Goal: Task Accomplishment & Management: Manage account settings

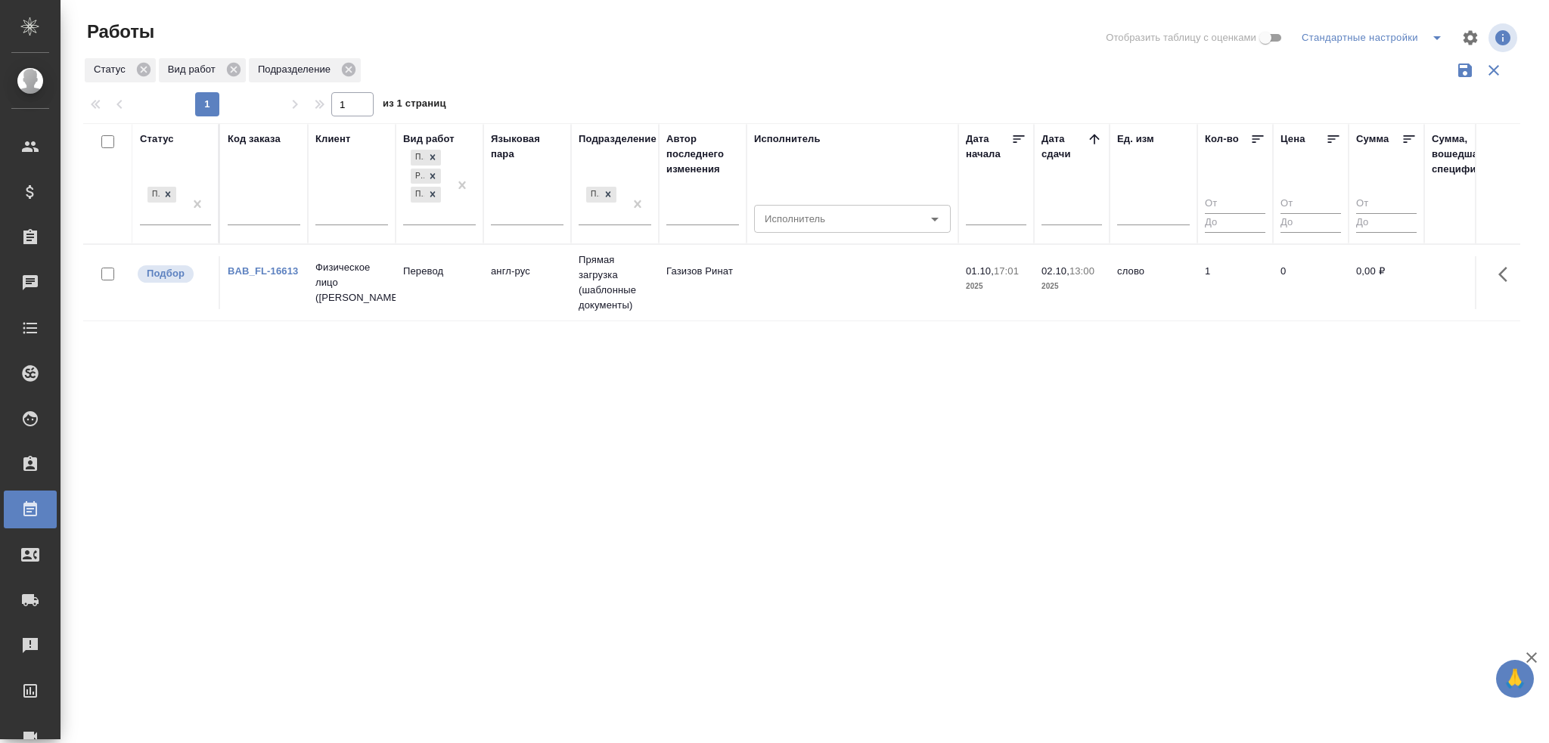
drag, startPoint x: 0, startPoint y: 0, endPoint x: 524, endPoint y: 300, distance: 603.7
click at [524, 300] on td "англ-рус" at bounding box center [527, 282] width 88 height 53
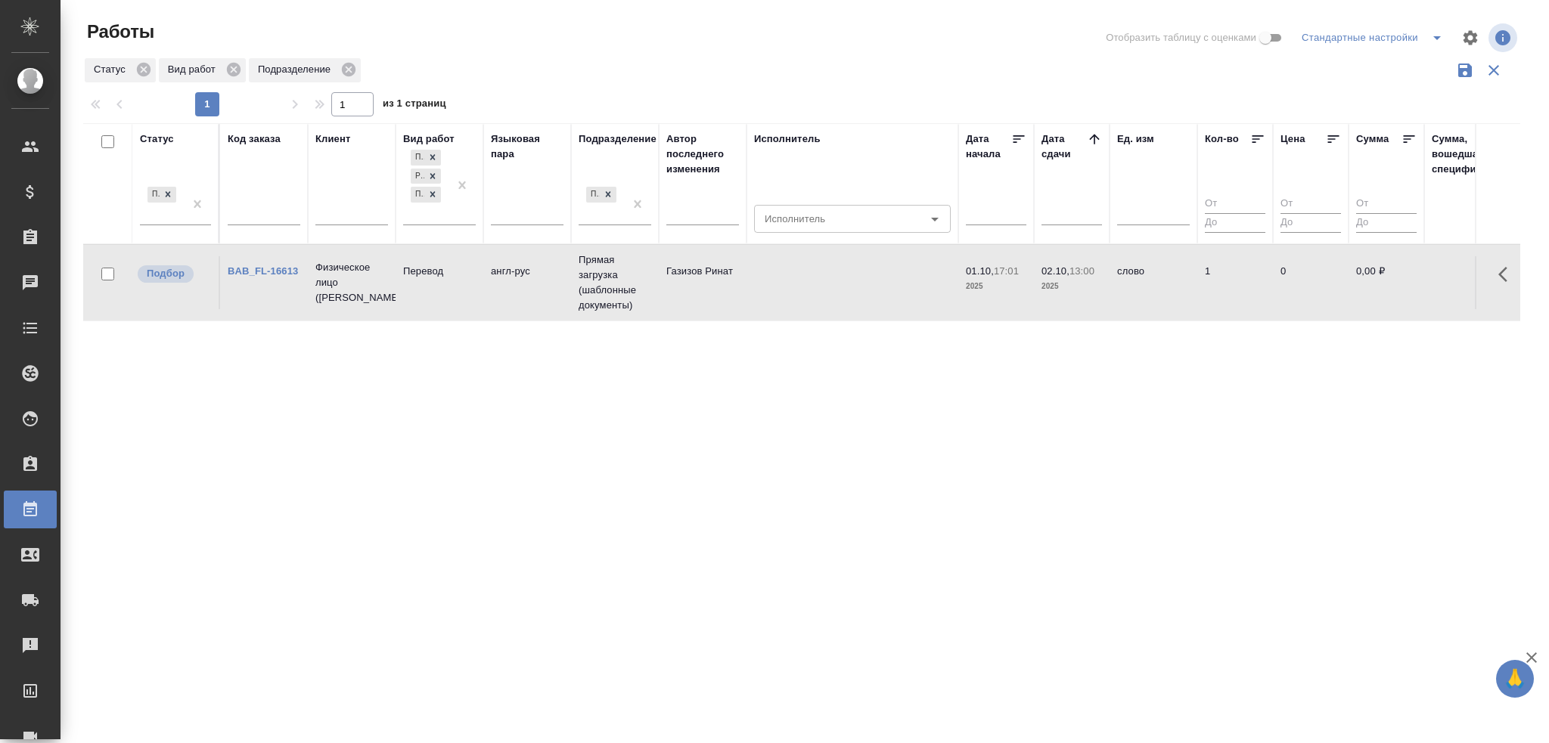
click at [524, 300] on td "англ-рус" at bounding box center [527, 282] width 88 height 53
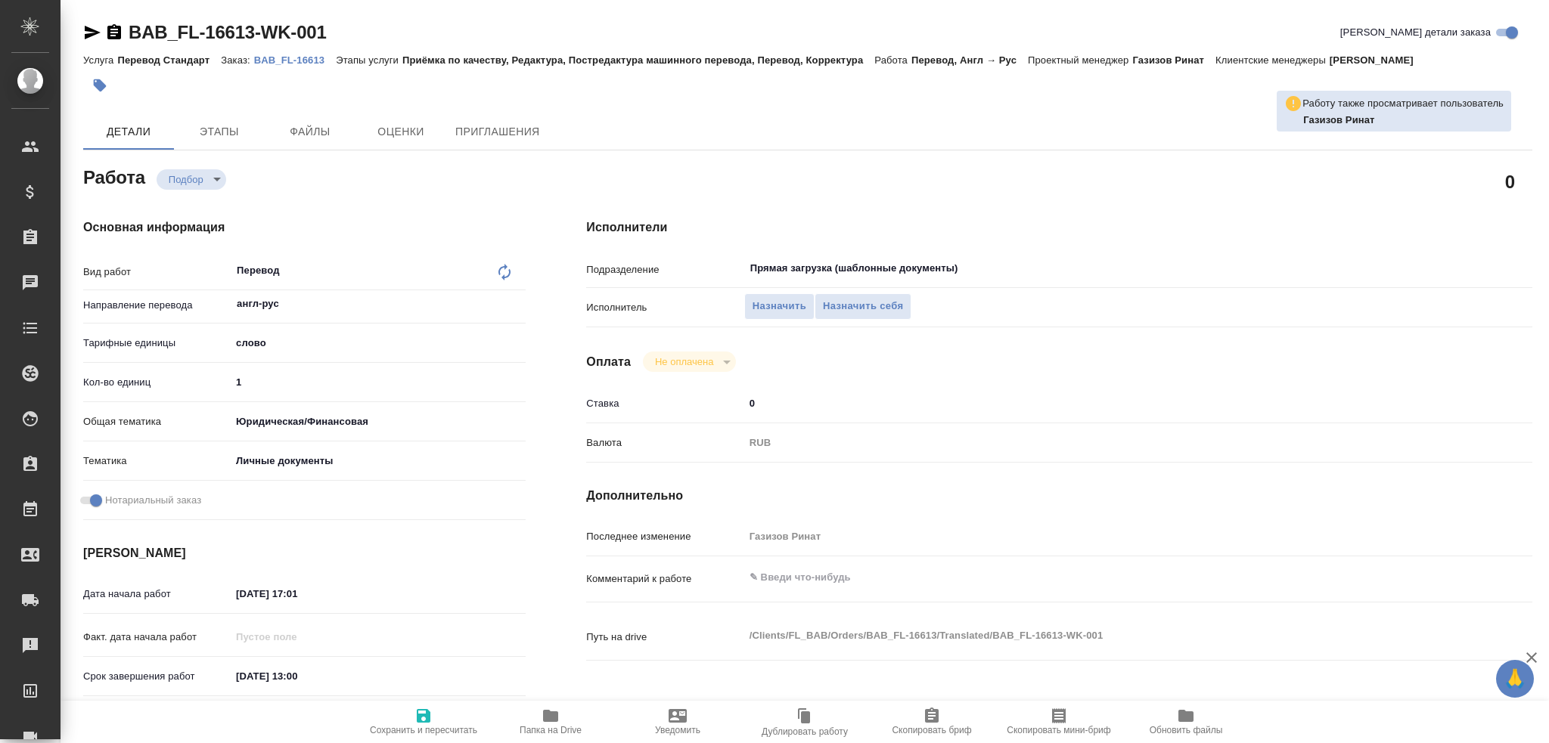
type textarea "x"
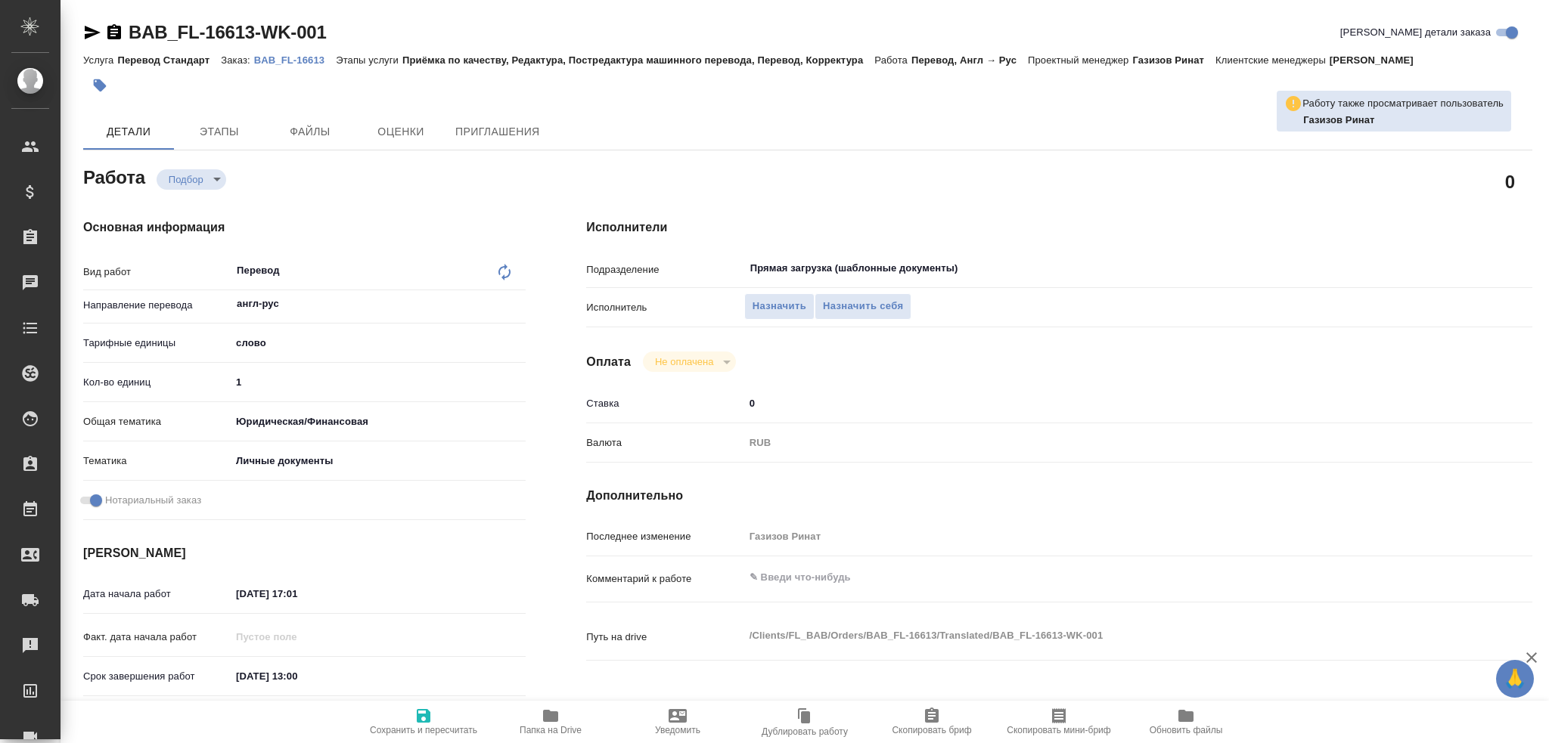
type textarea "x"
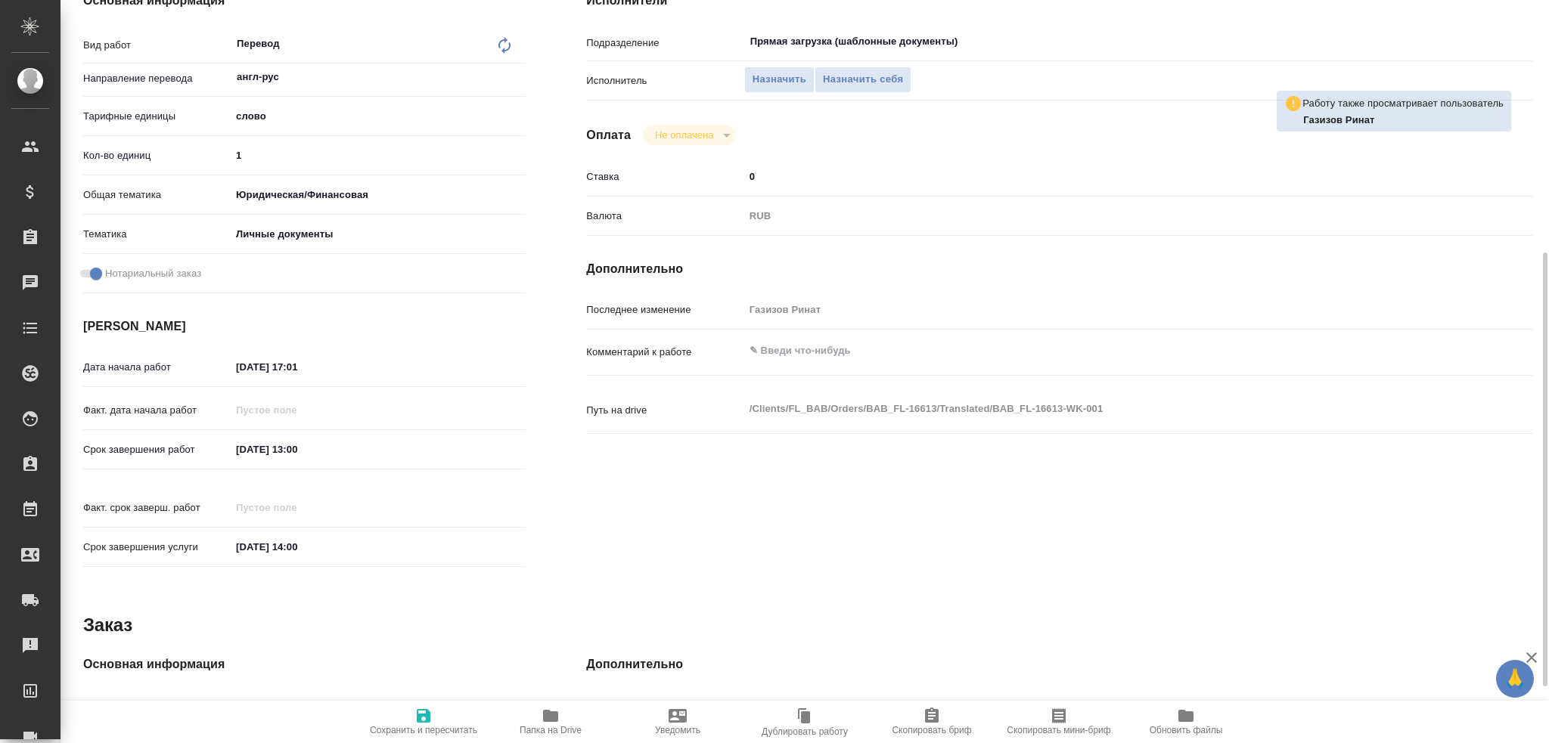
type textarea "x"
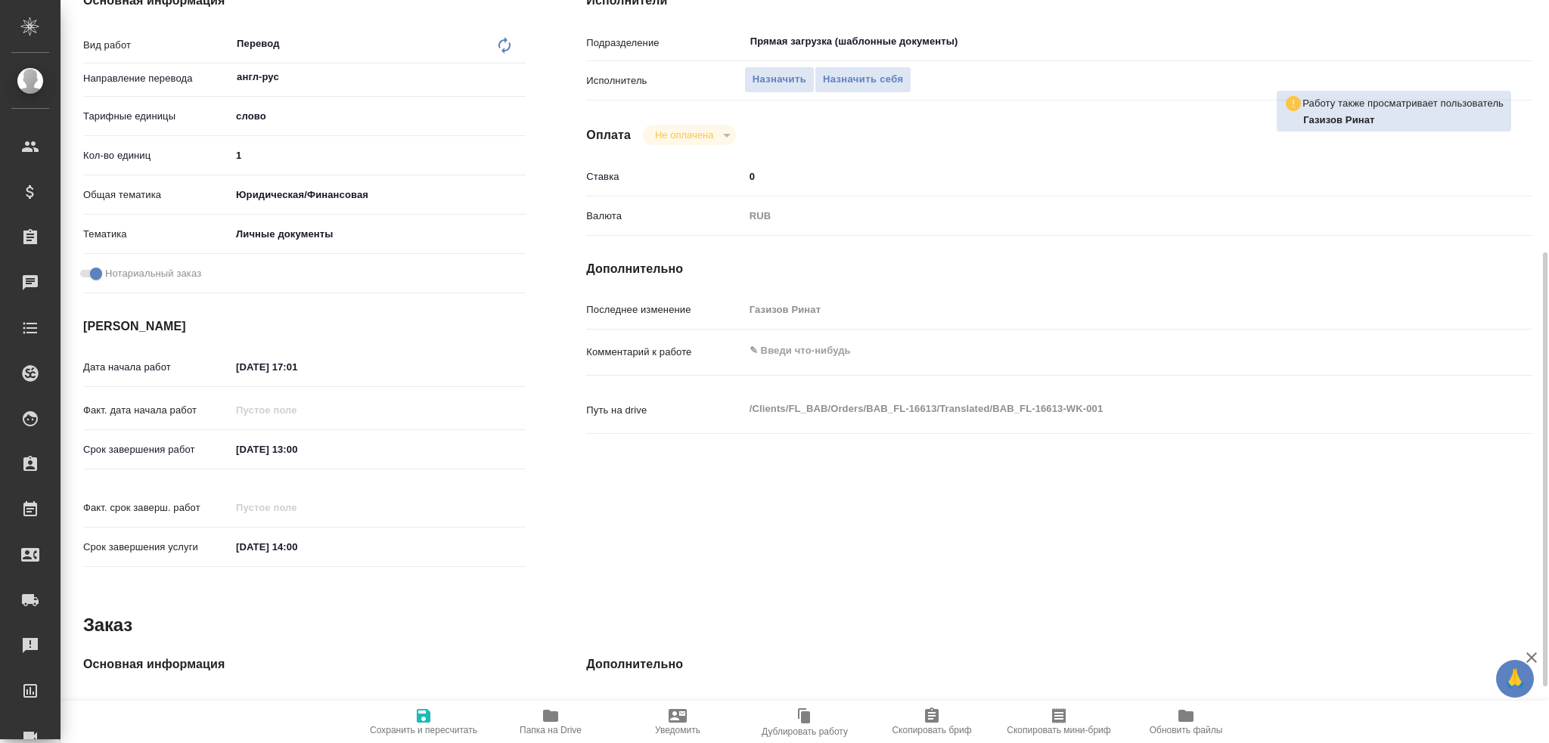
scroll to position [529, 0]
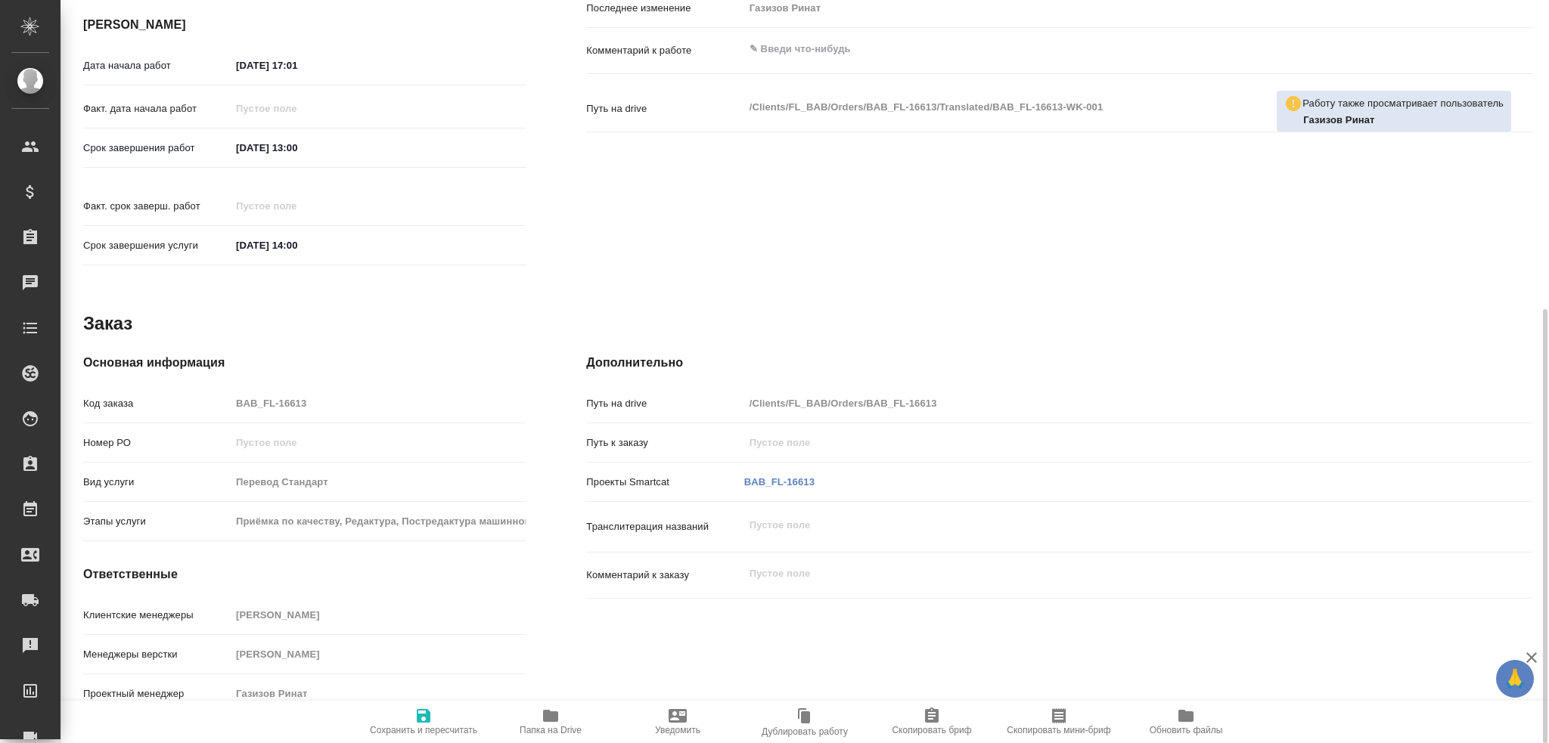
type textarea "x"
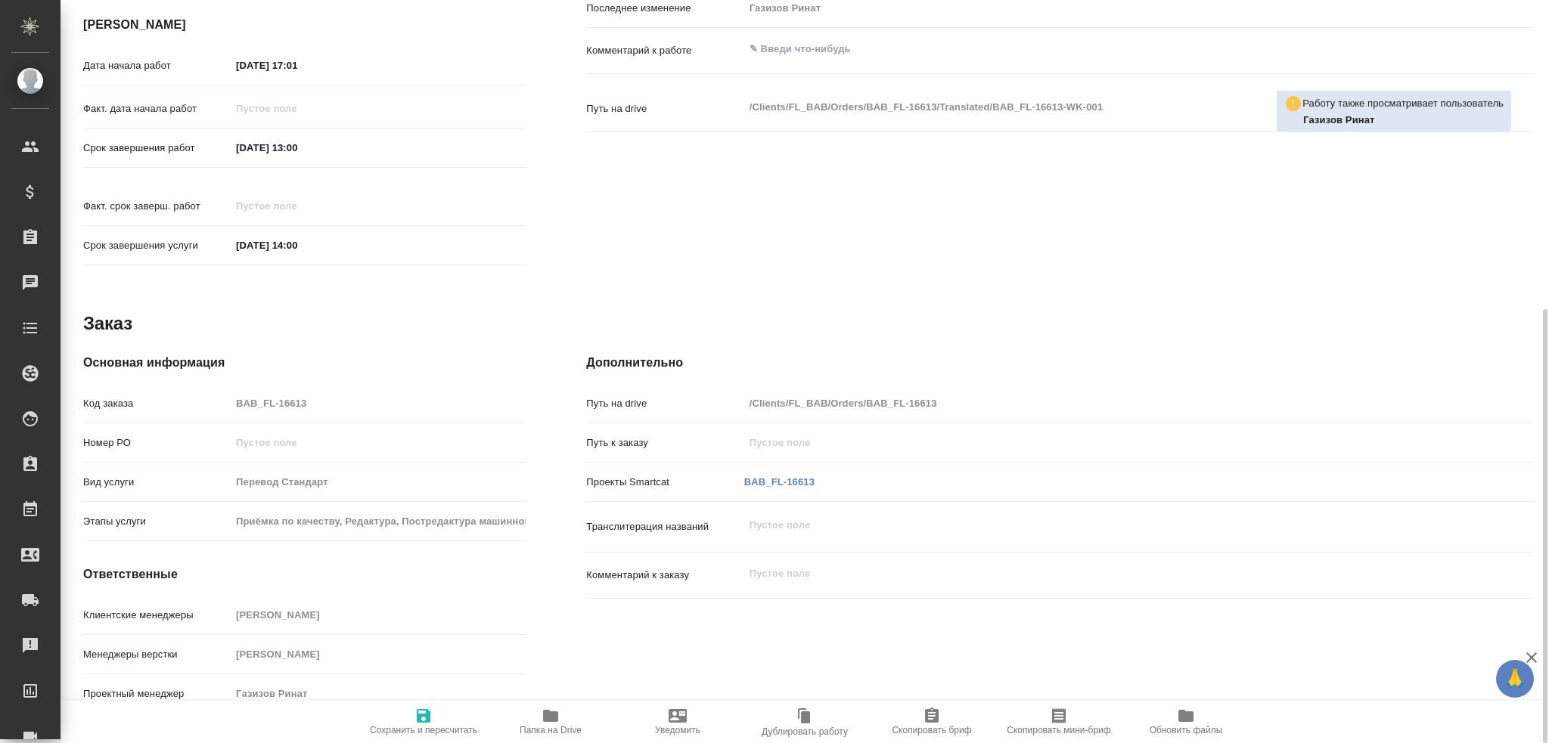
click at [548, 725] on icon "button" at bounding box center [551, 716] width 18 height 18
type textarea "x"
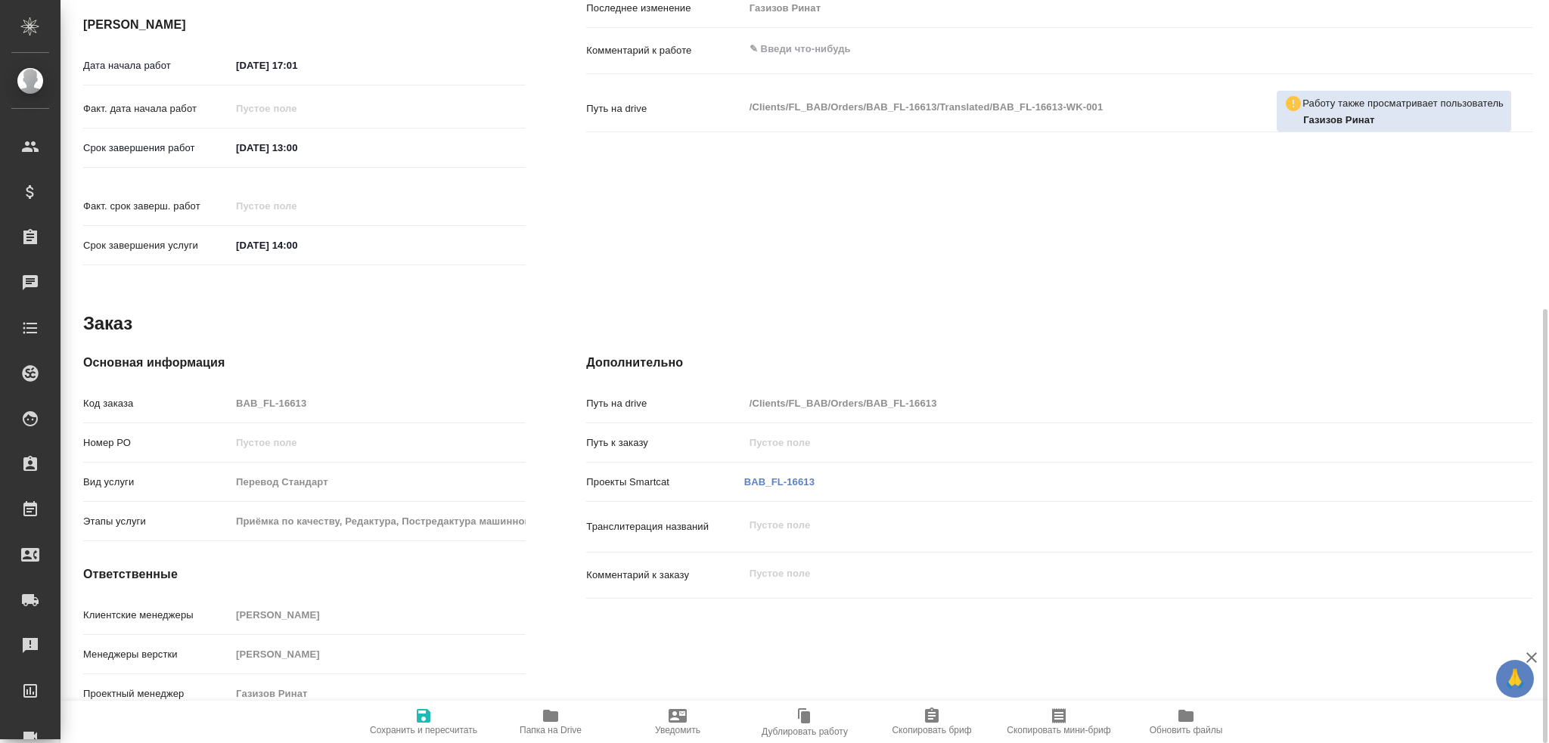
type textarea "x"
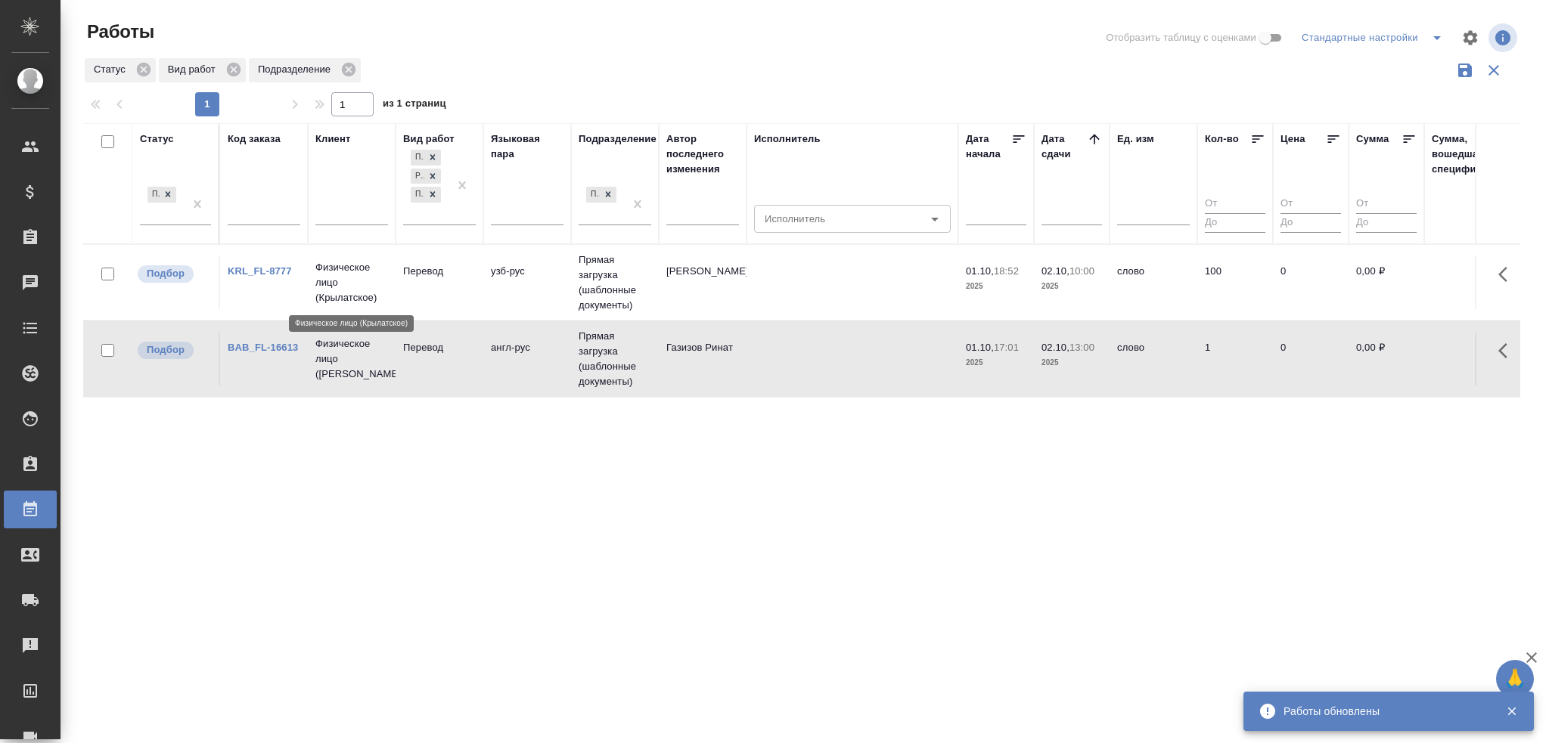
click at [361, 290] on p "Физическое лицо (Крылатское)" at bounding box center [351, 282] width 73 height 45
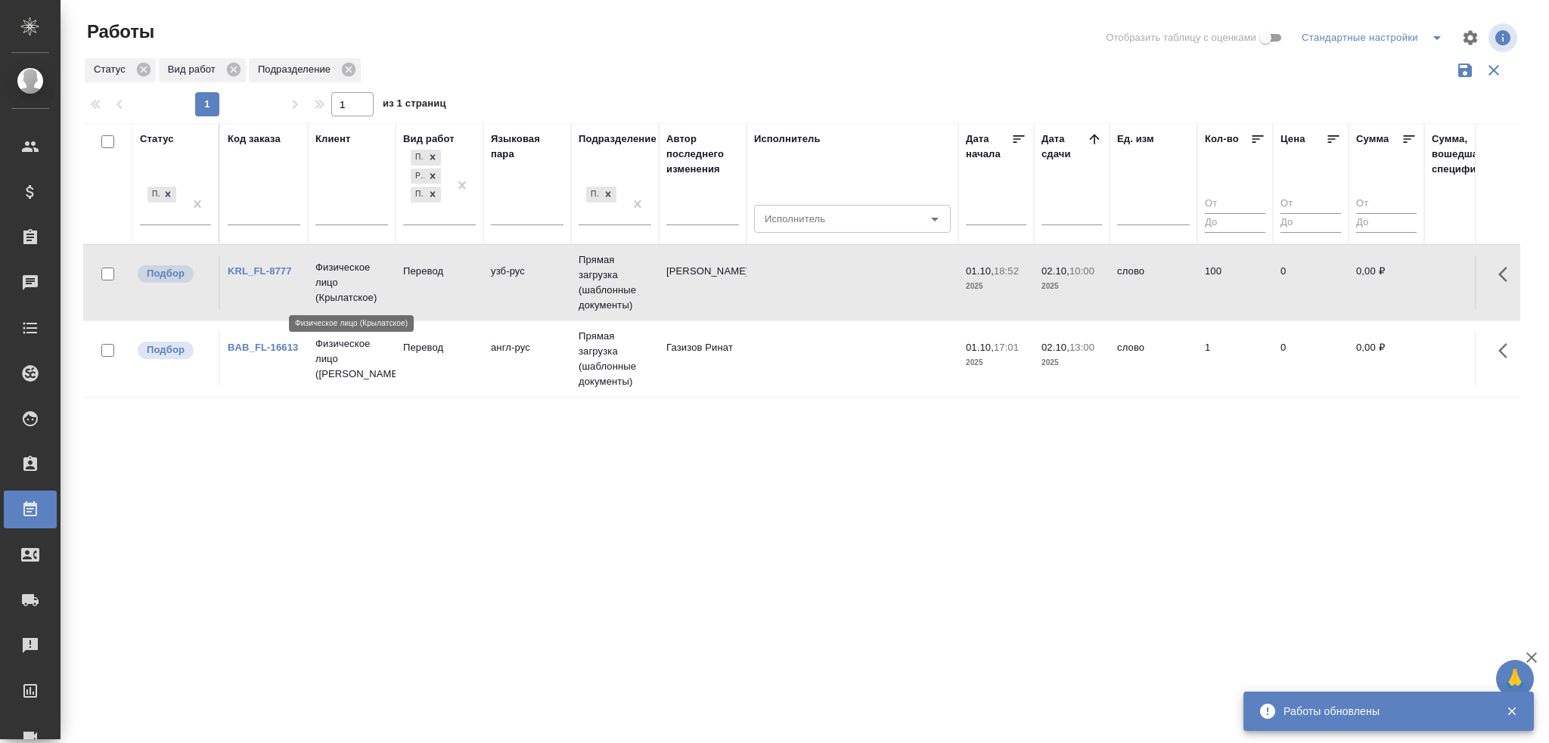
click at [361, 290] on p "Физическое лицо (Крылатское)" at bounding box center [351, 282] width 73 height 45
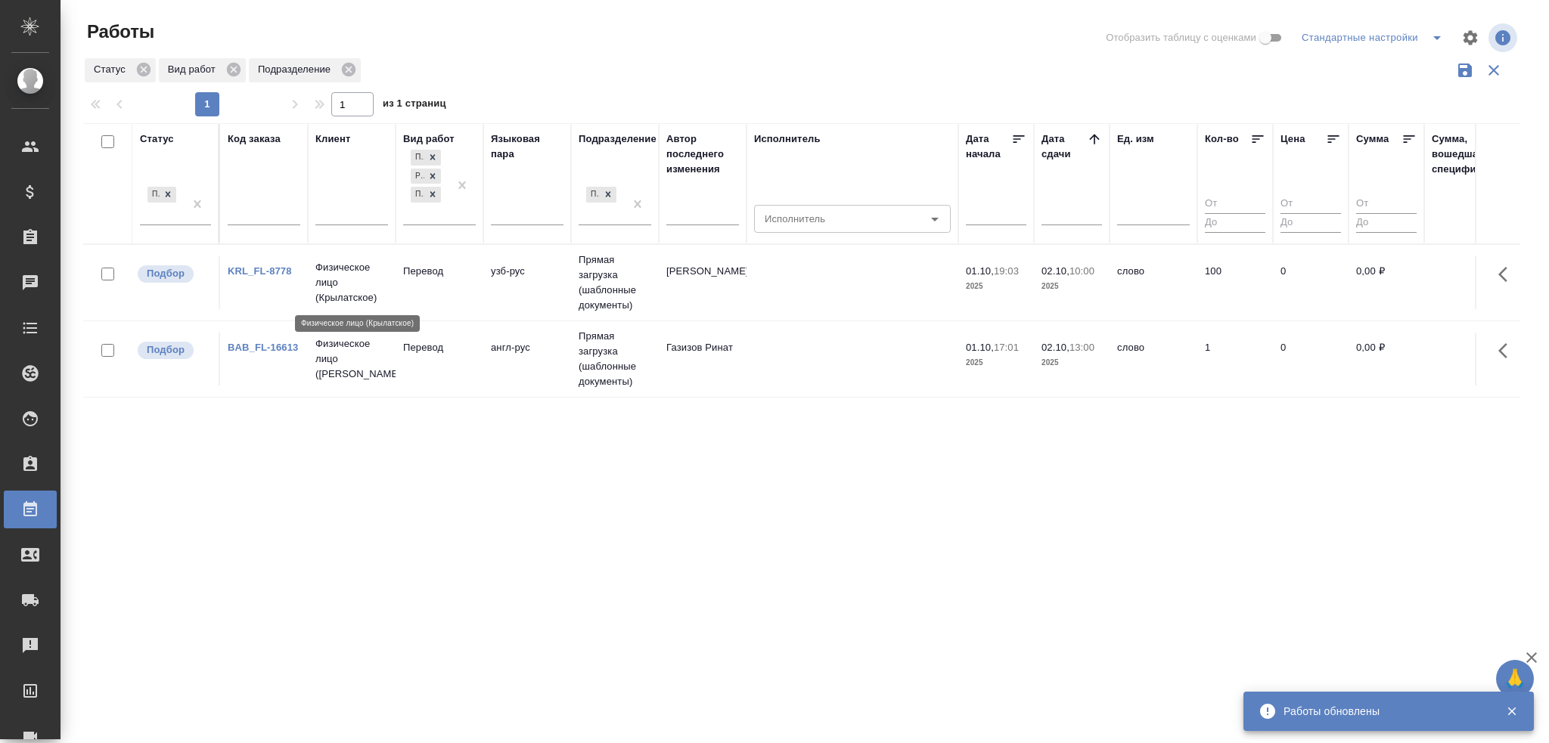
click at [356, 294] on p "Физическое лицо (Крылатское)" at bounding box center [351, 282] width 73 height 45
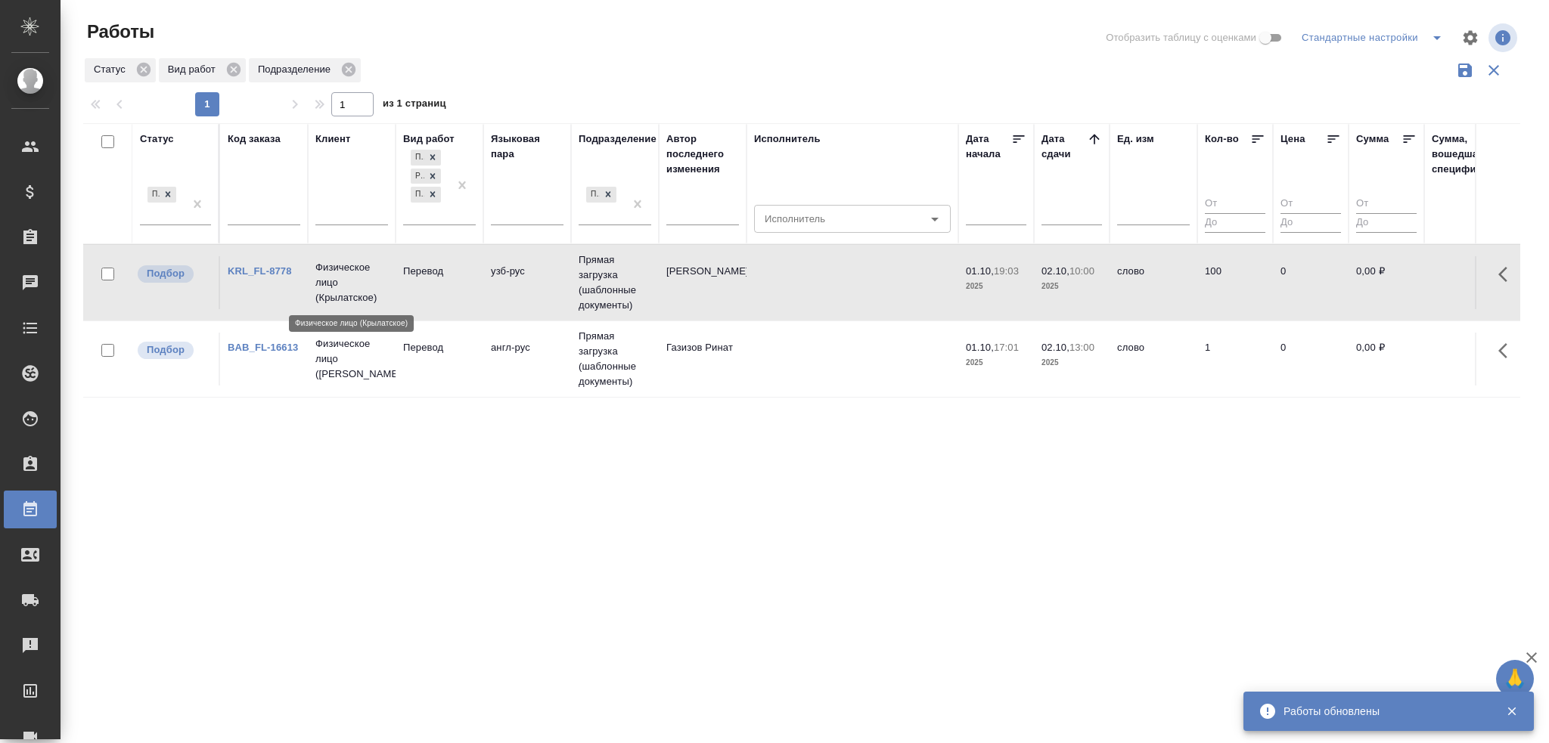
click at [356, 294] on p "Физическое лицо (Крылатское)" at bounding box center [351, 282] width 73 height 45
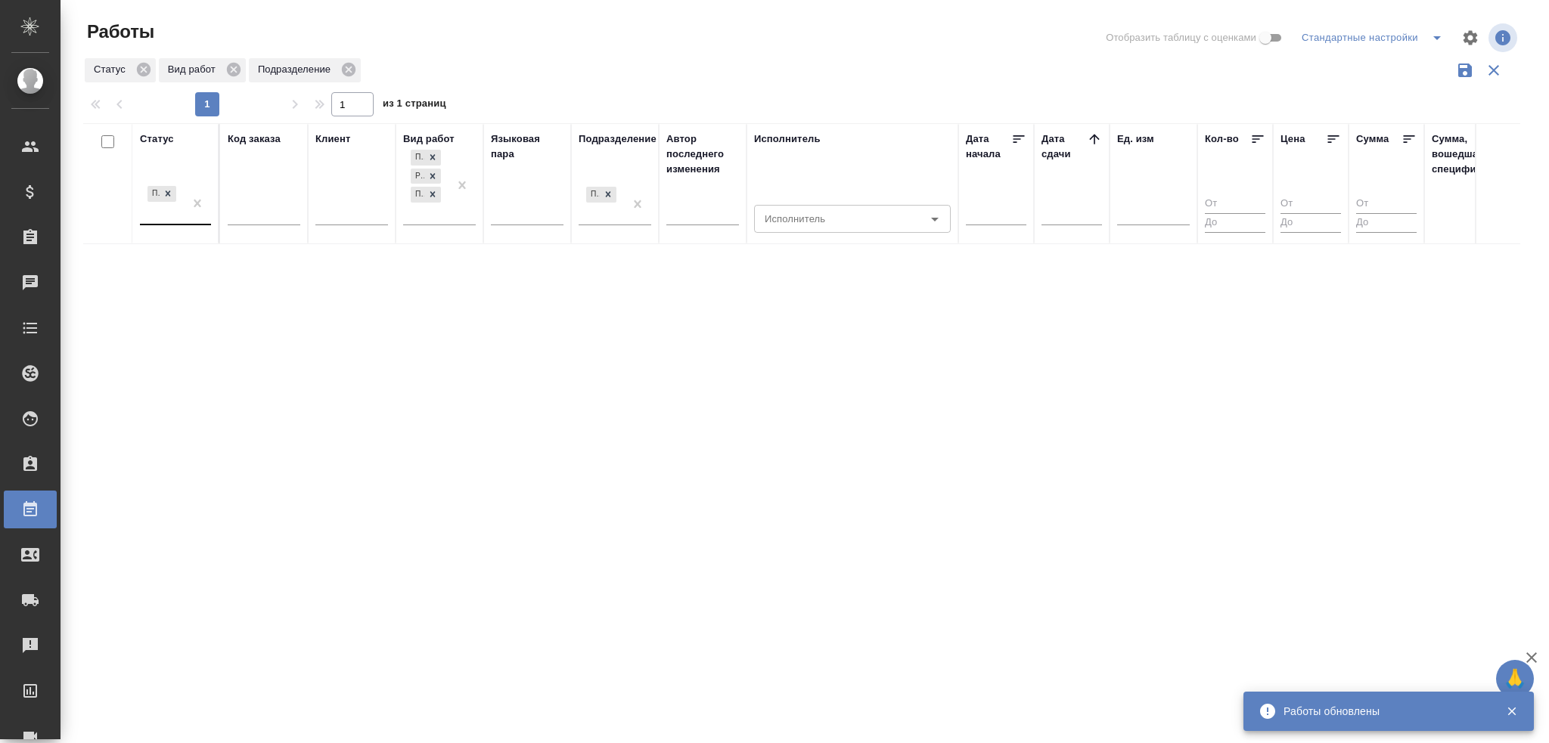
click at [165, 211] on div "Подбор" at bounding box center [162, 203] width 44 height 41
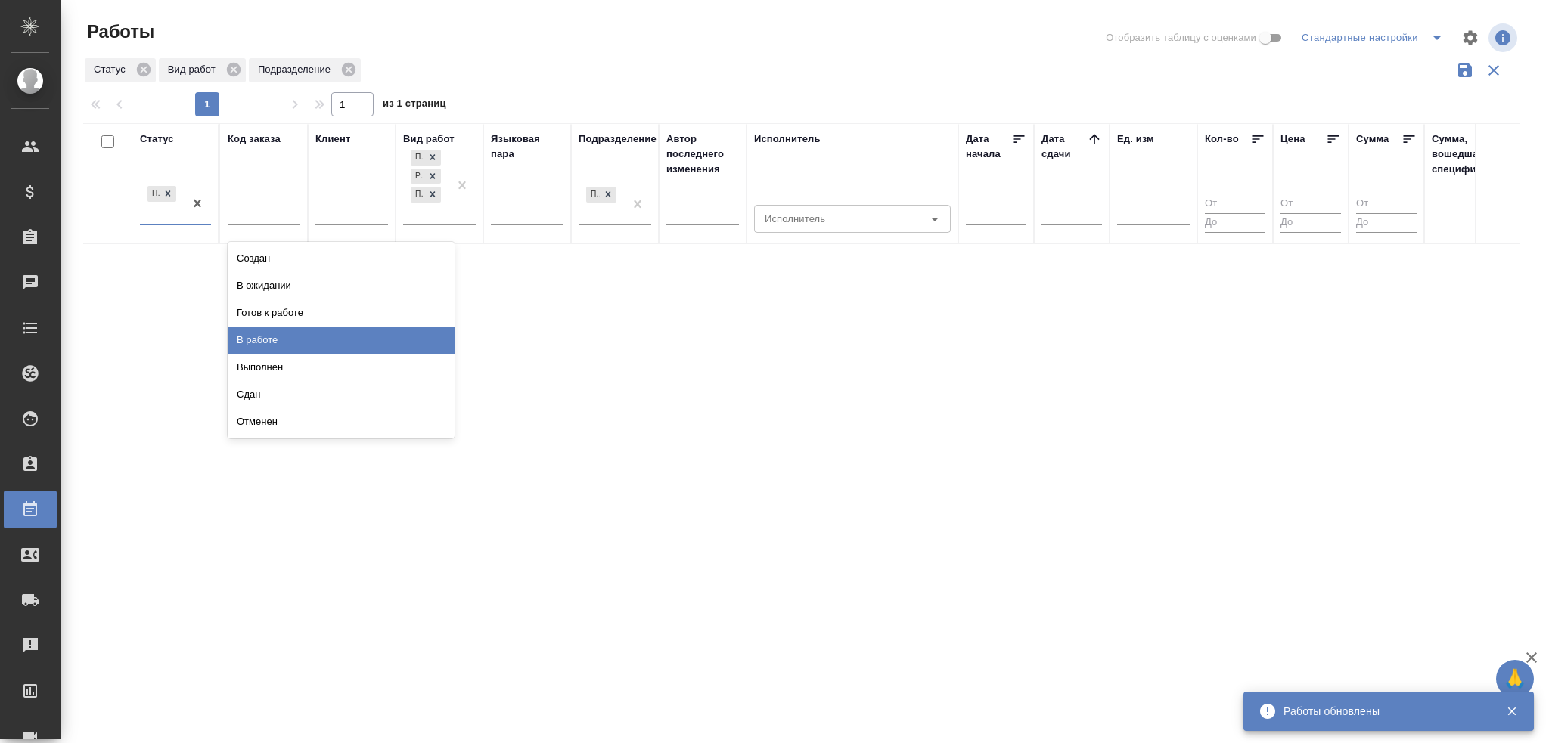
click at [247, 332] on div "В работе" at bounding box center [341, 340] width 227 height 27
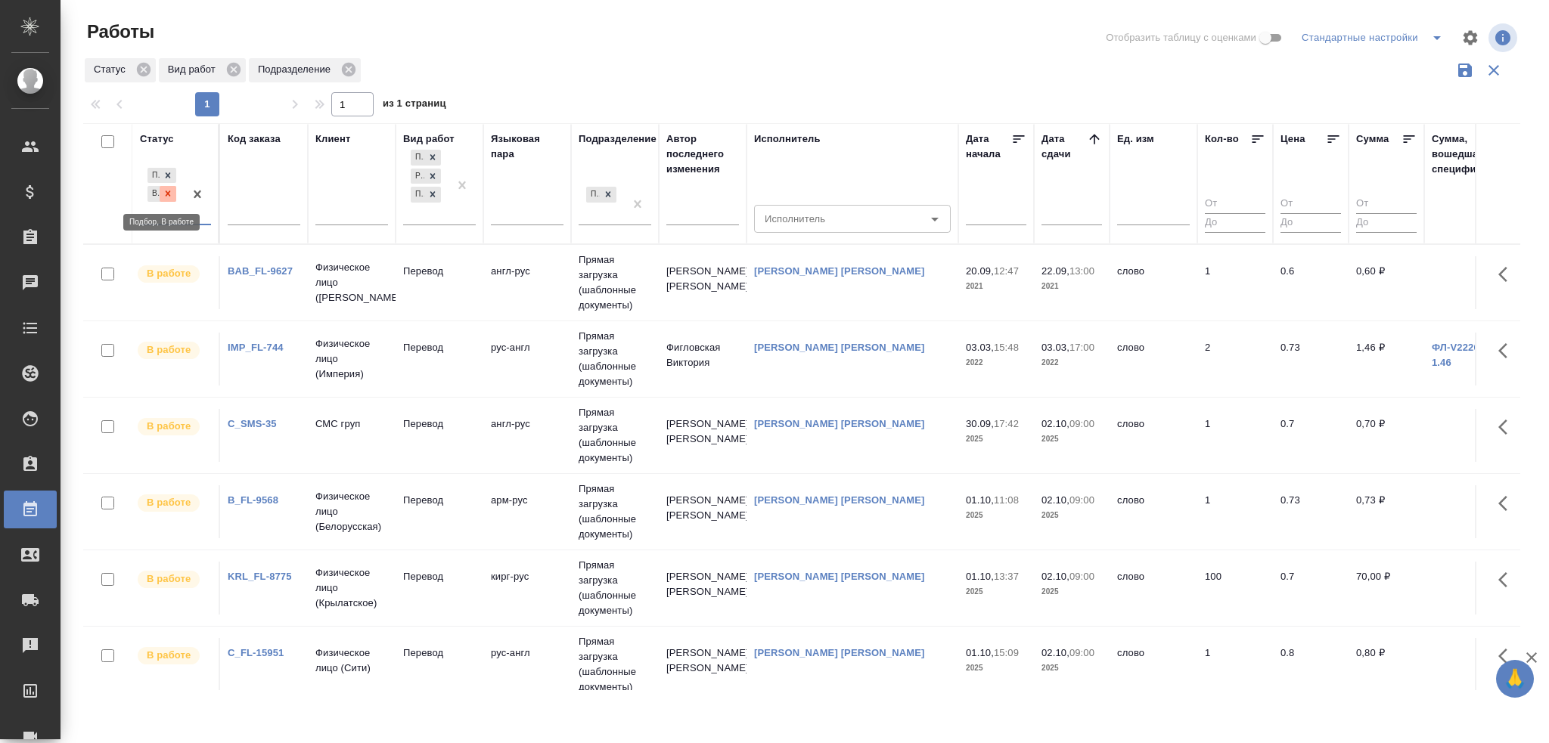
click at [166, 194] on icon at bounding box center [168, 193] width 11 height 11
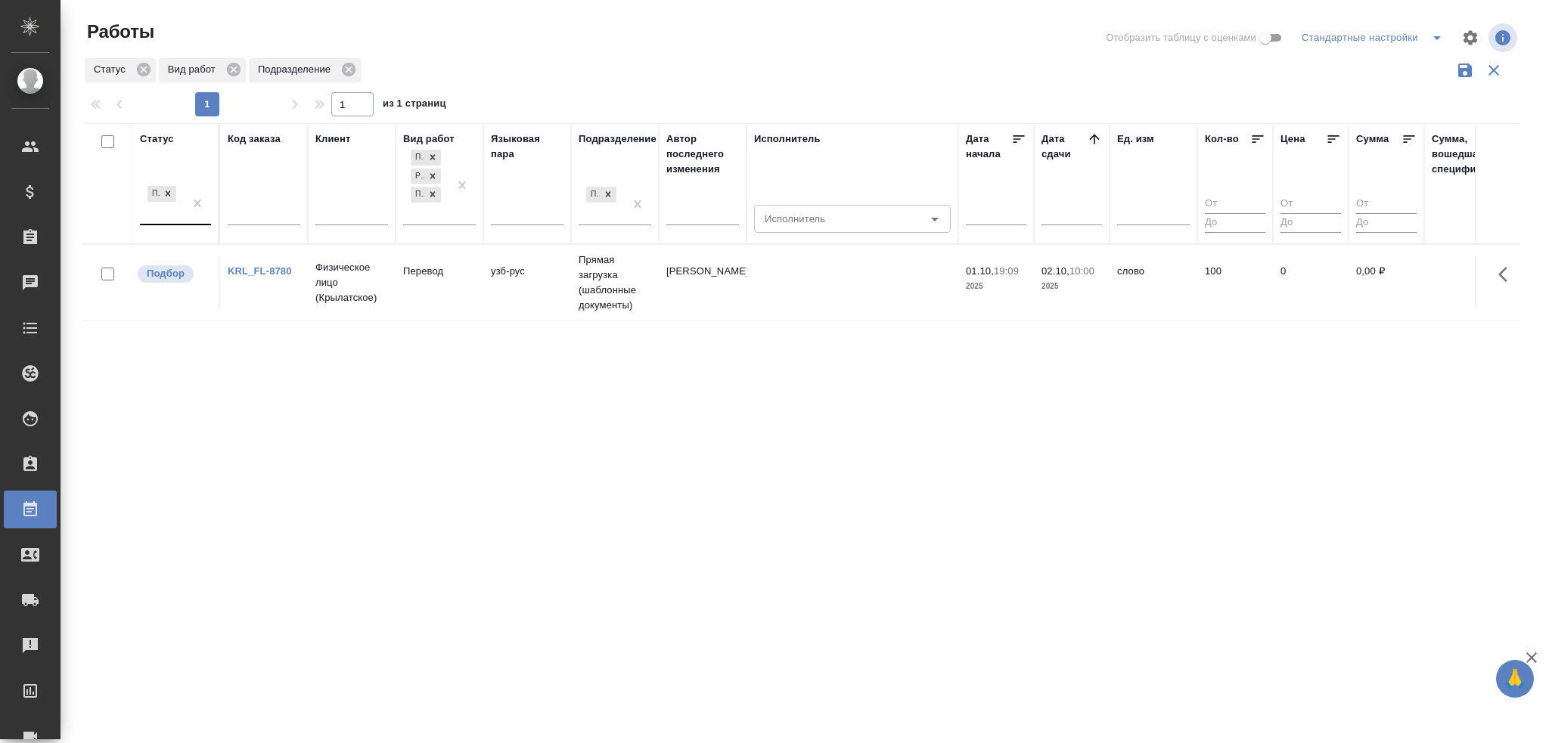
click at [313, 278] on td "Физическое лицо (Крылатское)" at bounding box center [352, 283] width 88 height 61
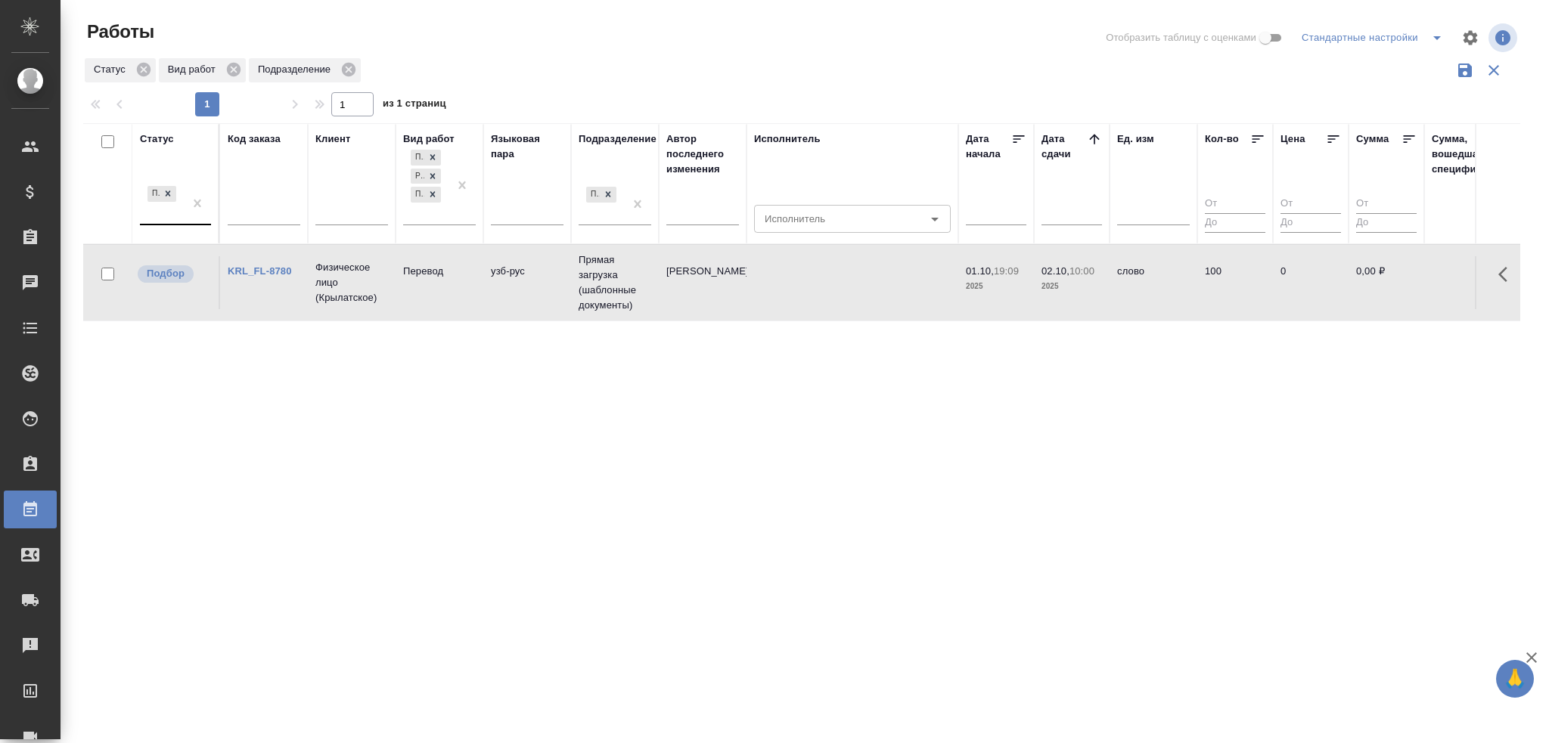
click at [313, 278] on td "Физическое лицо (Крылатское)" at bounding box center [352, 283] width 88 height 61
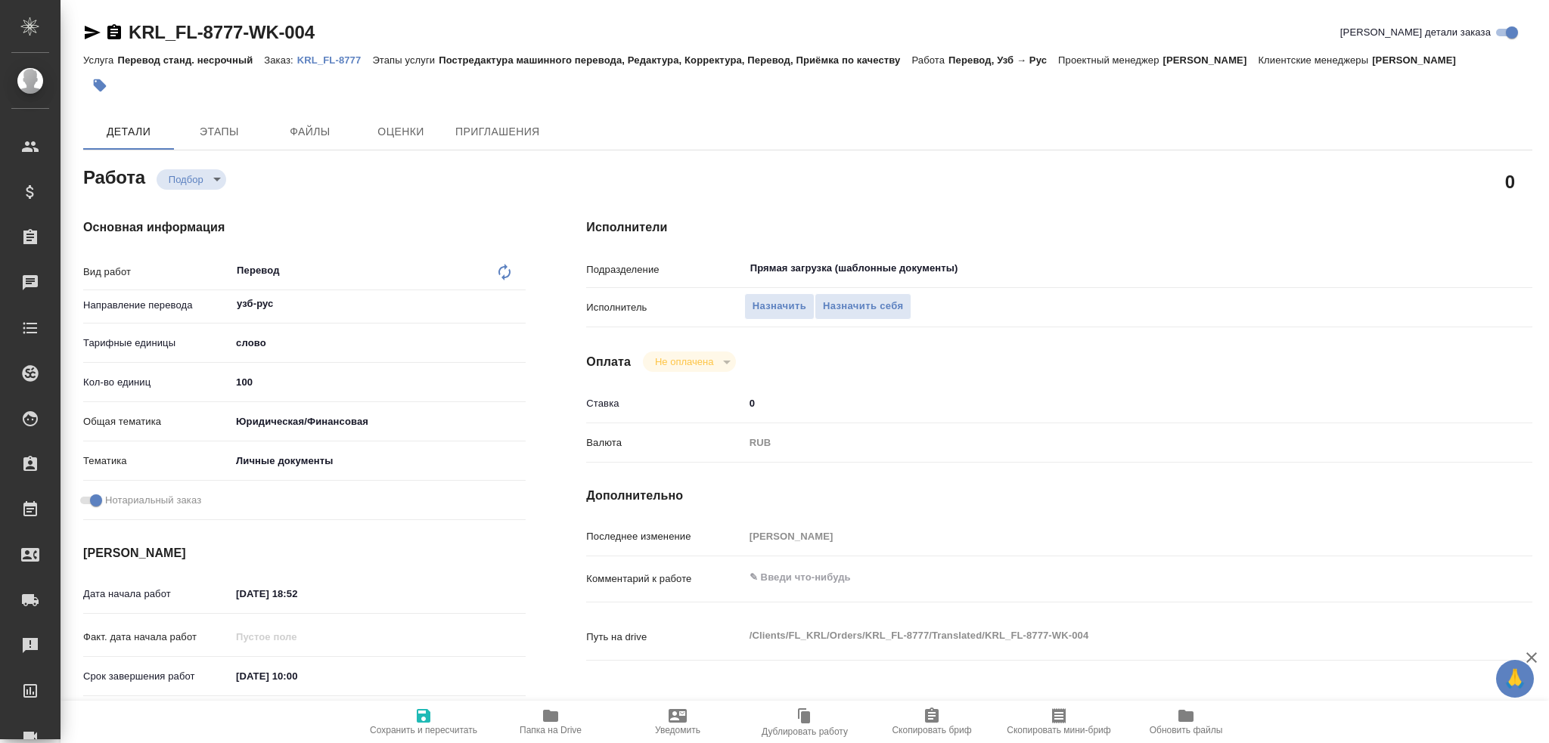
type textarea "x"
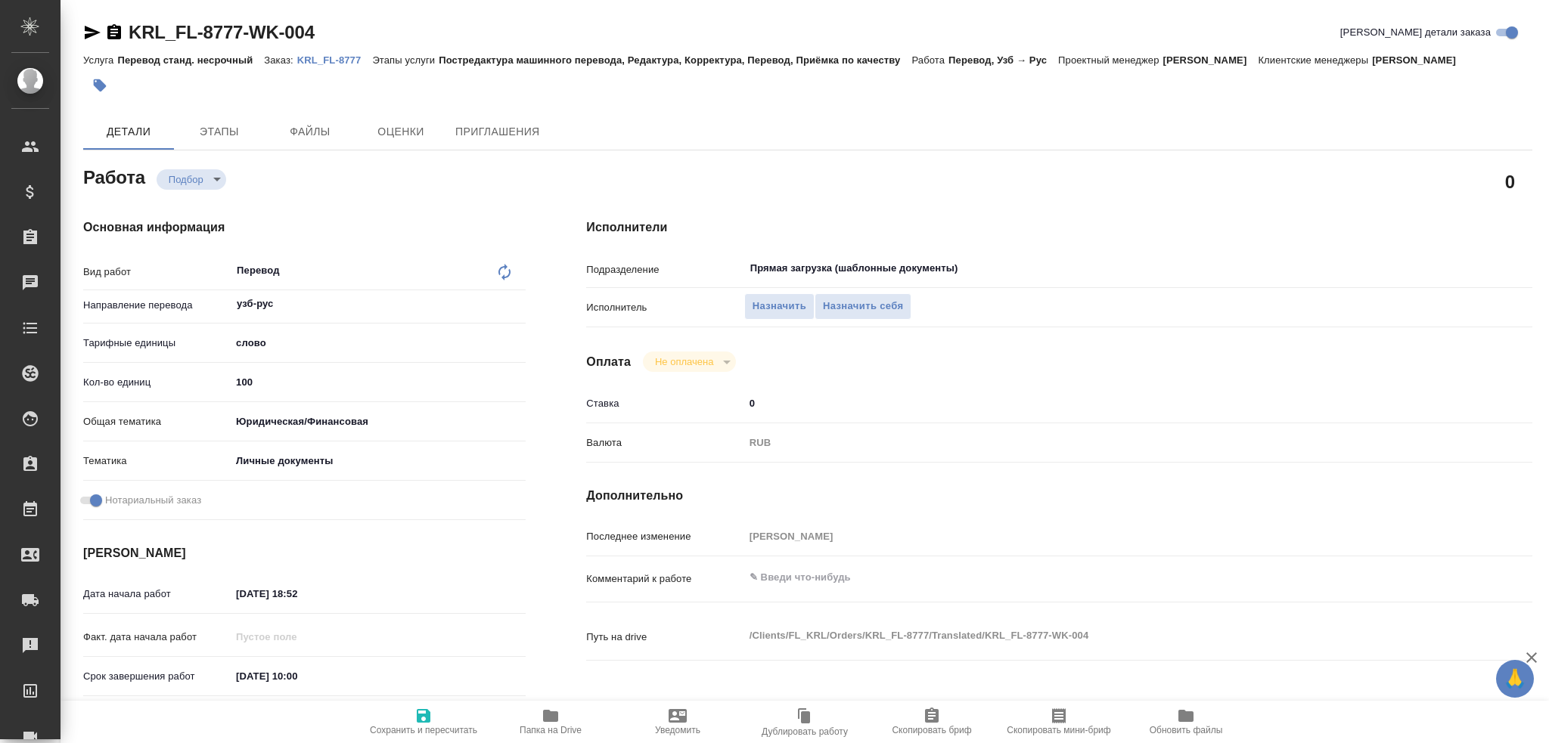
type textarea "x"
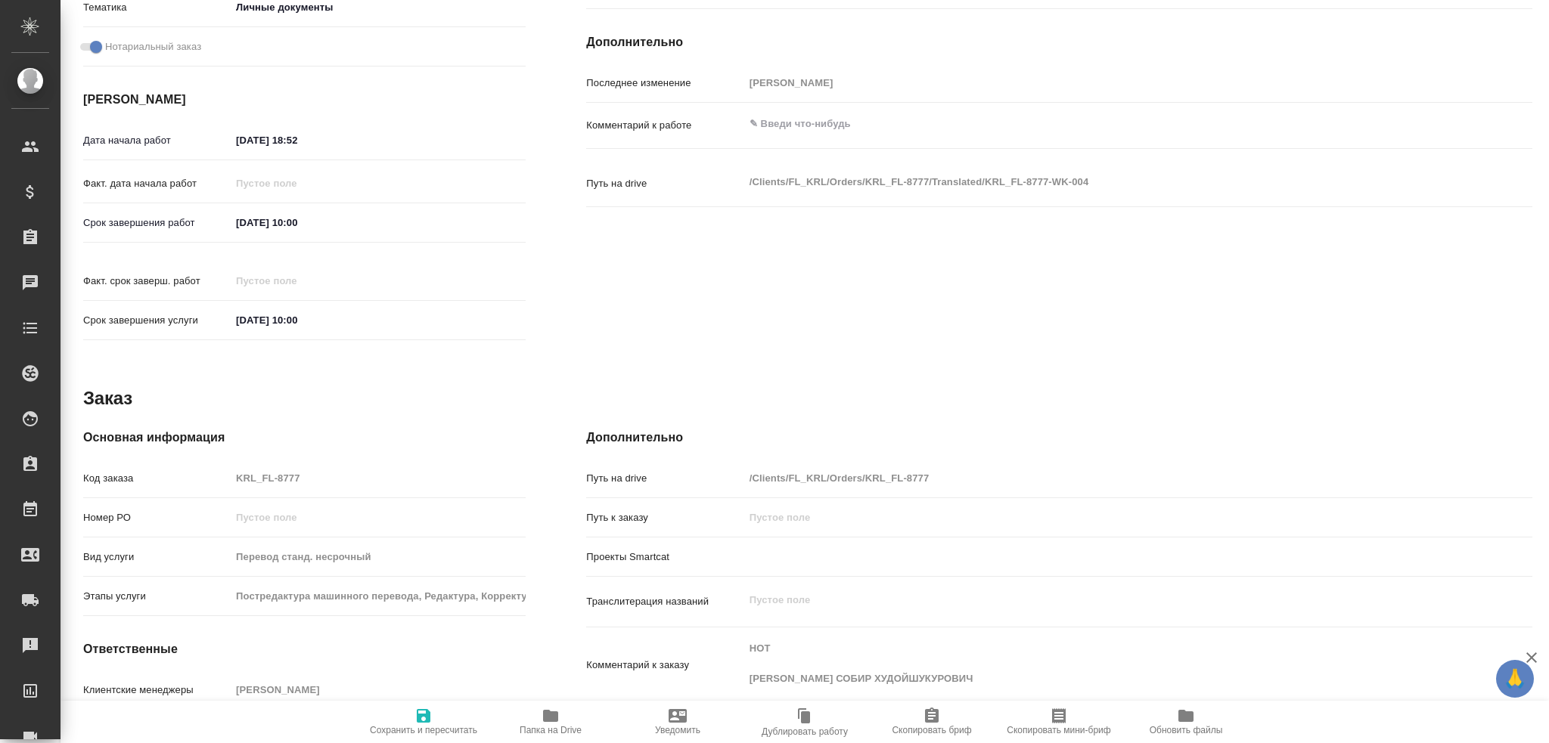
scroll to position [529, 0]
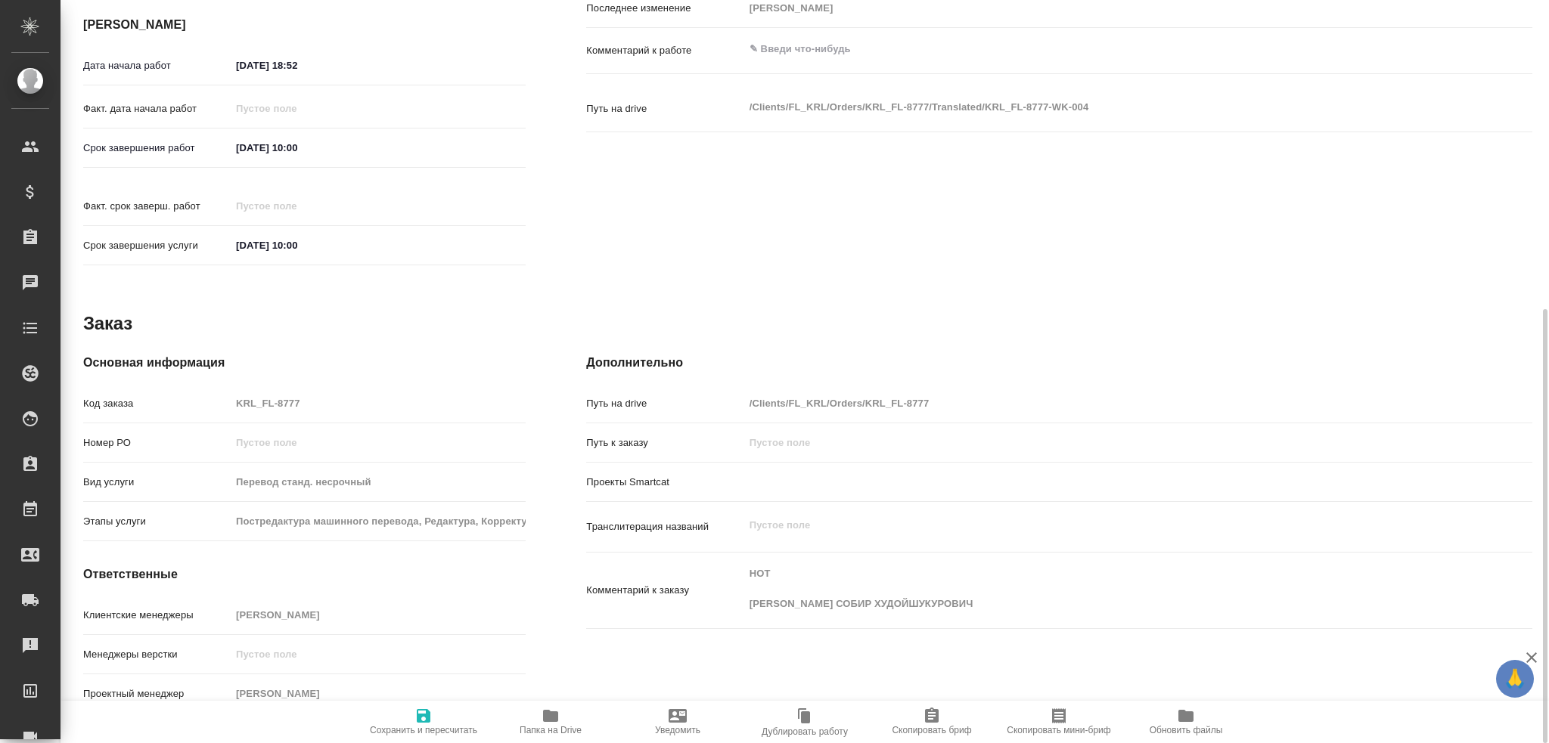
type textarea "x"
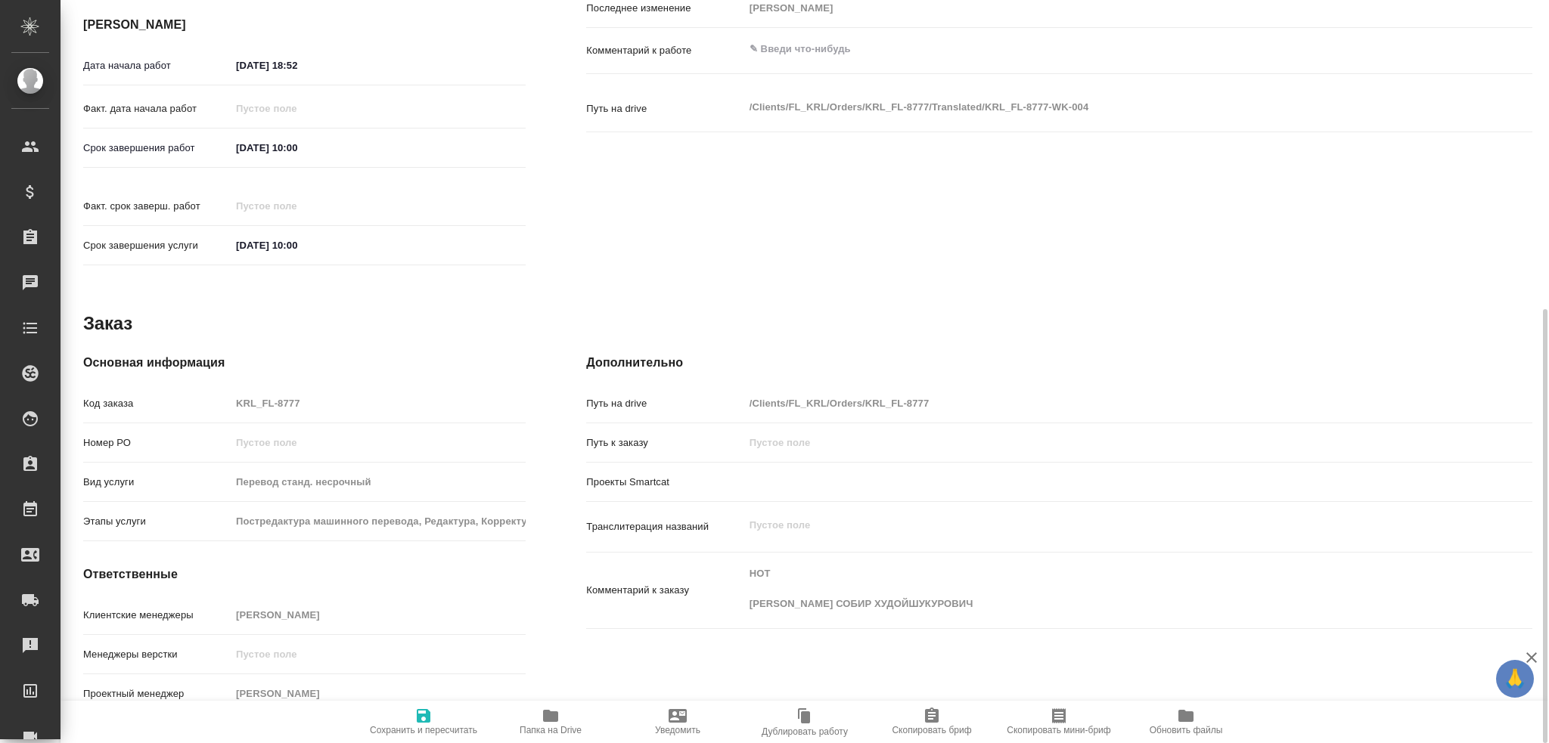
type textarea "x"
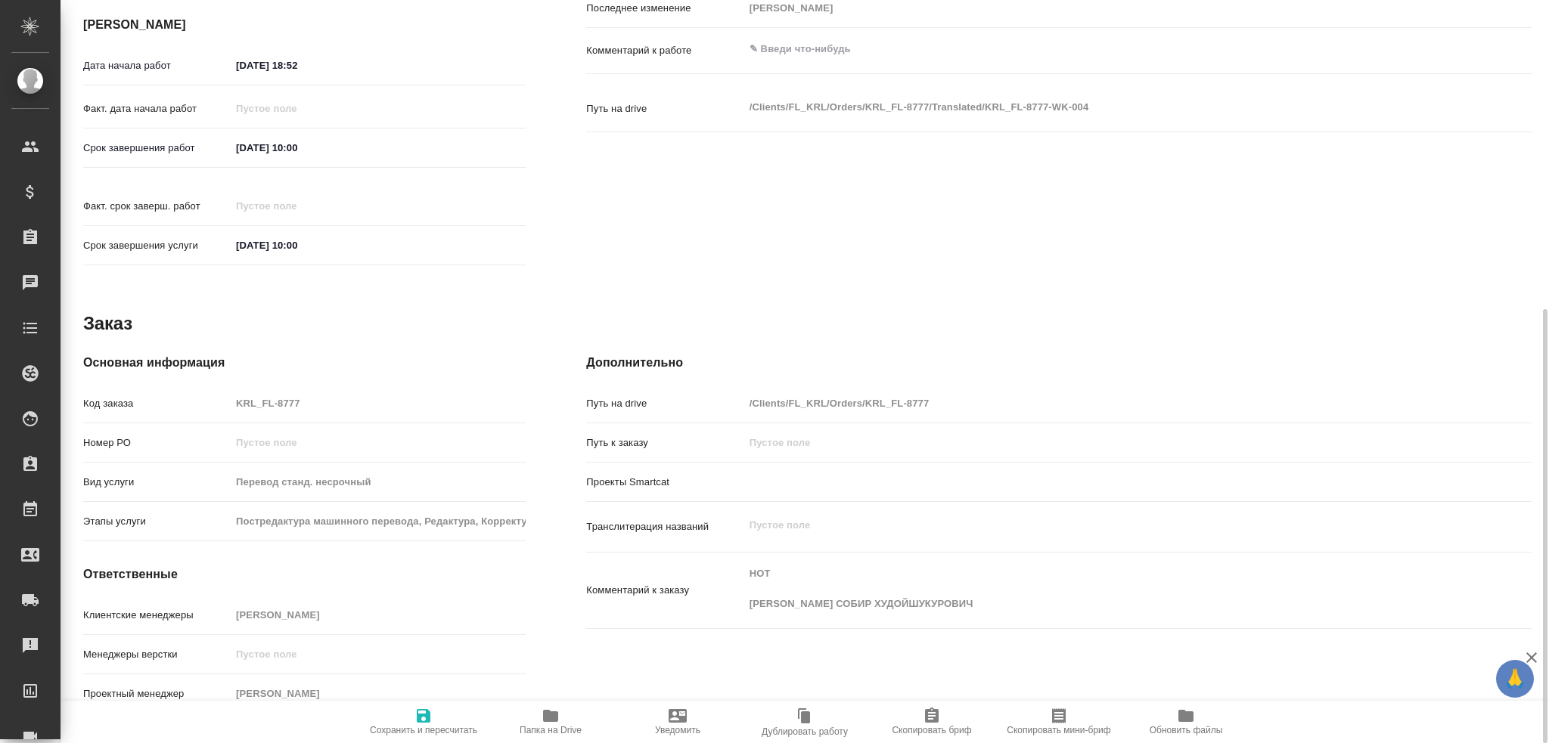
type textarea "x"
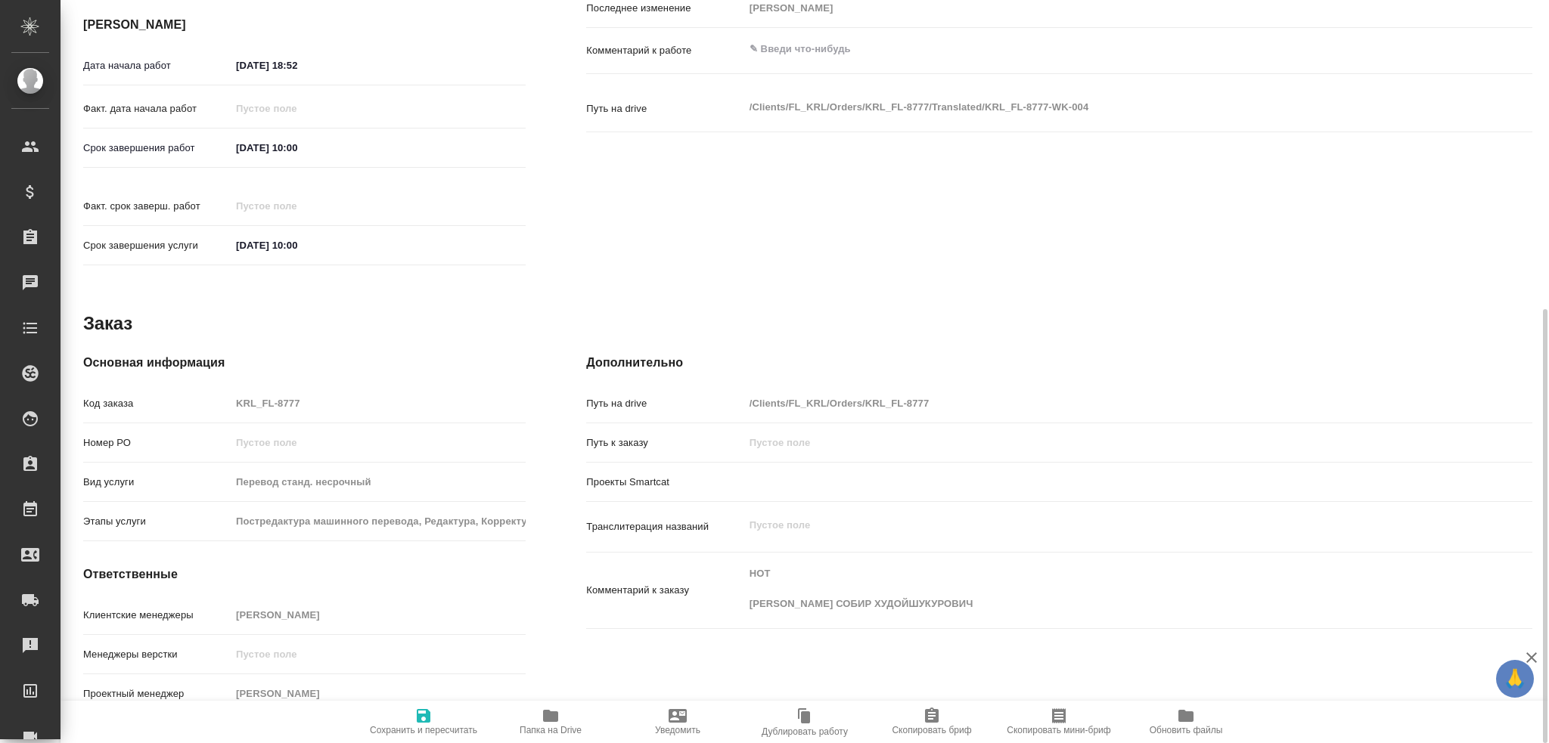
click at [545, 728] on span "Папка на Drive" at bounding box center [551, 730] width 62 height 11
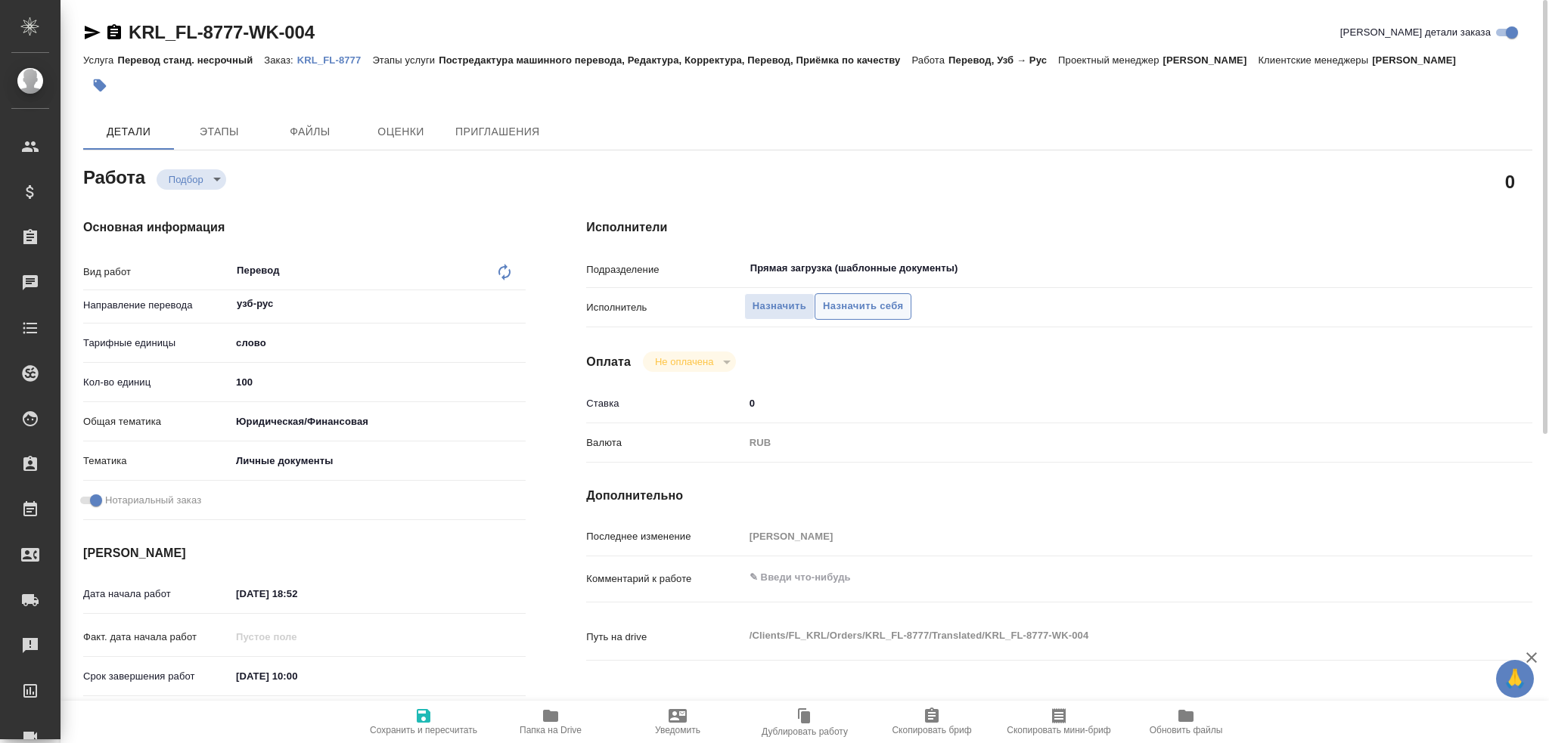
click at [877, 305] on span "Назначить себя" at bounding box center [863, 306] width 80 height 17
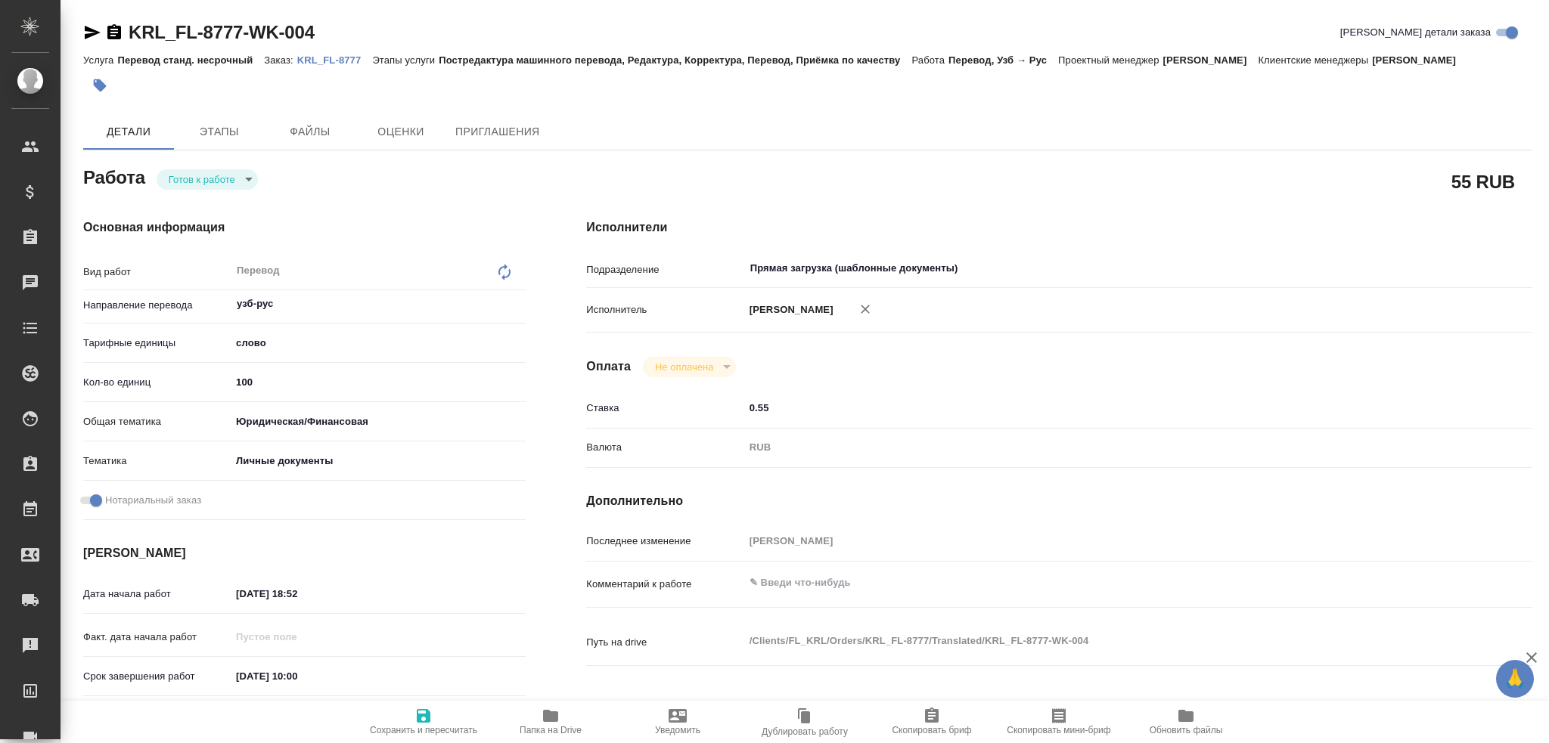
type textarea "x"
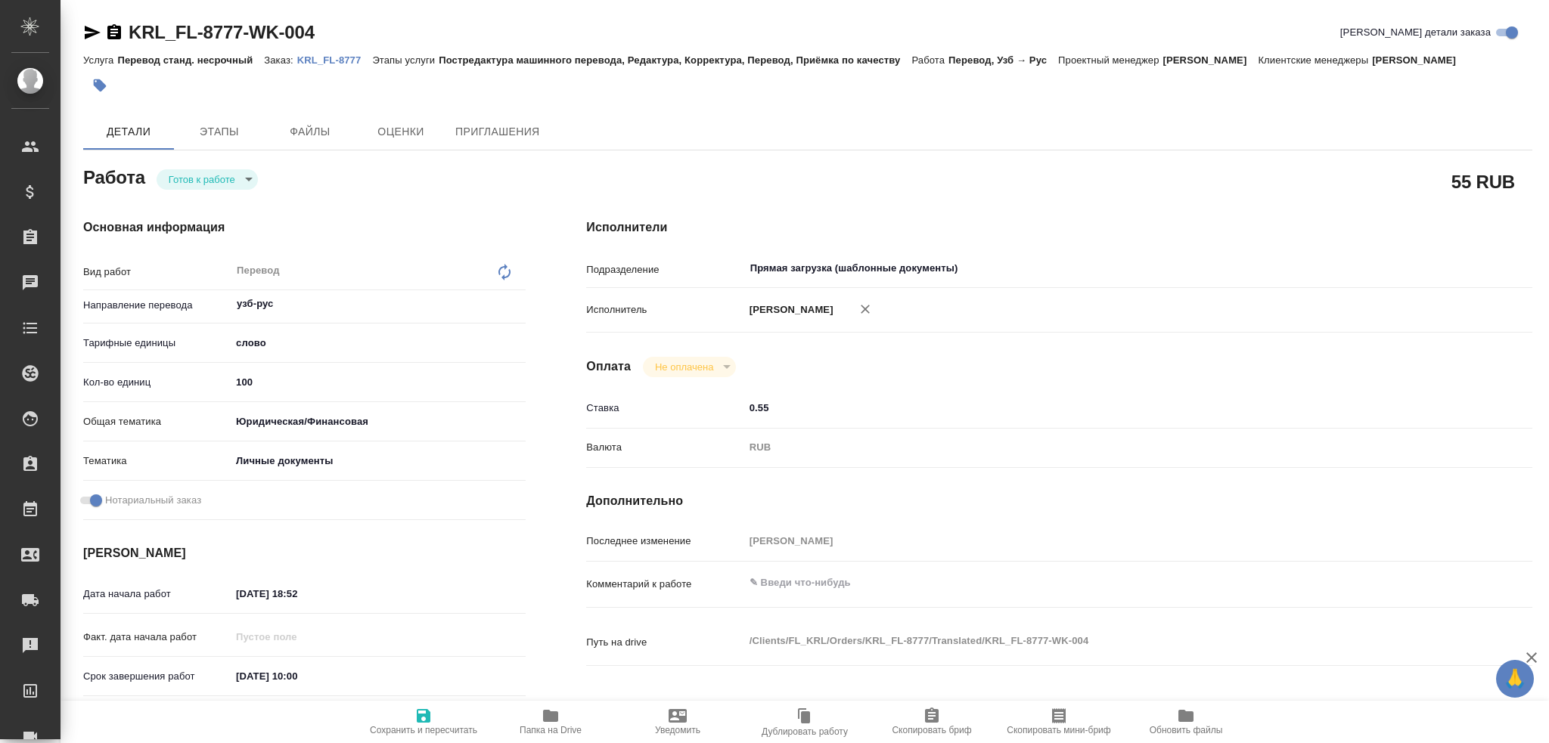
type textarea "x"
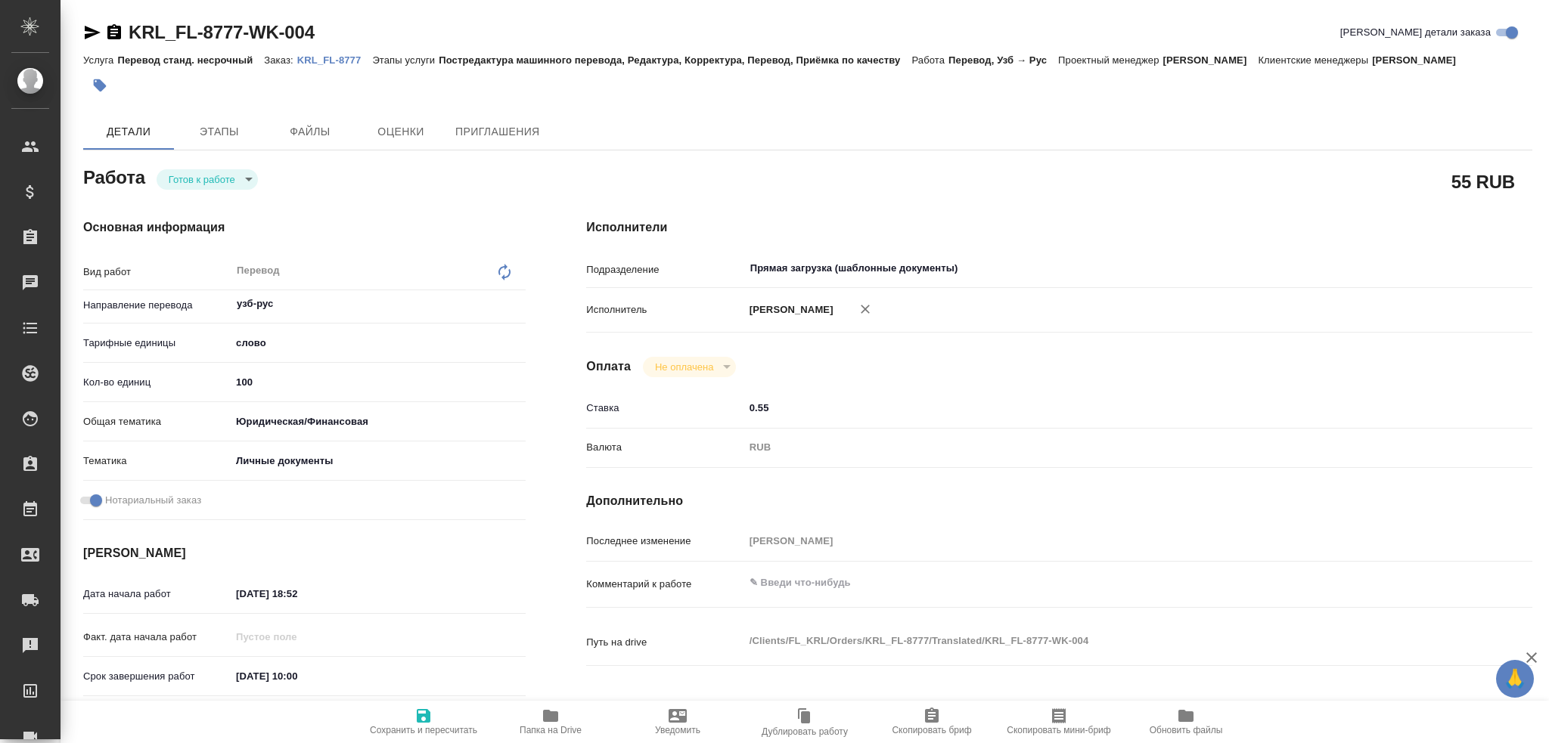
type textarea "x"
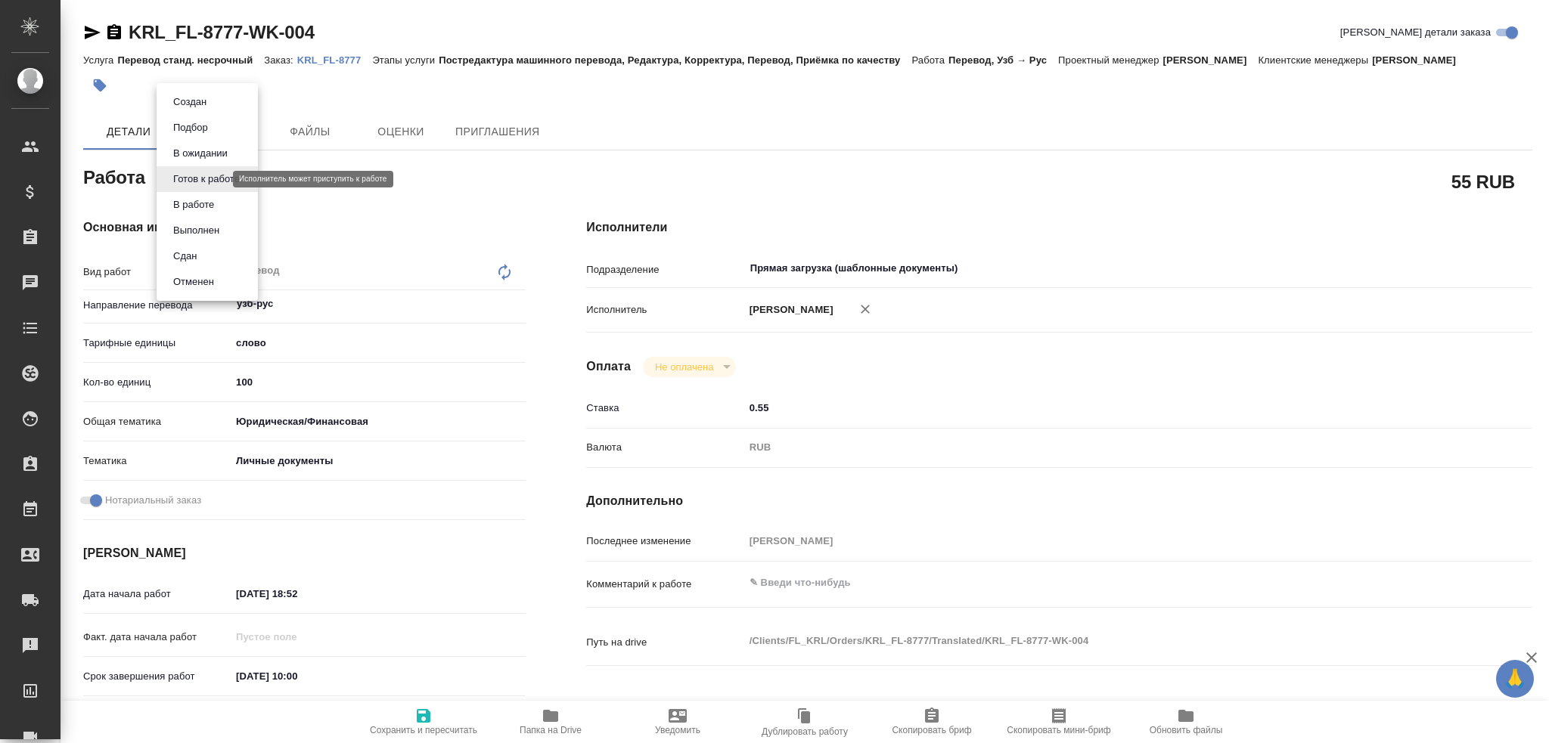
click at [197, 179] on body "🙏 .cls-1 fill:#fff; AWATERA Gusev Alexandr Клиенты Спецификации Заказы Чаты Tod…" at bounding box center [774, 371] width 1549 height 743
click at [191, 204] on button "В работе" at bounding box center [194, 205] width 50 height 17
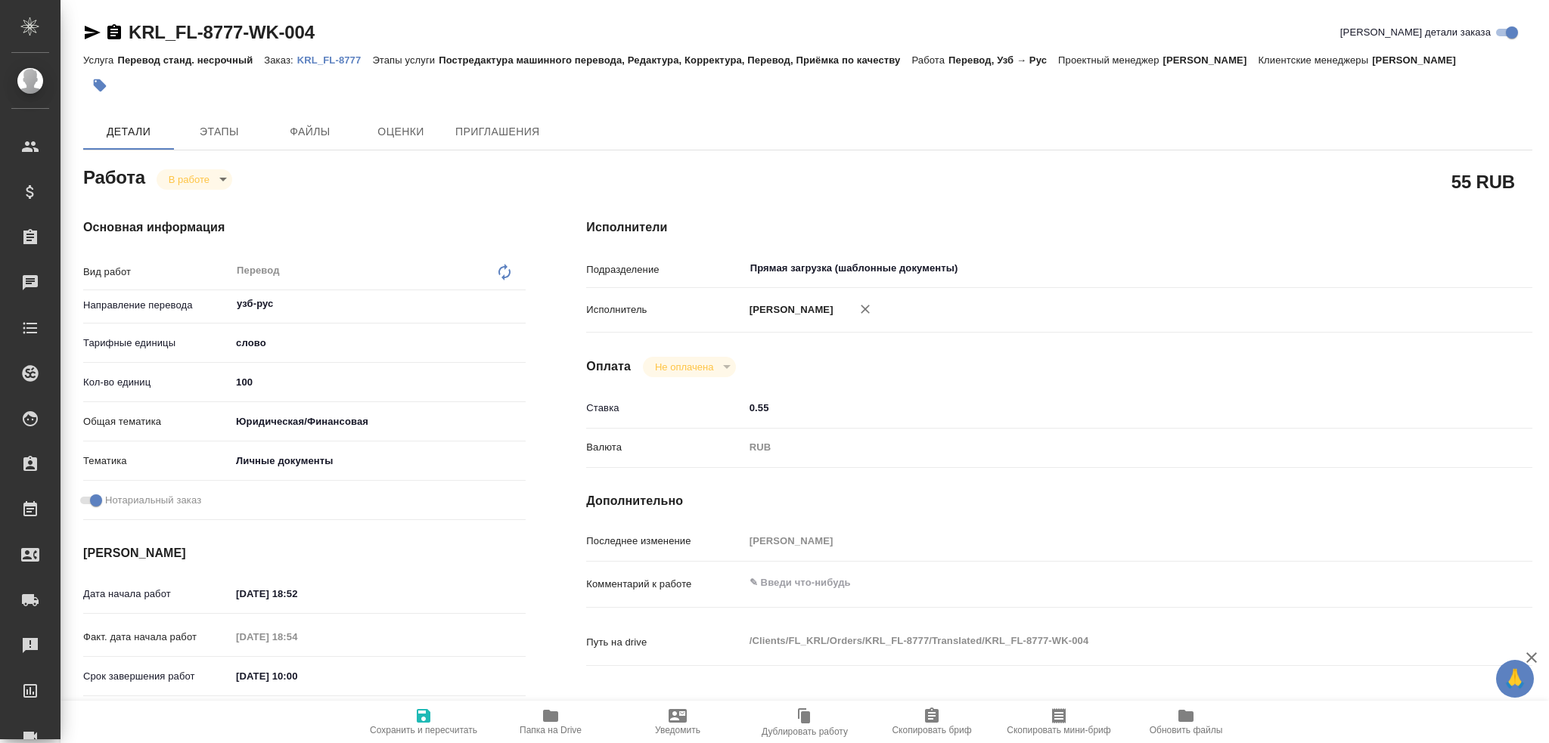
type textarea "x"
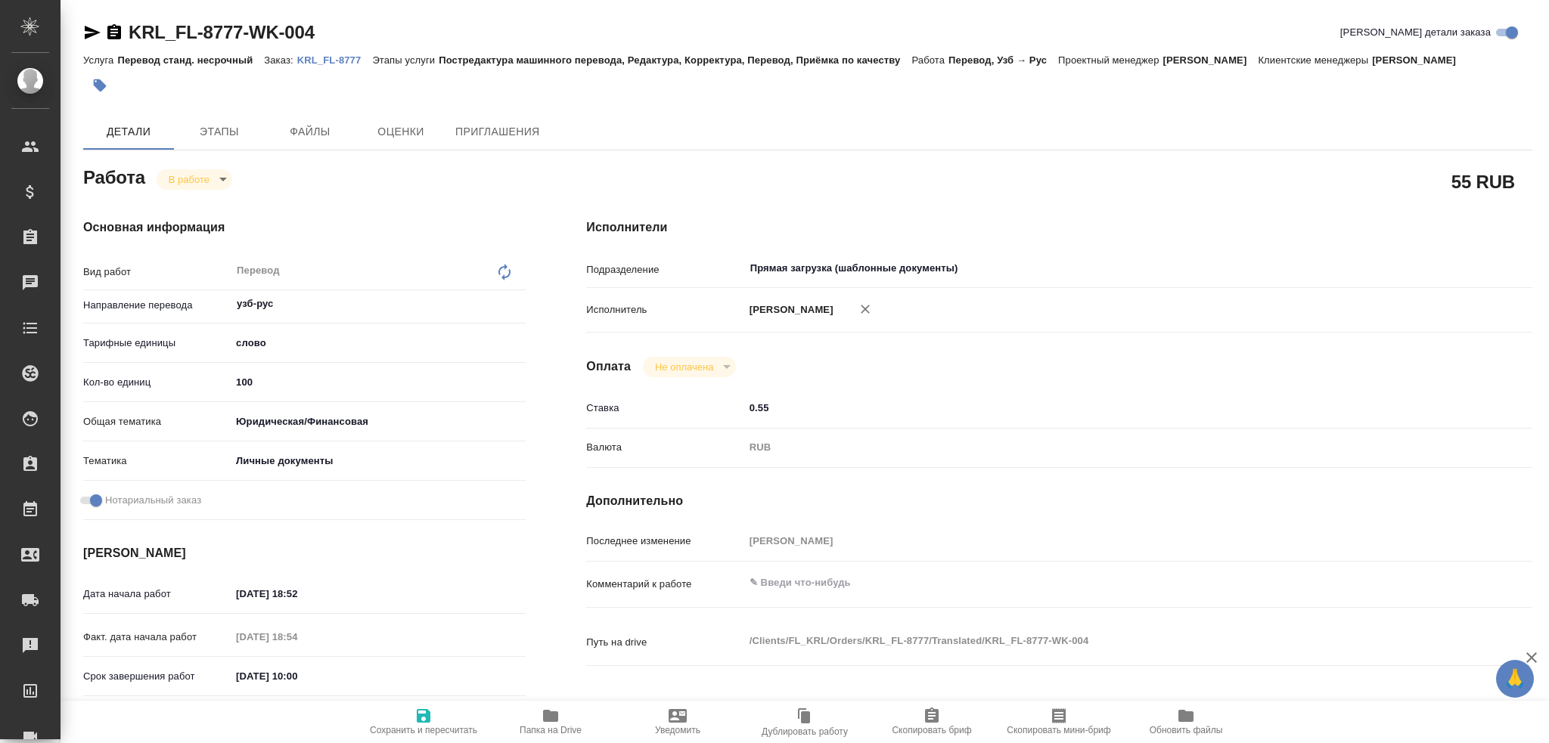
type textarea "x"
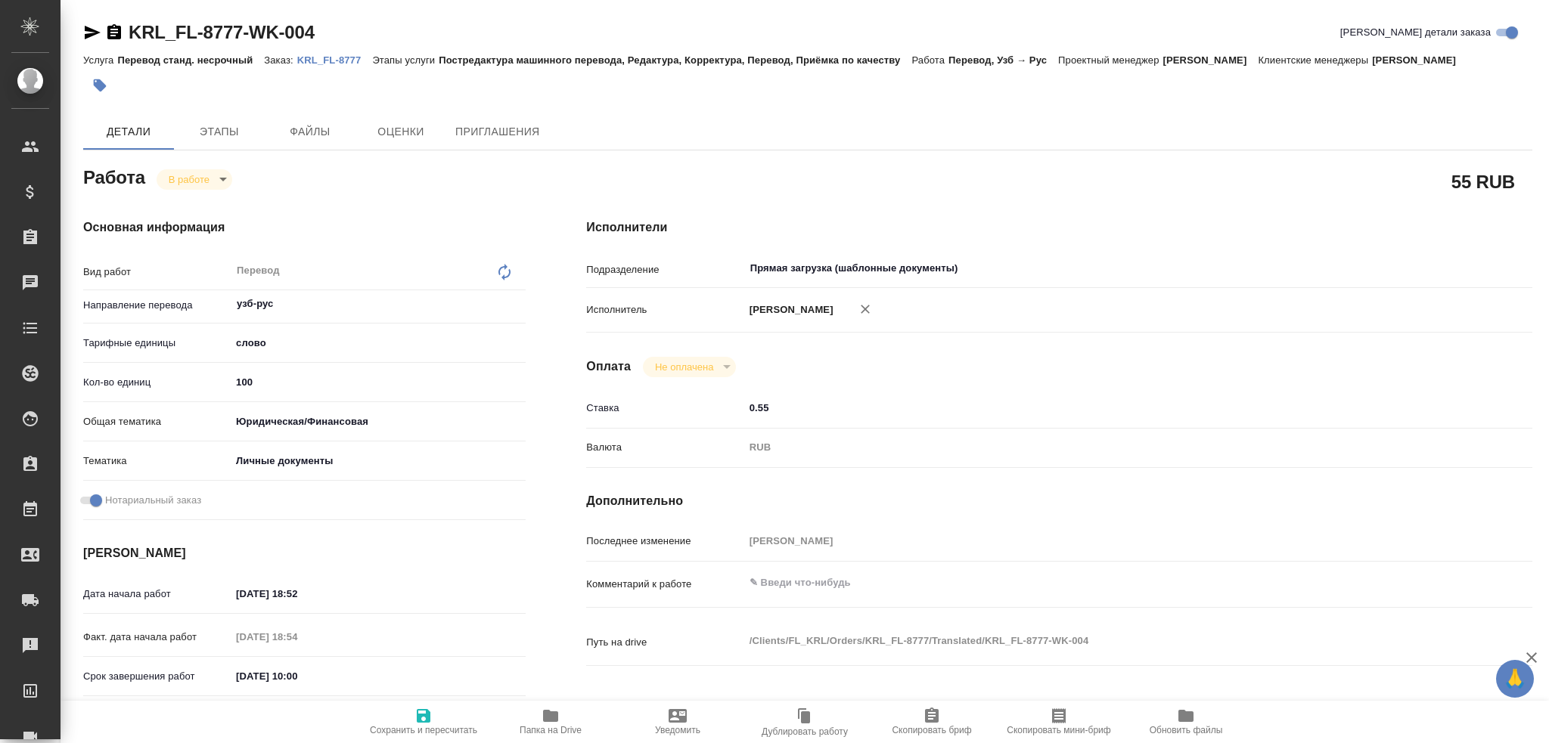
type textarea "x"
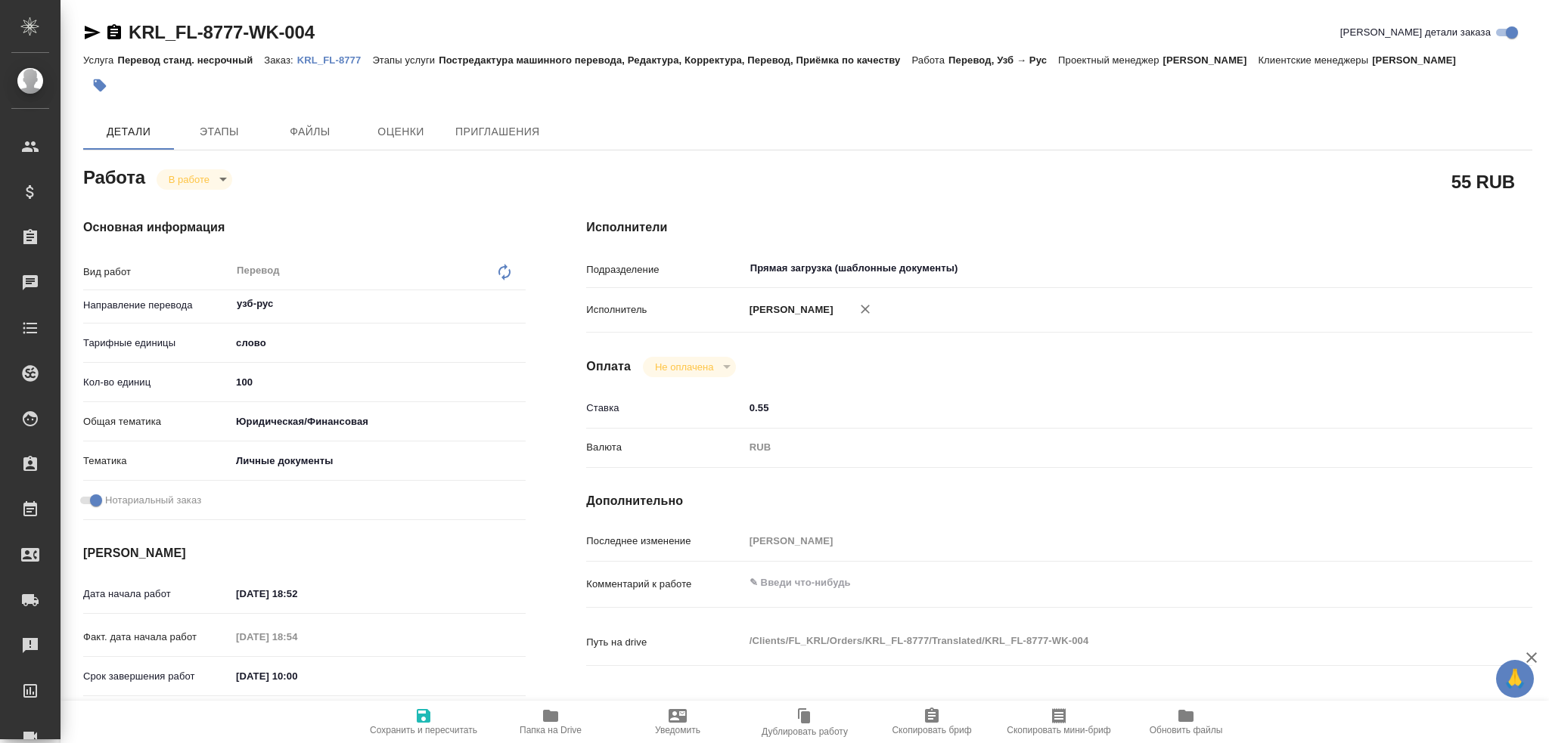
type textarea "x"
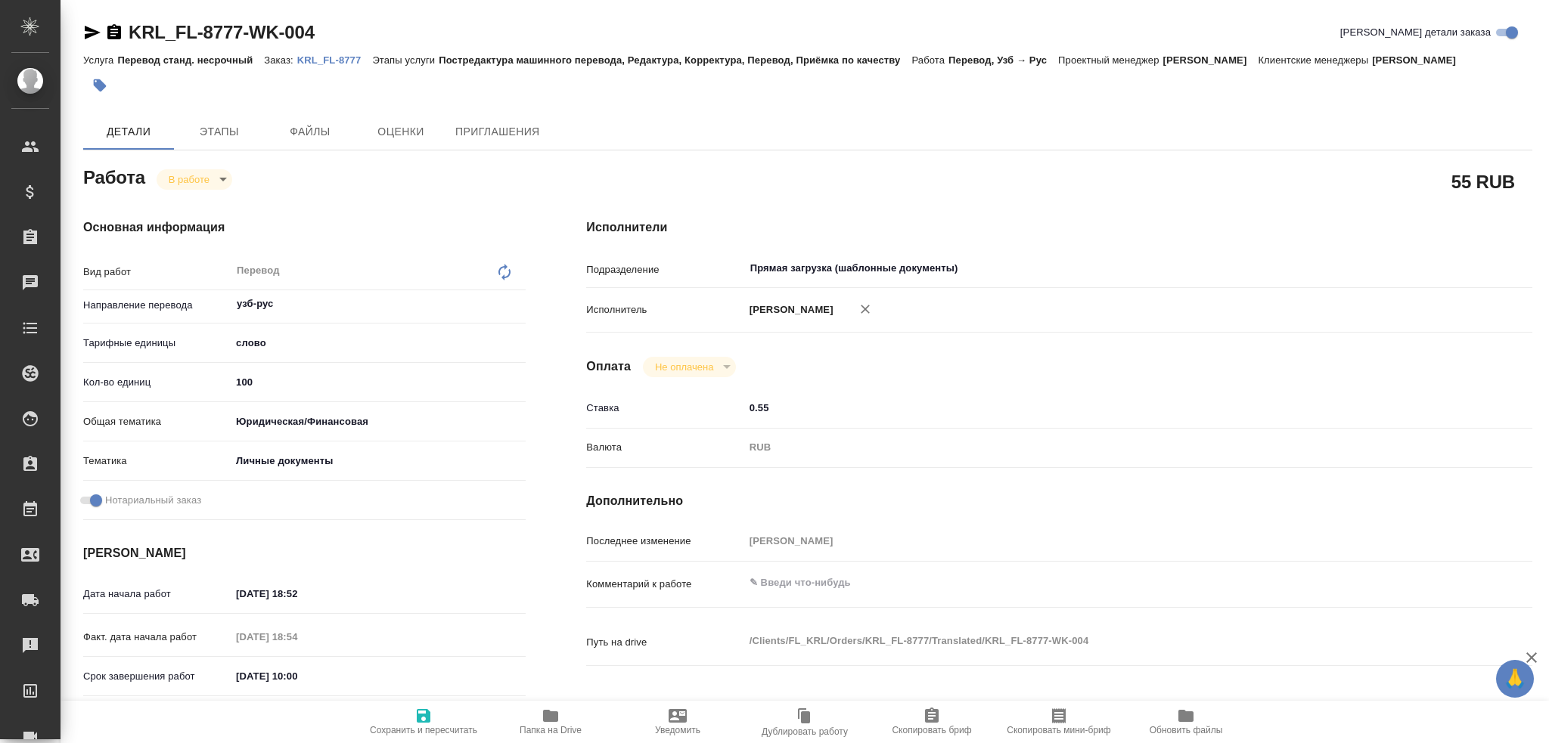
type textarea "x"
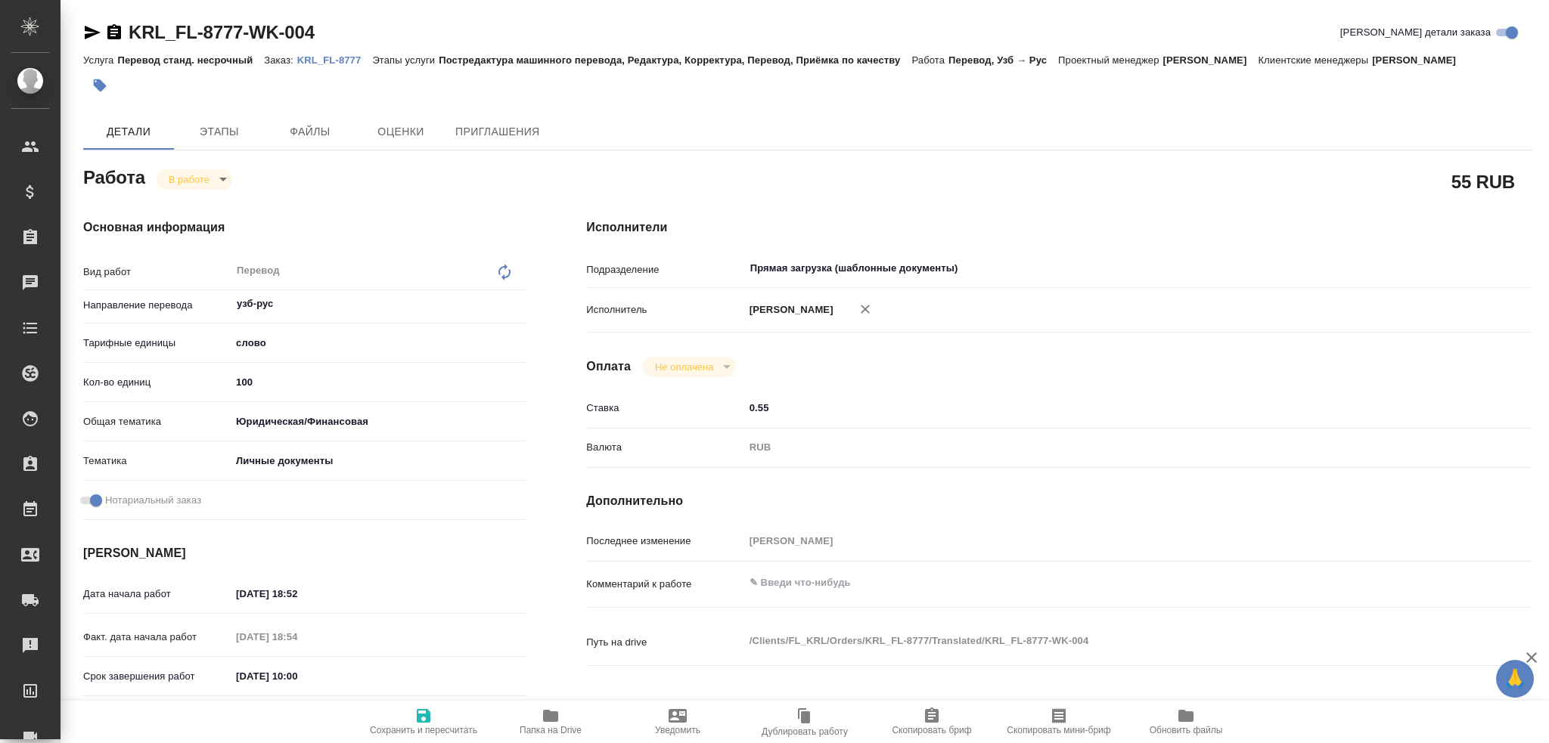
type textarea "x"
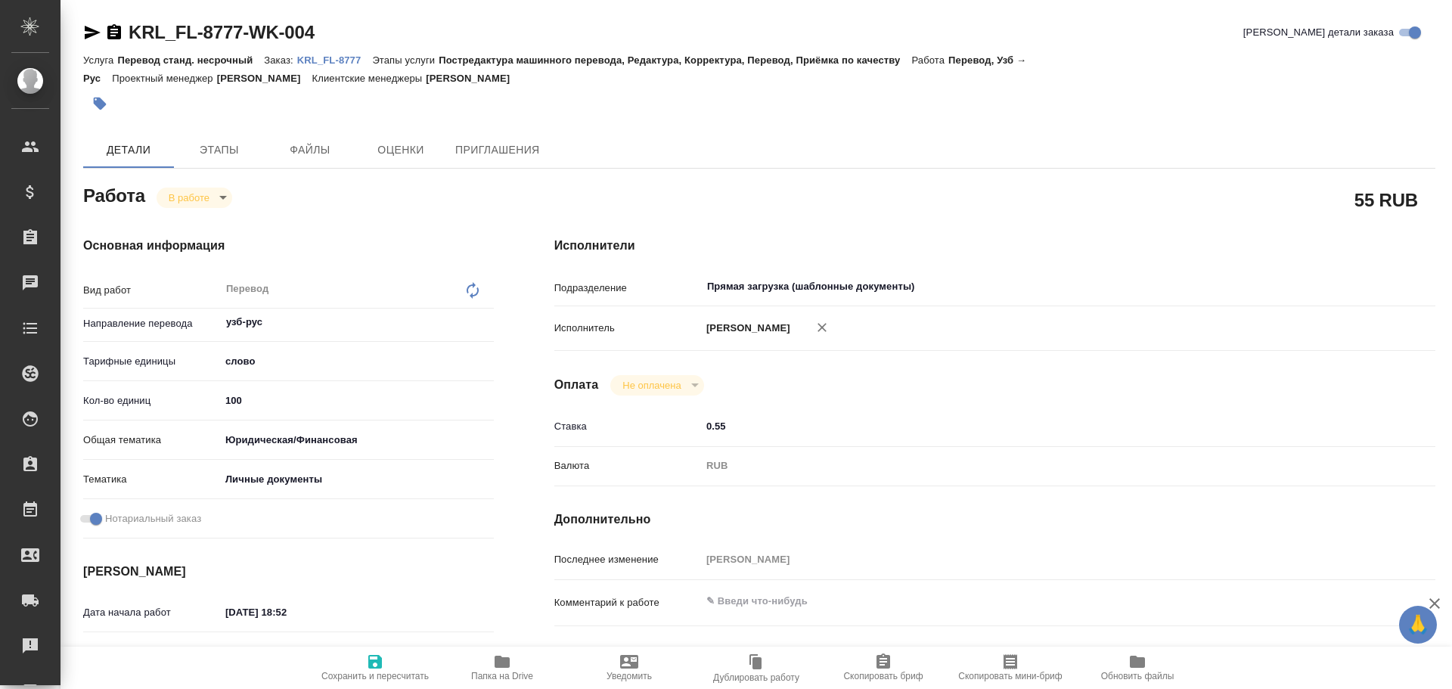
type textarea "x"
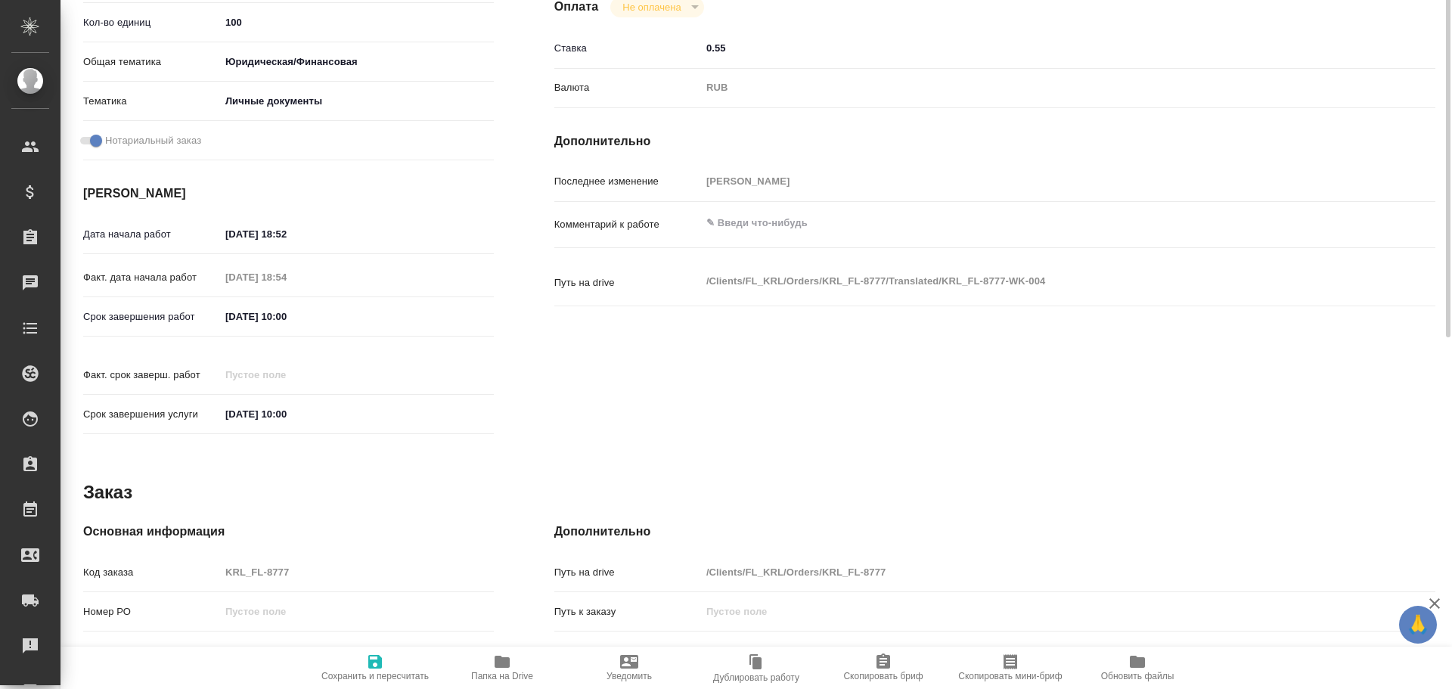
scroll to position [601, 0]
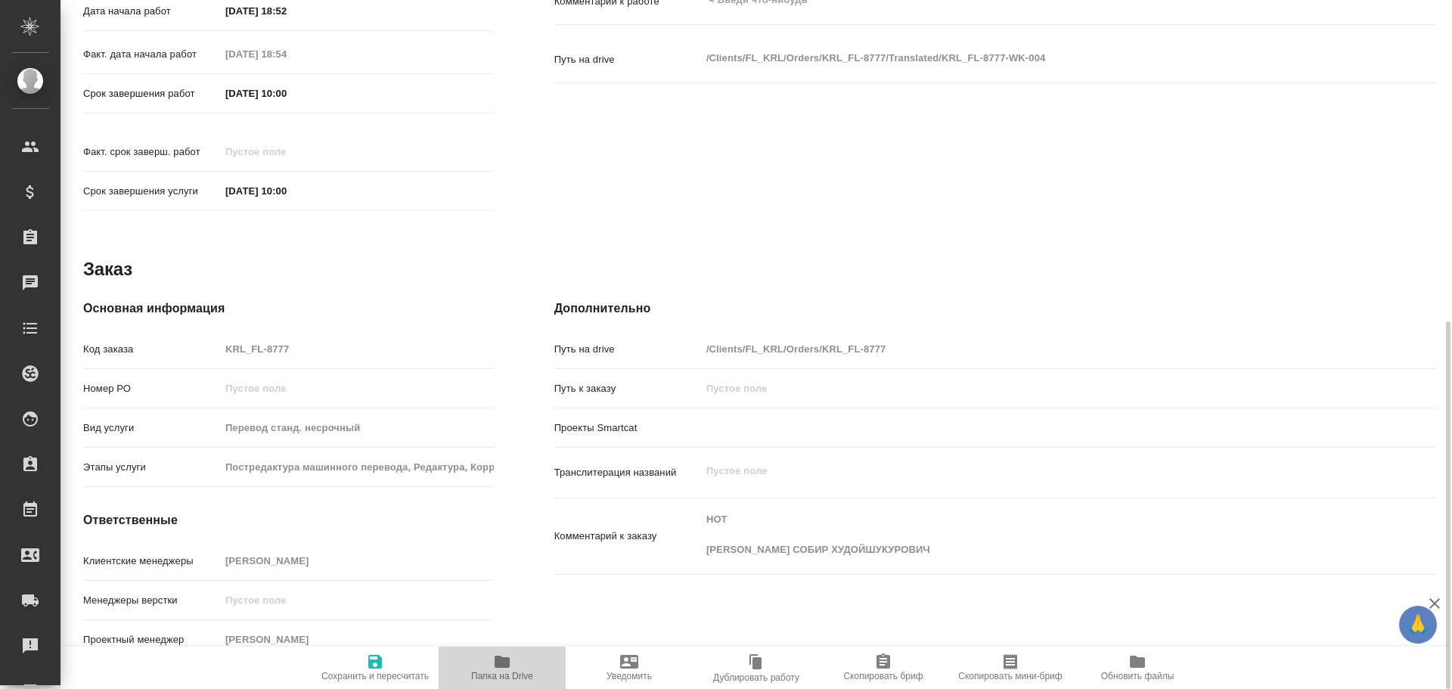
click at [504, 660] on icon "button" at bounding box center [502, 662] width 15 height 12
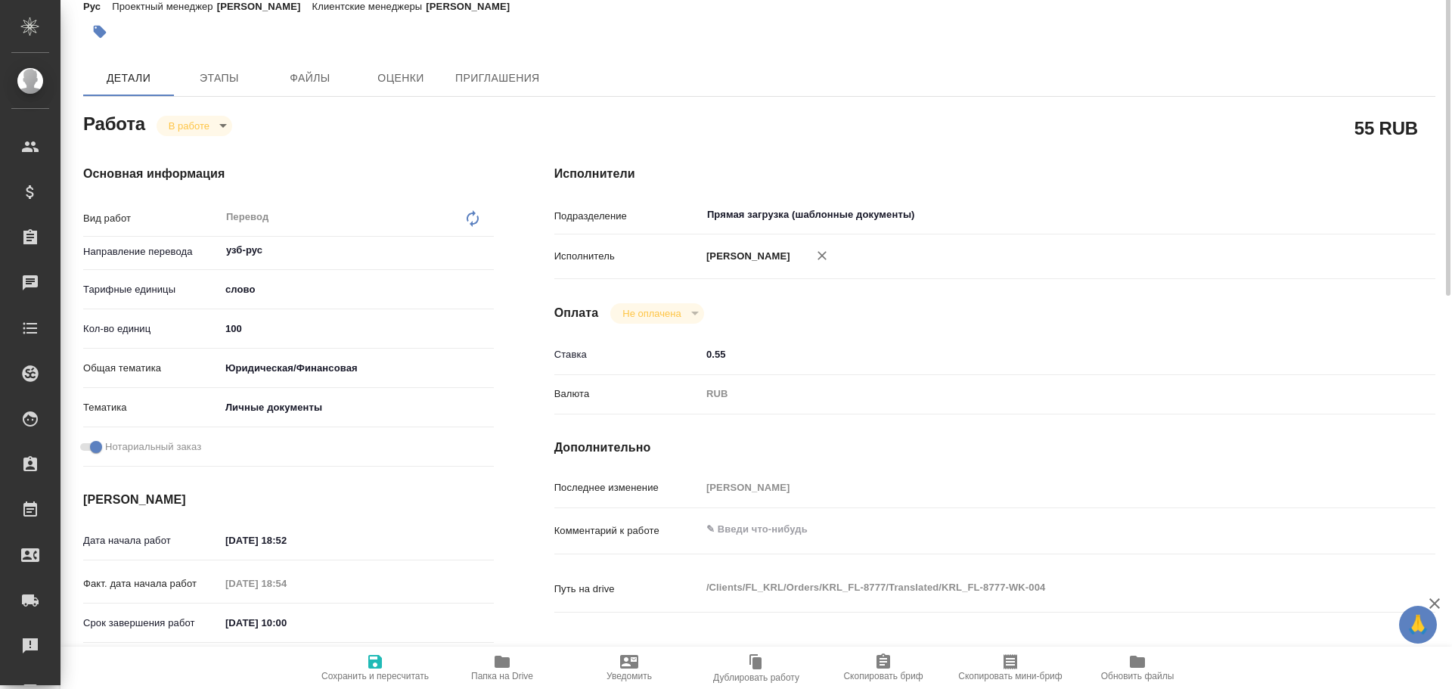
scroll to position [0, 0]
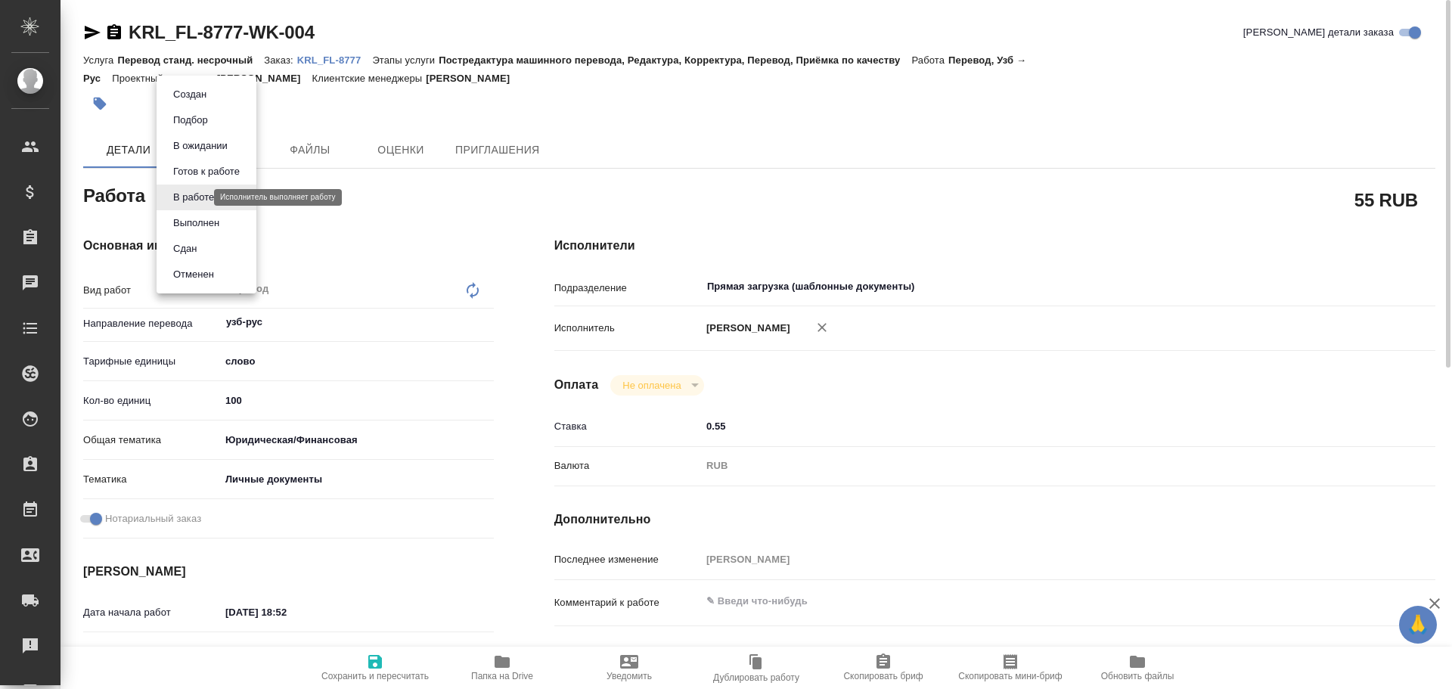
click at [178, 201] on body "🙏 .cls-1 fill:#fff; AWATERA Gusev Alexandr Клиенты Спецификации Заказы 0 Чаты T…" at bounding box center [726, 344] width 1452 height 689
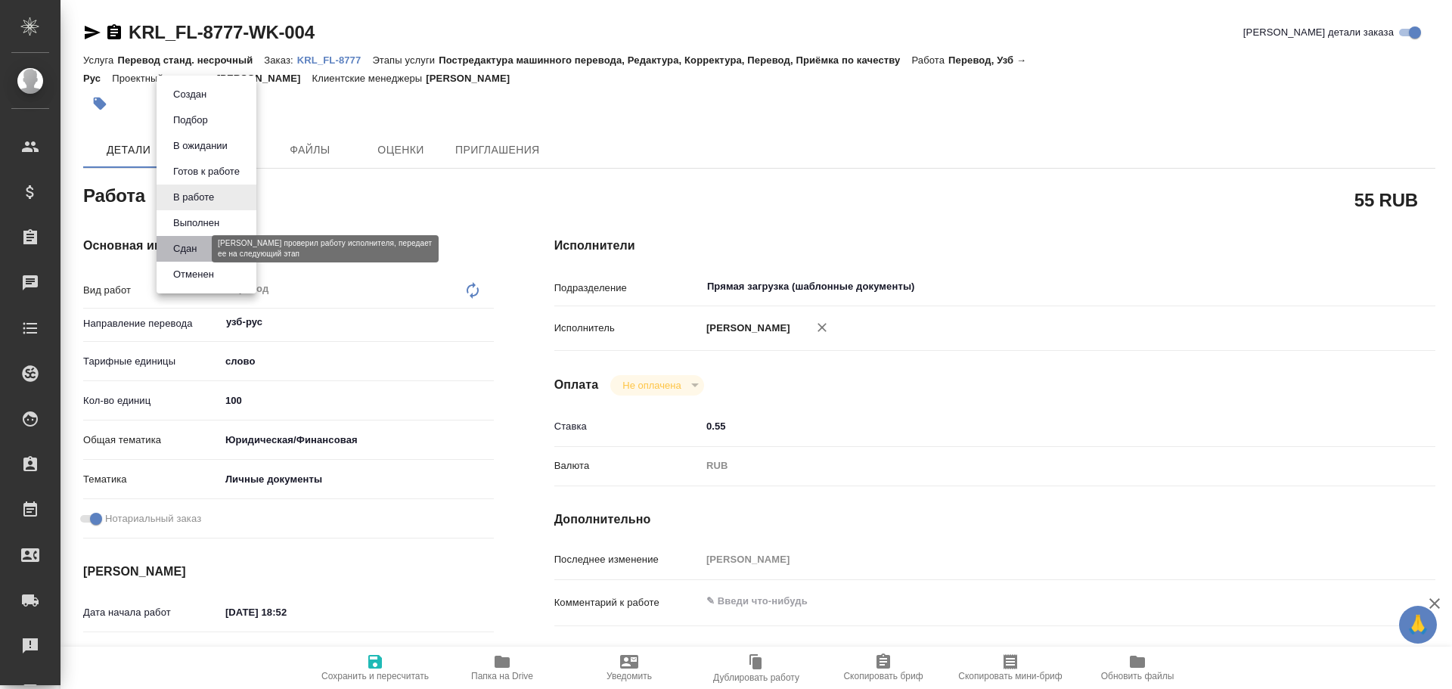
click at [182, 253] on button "Сдан" at bounding box center [185, 249] width 33 height 17
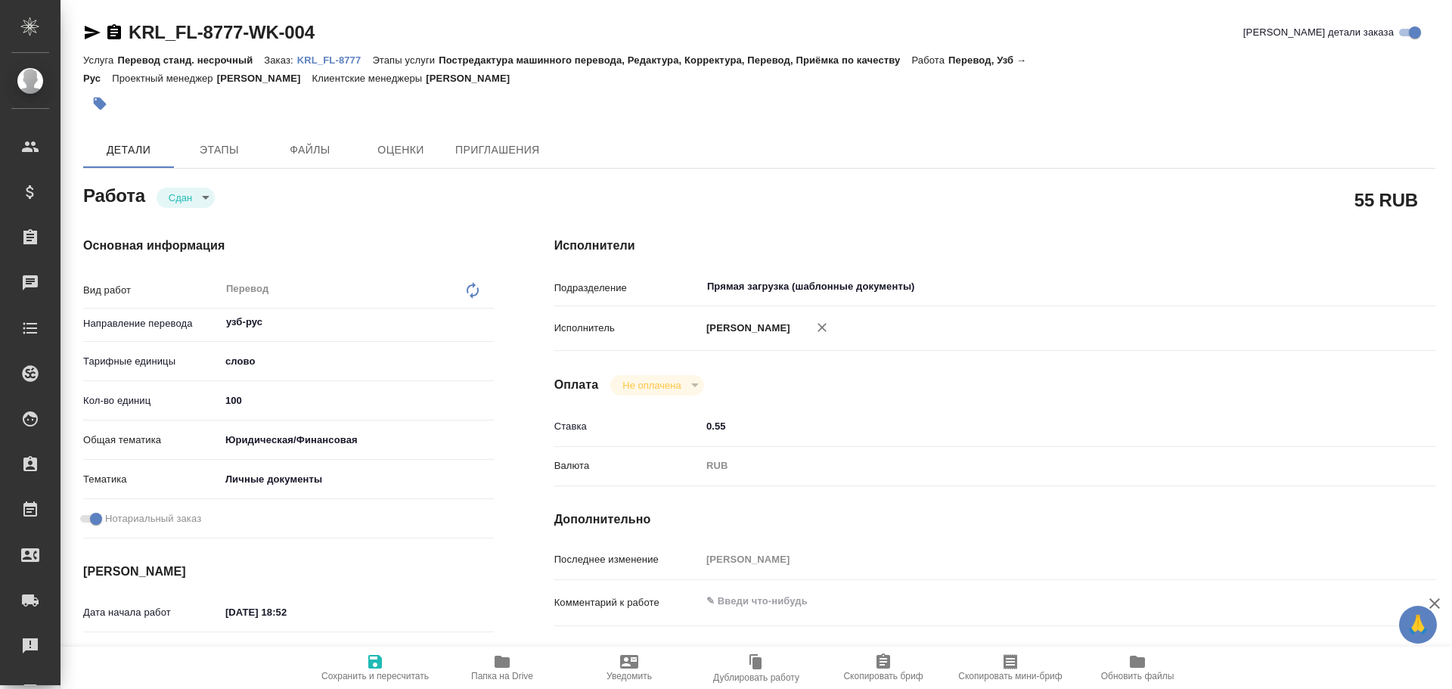
type textarea "x"
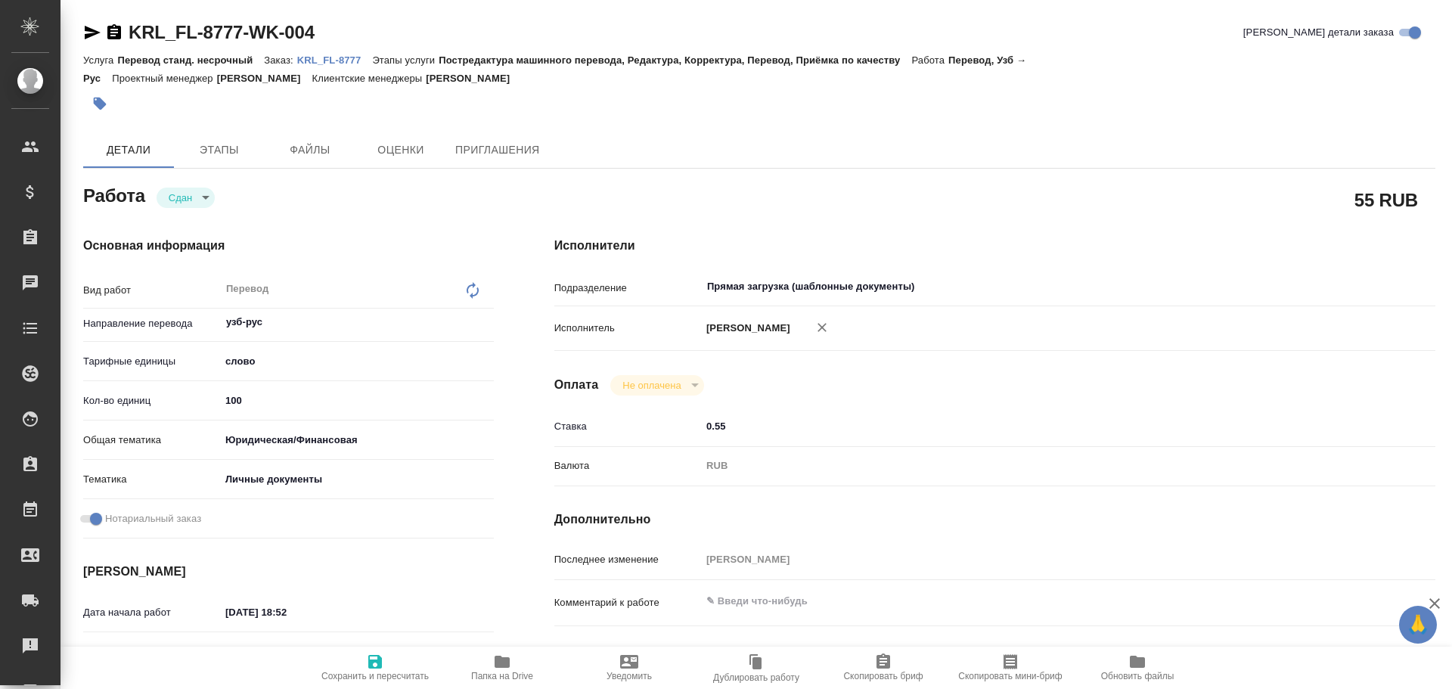
type textarea "x"
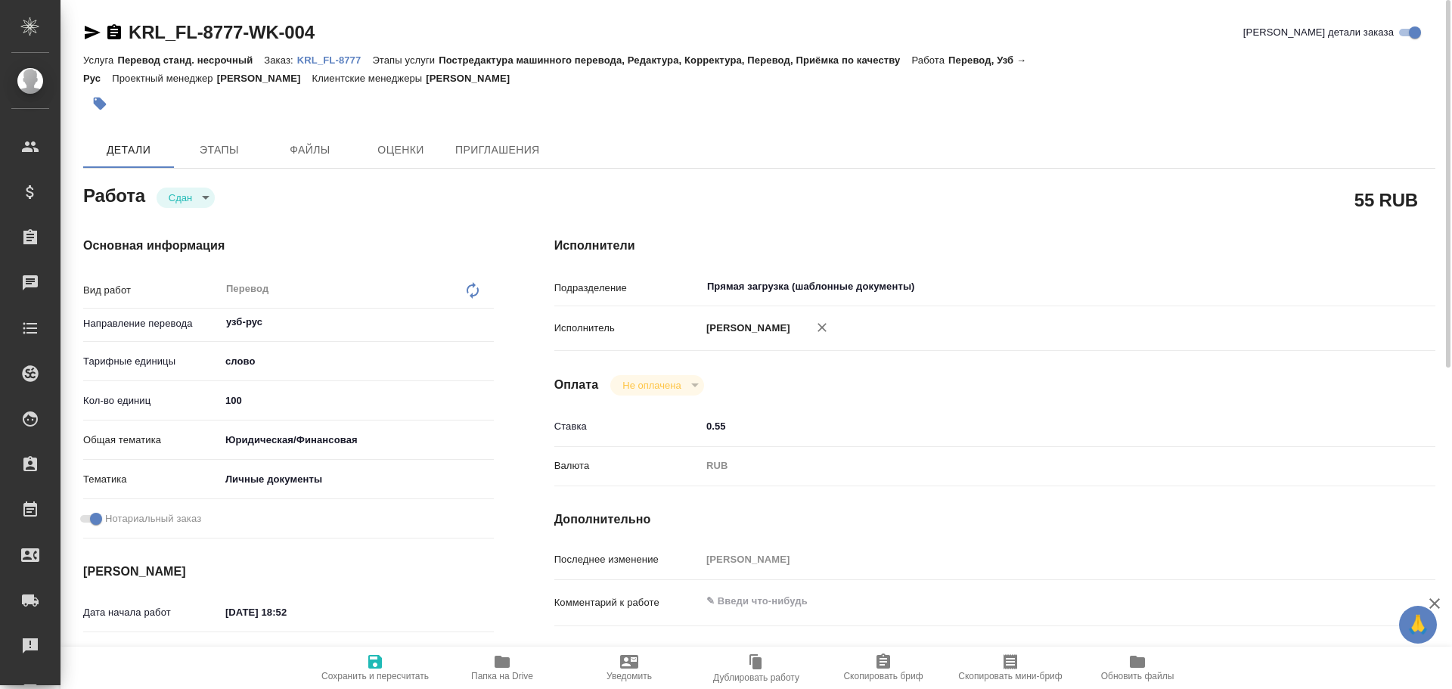
type textarea "x"
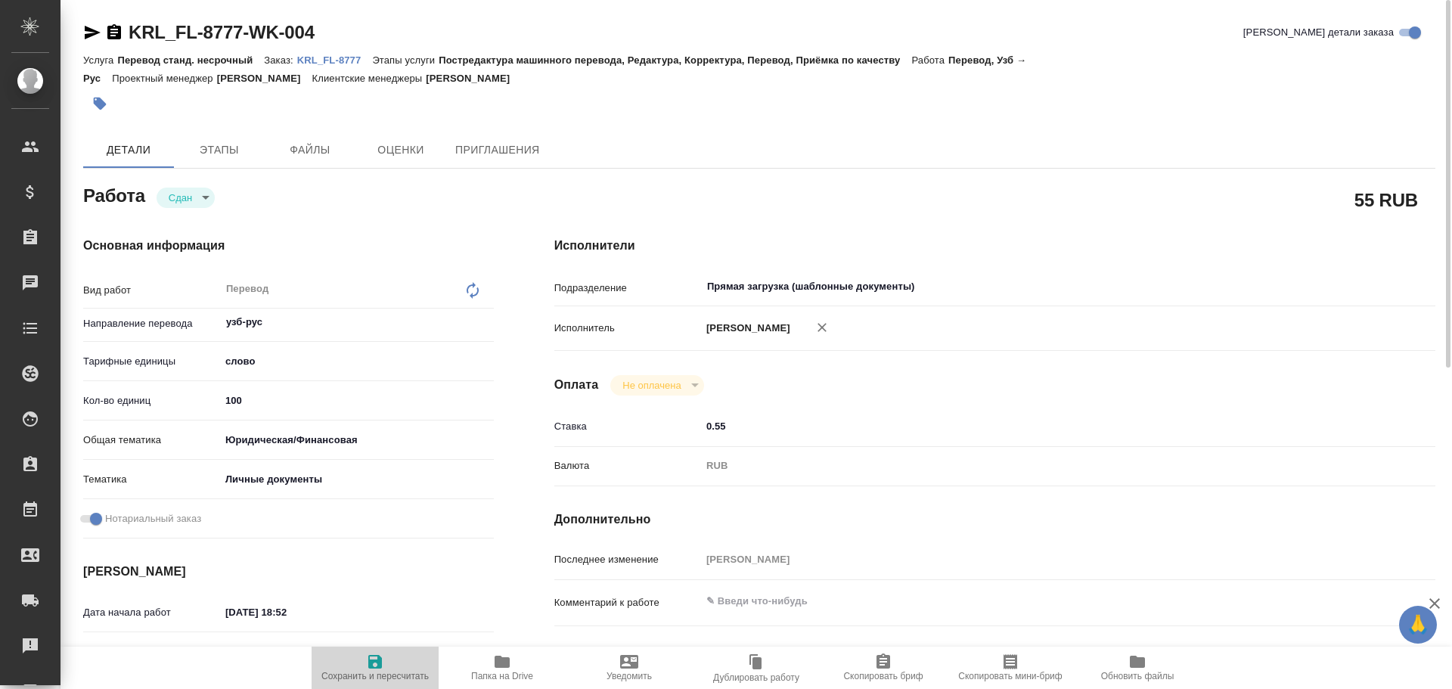
click at [378, 664] on icon "button" at bounding box center [375, 662] width 14 height 14
type textarea "x"
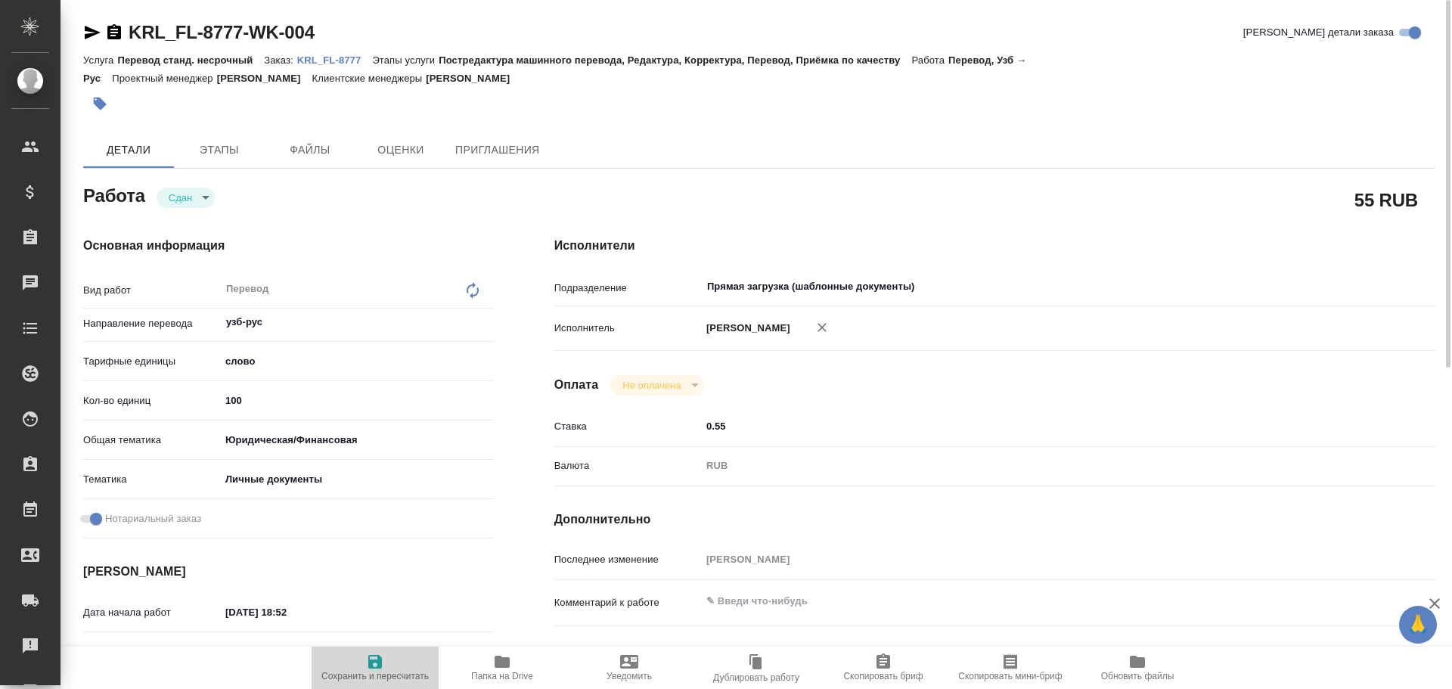
type textarea "x"
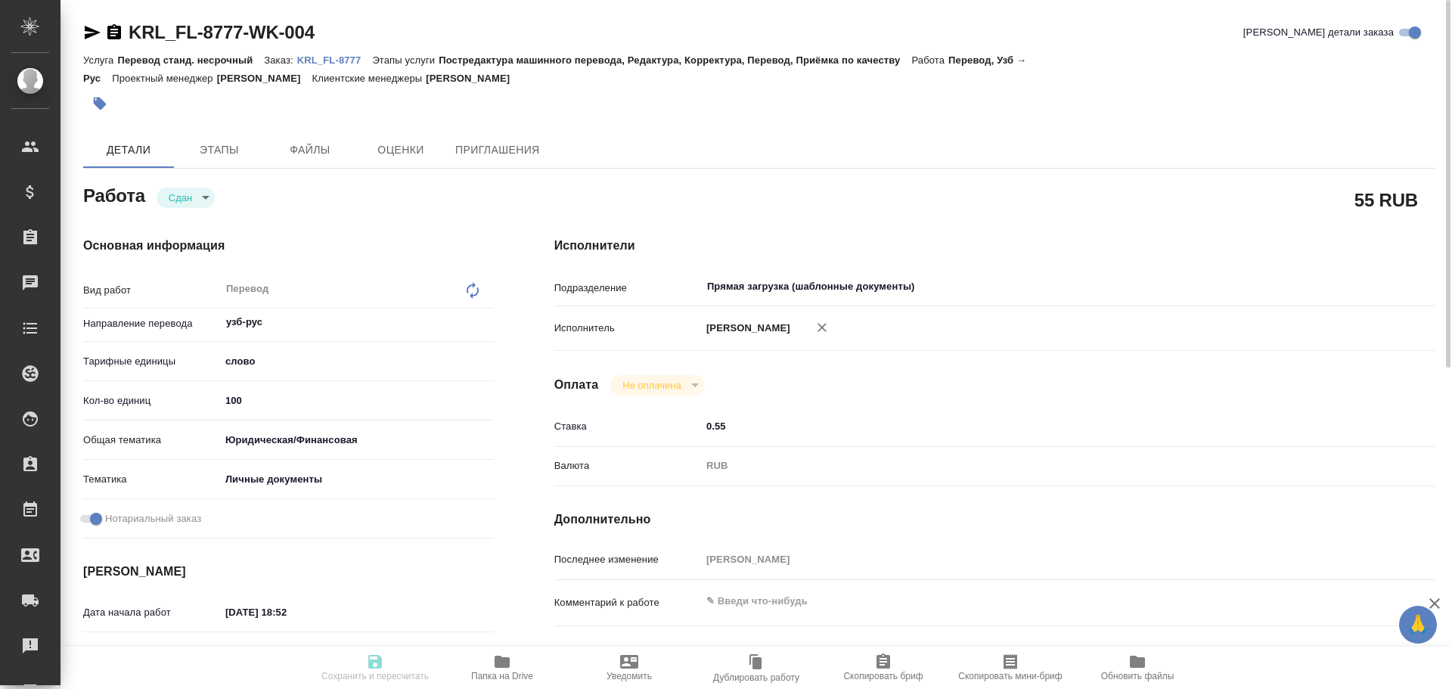
type textarea "x"
type input "closed"
type textarea "Перевод"
type textarea "x"
type input "узб-рус"
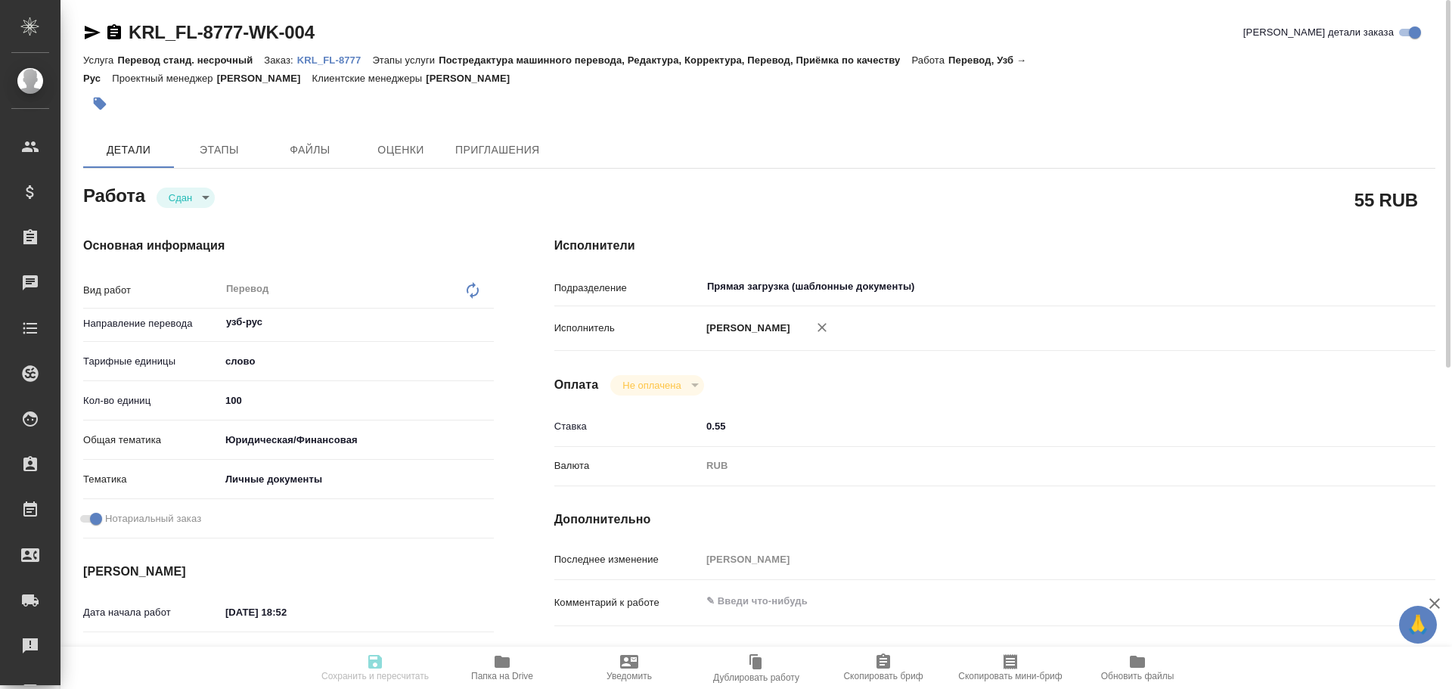
type input "5a8b1489cc6b4906c91bfd90"
type input "100"
type input "yr-fn"
type input "5a8b8b956a9677013d343cfe"
checkbox input "true"
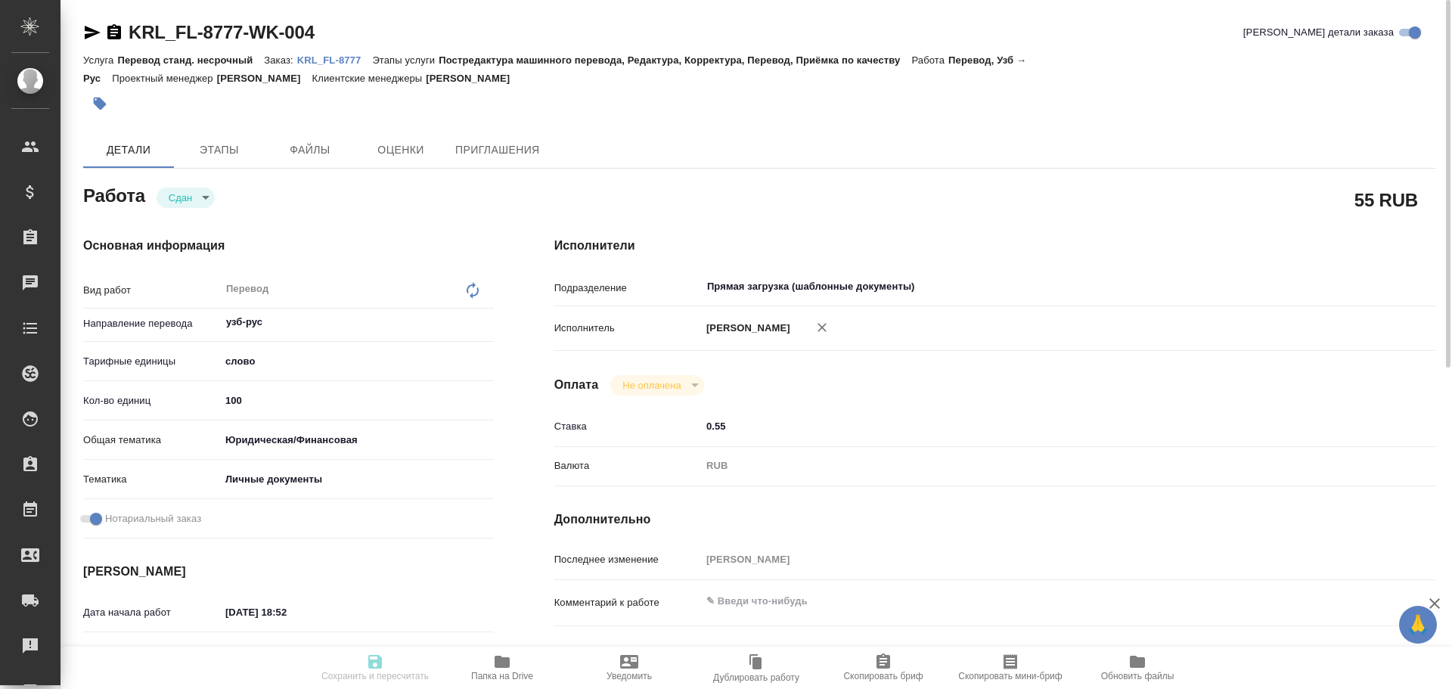
type input "01.10.2025 18:52"
type input "01.10.2025 18:54"
type input "[DATE] 10:00"
type input "01.10.2025 19:15"
type input "[DATE] 10:00"
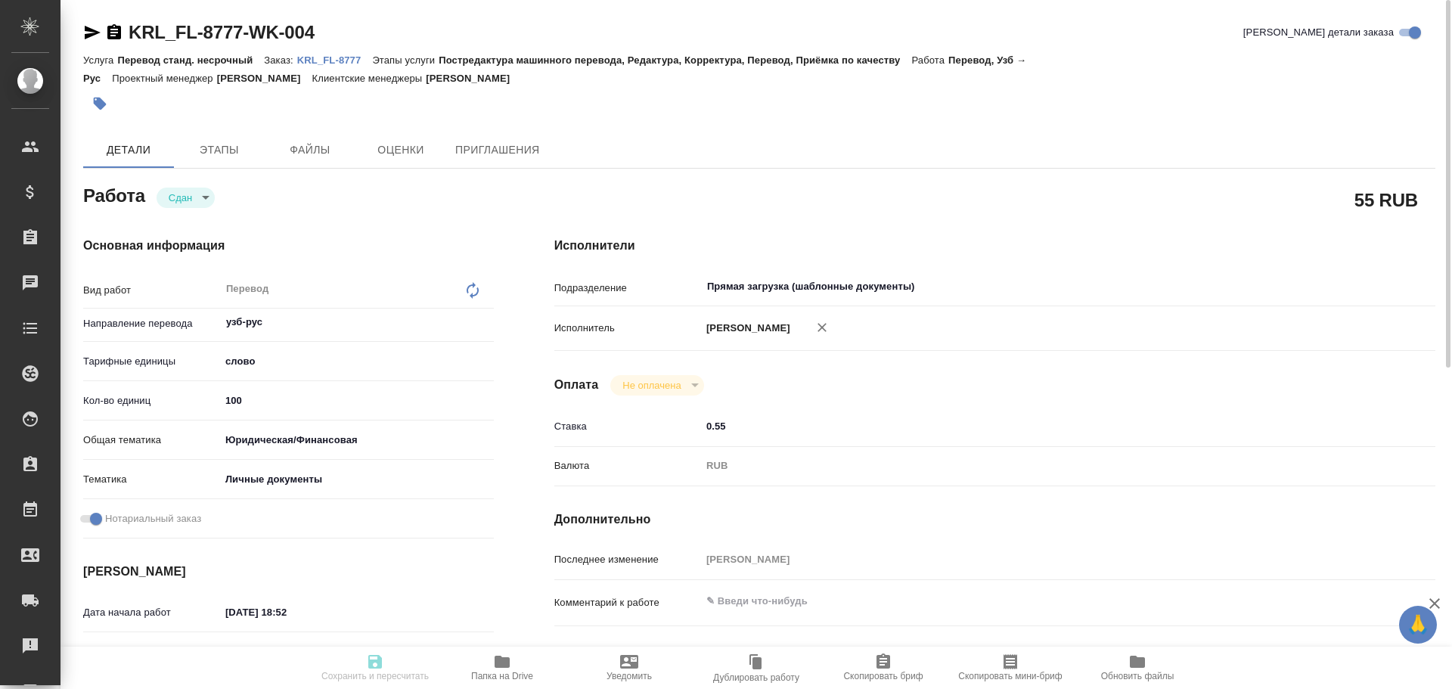
type input "Прямая загрузка (шаблонные документы)"
type input "notPayed"
type input "0.55"
type input "RUB"
type input "Гусев Александр"
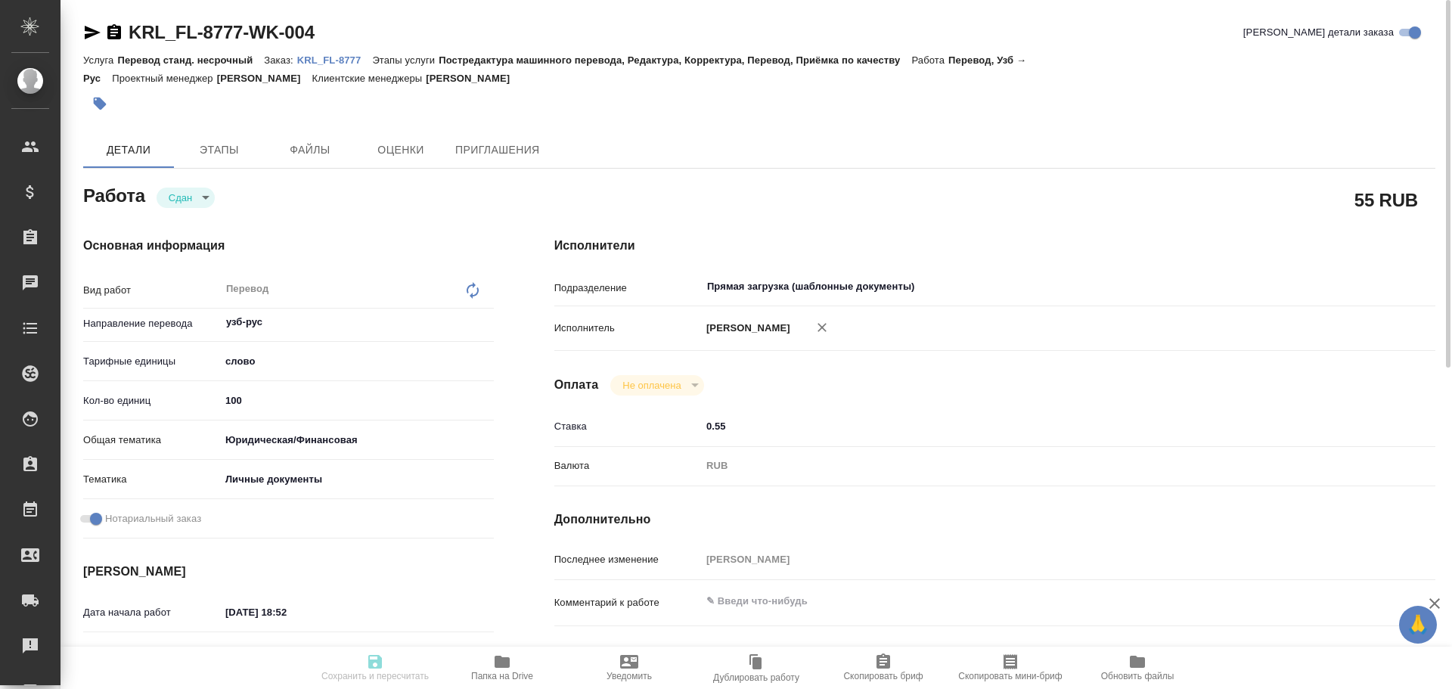
type textarea "x"
type textarea "/Clients/FL_KRL/Orders/KRL_FL-8777/Translated/KRL_FL-8777-WK-004"
type textarea "x"
type input "KRL_FL-8777"
type input "Перевод станд. несрочный"
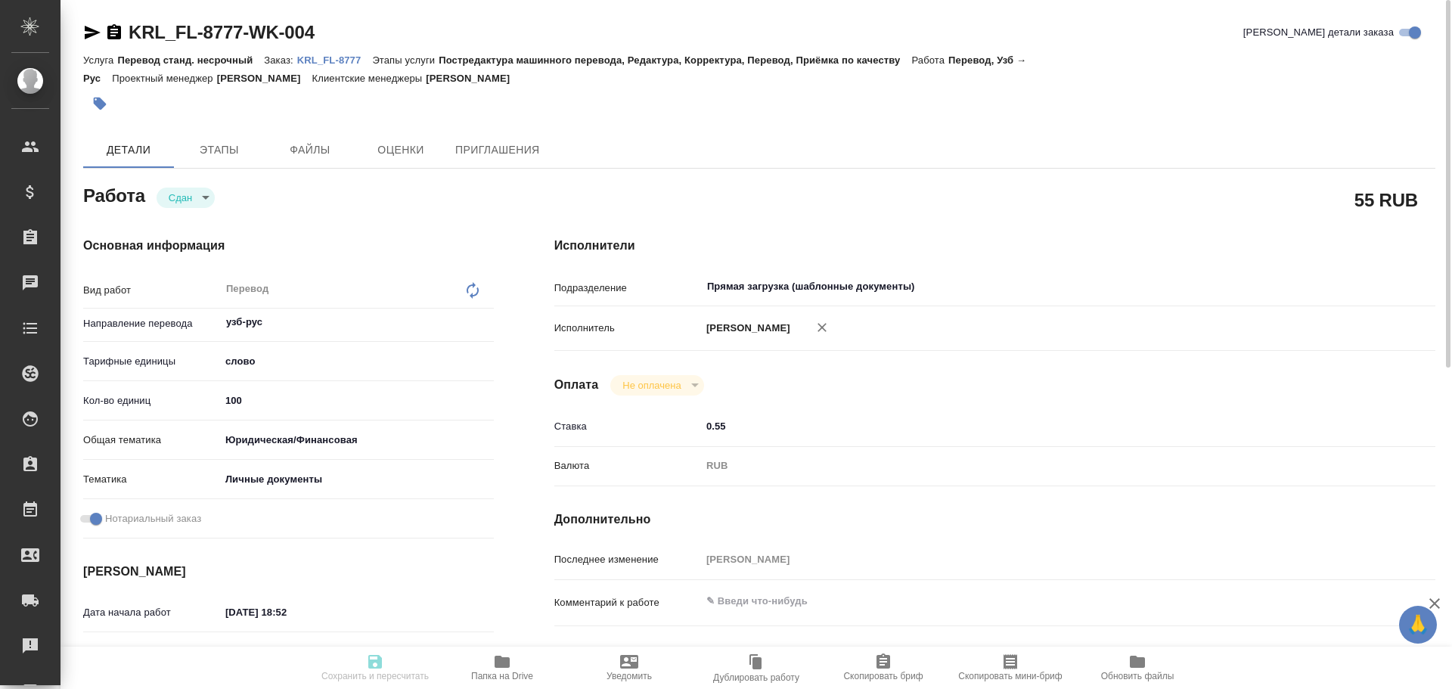
type input "Постредактура машинного перевода, Редактура, Корректура, Перевод, Приёмка по ка…"
type input "[PERSON_NAME]"
type input "/Clients/FL_KRL/Orders/KRL_FL-8777"
type textarea "x"
type textarea "НОТ ЁВКОЧТИЕВ СОБИР ХУДОЙШУКУРОВИЧ"
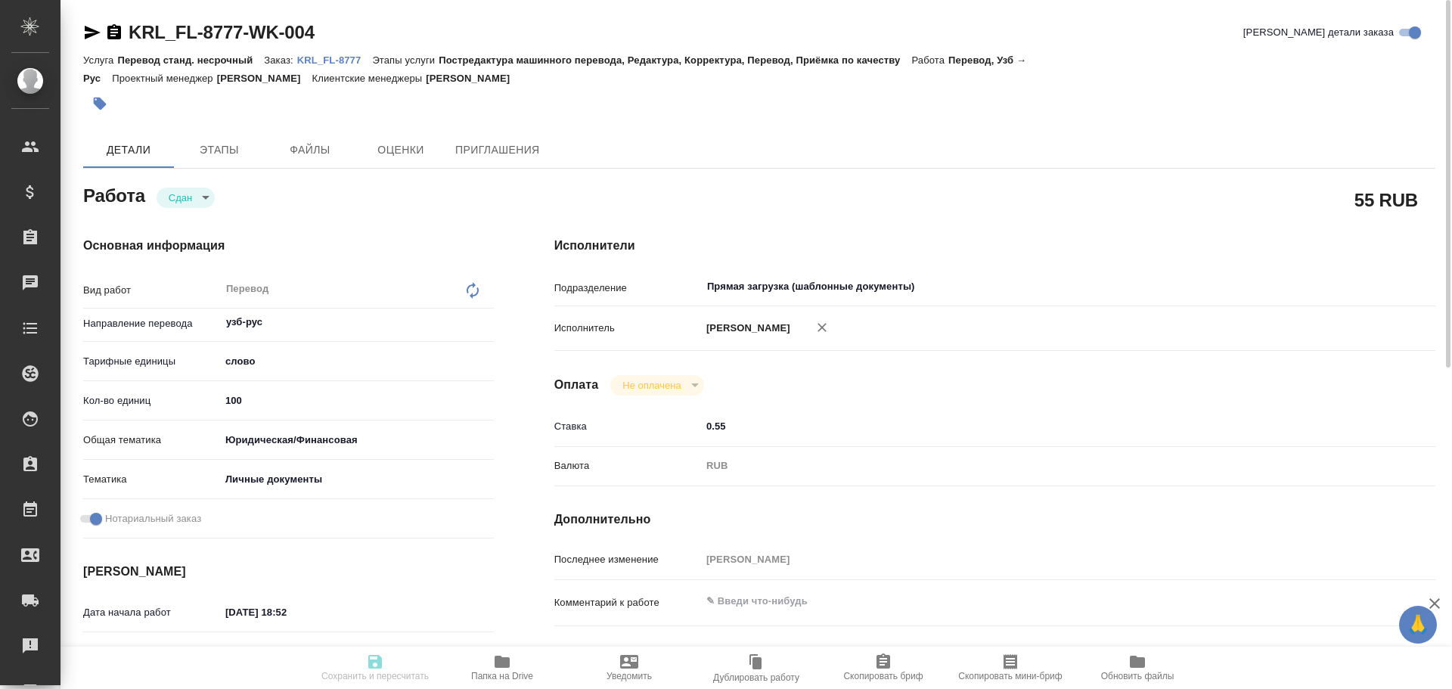
type textarea "x"
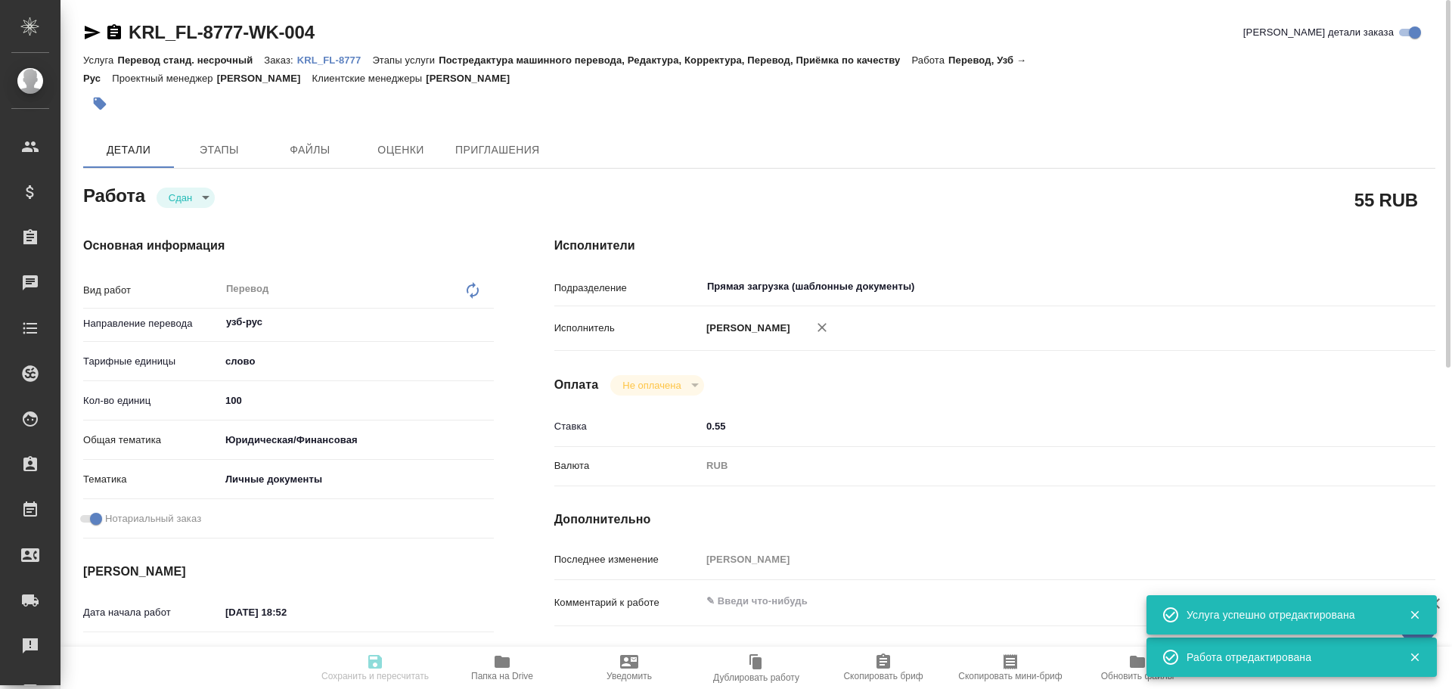
type textarea "x"
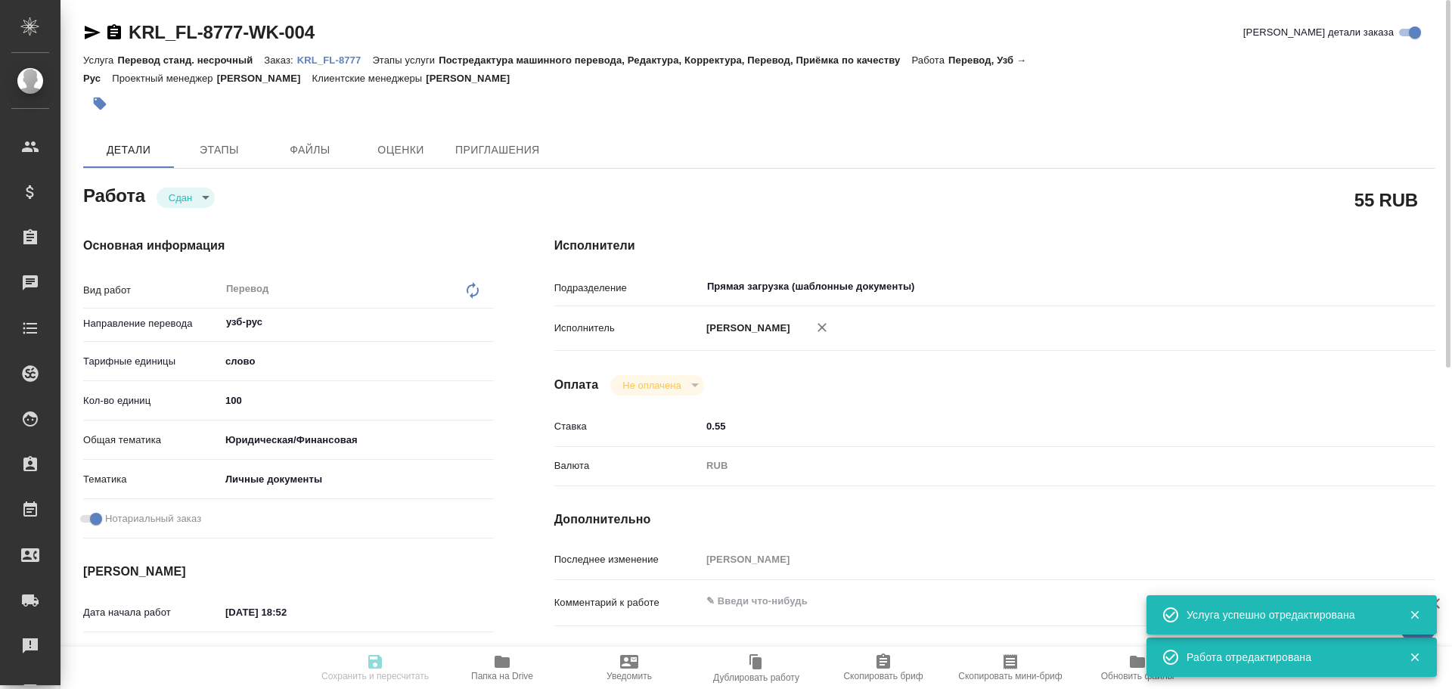
type textarea "x"
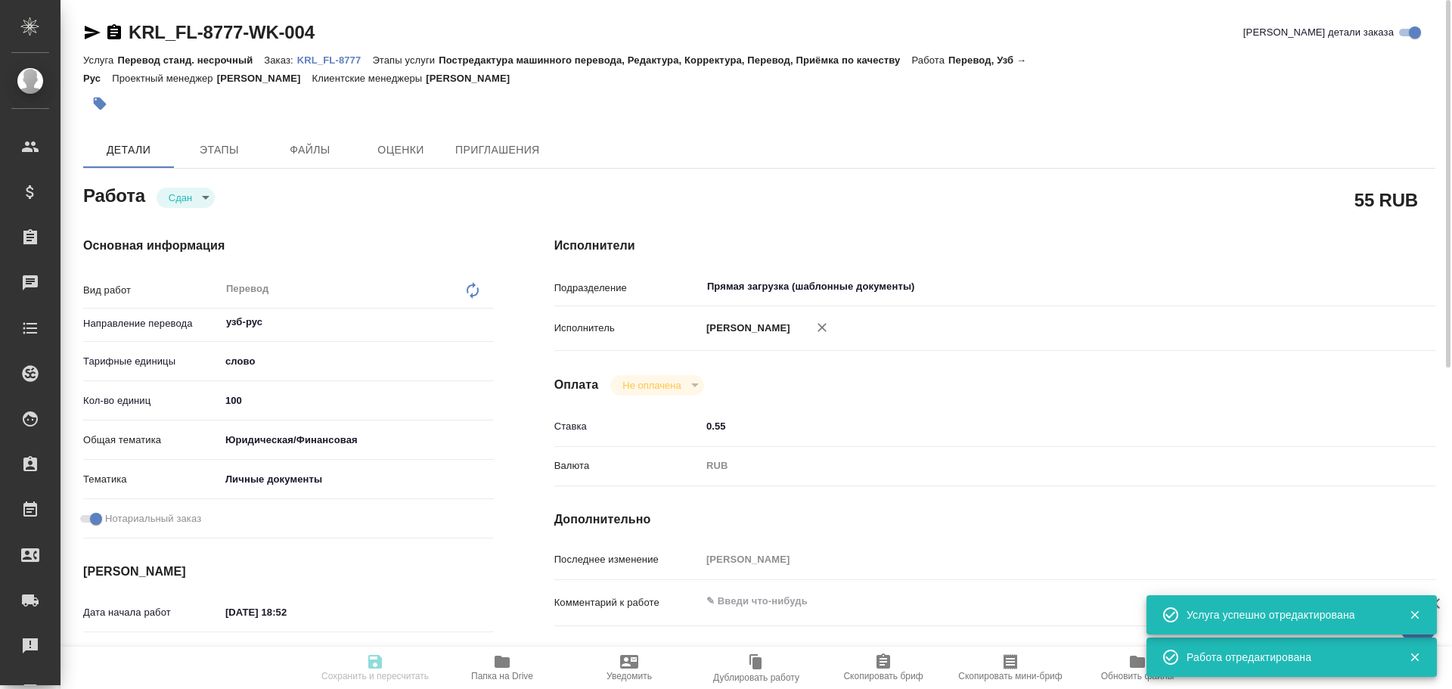
type textarea "x"
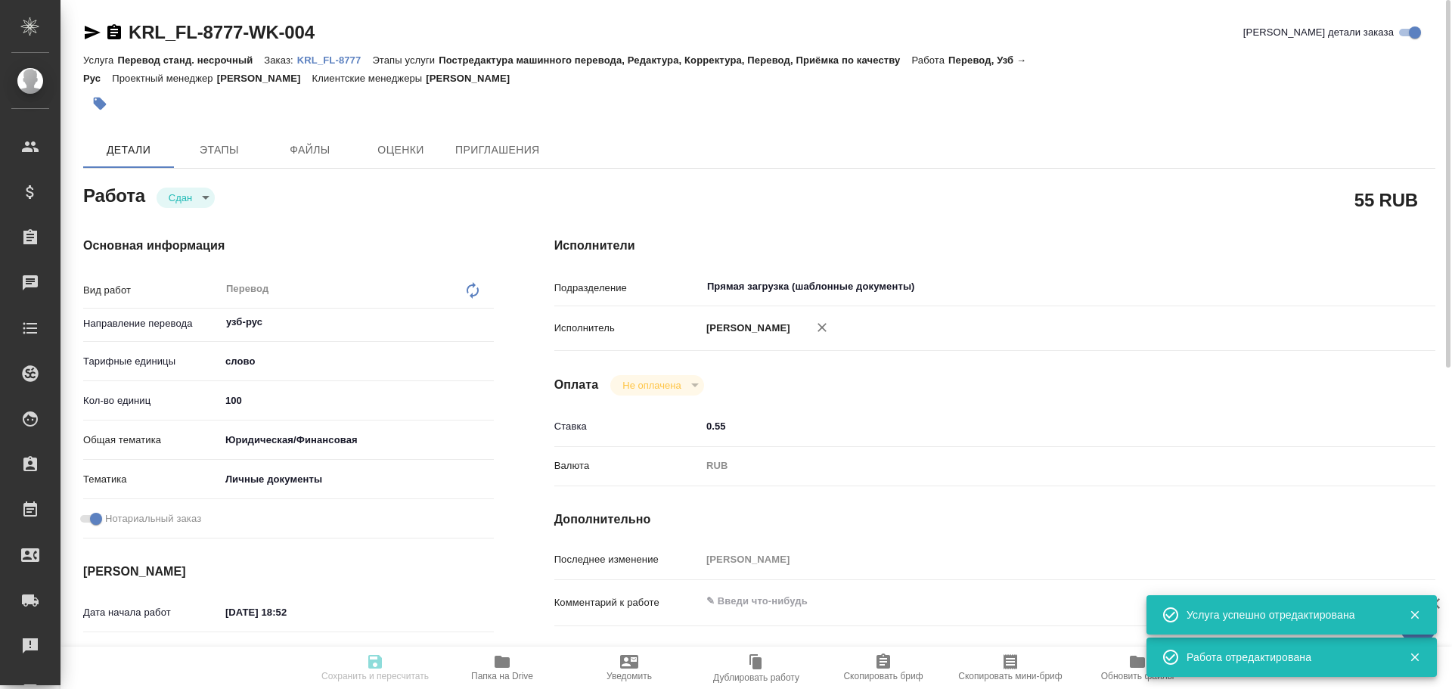
type textarea "x"
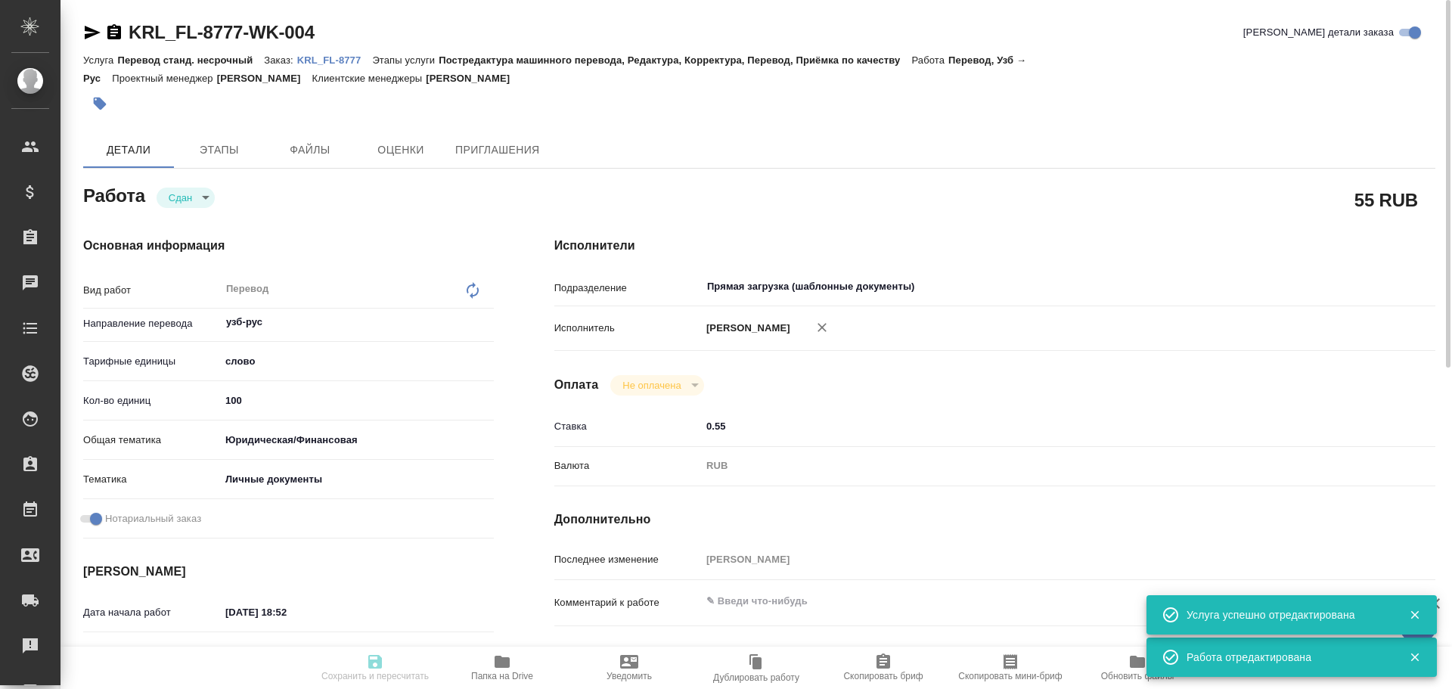
type textarea "x"
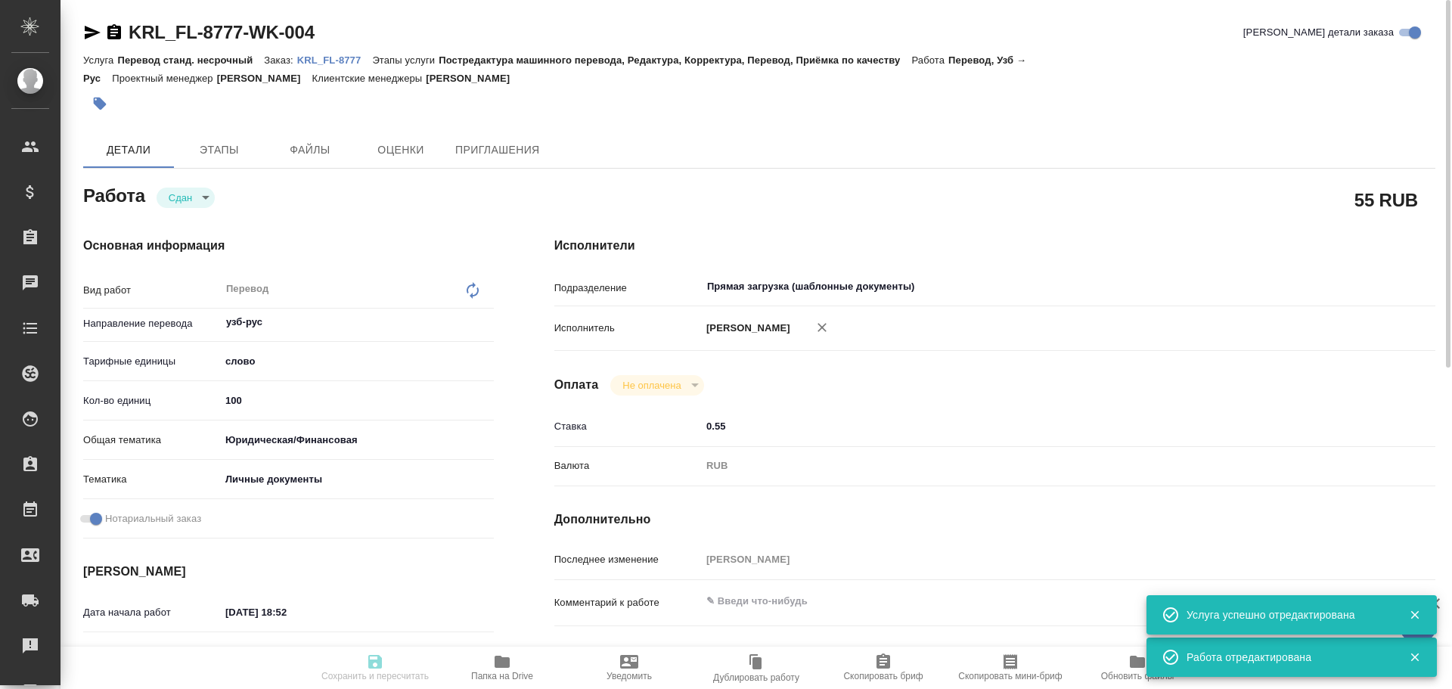
type input "closed"
type textarea "Перевод"
type textarea "x"
type input "узб-рус"
type input "5a8b1489cc6b4906c91bfd90"
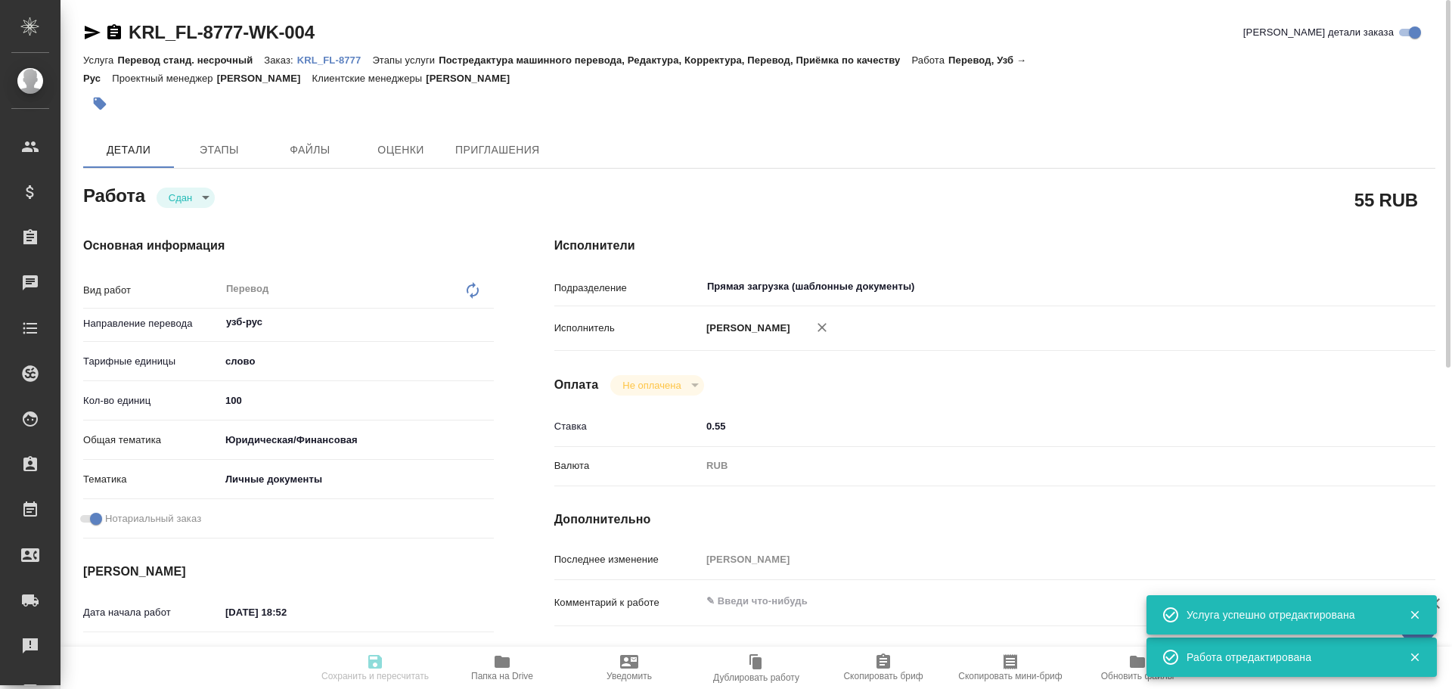
type input "100"
type input "yr-fn"
type input "5a8b8b956a9677013d343cfe"
checkbox input "true"
type input "01.10.2025 18:52"
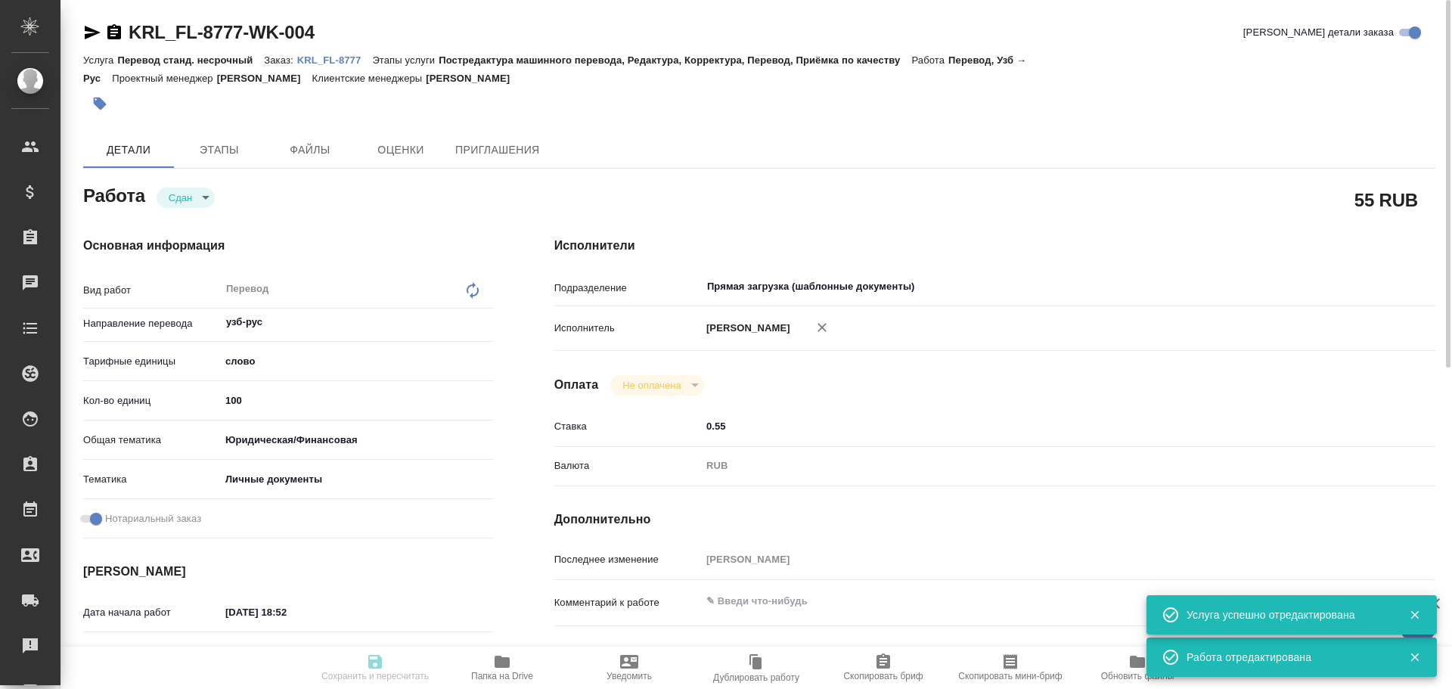
type input "01.10.2025 18:54"
type input "[DATE] 10:00"
type input "01.10.2025 19:15"
type input "[DATE] 10:00"
type input "Прямая загрузка (шаблонные документы)"
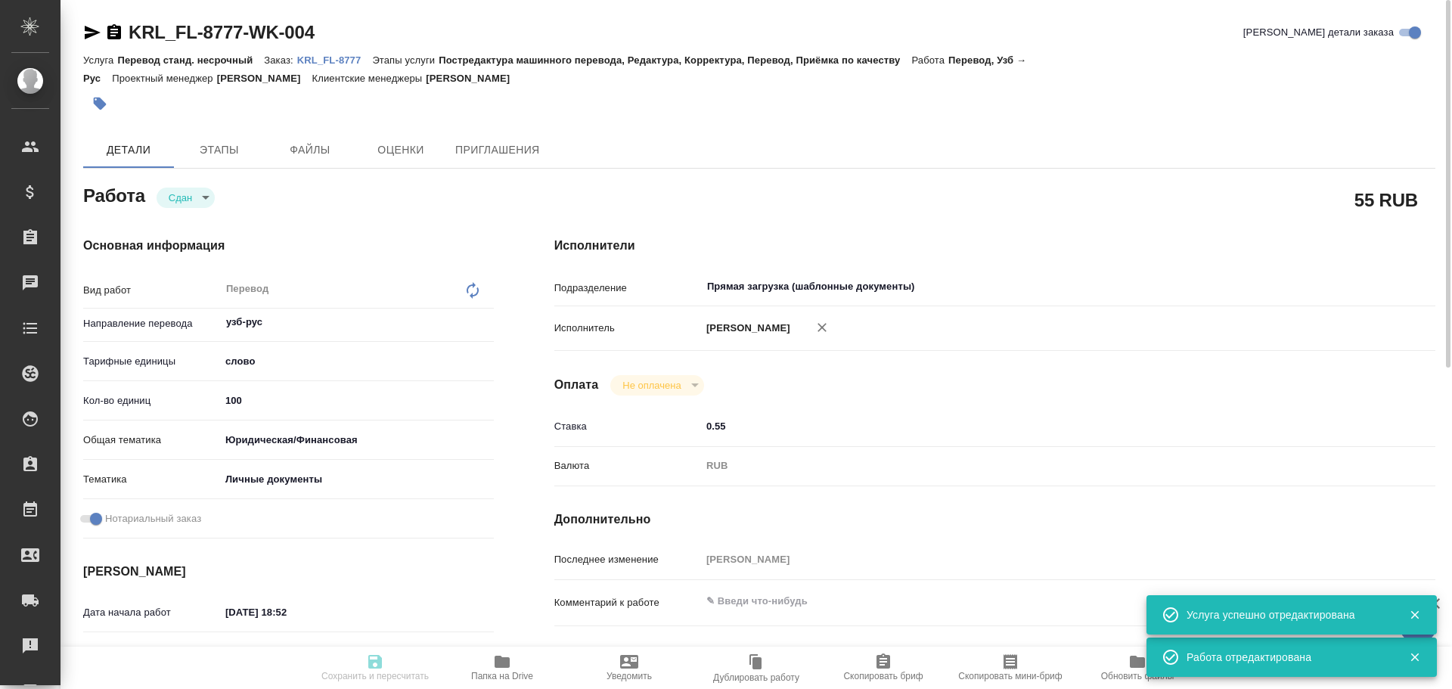
type input "notPayed"
type input "0.55"
type input "RUB"
type input "[PERSON_NAME]"
type textarea "x"
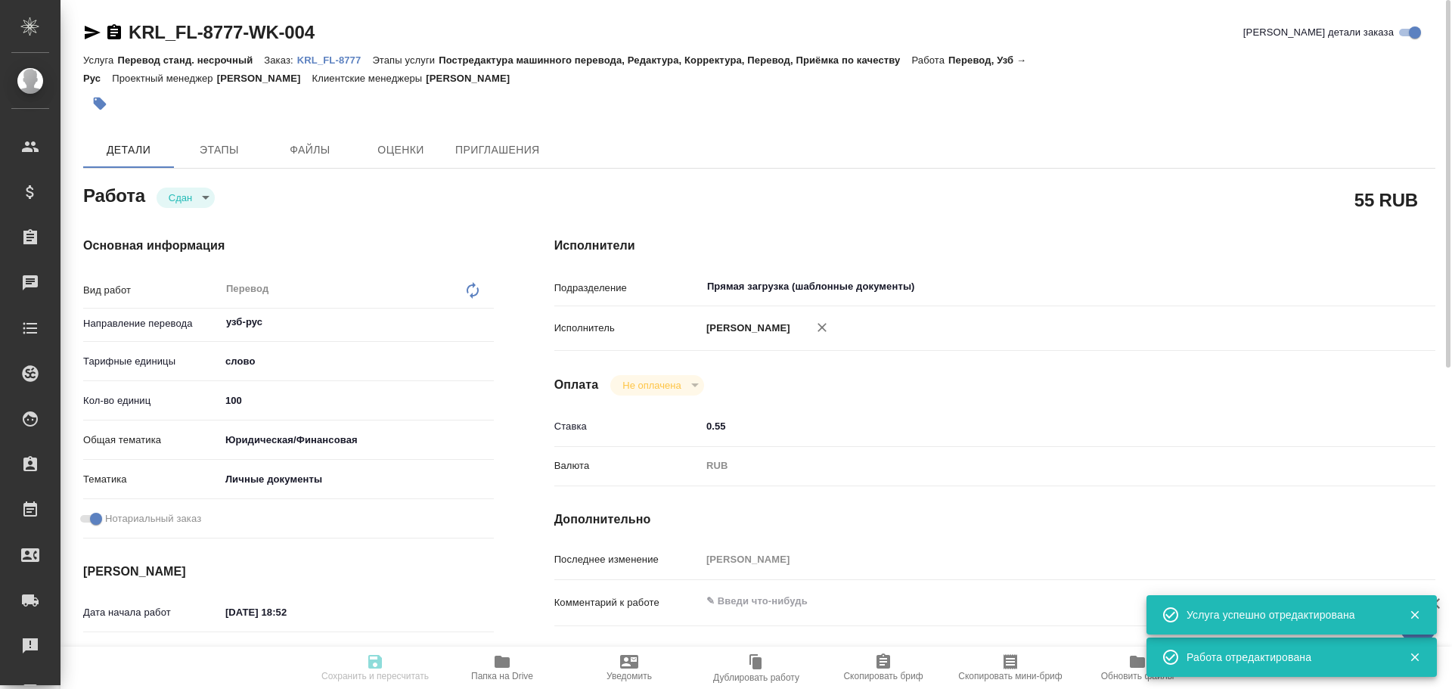
type textarea "/Clients/FL_KRL/Orders/KRL_FL-8777/Translated/KRL_FL-8777-WK-004"
type textarea "x"
type input "KRL_FL-8777"
type input "Перевод станд. несрочный"
type input "Постредактура машинного перевода, Редактура, Корректура, Перевод, Приёмка по ка…"
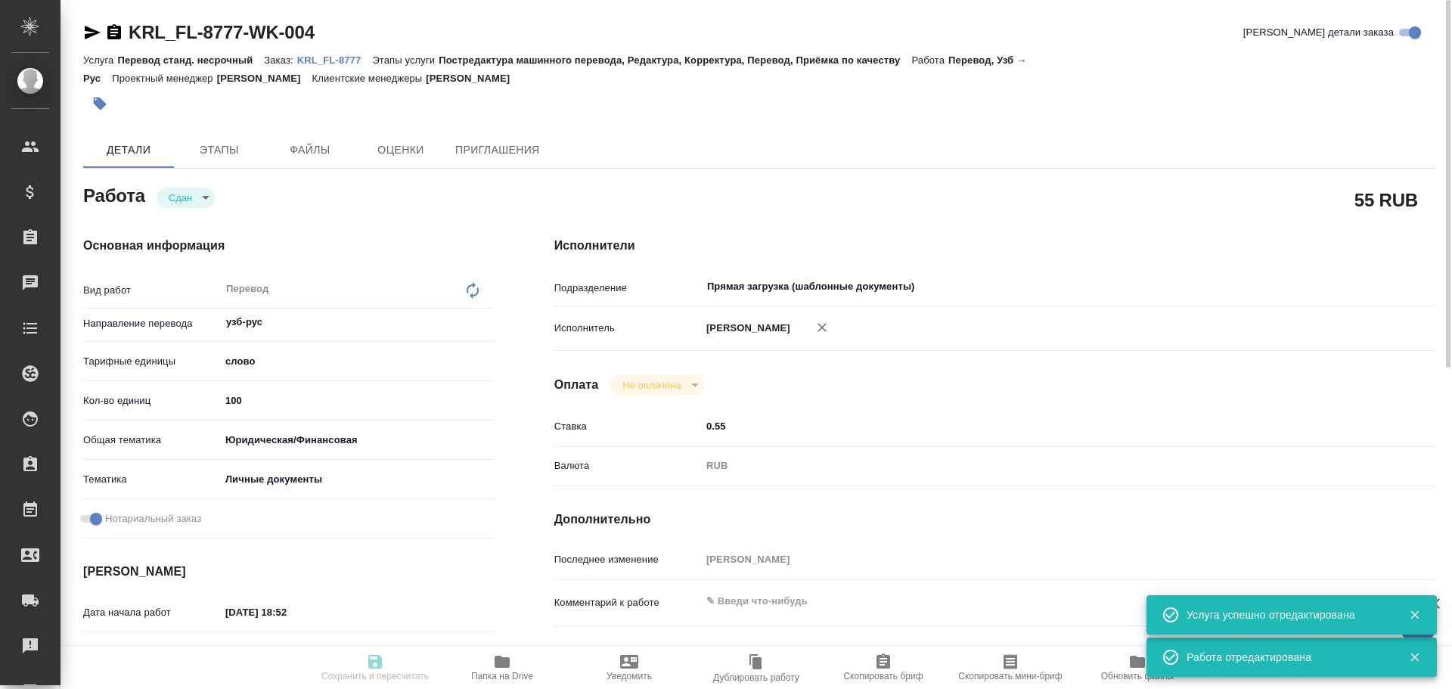
type input "[PERSON_NAME]"
type input "/Clients/FL_KRL/Orders/KRL_FL-8777"
type textarea "x"
type textarea "НОТ ЁВКОЧТИЕВ СОБИР ХУДОЙШУКУРОВИЧ"
type textarea "x"
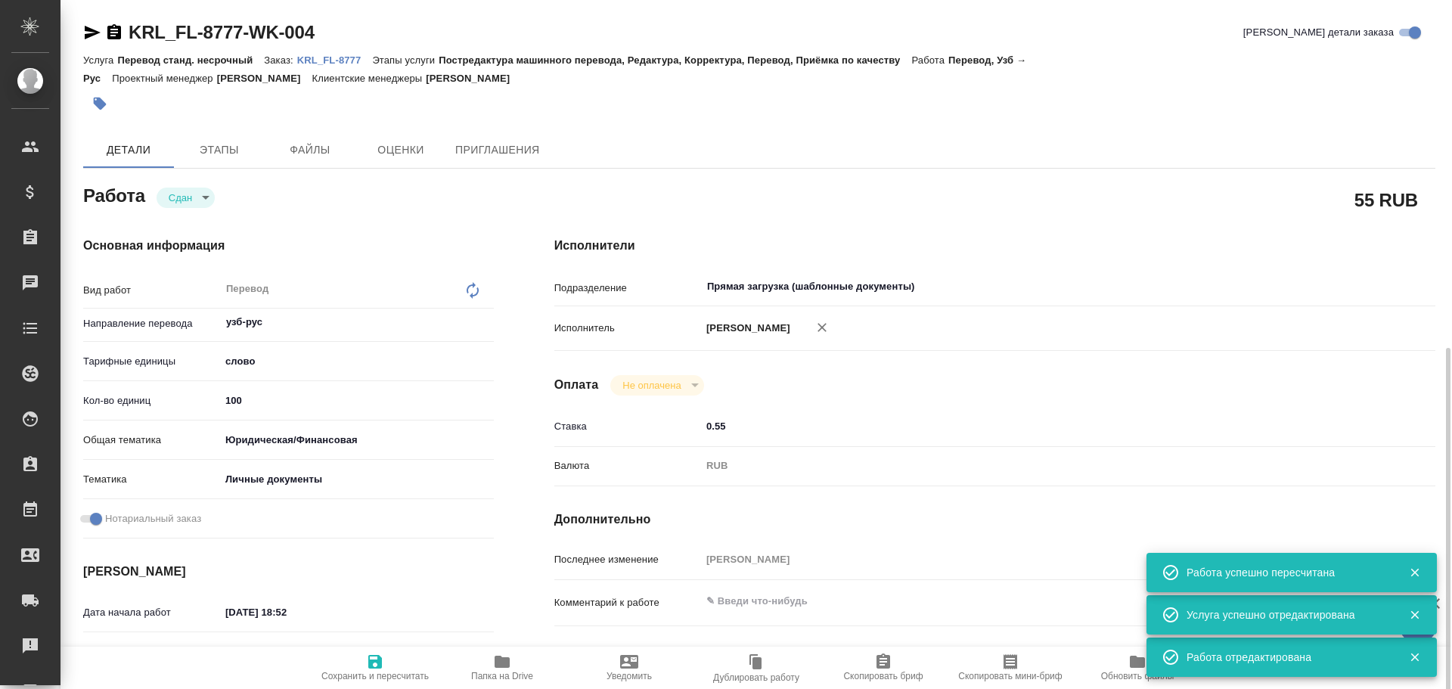
type textarea "x"
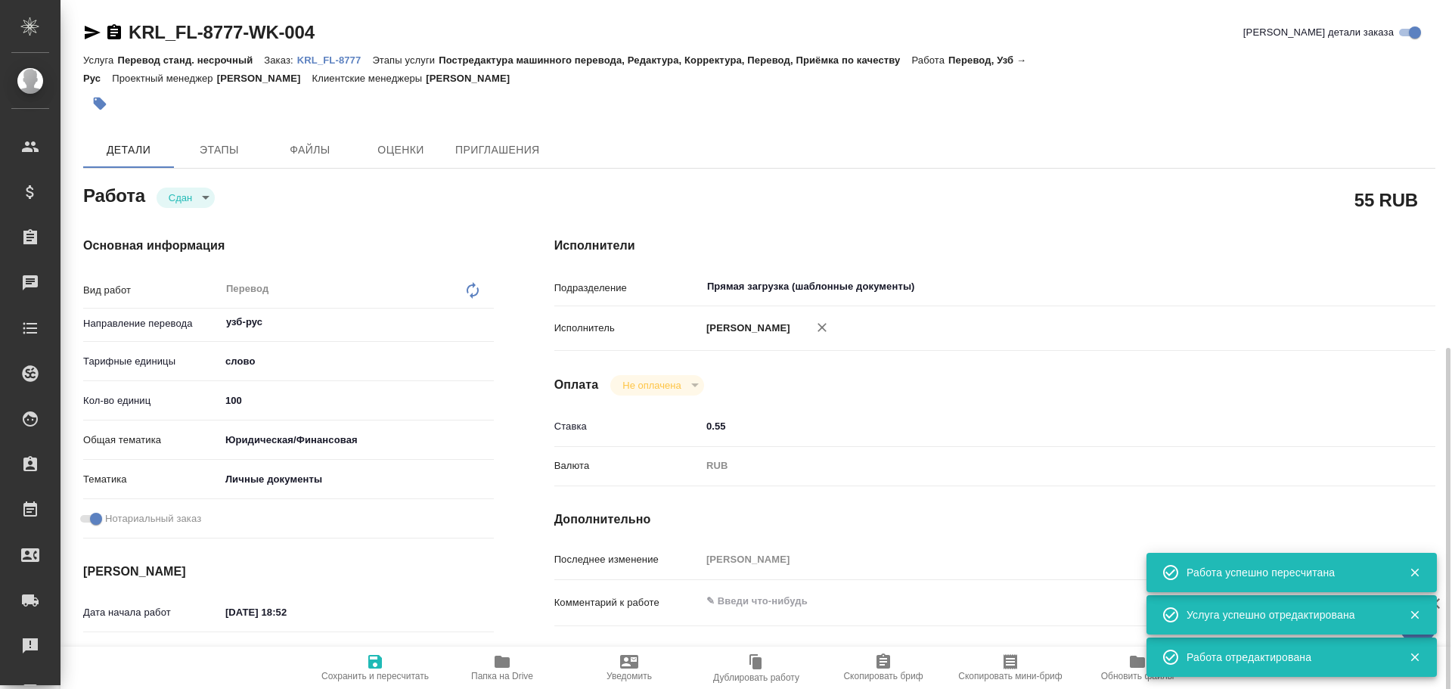
type textarea "x"
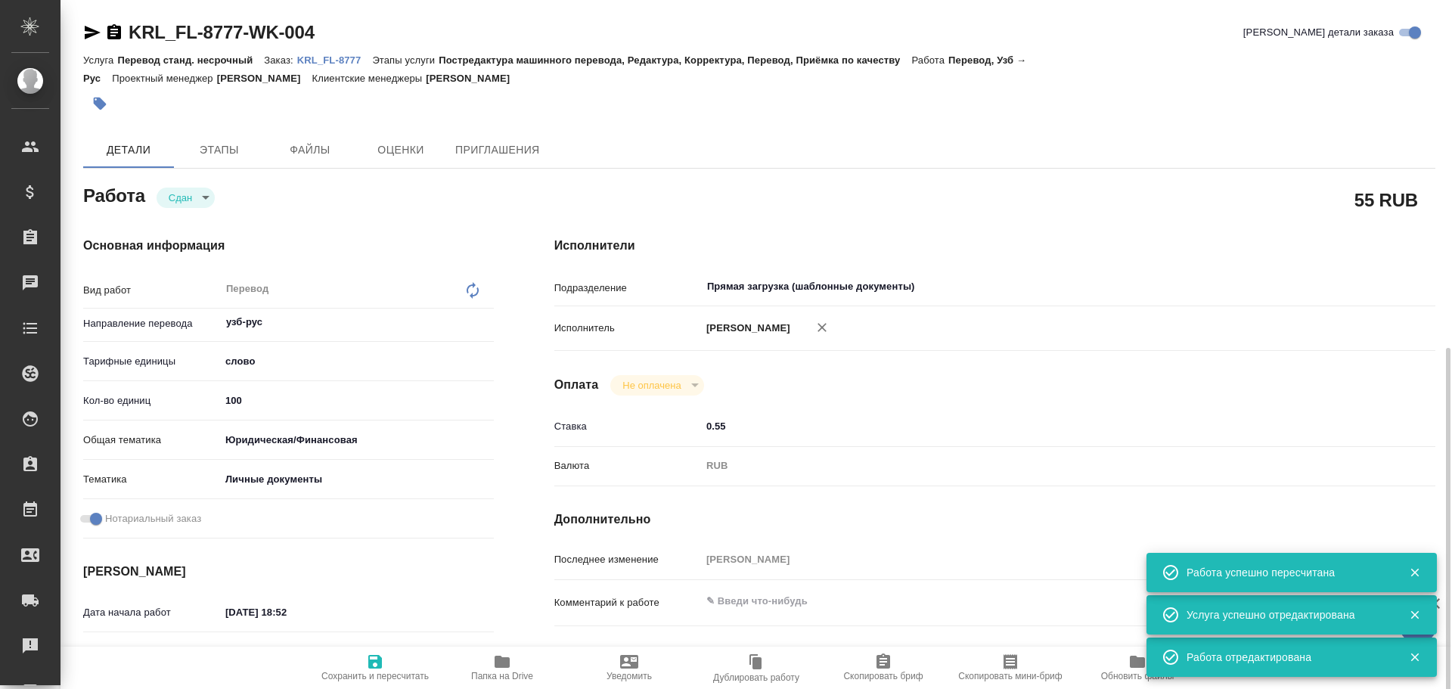
scroll to position [378, 0]
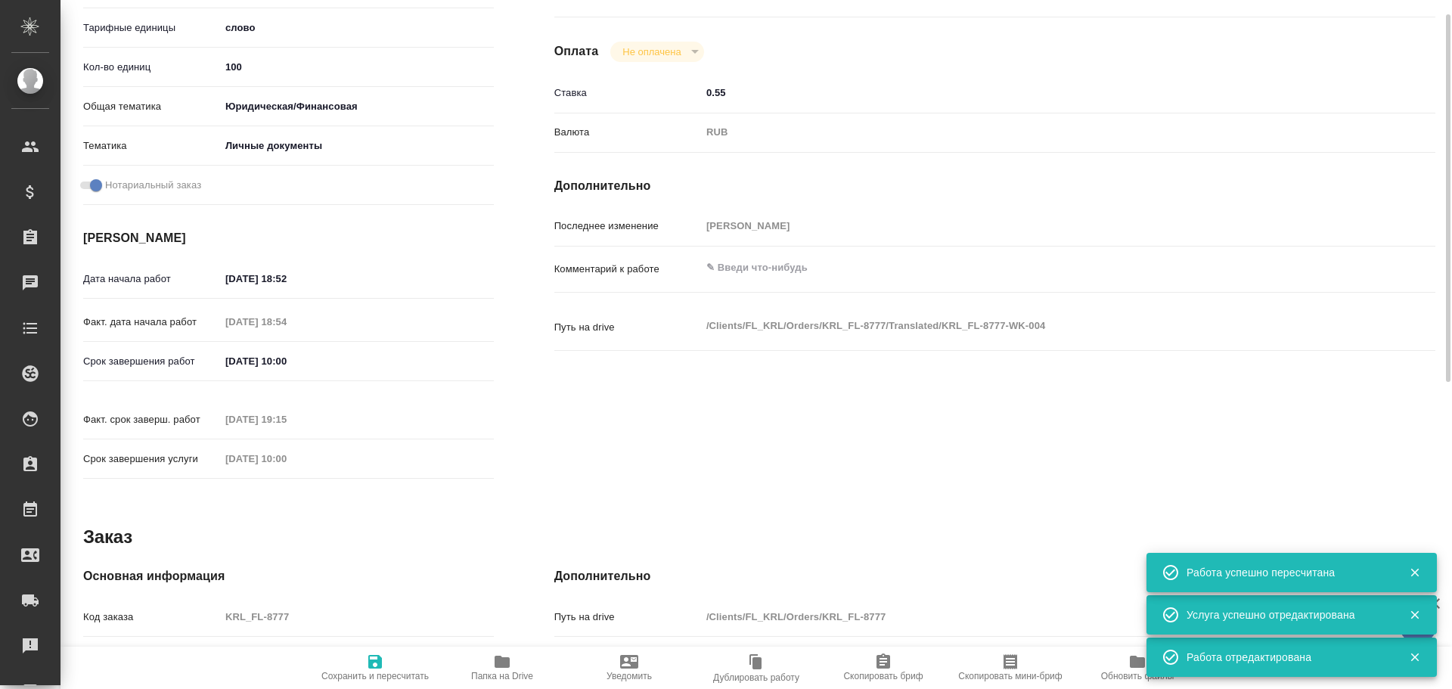
type textarea "x"
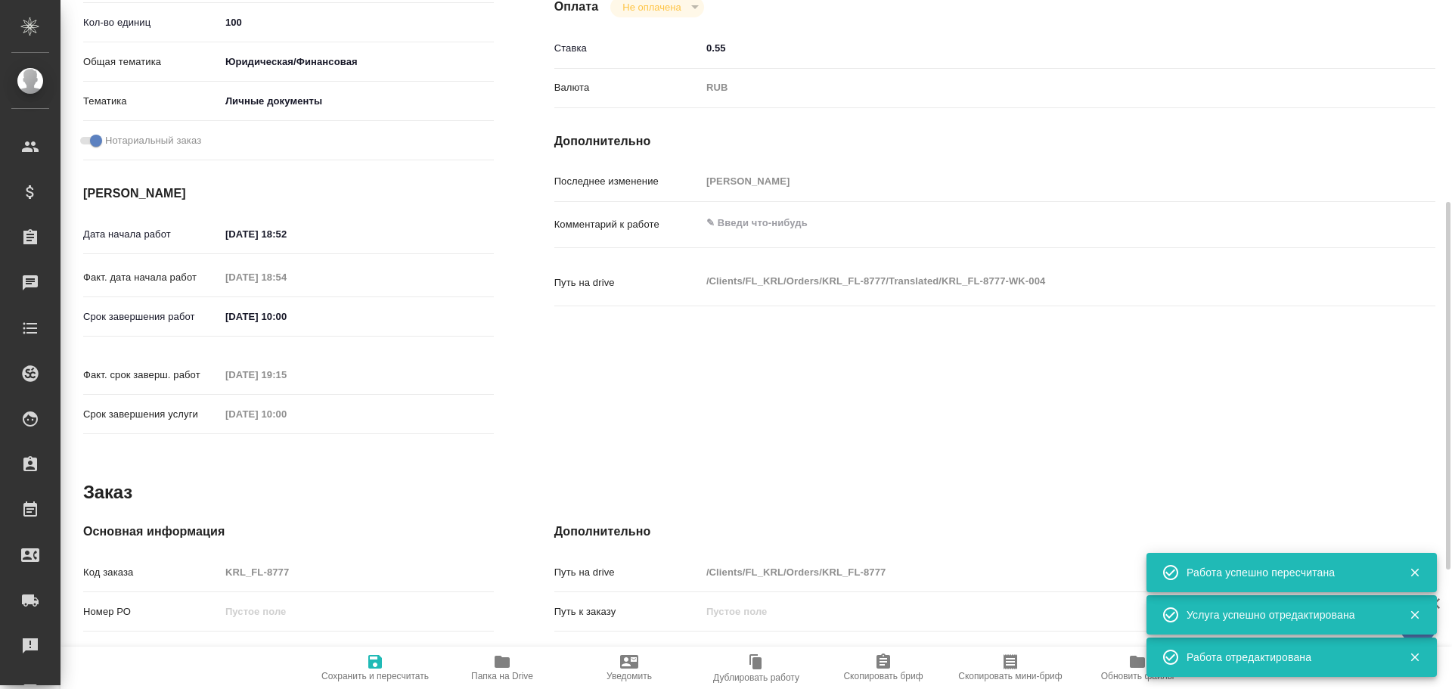
type textarea "x"
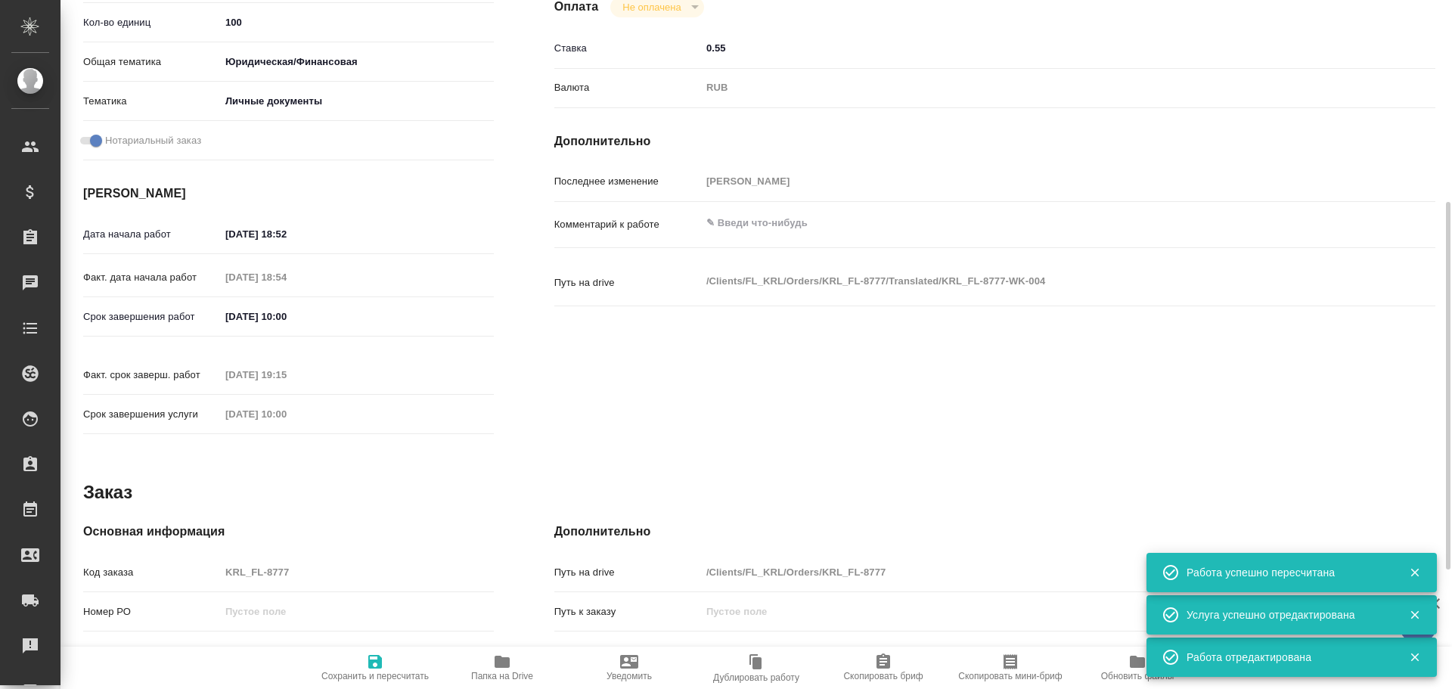
click at [201, 559] on div "Код заказа KRL_FL-8777" at bounding box center [288, 572] width 411 height 26
type textarea "x"
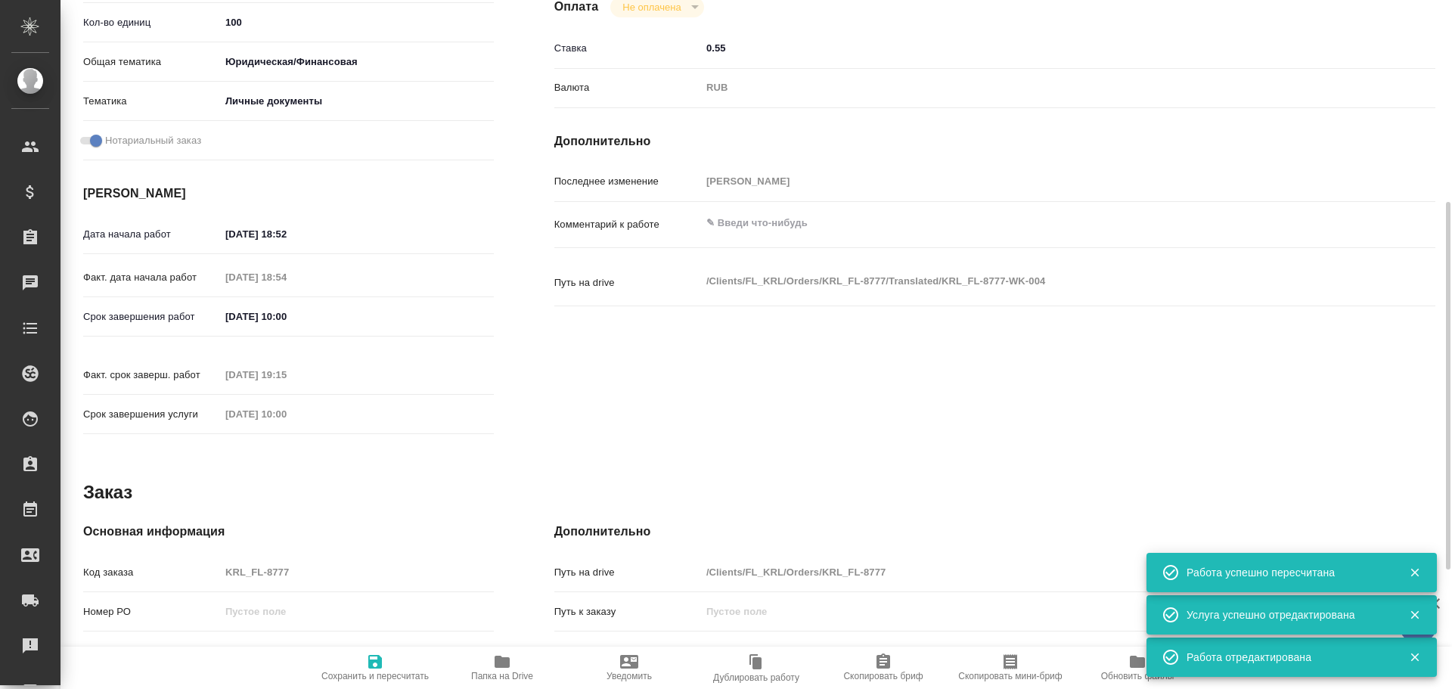
type textarea "x"
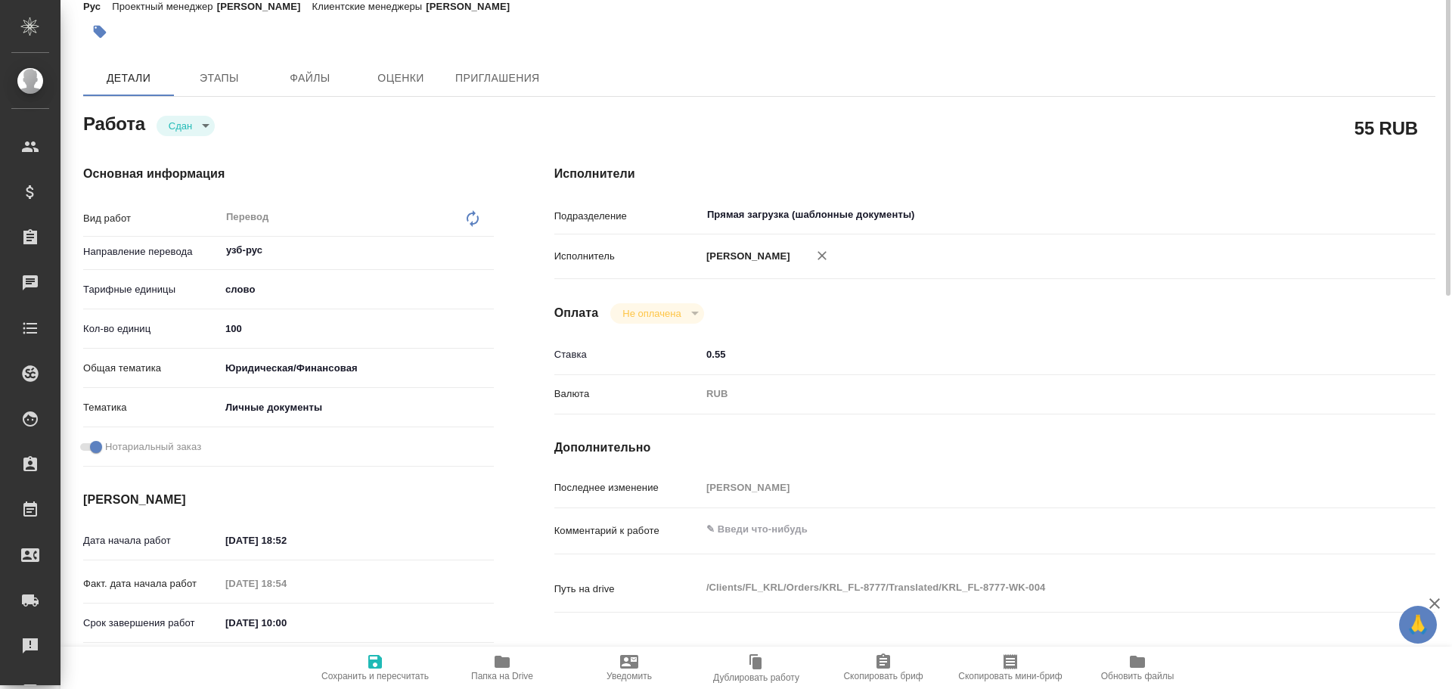
scroll to position [0, 0]
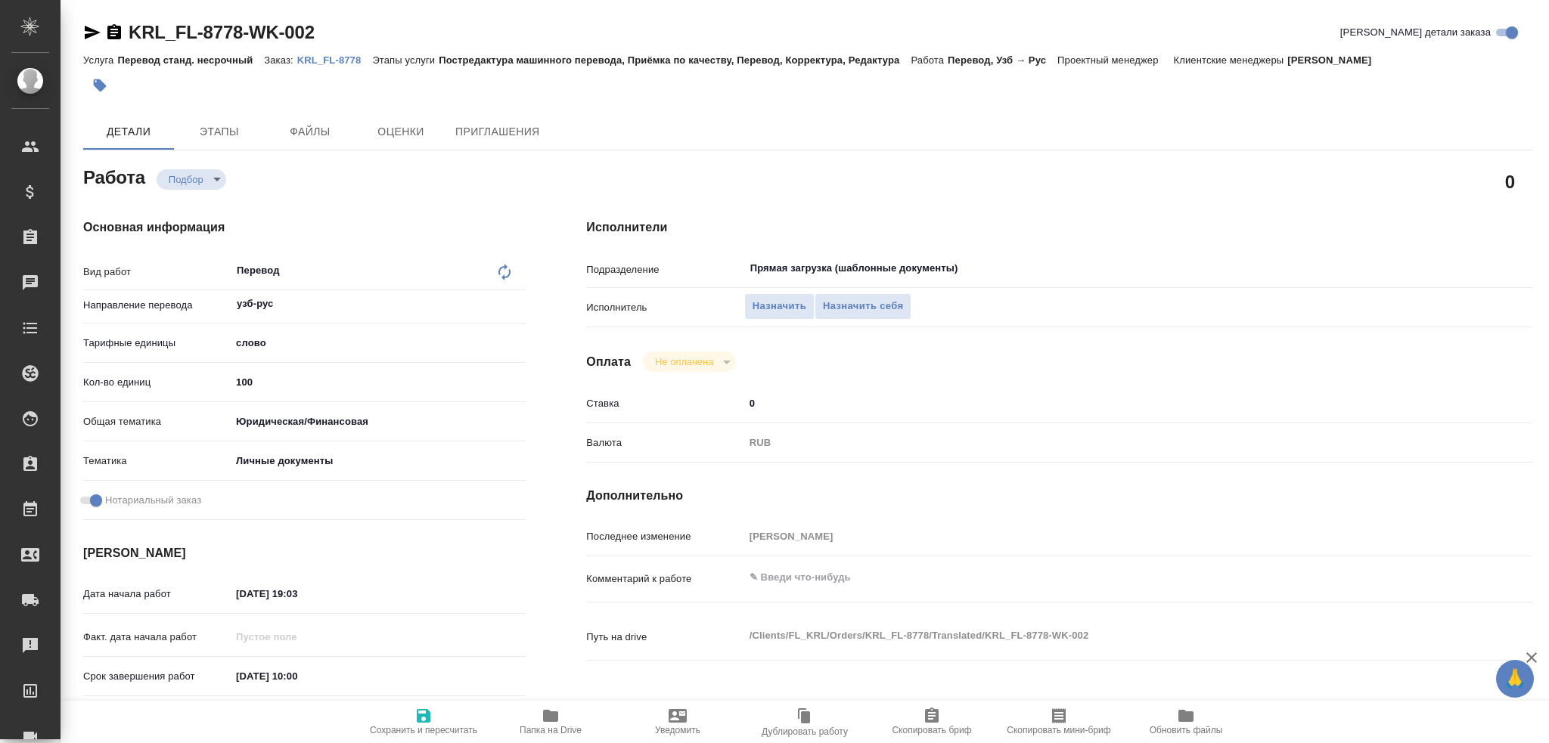
type textarea "x"
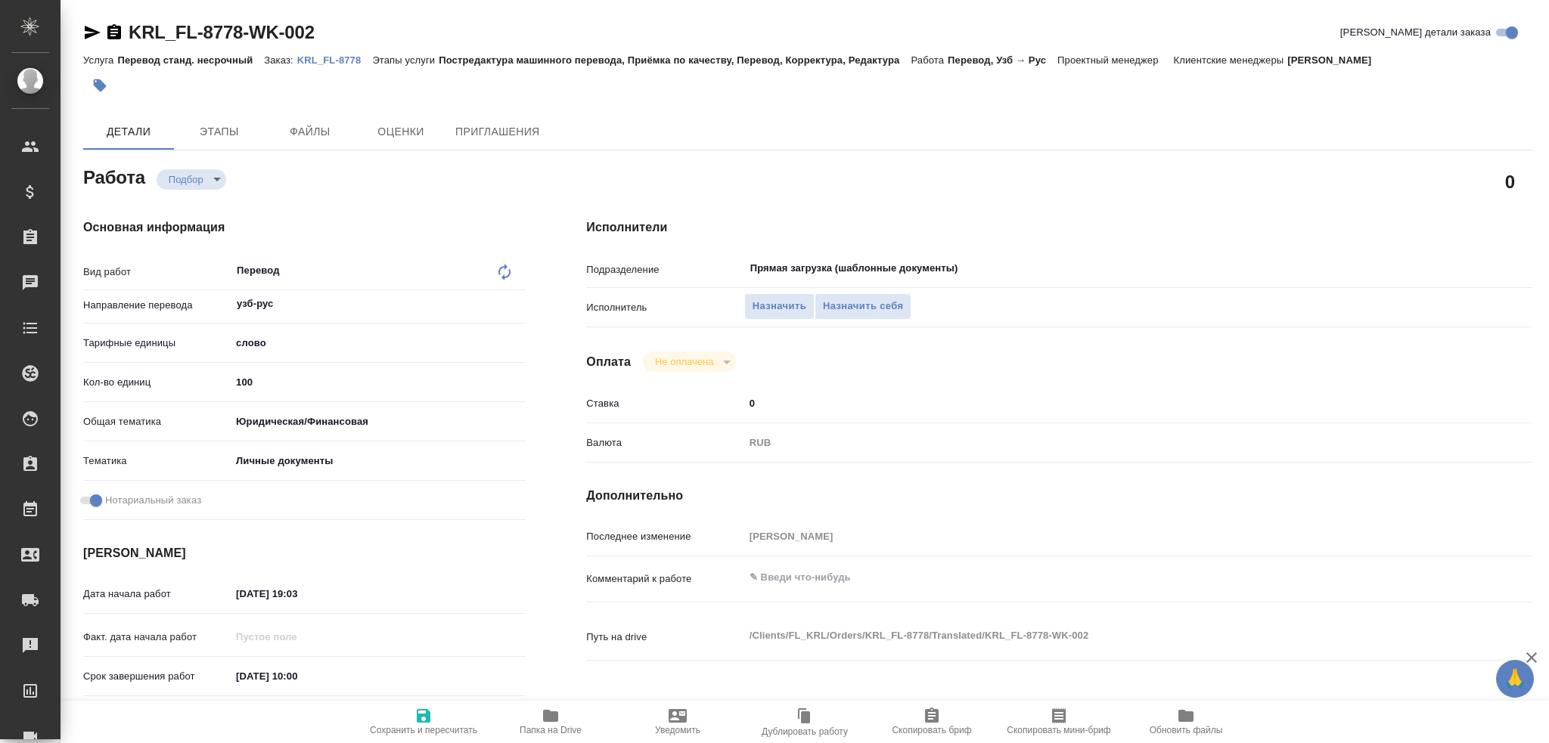
type textarea "x"
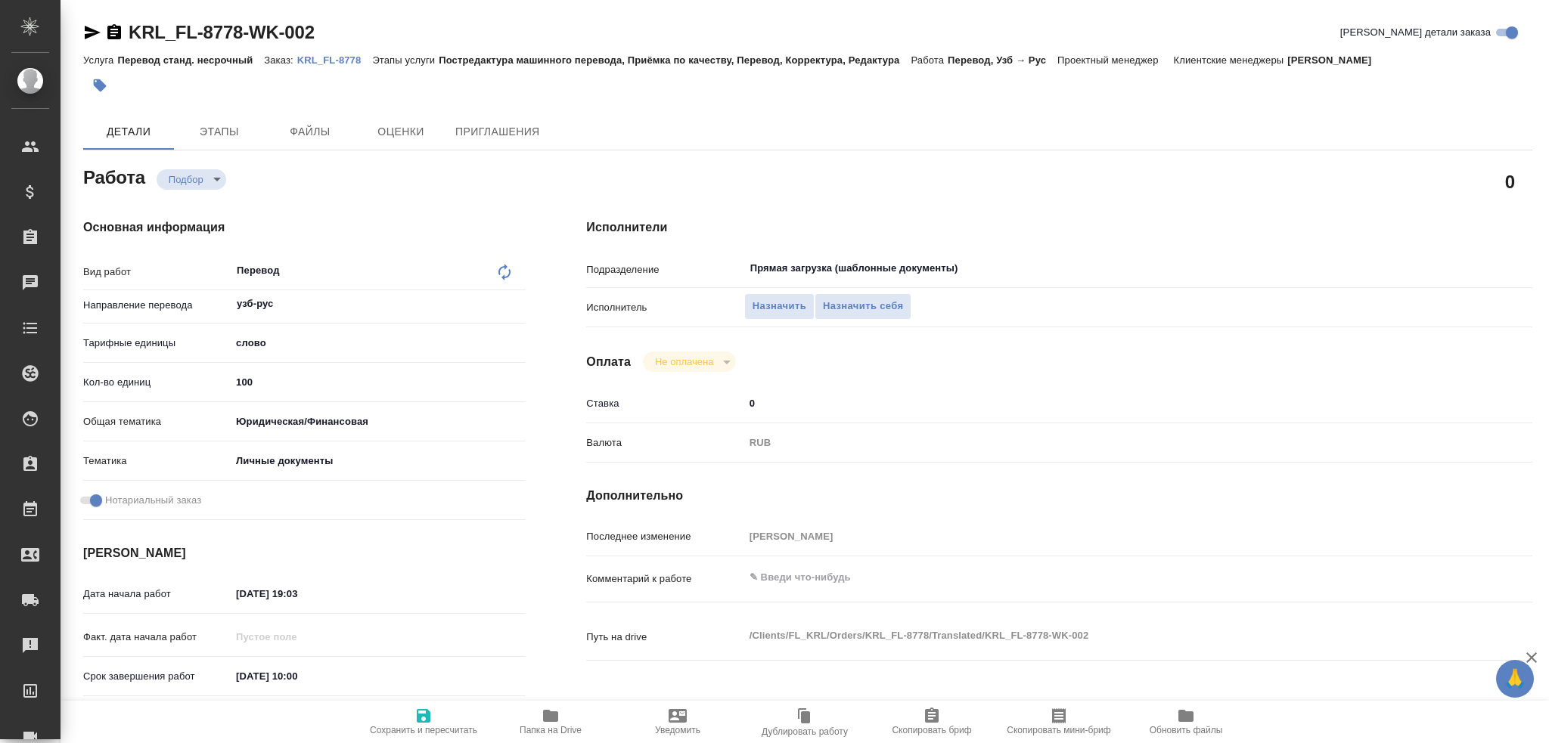
type textarea "x"
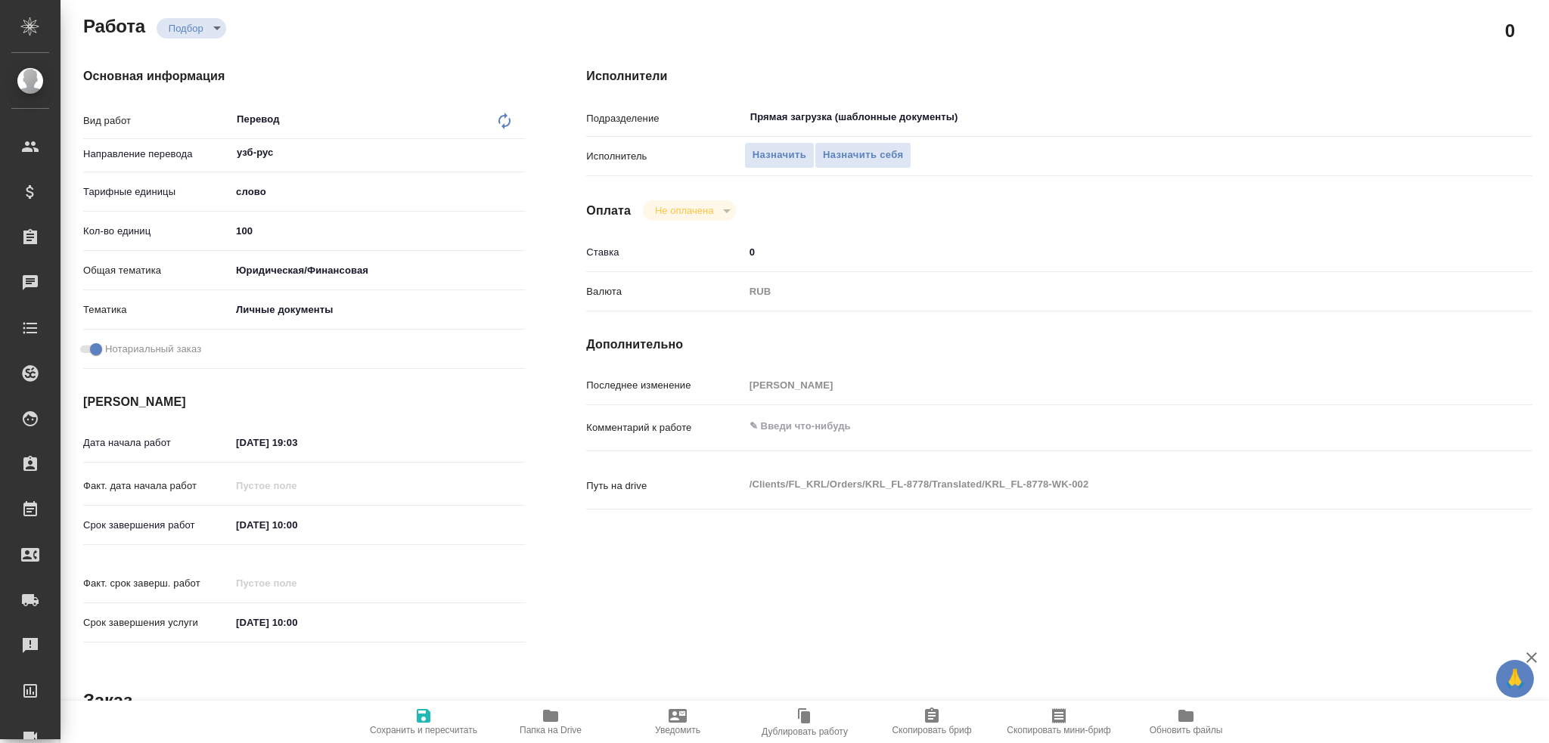
scroll to position [529, 0]
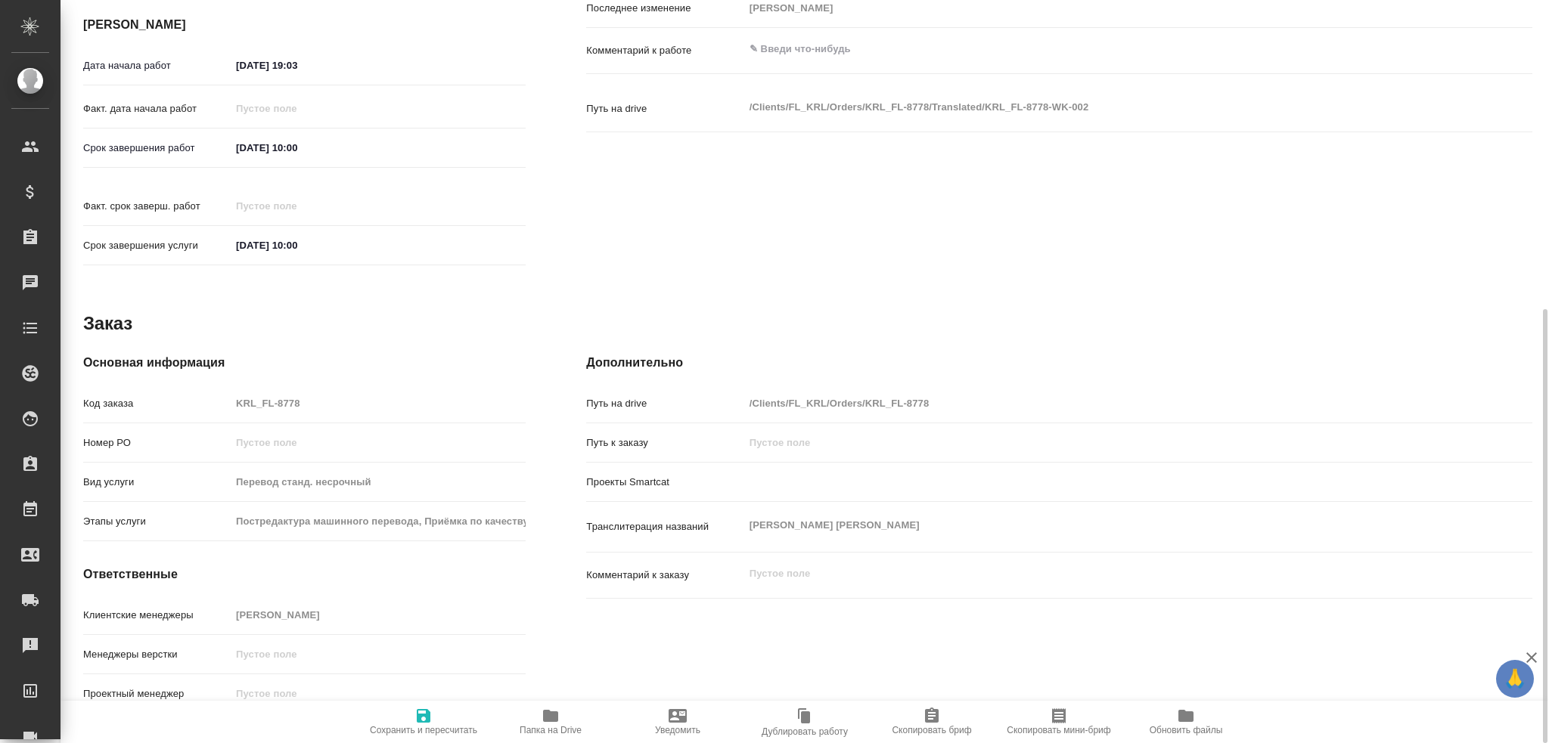
type textarea "x"
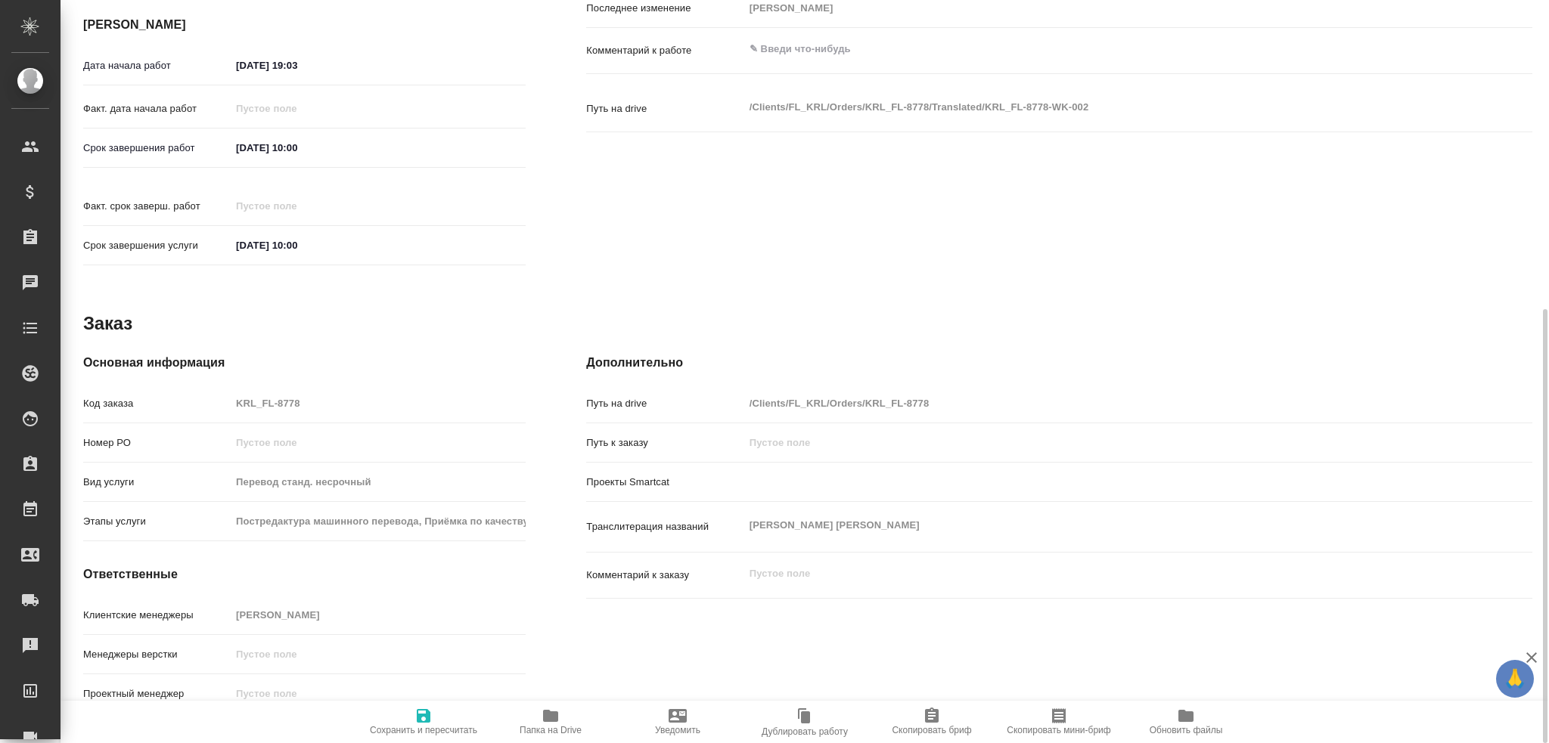
type textarea "x"
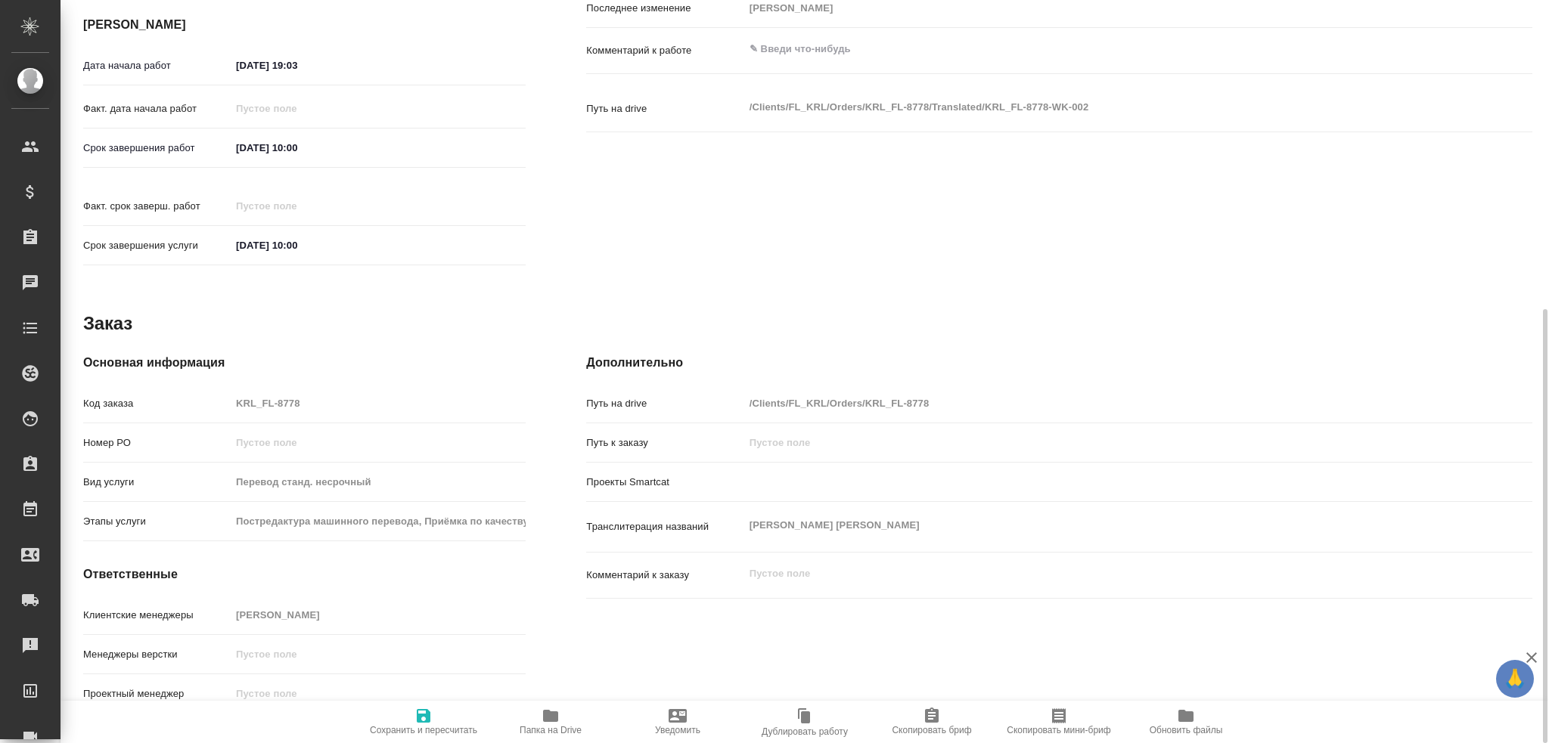
type textarea "x"
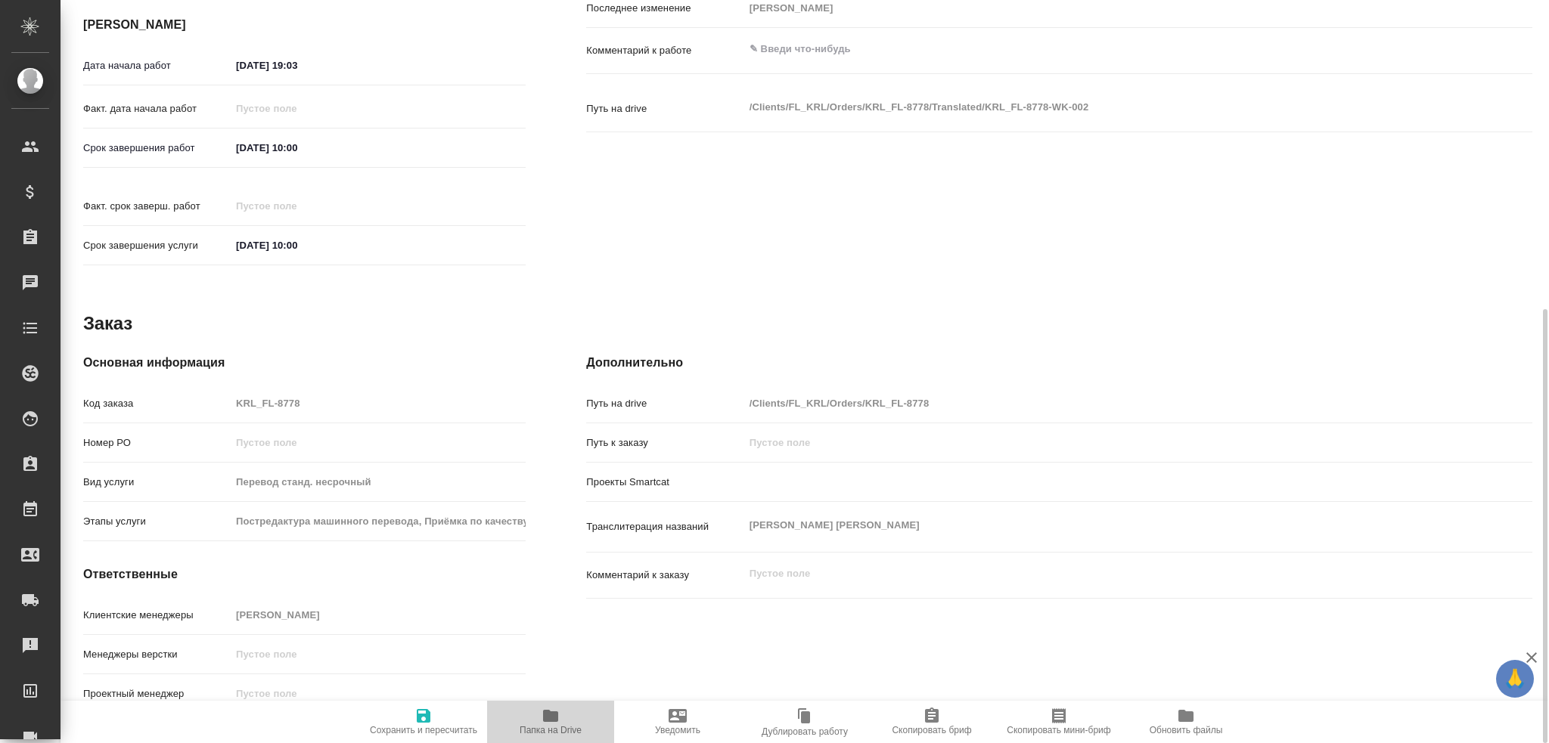
click at [553, 719] on icon "button" at bounding box center [550, 716] width 15 height 12
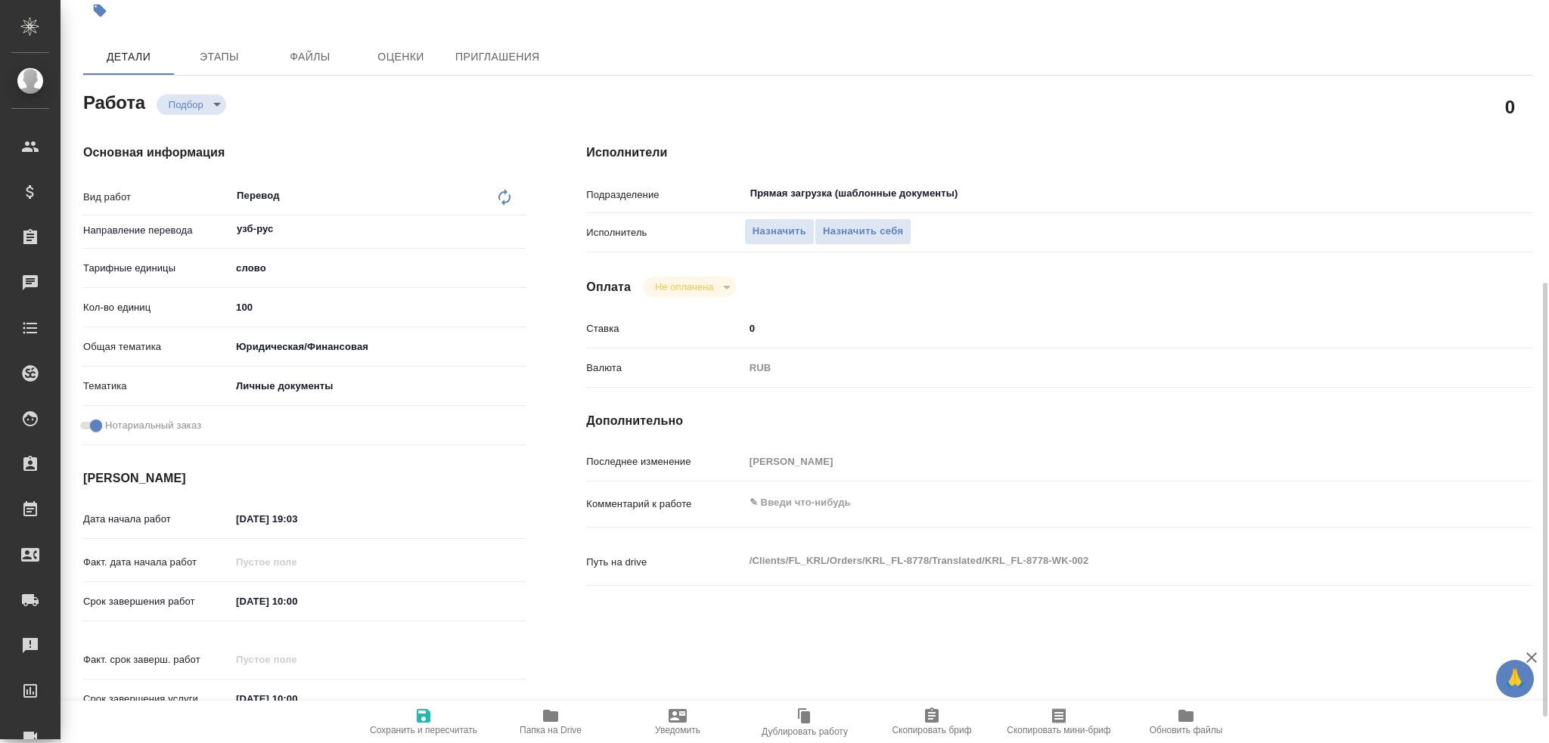
scroll to position [0, 0]
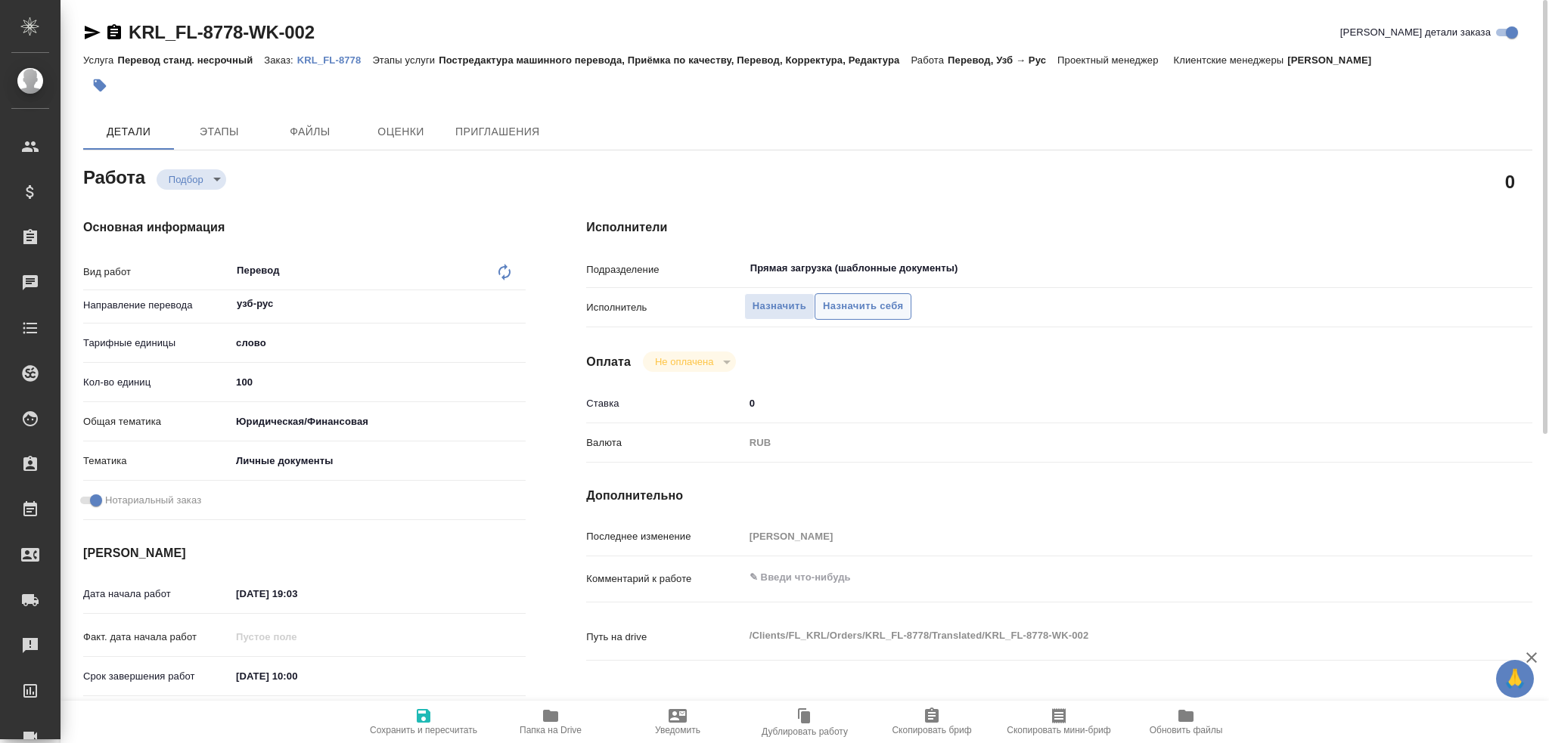
click at [854, 311] on span "Назначить себя" at bounding box center [863, 306] width 80 height 17
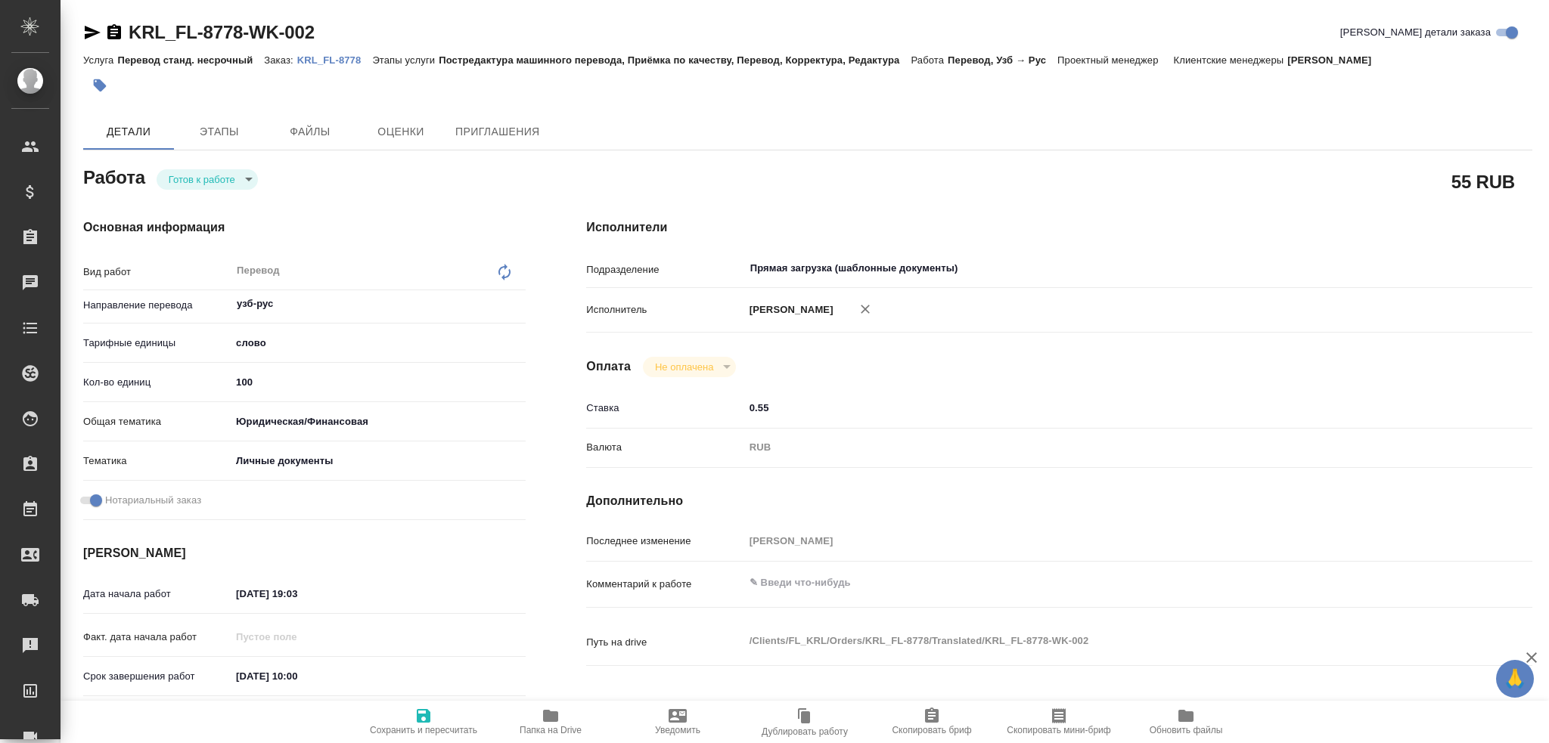
type textarea "x"
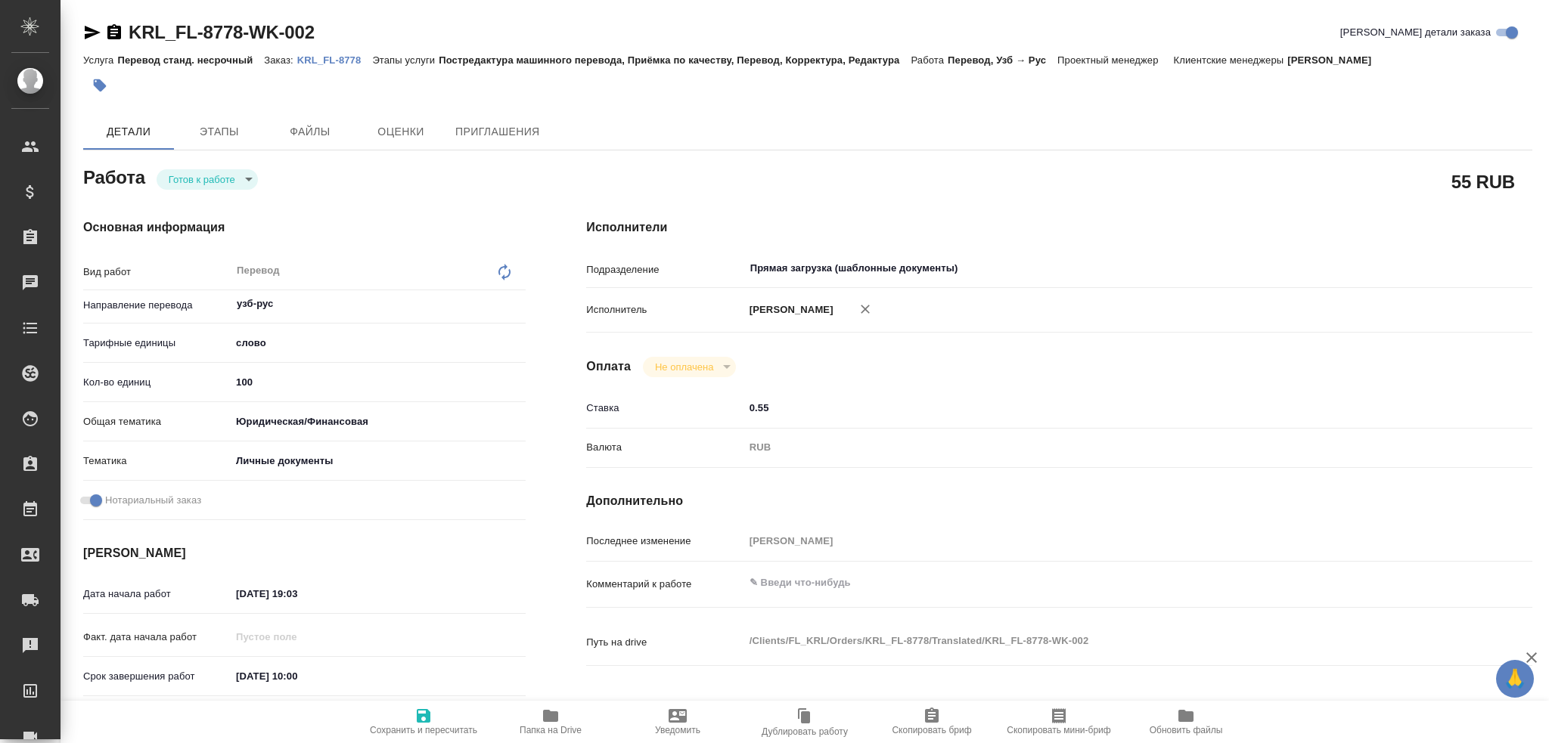
type textarea "x"
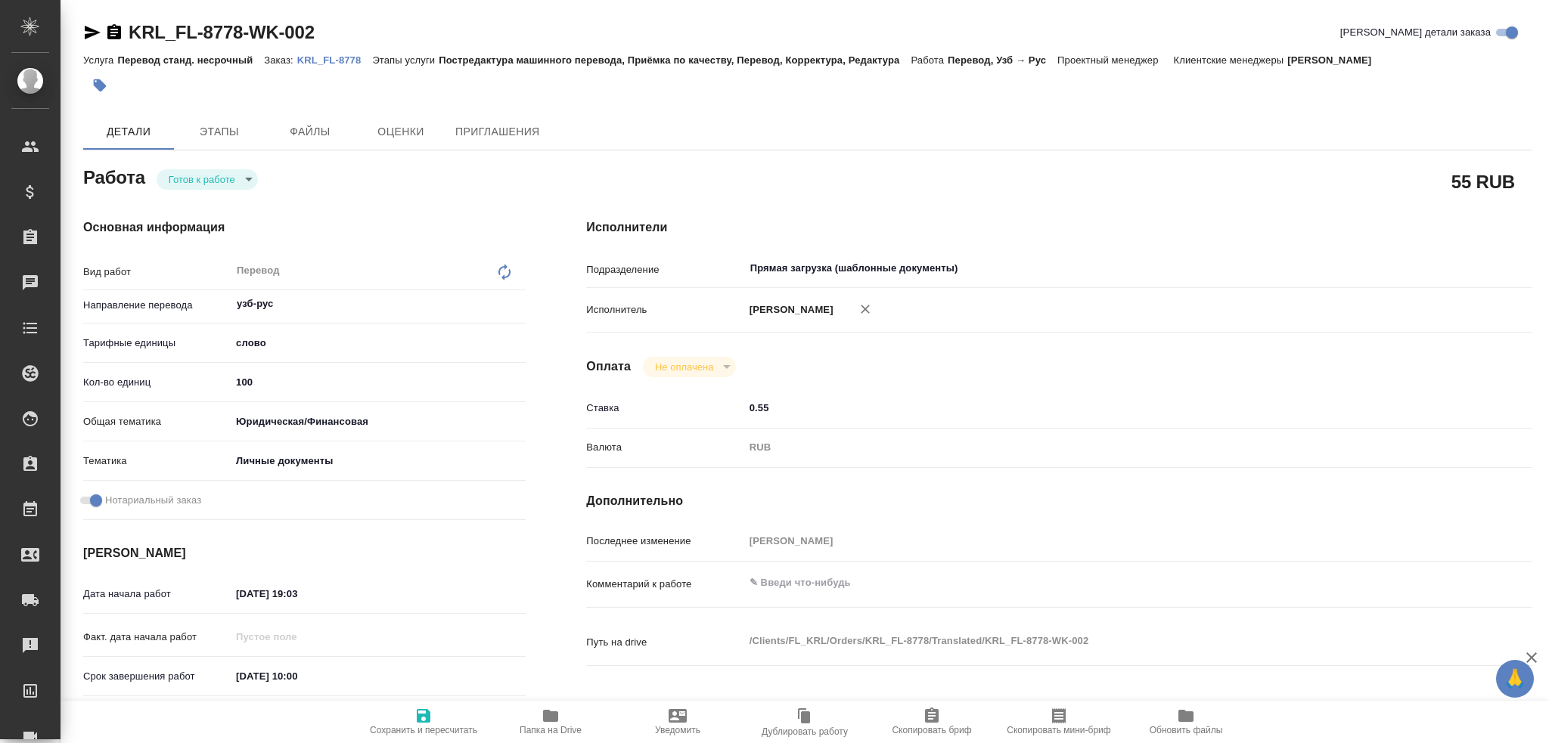
type textarea "x"
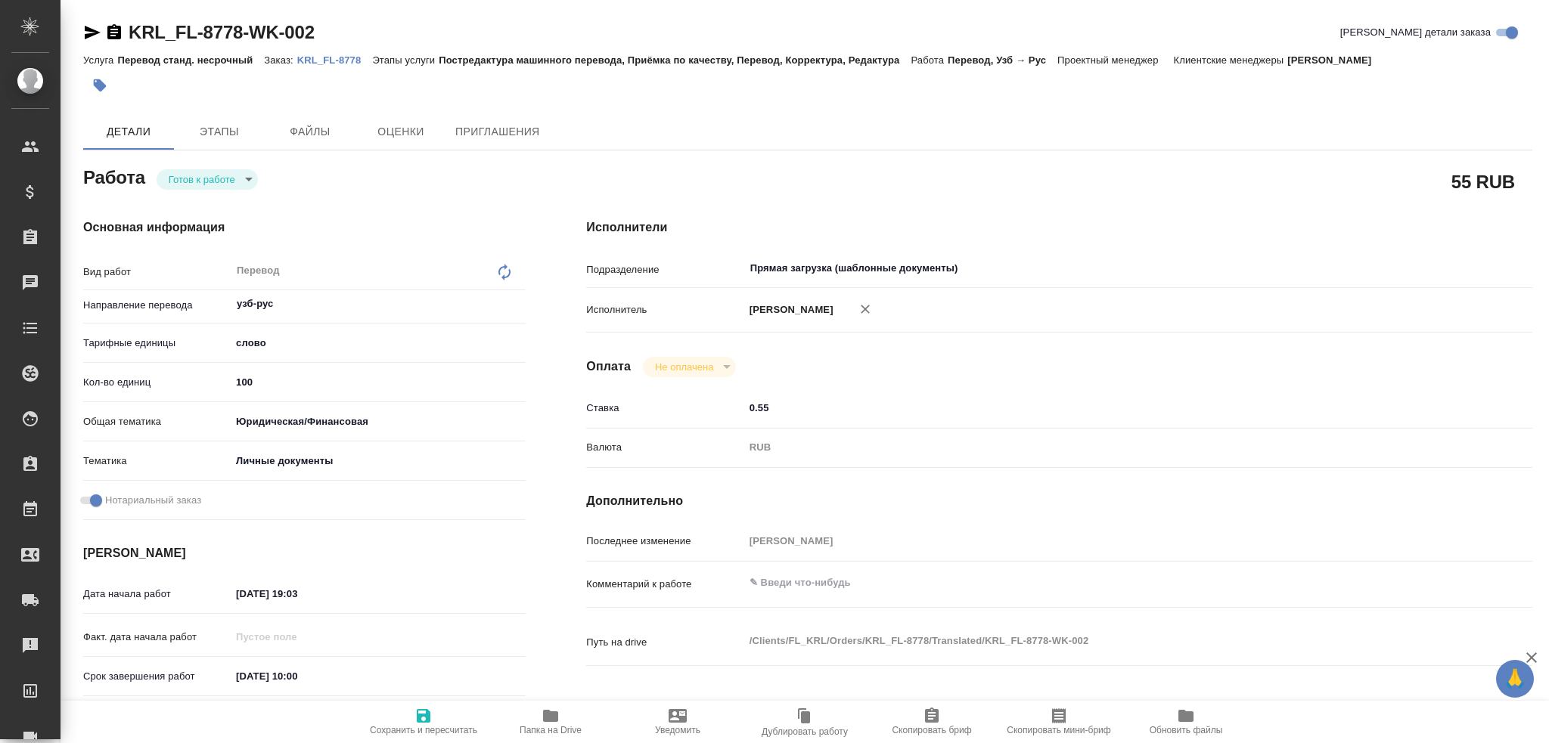
type textarea "x"
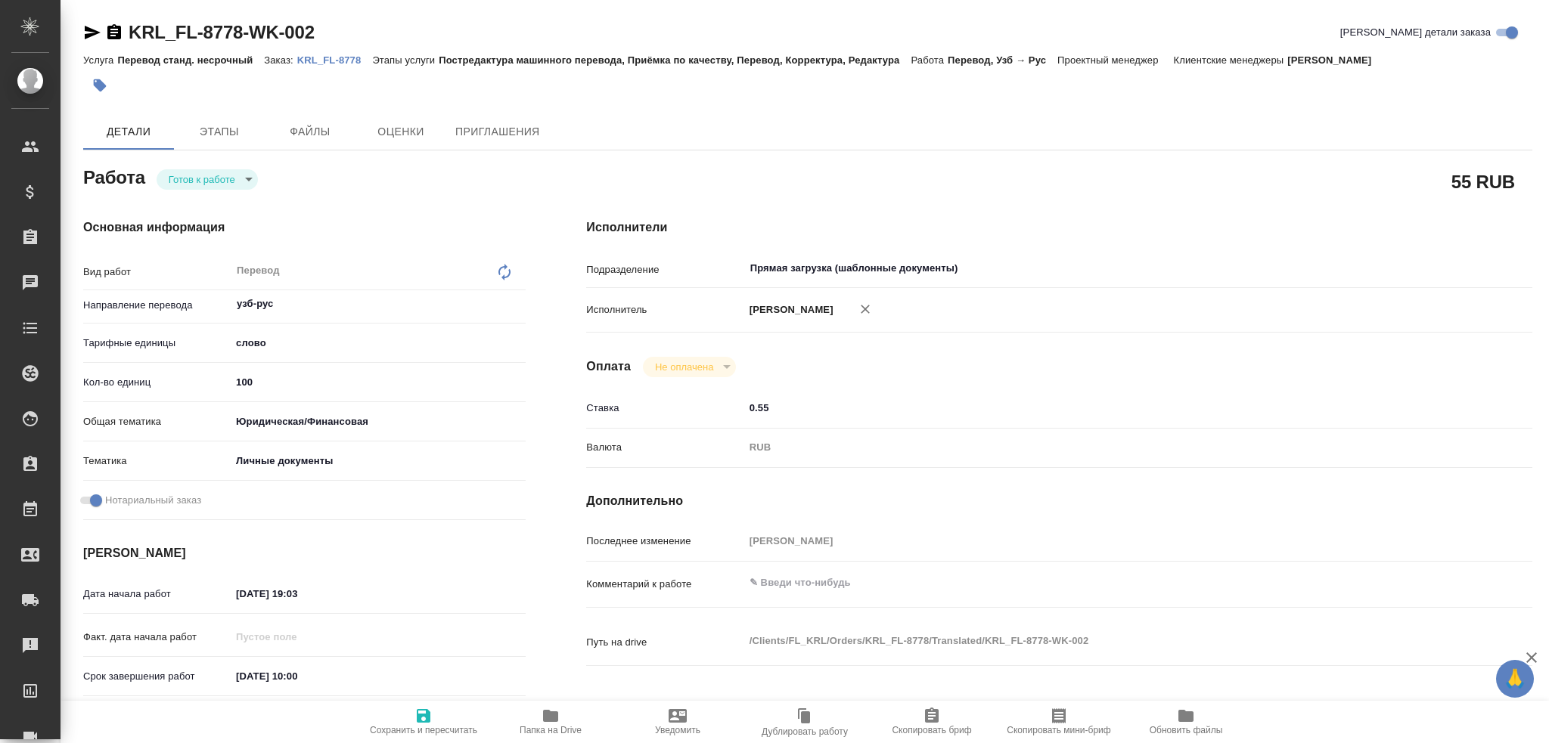
type textarea "x"
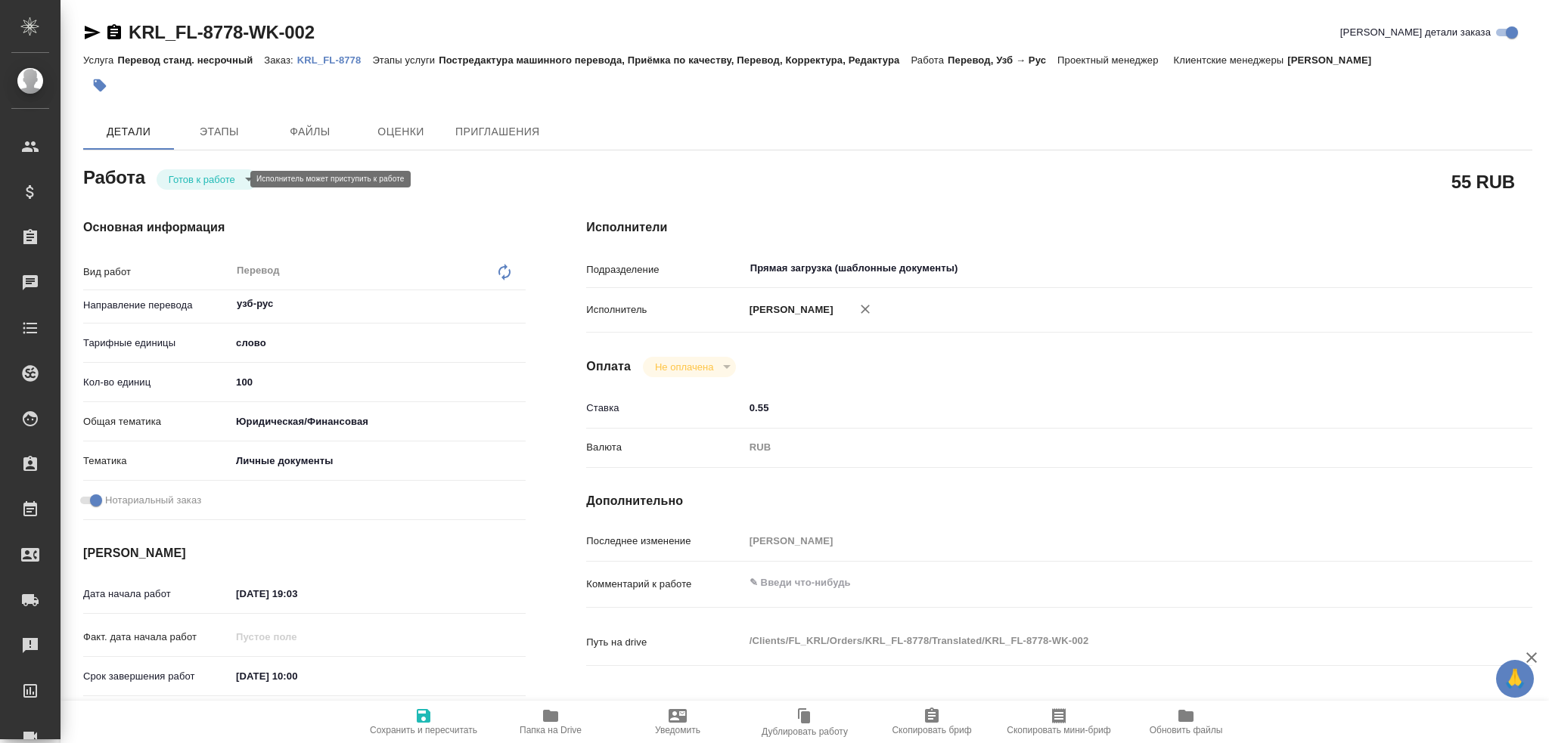
click at [203, 179] on body "🙏 .cls-1 fill:#fff; AWATERA [PERSON_NAME] Спецификации Заказы Чаты Todo Проекты…" at bounding box center [774, 371] width 1549 height 743
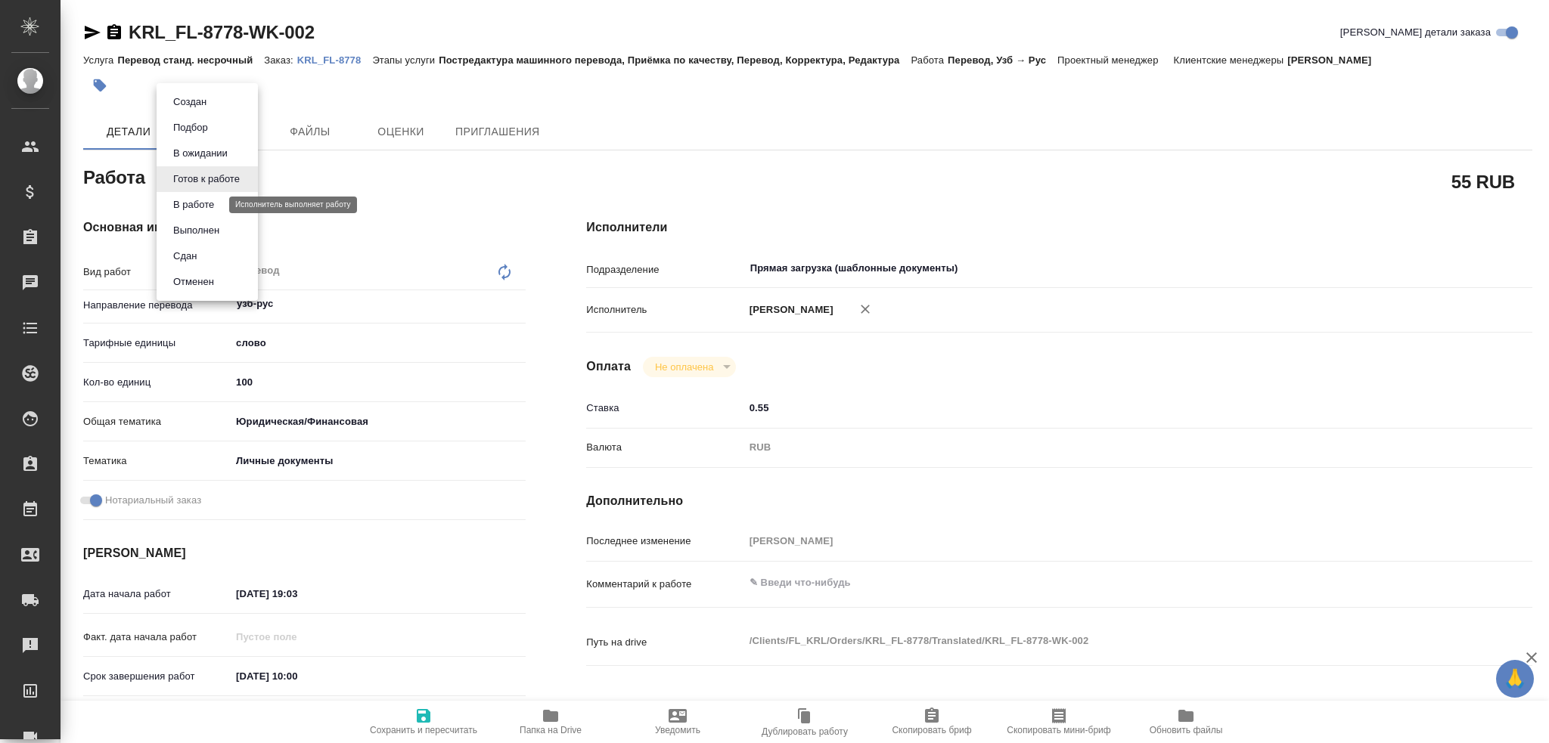
type textarea "x"
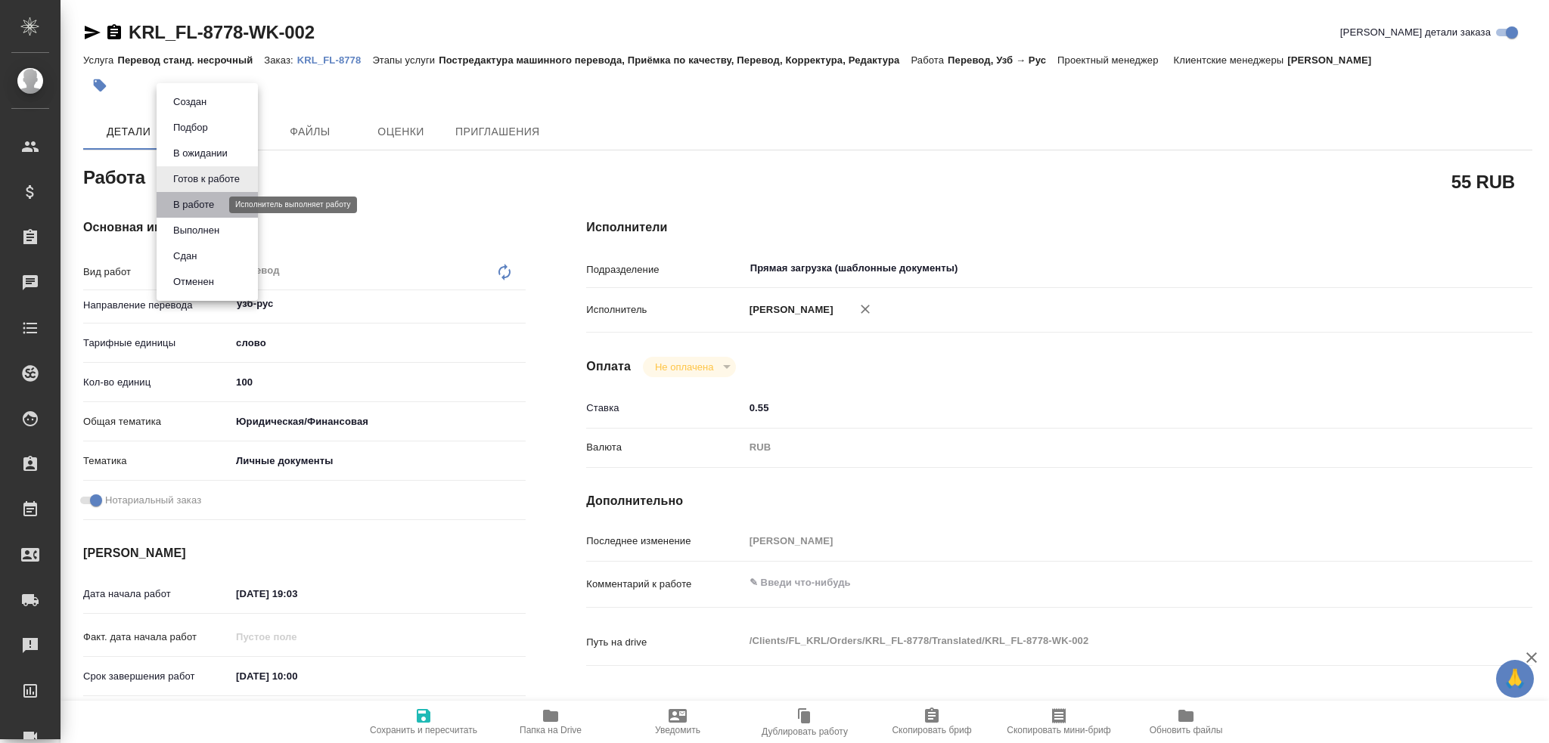
click at [198, 202] on button "В работе" at bounding box center [194, 205] width 50 height 17
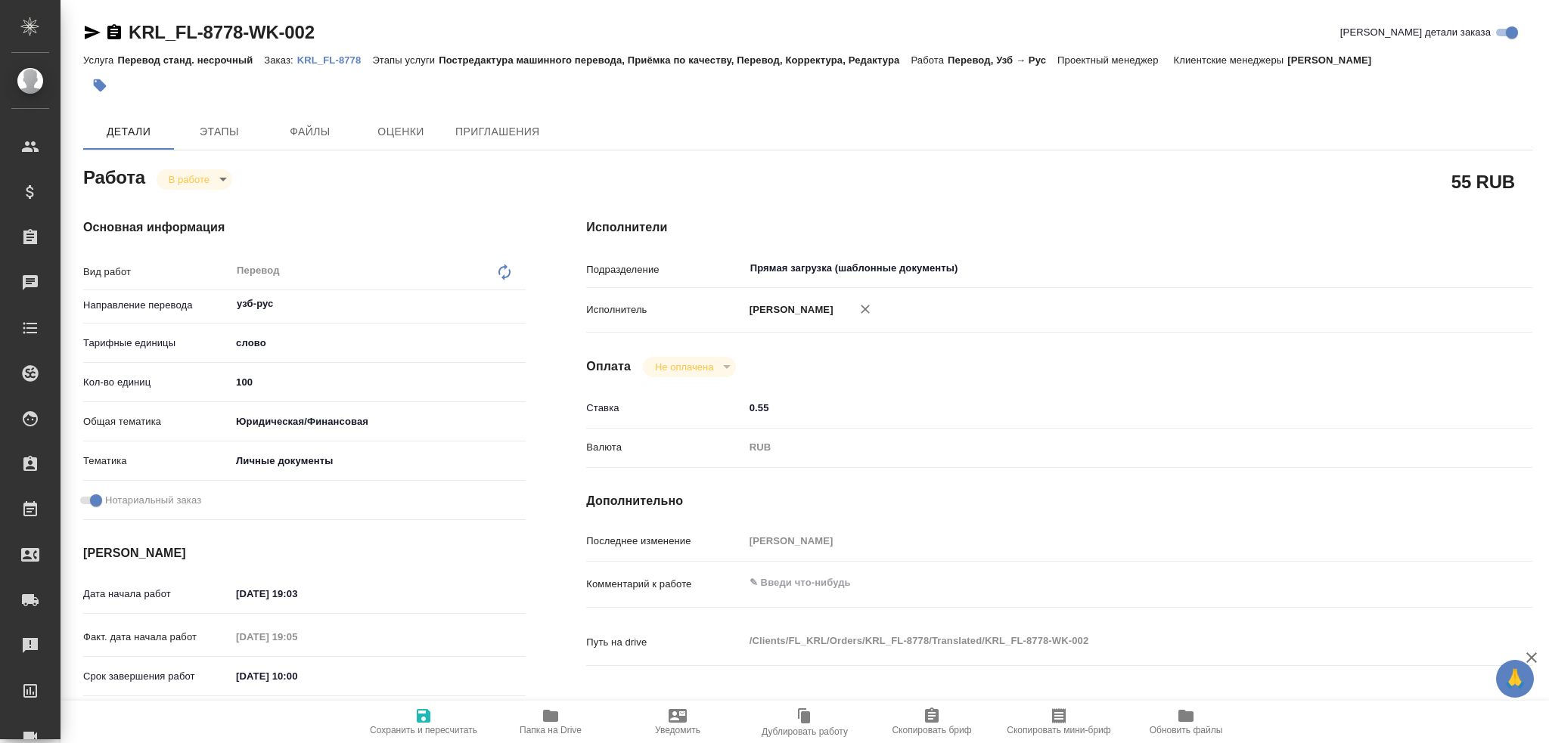
type textarea "x"
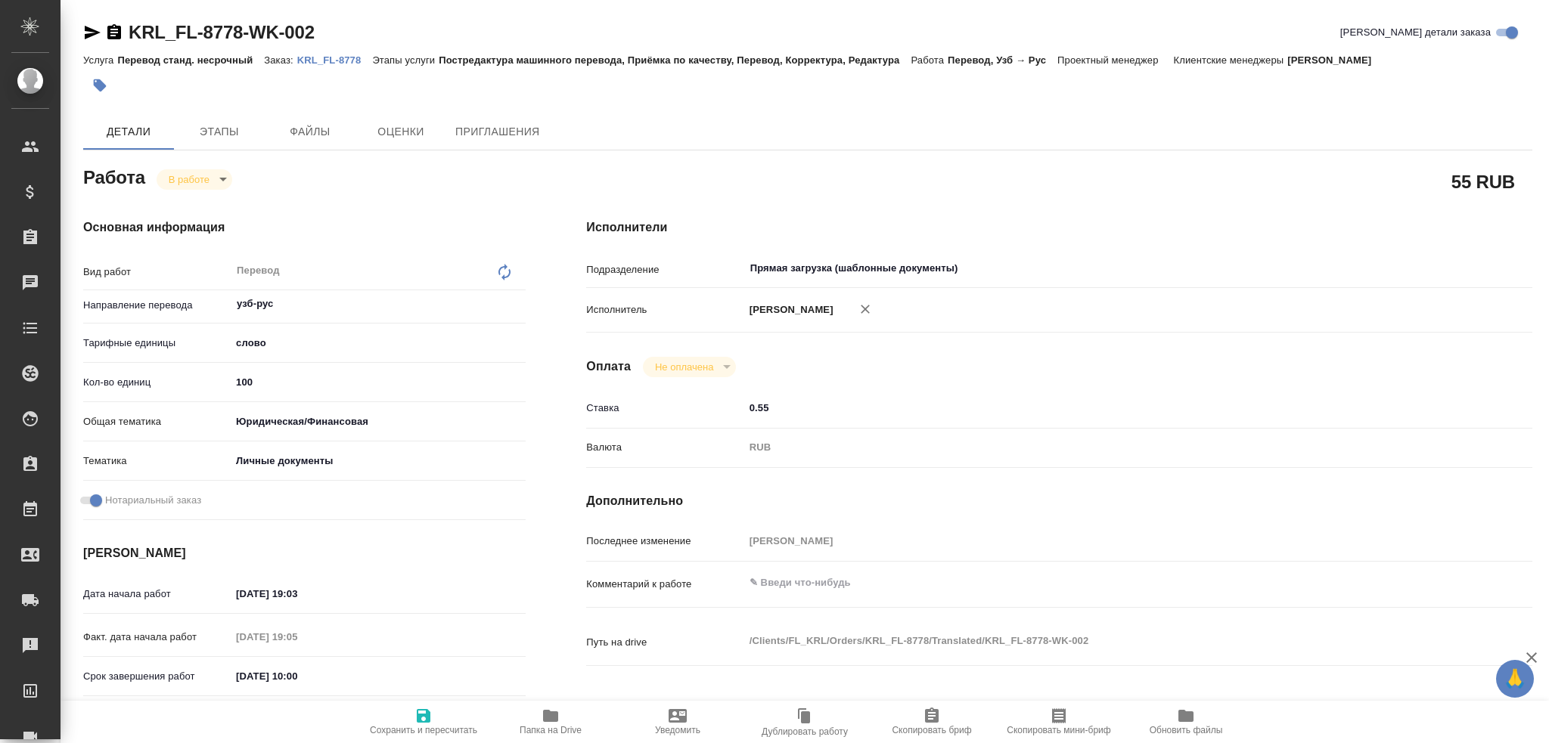
type textarea "x"
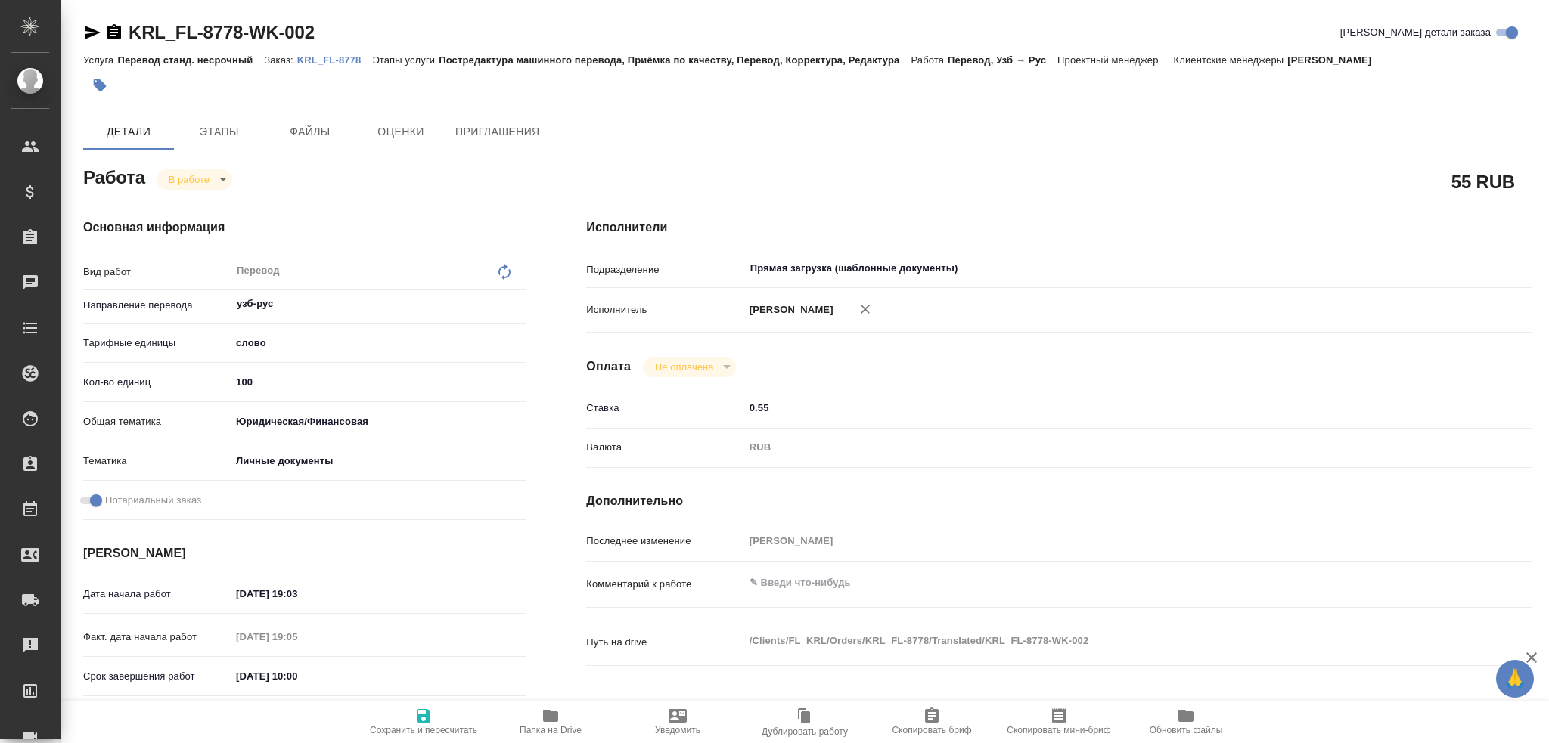
type textarea "x"
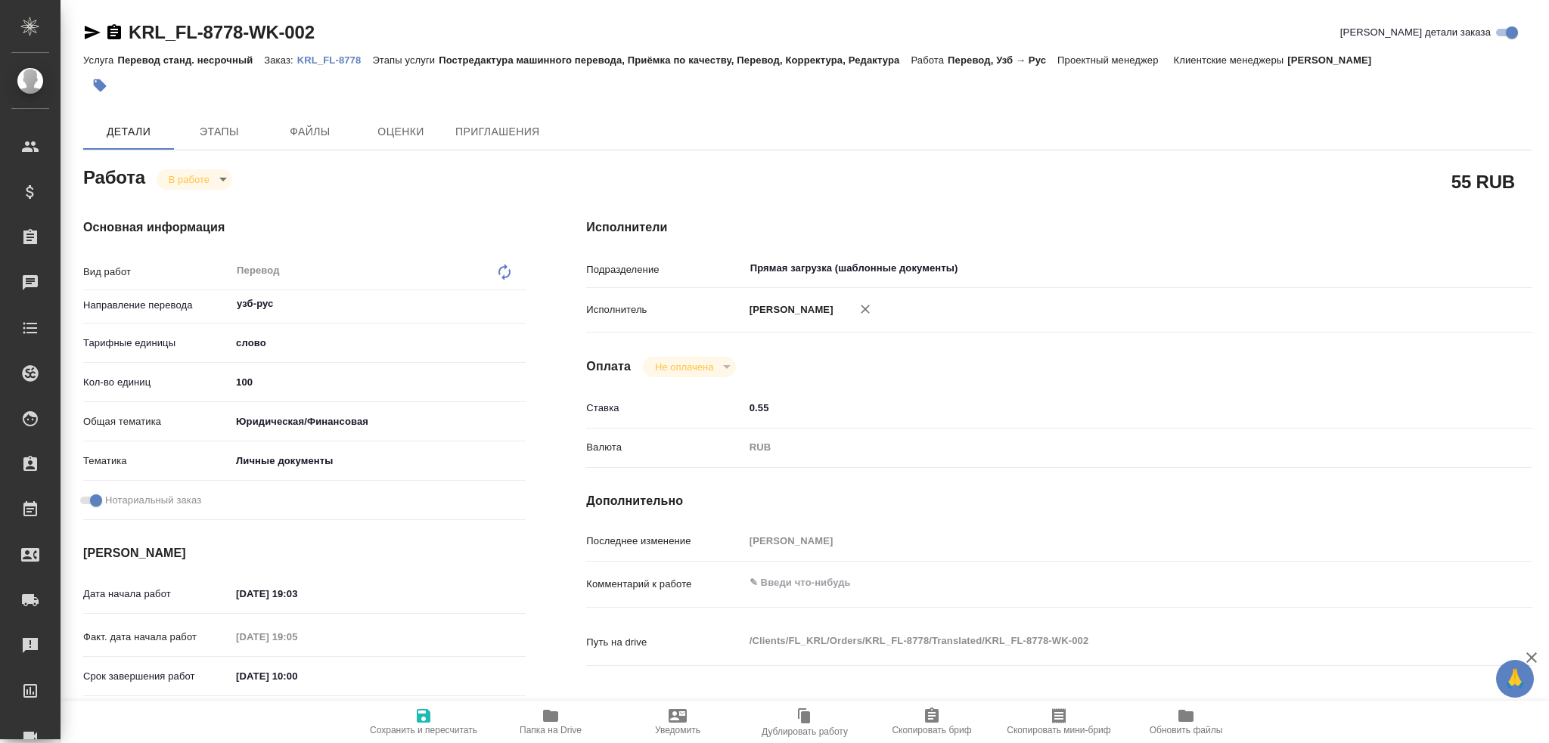
type textarea "x"
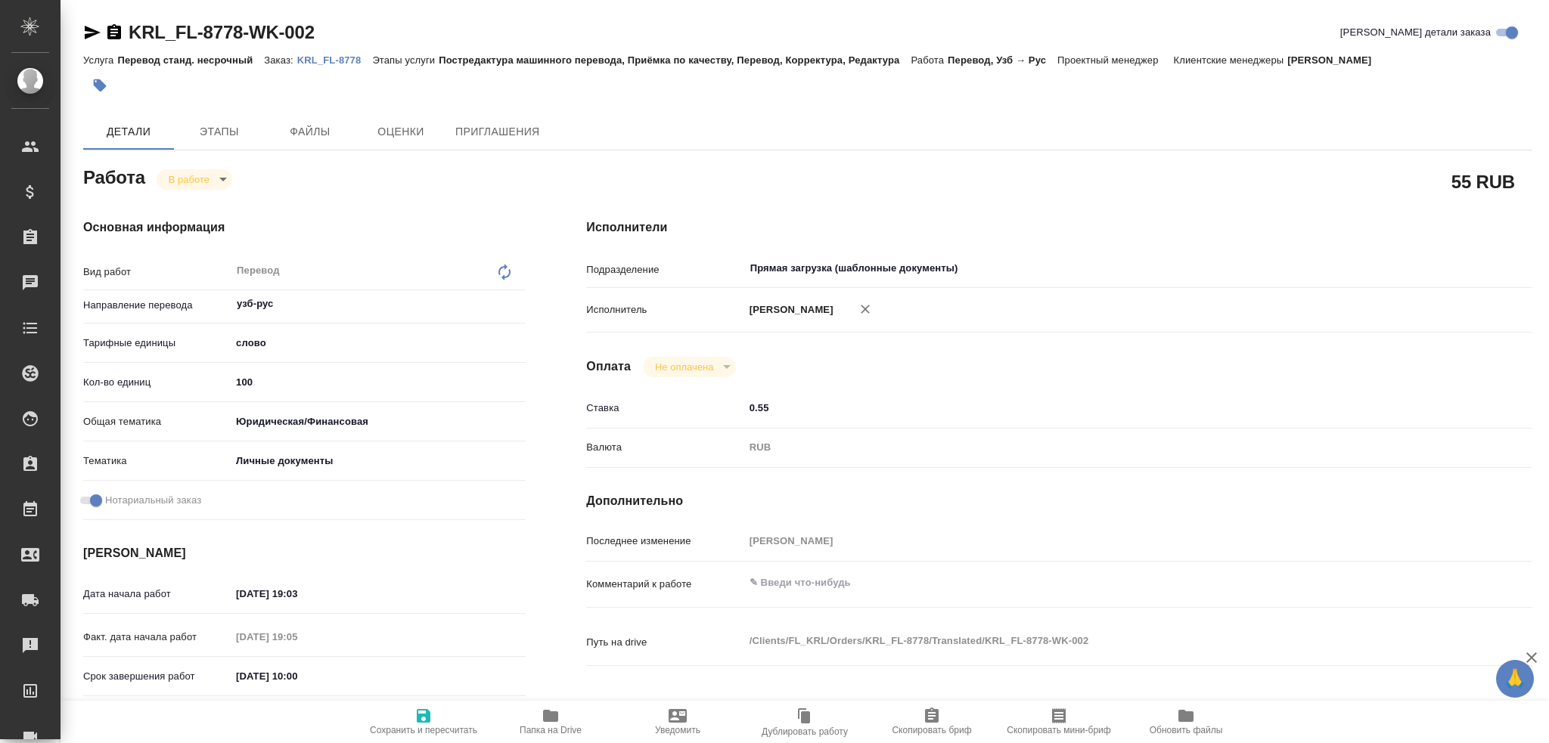
type textarea "x"
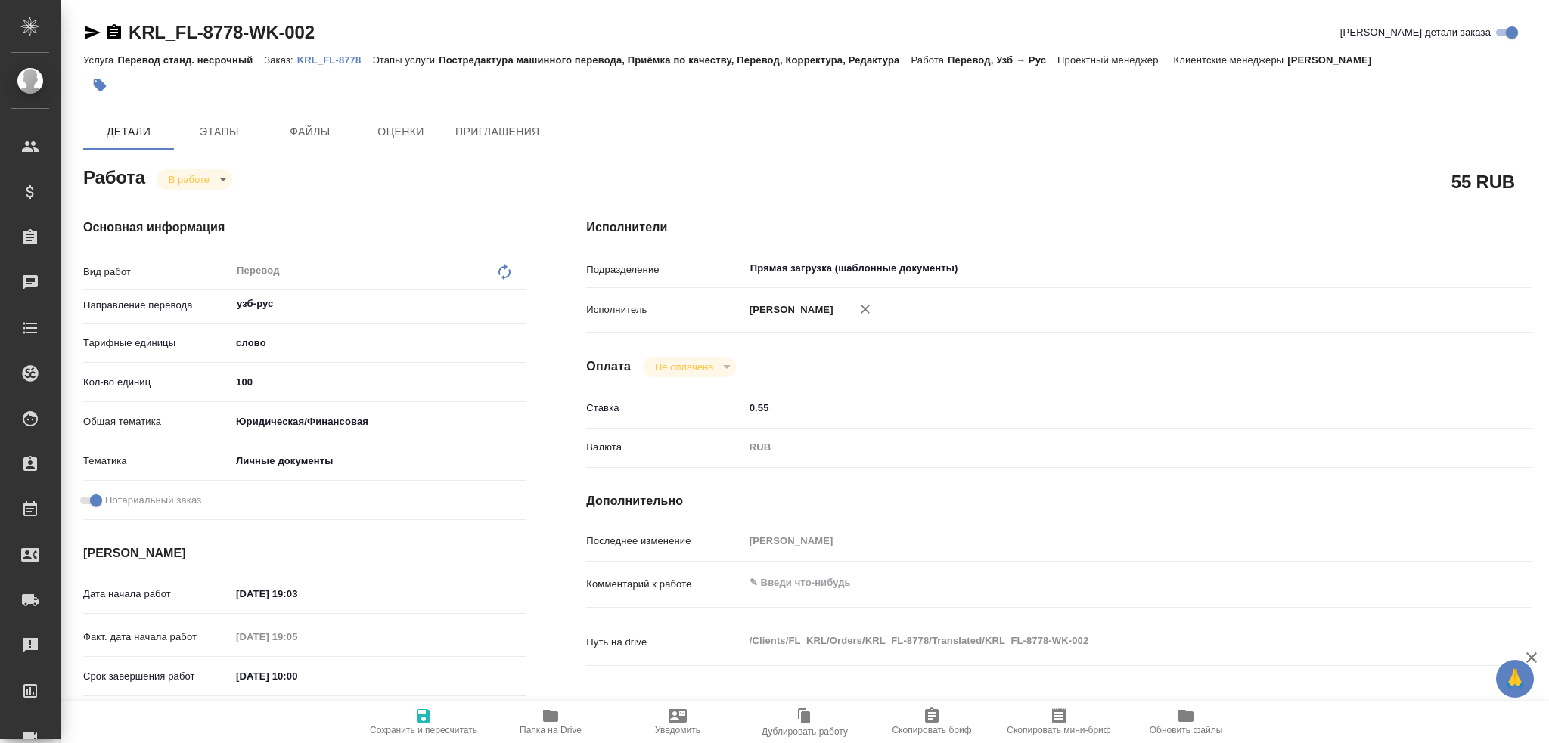
type textarea "x"
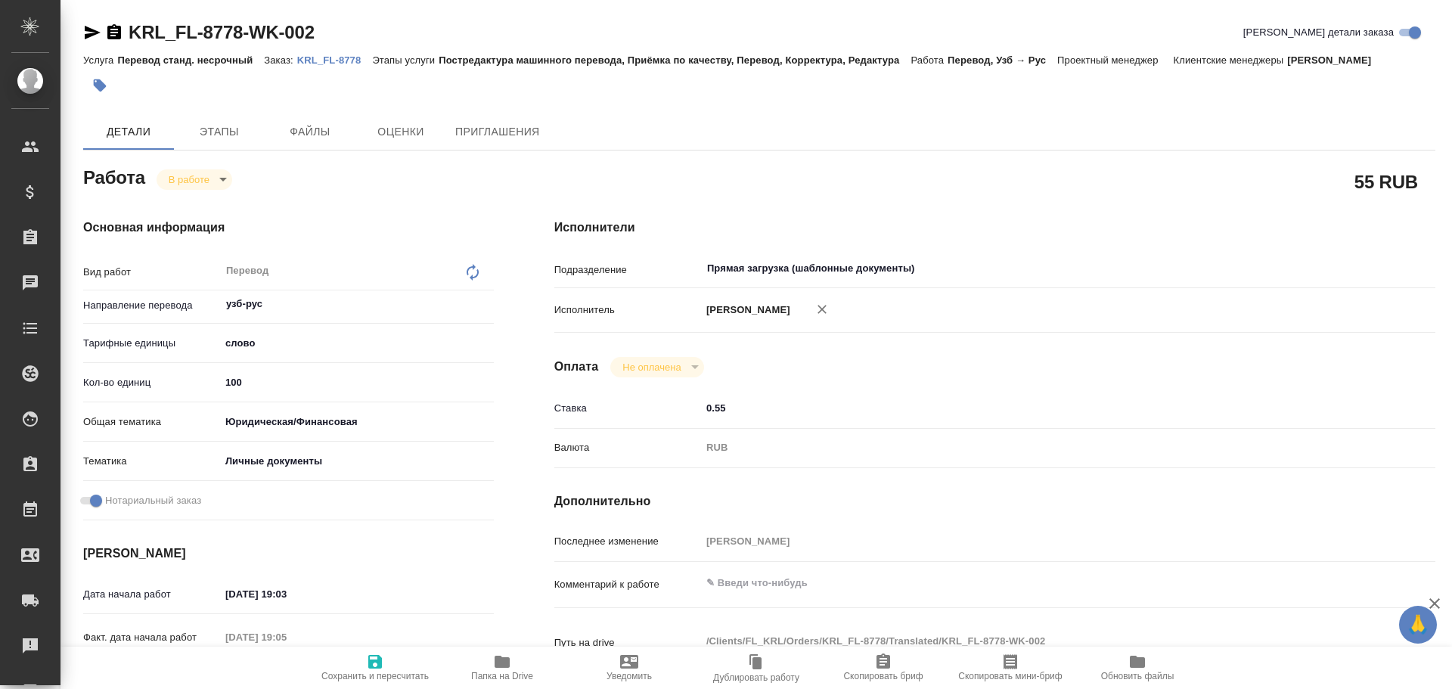
type textarea "x"
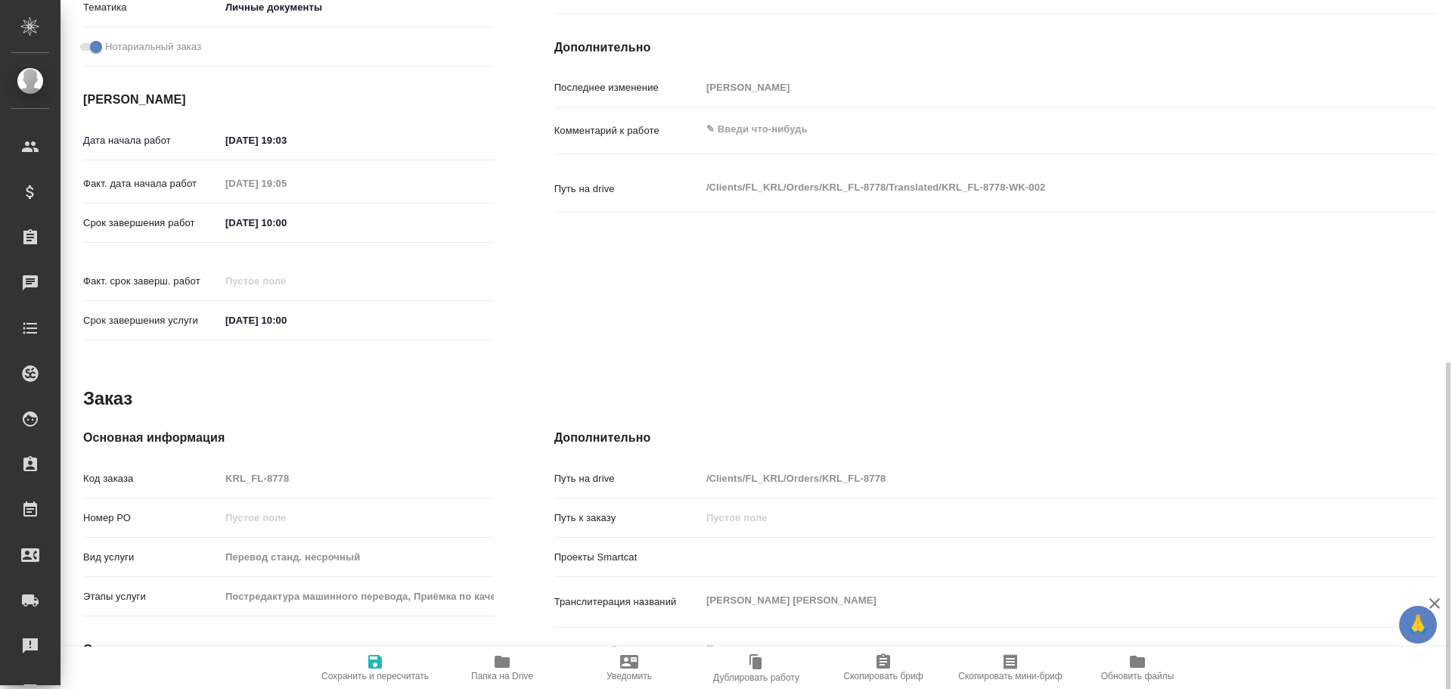
scroll to position [583, 0]
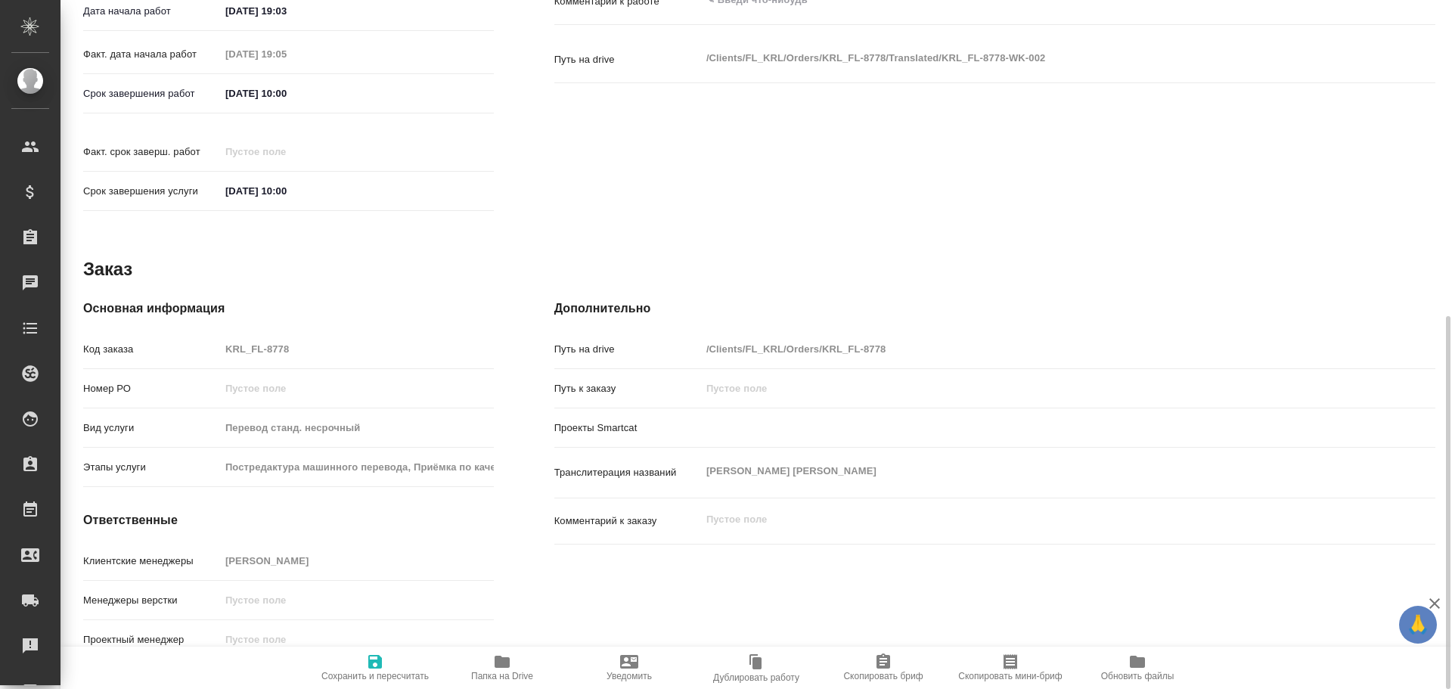
click at [511, 674] on span "Папка на Drive" at bounding box center [502, 676] width 62 height 11
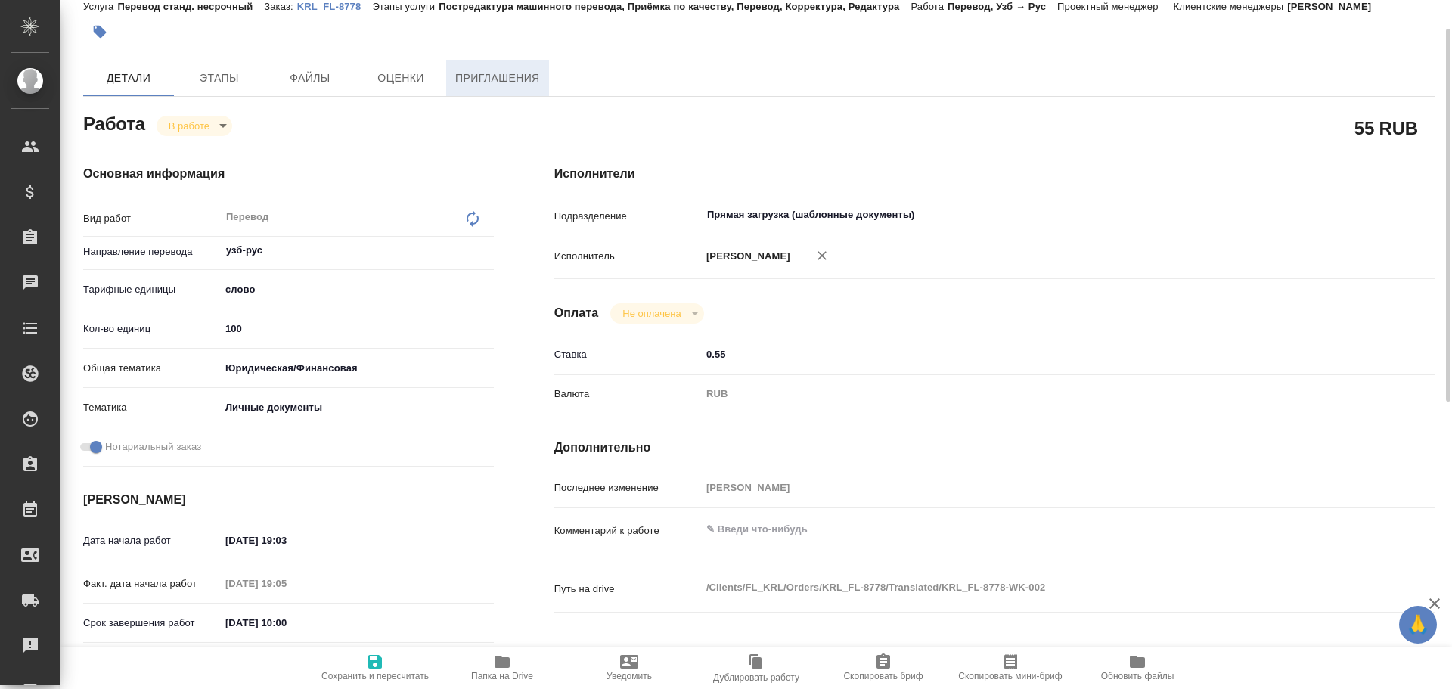
scroll to position [0, 0]
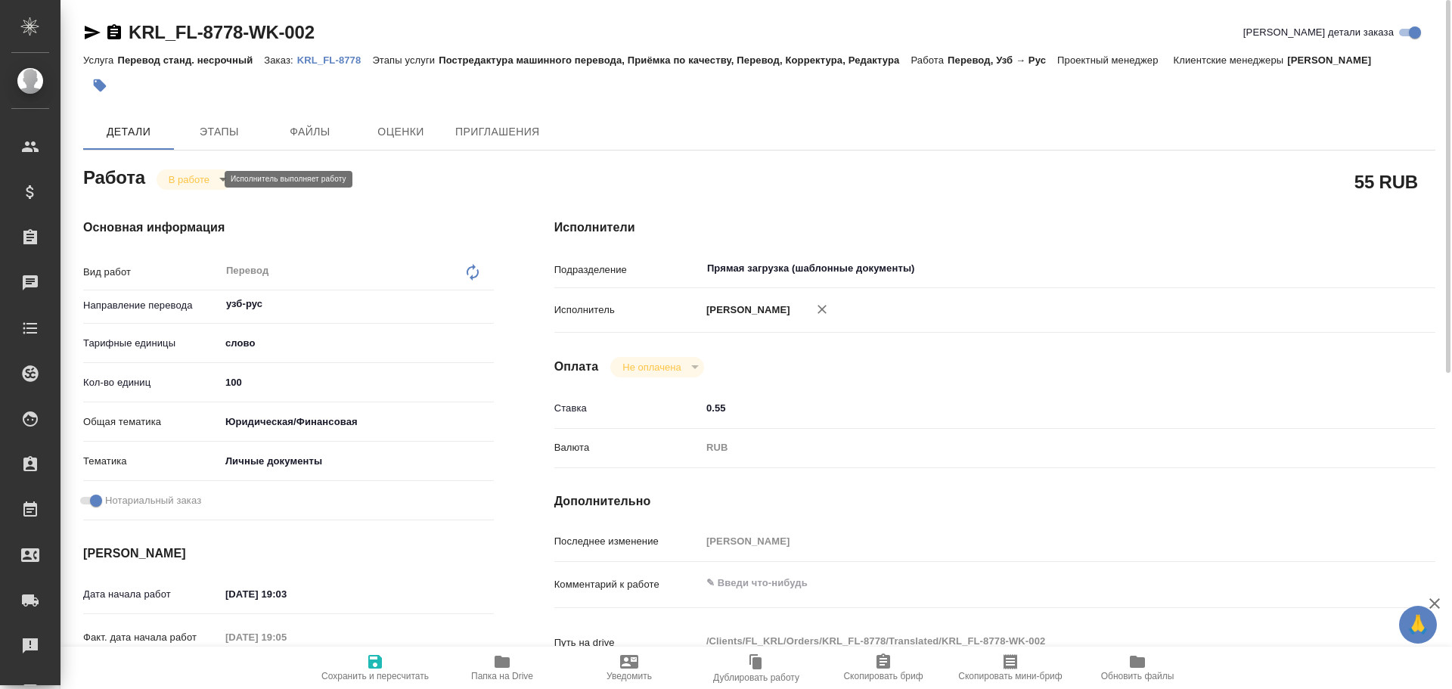
click at [194, 174] on body "🙏 .cls-1 fill:#fff; AWATERA Gusev Alexandr Клиенты Спецификации Заказы 0 Чаты T…" at bounding box center [726, 344] width 1452 height 689
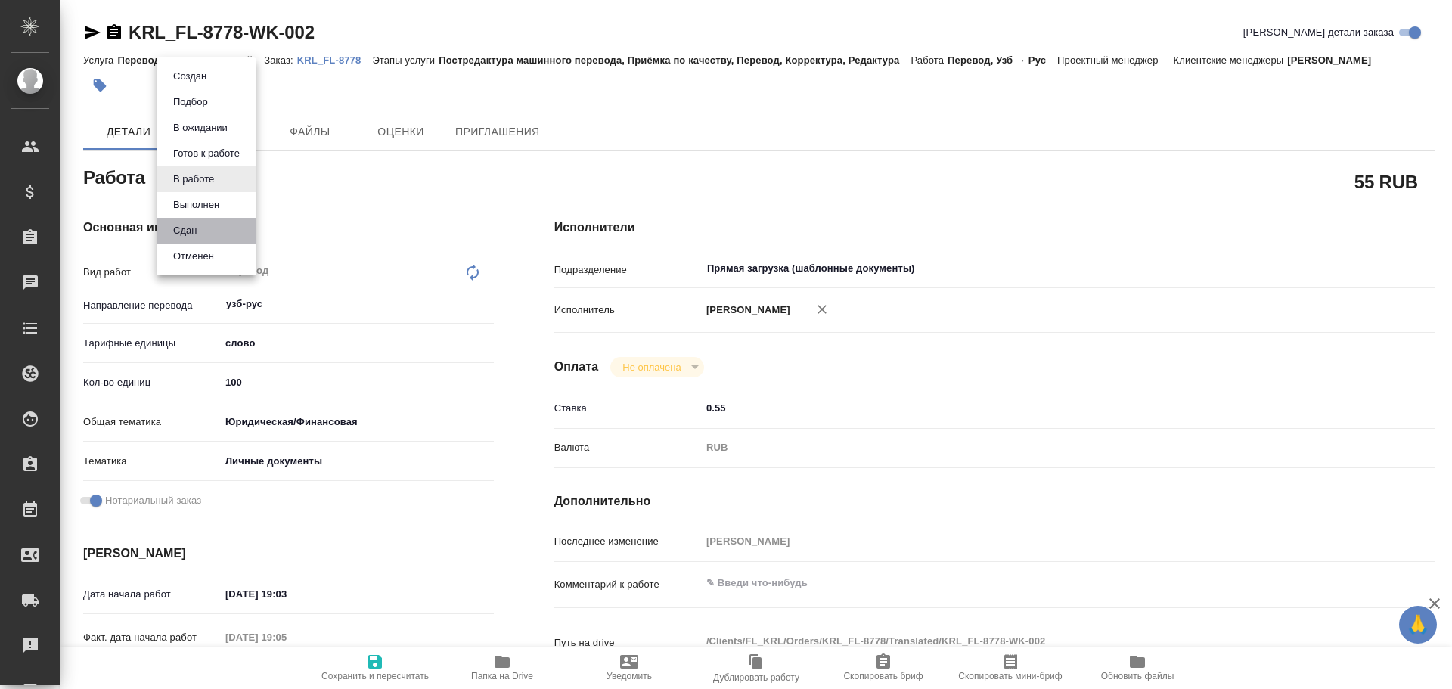
click at [212, 234] on li "Сдан" at bounding box center [207, 231] width 100 height 26
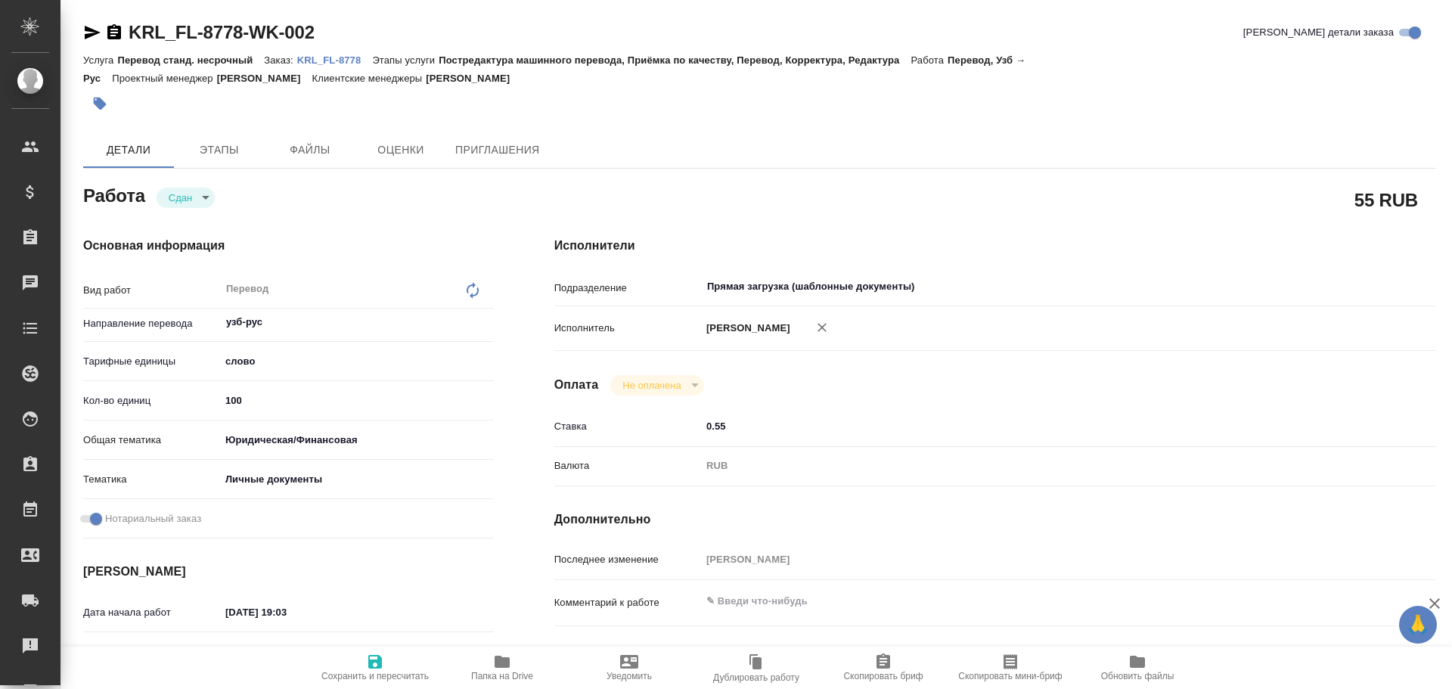
type textarea "x"
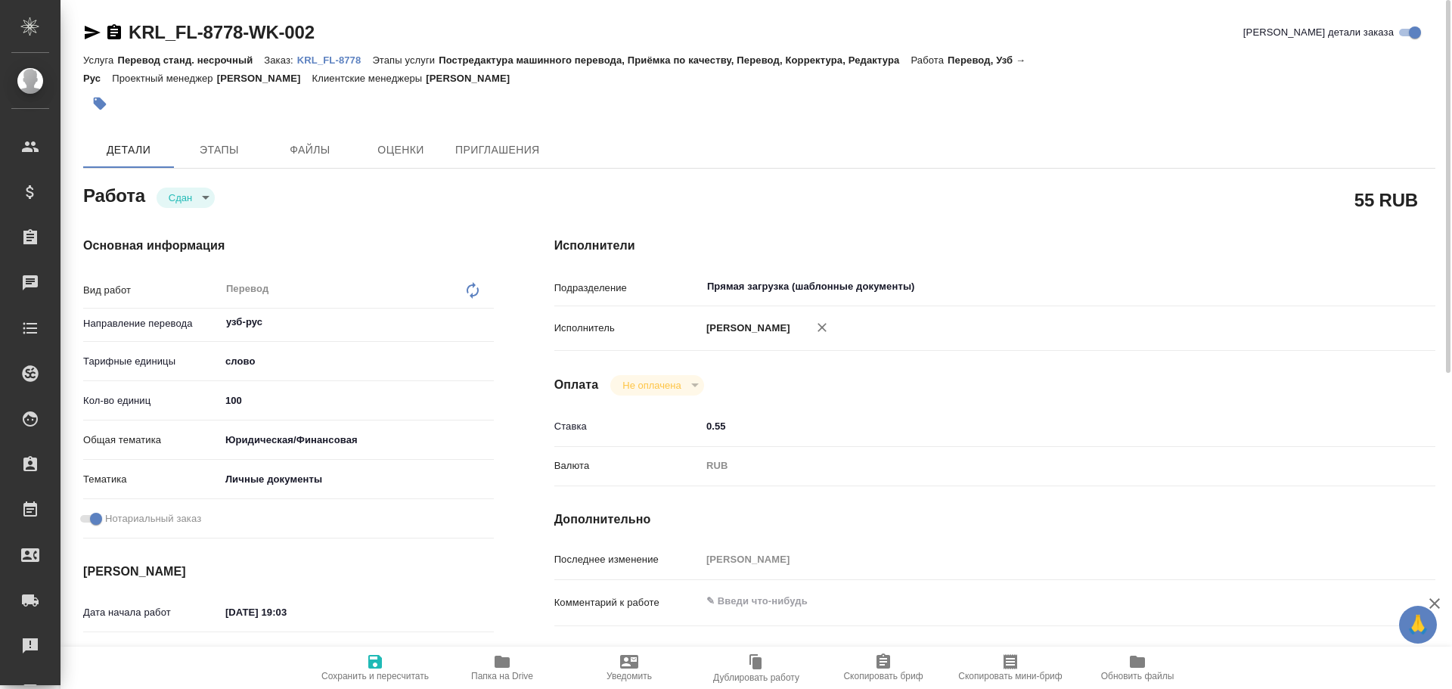
scroll to position [303, 0]
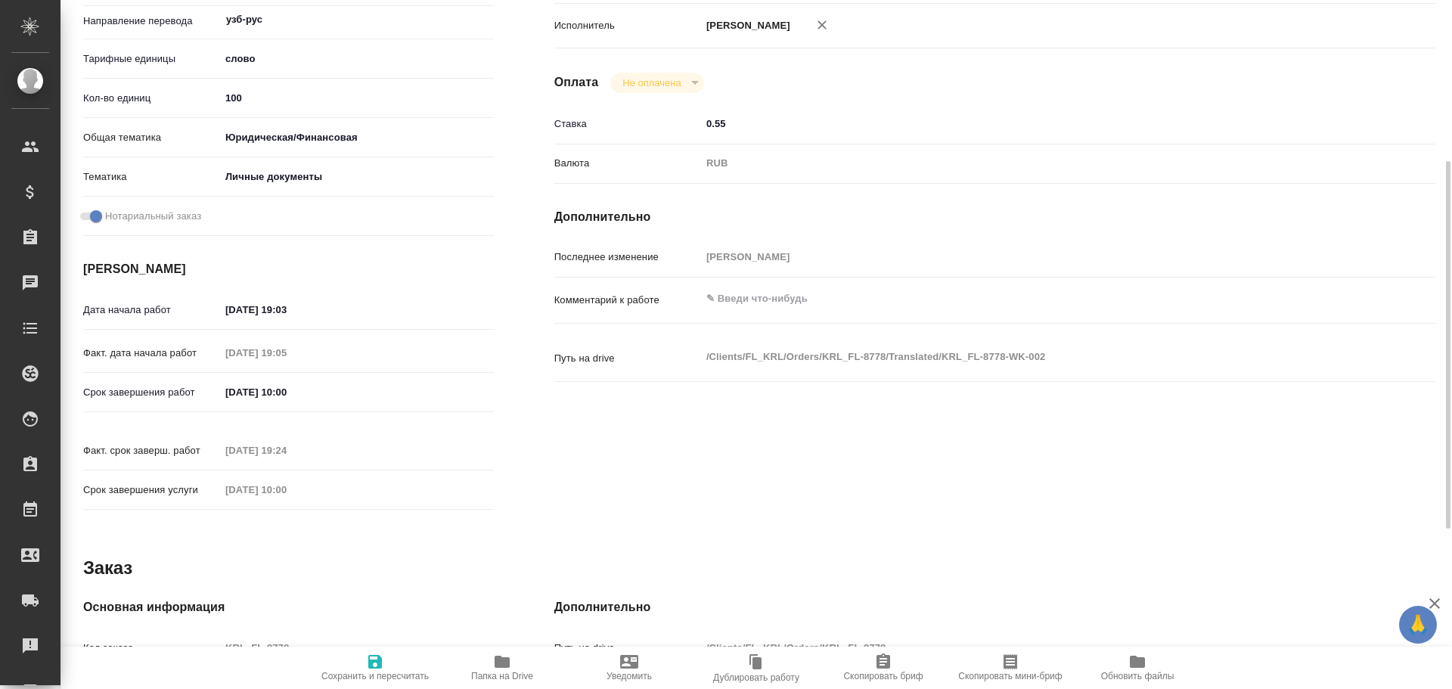
click at [210, 635] on div "Код заказа KRL_FL-8778" at bounding box center [288, 648] width 411 height 26
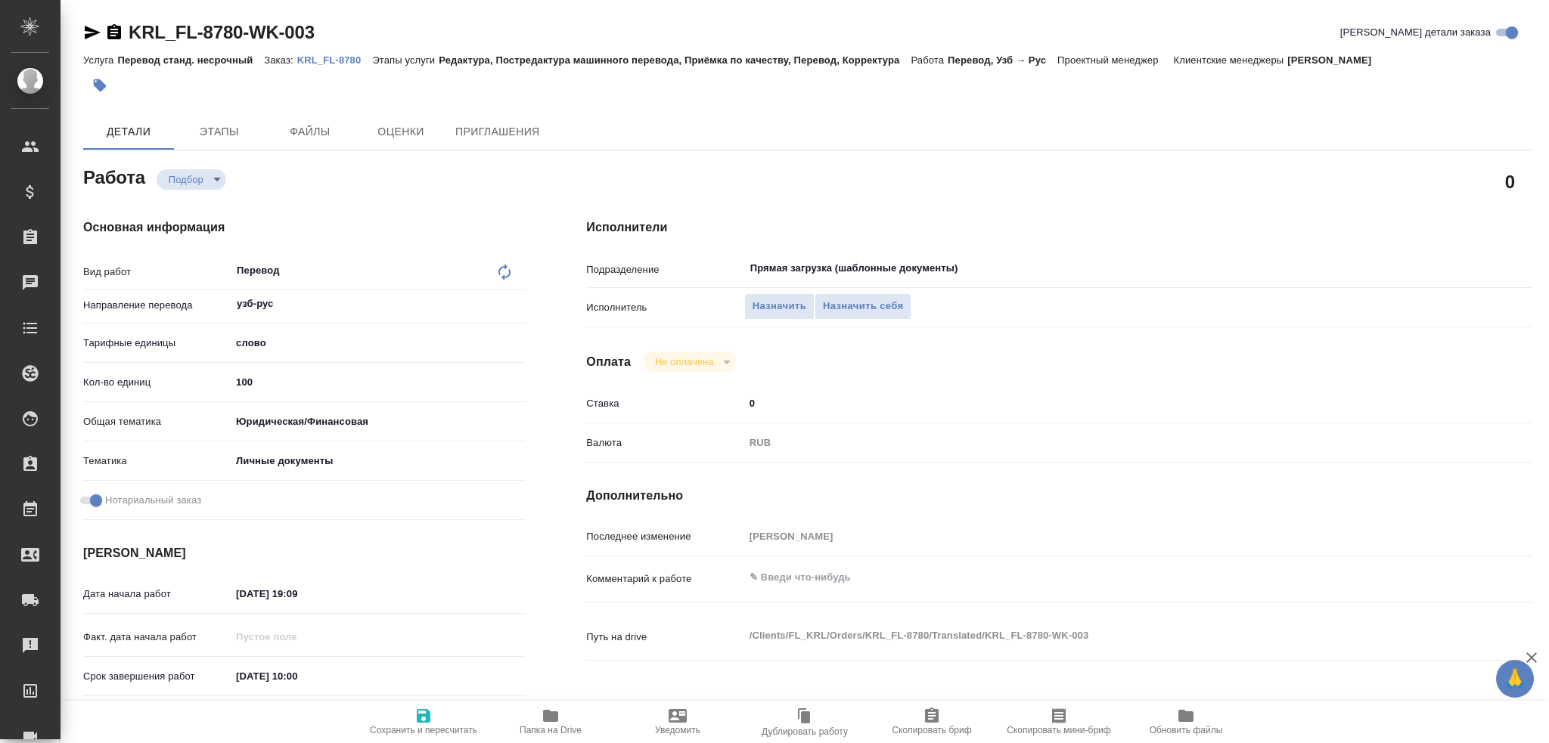
type textarea "x"
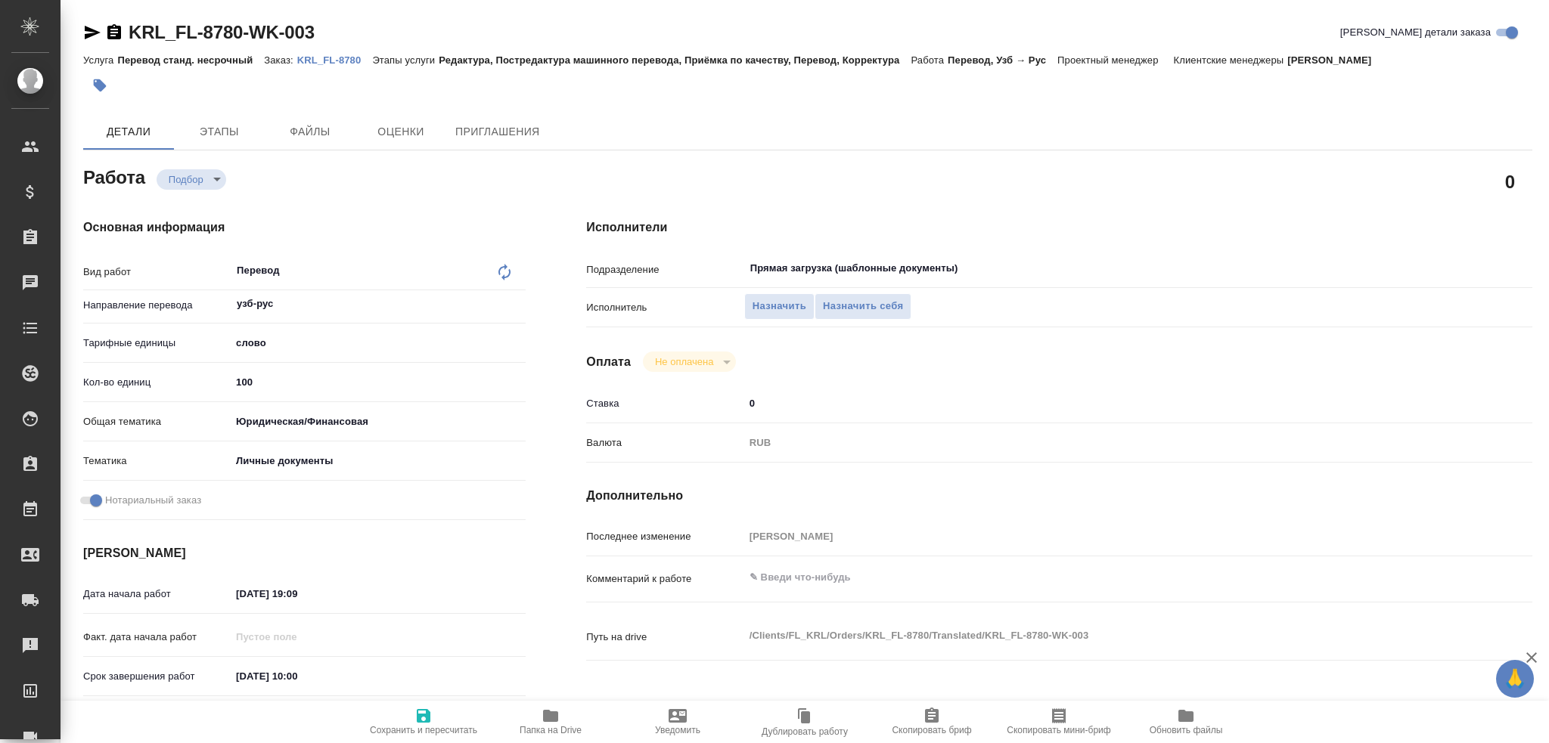
type textarea "x"
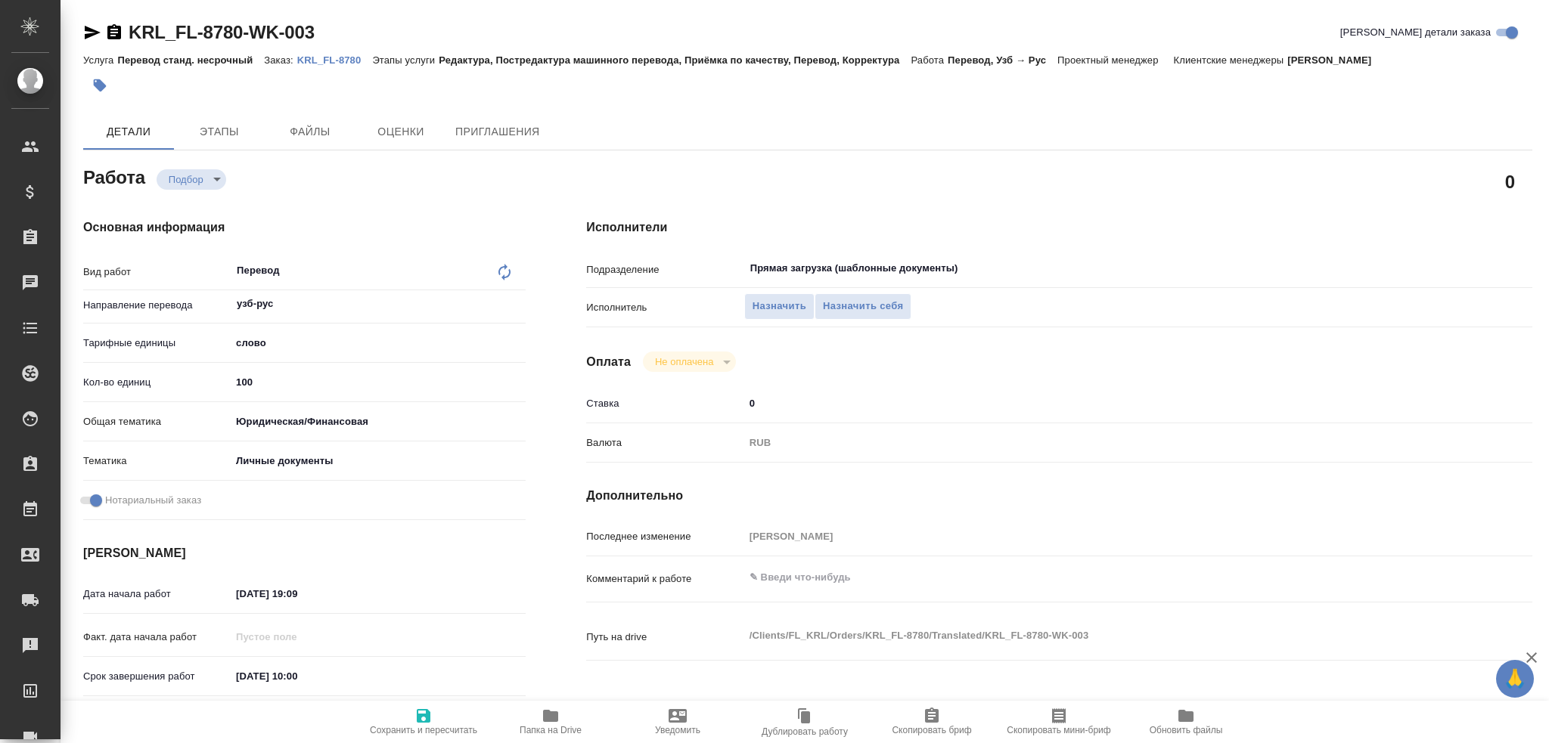
type textarea "x"
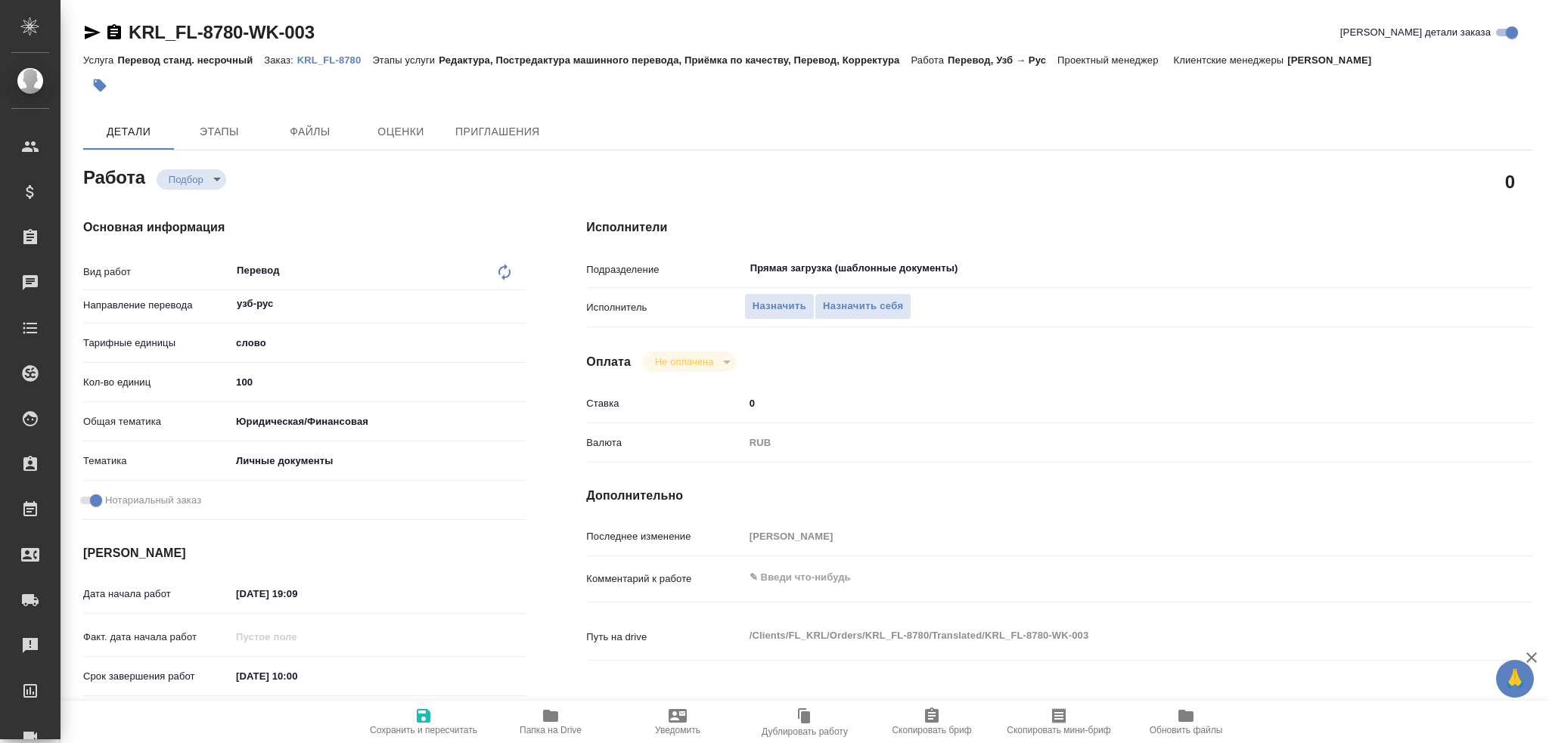
type textarea "x"
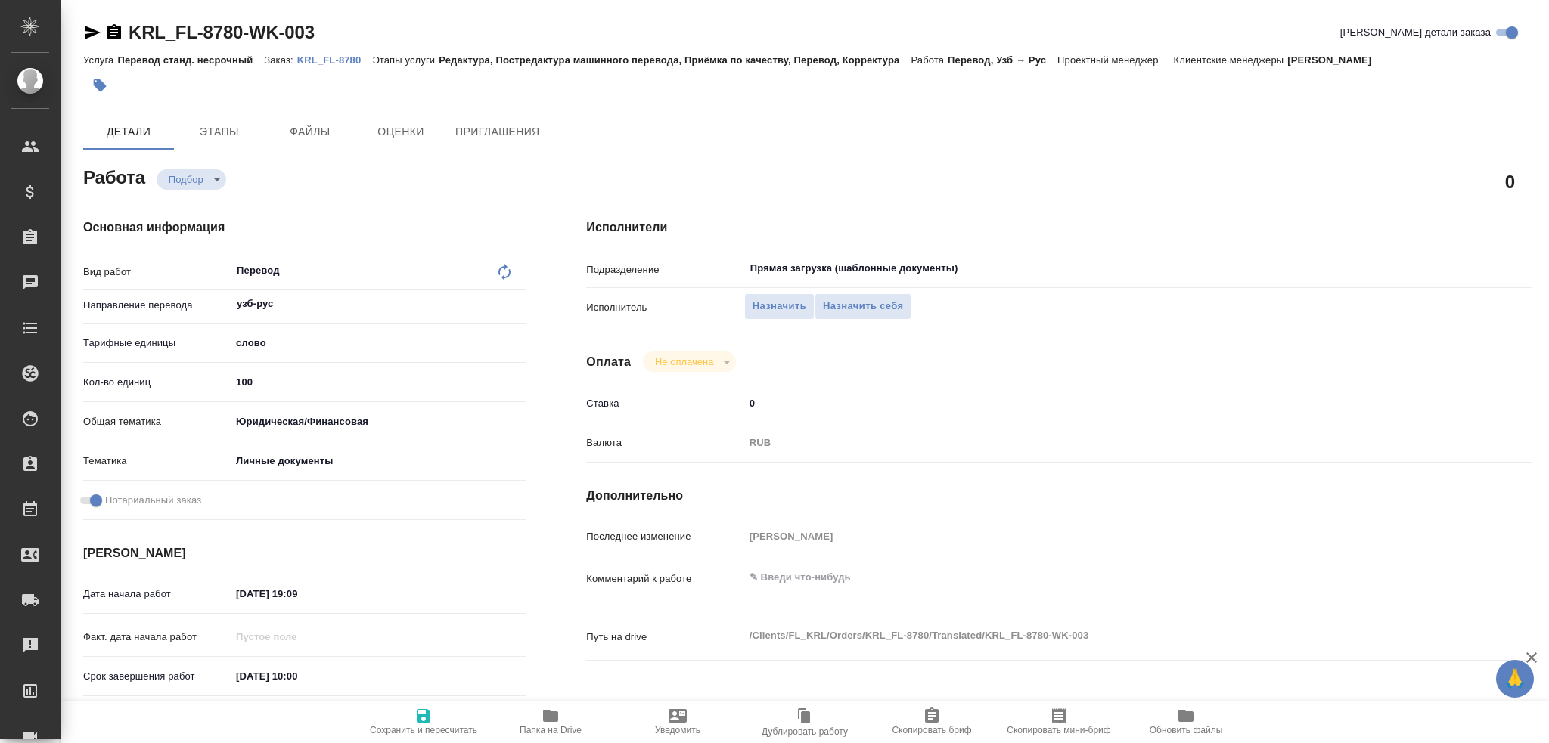
type textarea "x"
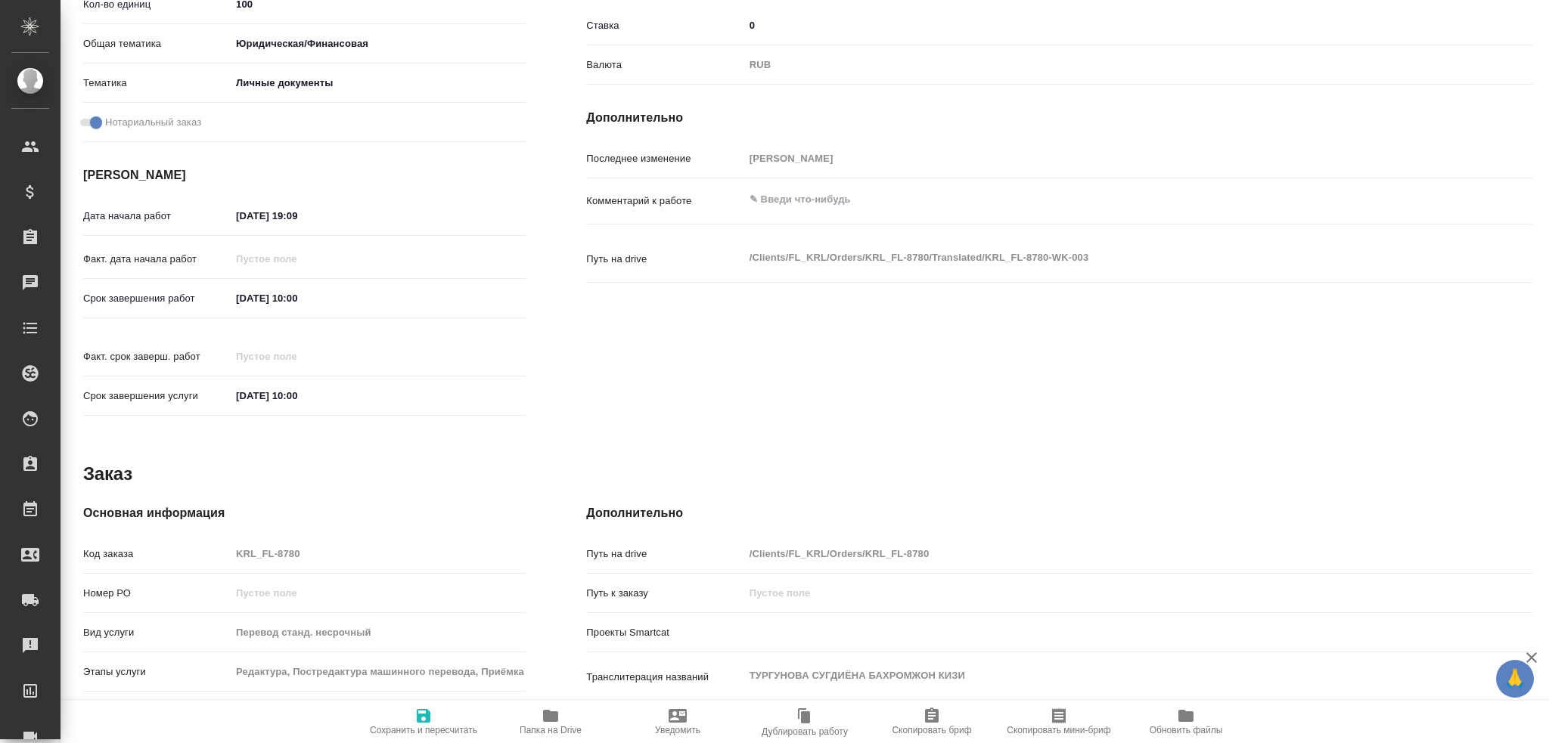
scroll to position [529, 0]
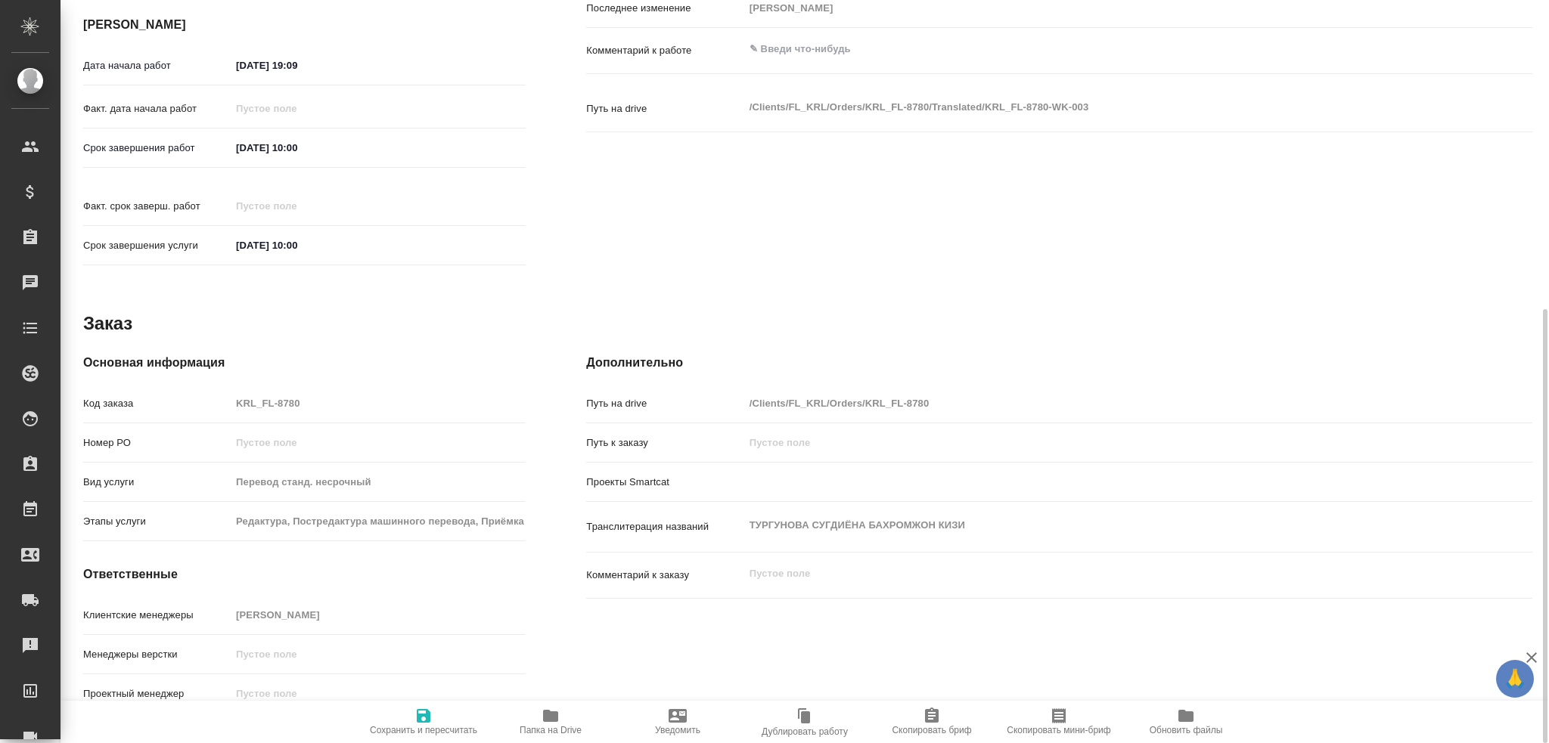
type textarea "x"
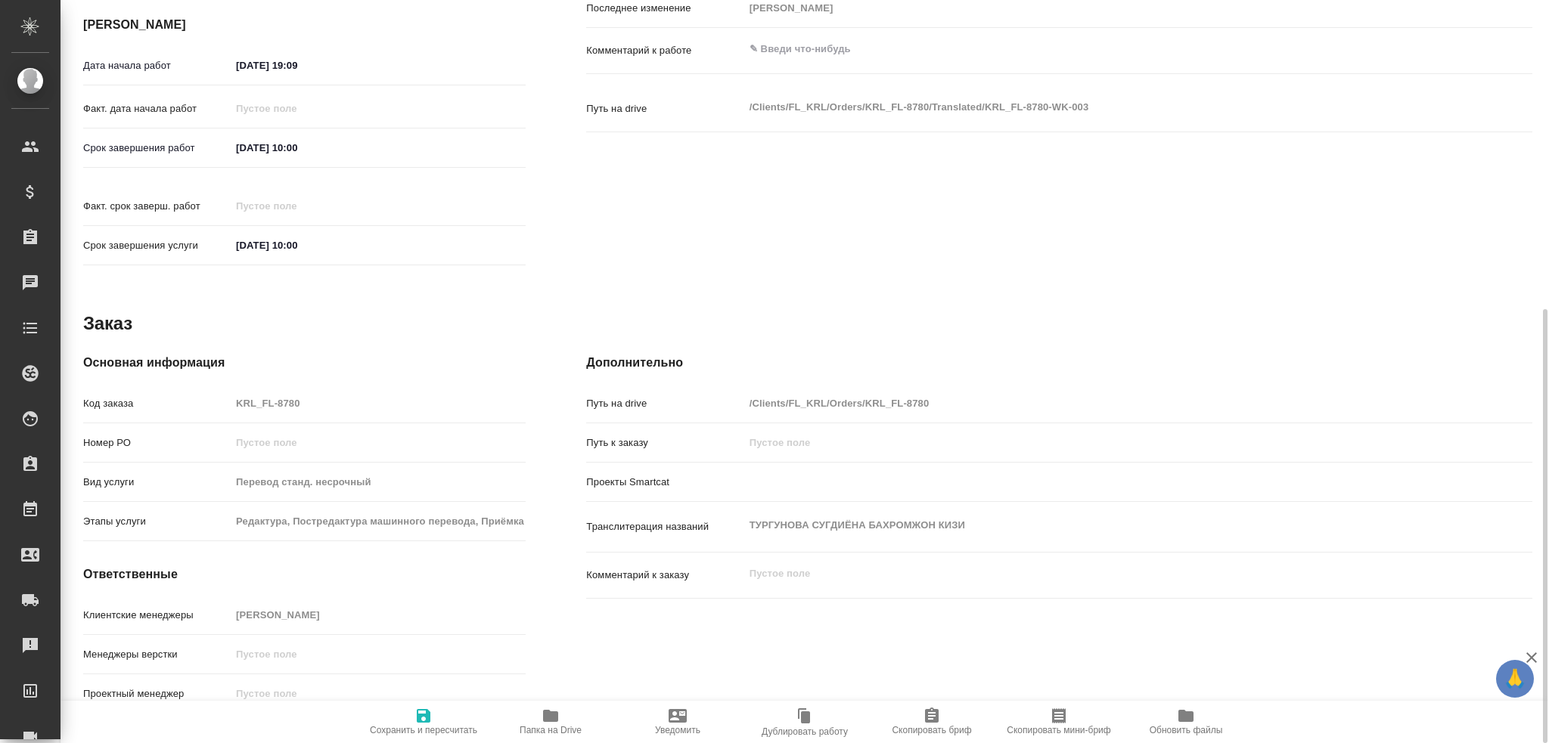
type textarea "x"
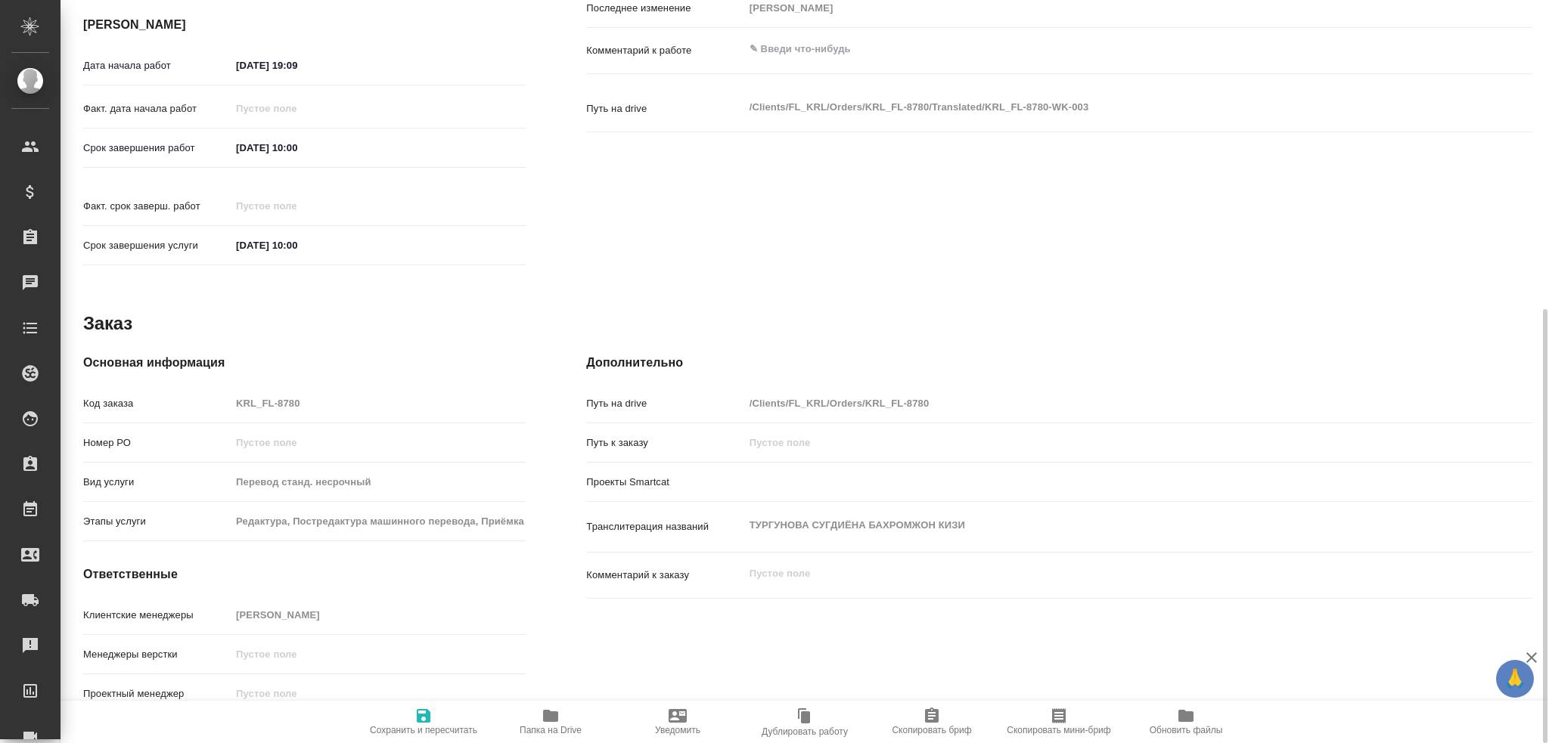
type textarea "x"
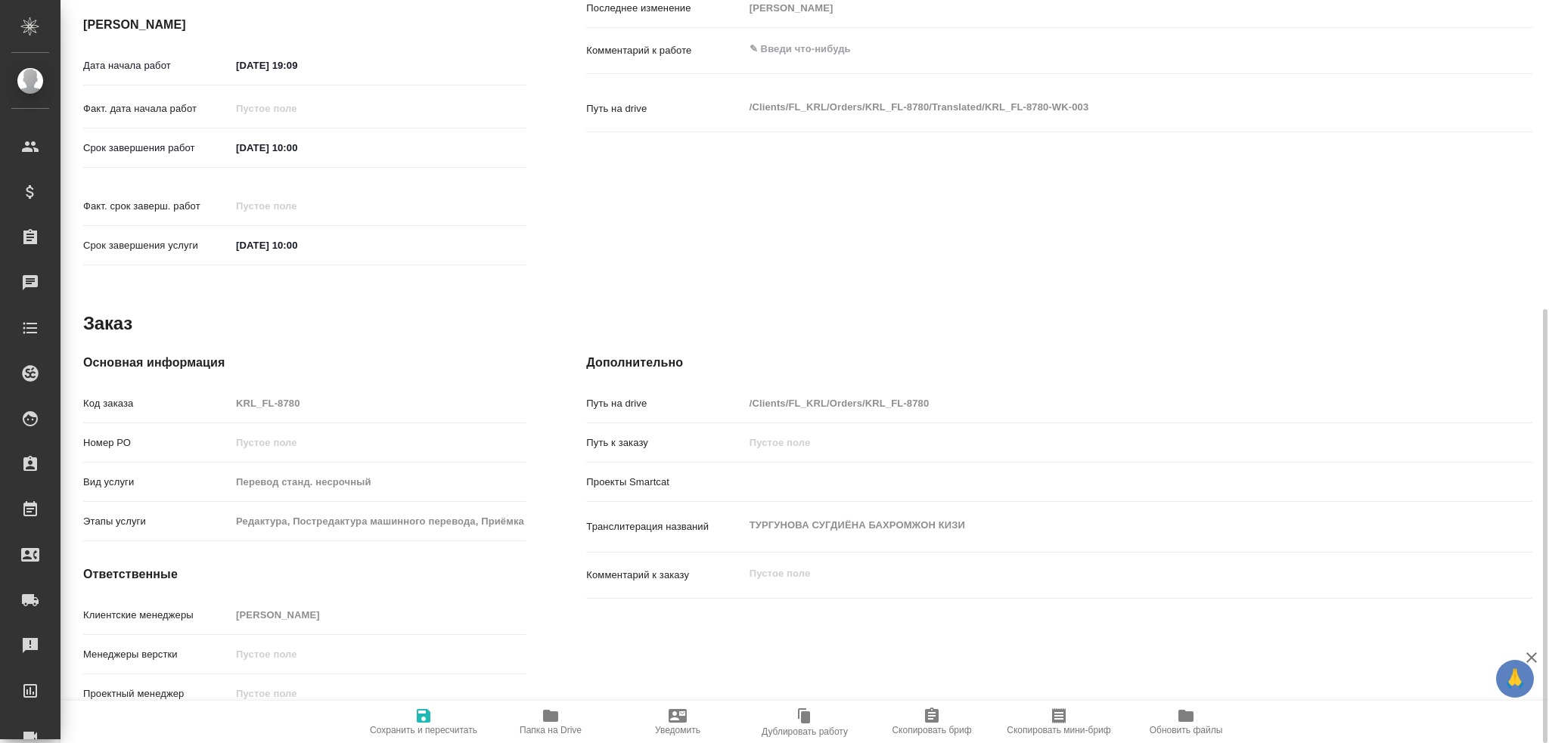
click at [543, 718] on icon "button" at bounding box center [550, 716] width 15 height 12
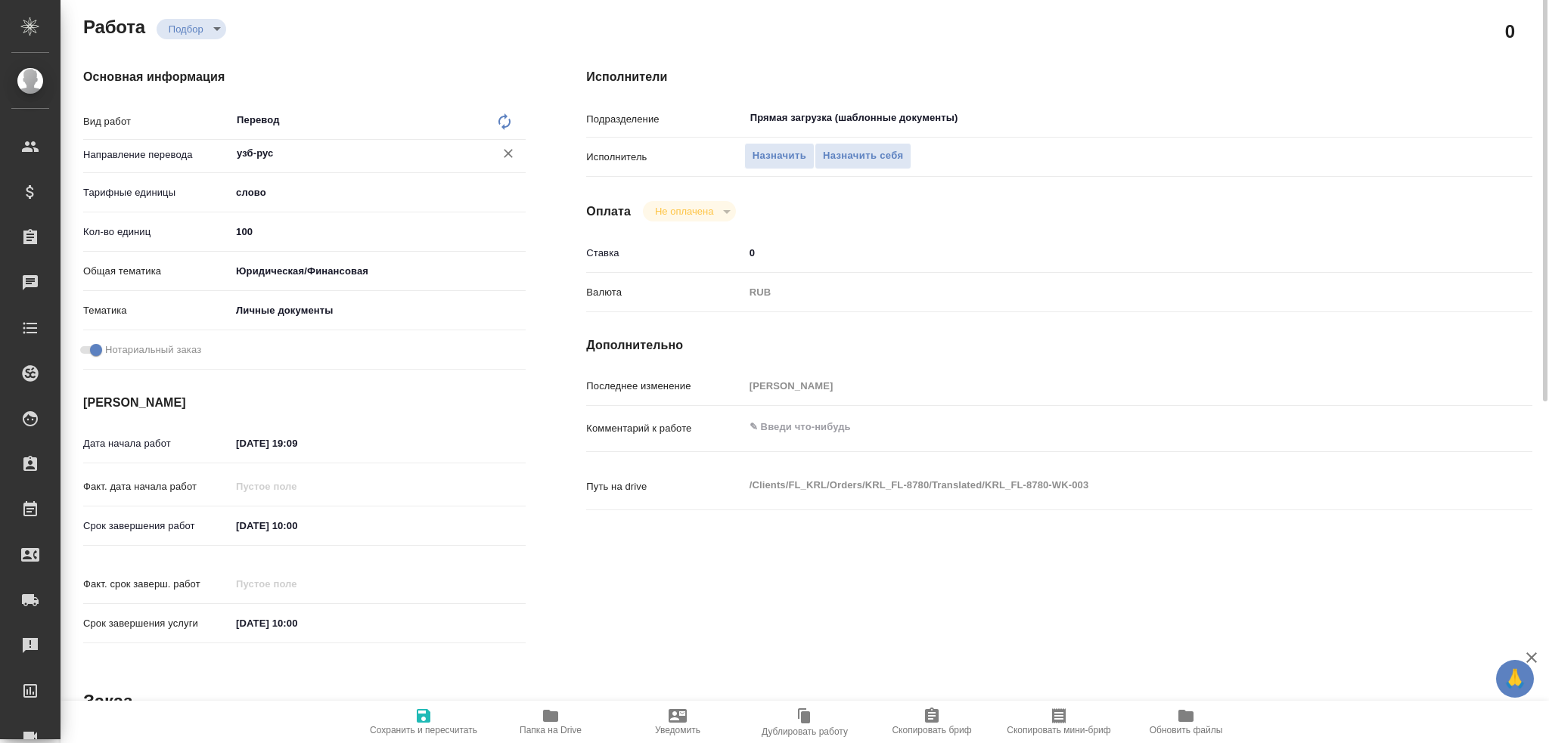
scroll to position [75, 0]
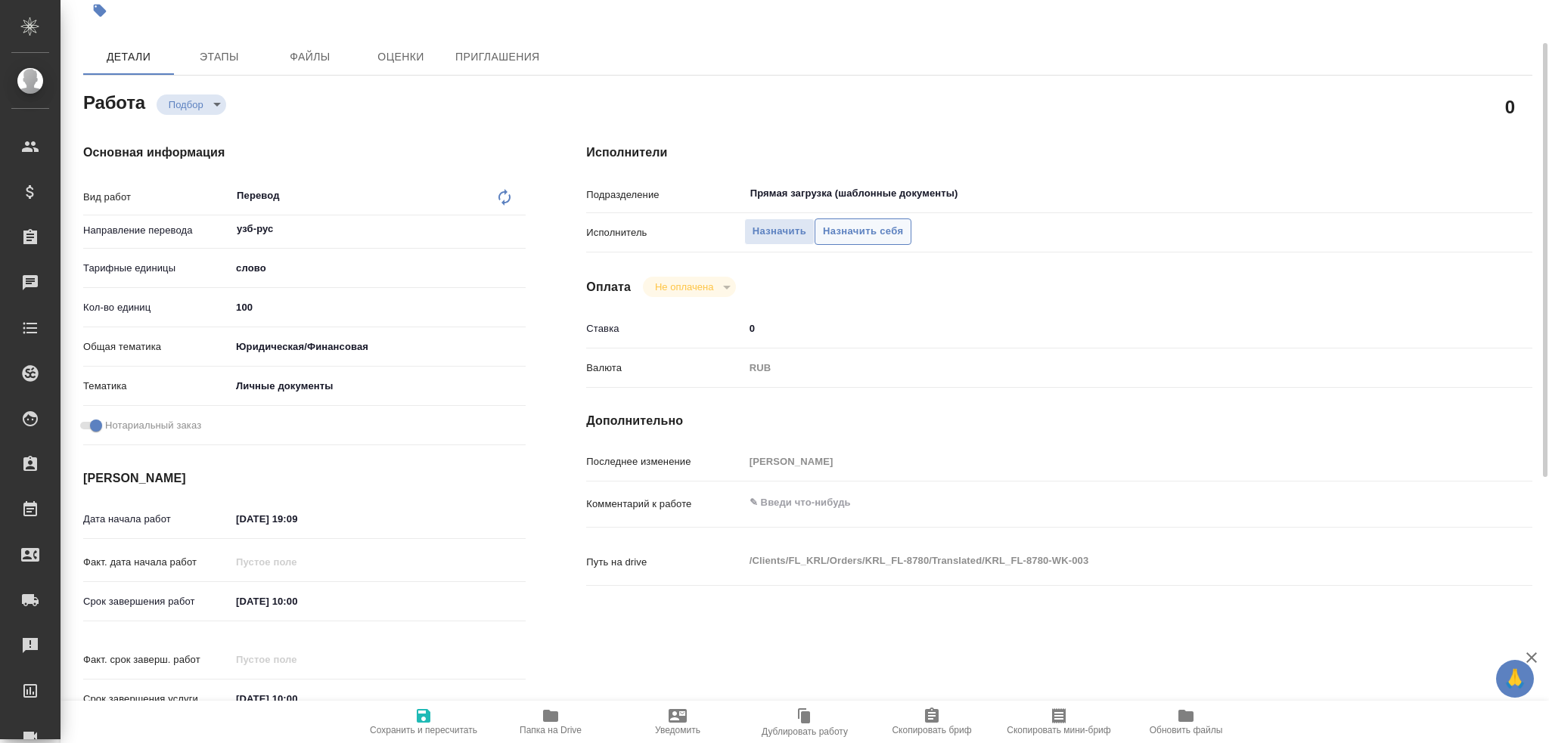
click at [858, 235] on span "Назначить себя" at bounding box center [863, 231] width 80 height 17
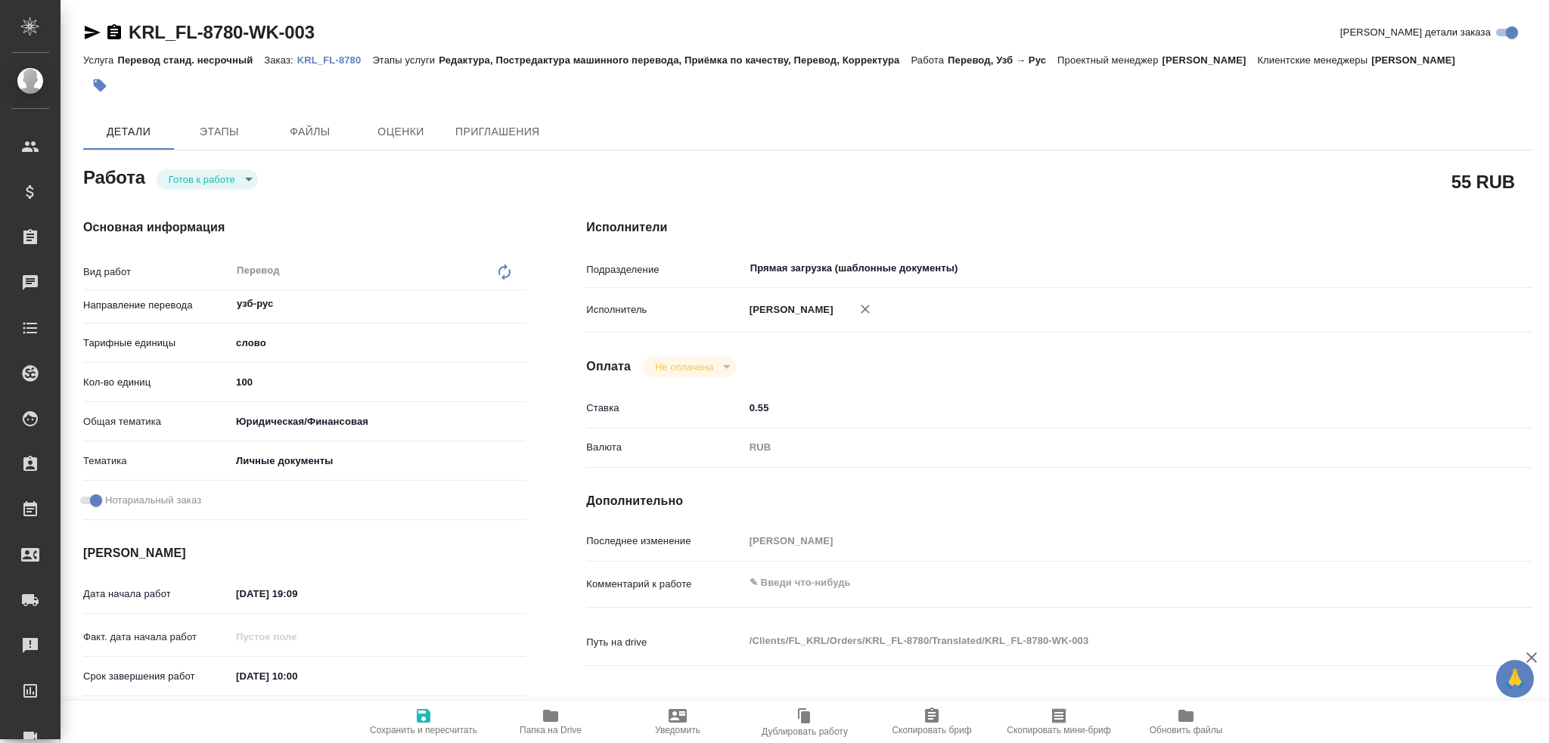
type textarea "x"
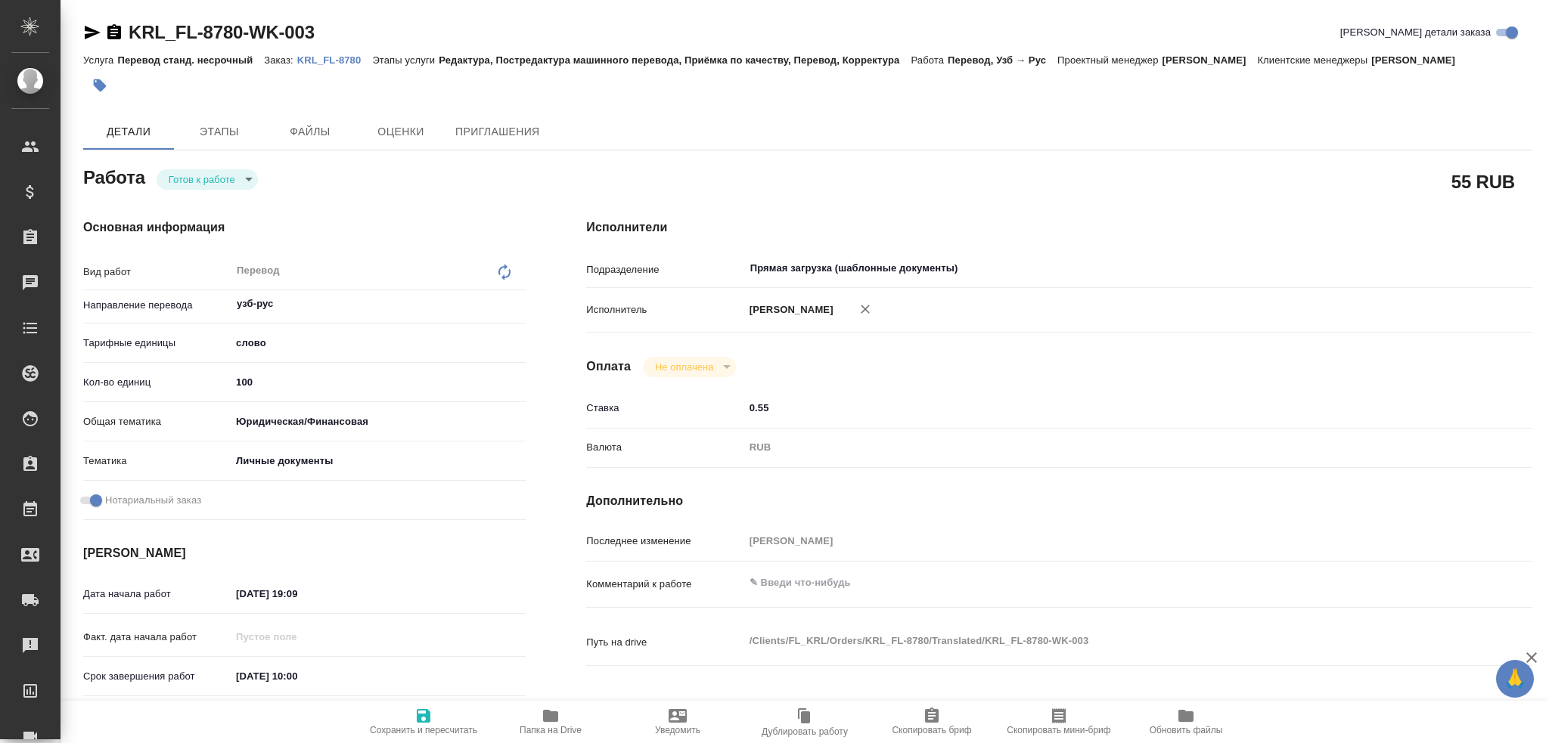
type textarea "x"
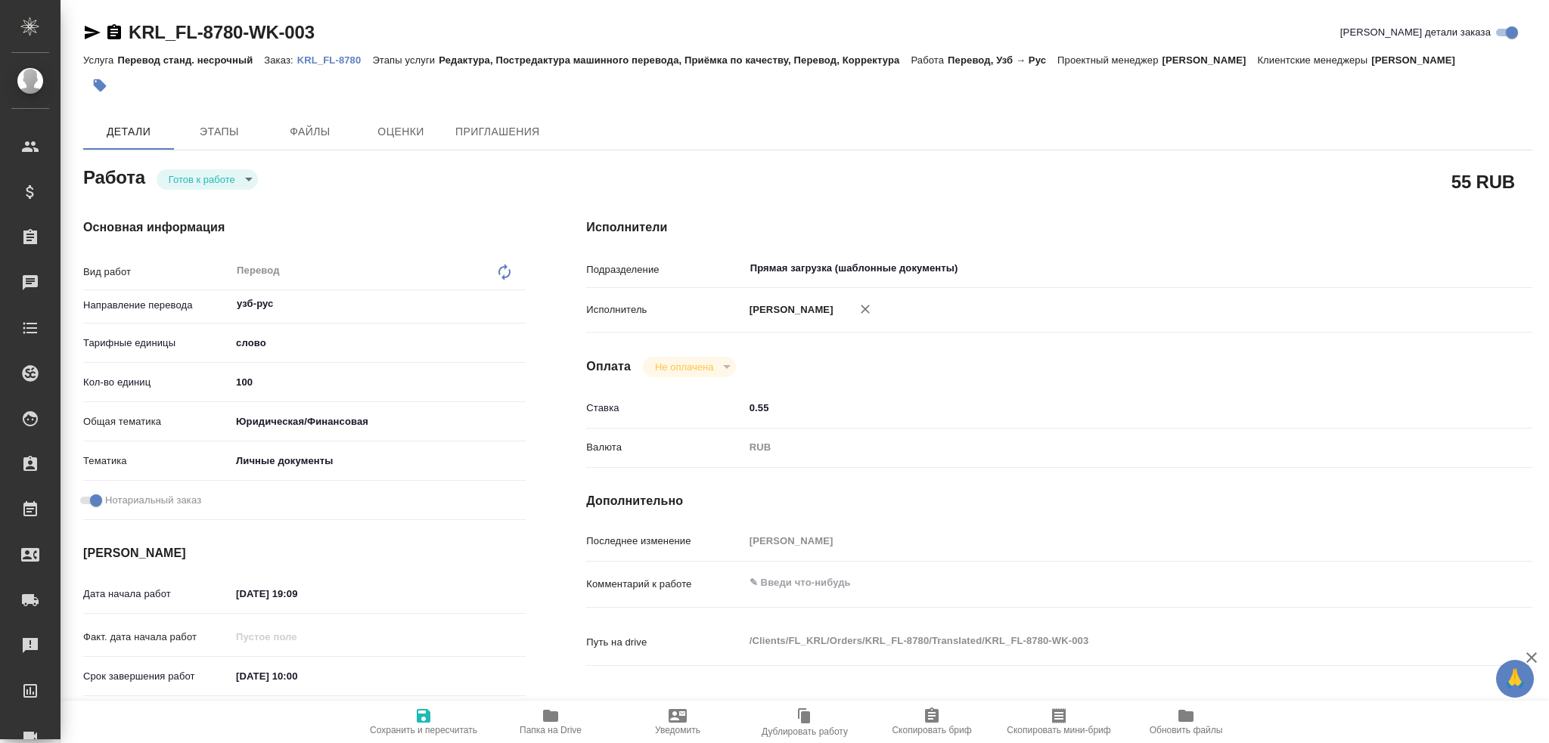
type textarea "x"
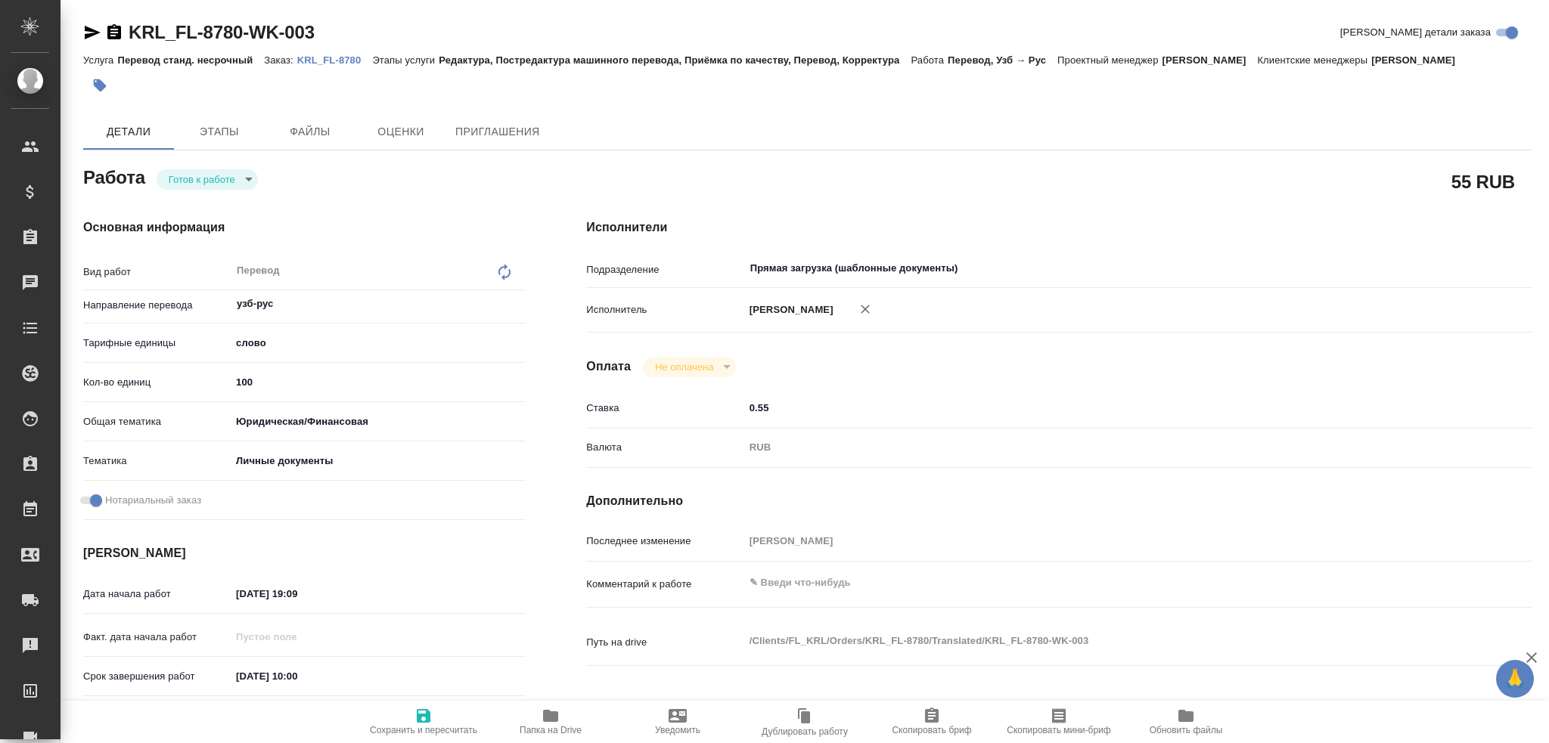
type textarea "x"
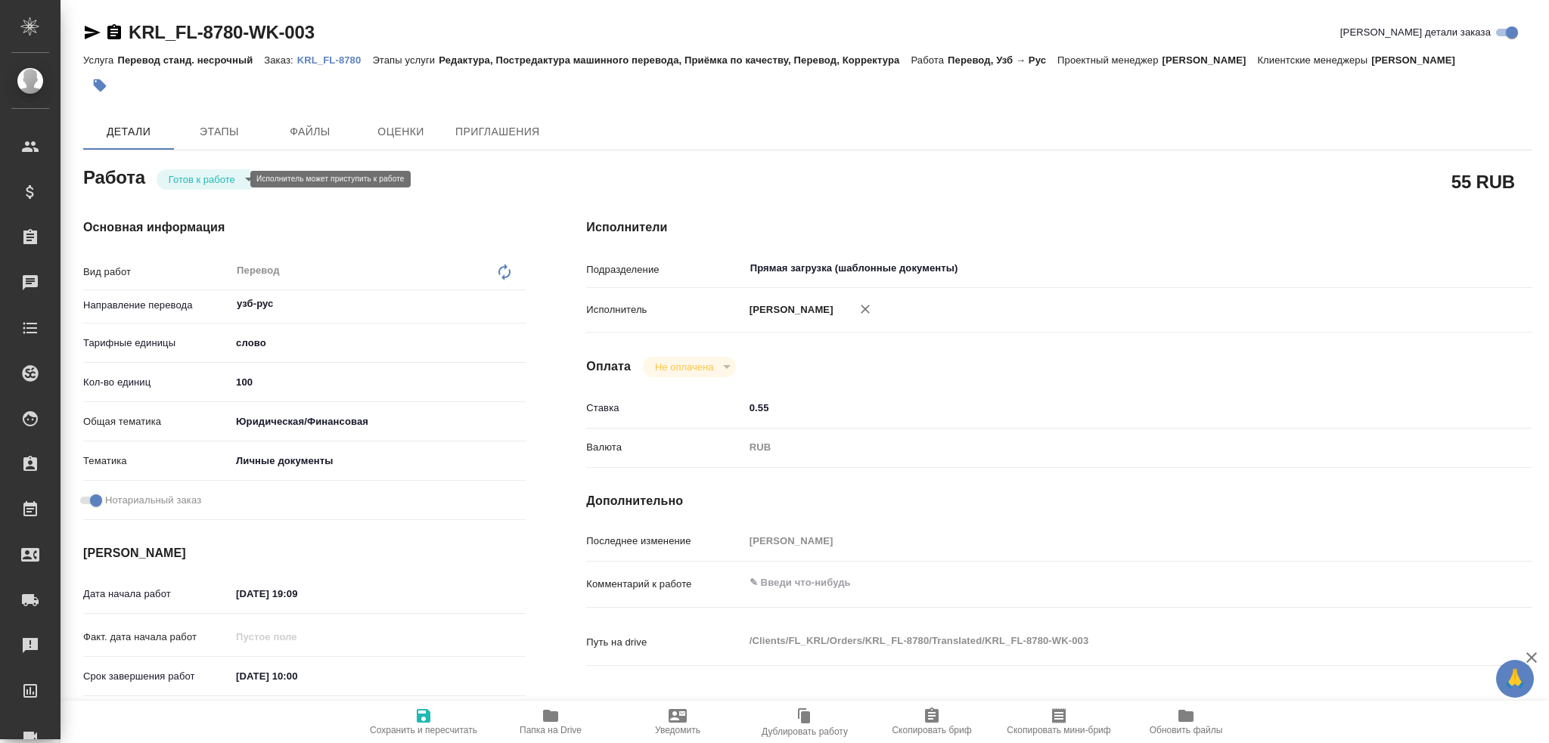
click at [191, 179] on body "🙏 .cls-1 fill:#fff; AWATERA [PERSON_NAME] Спецификации Заказы Чаты Todo Проекты…" at bounding box center [774, 371] width 1549 height 743
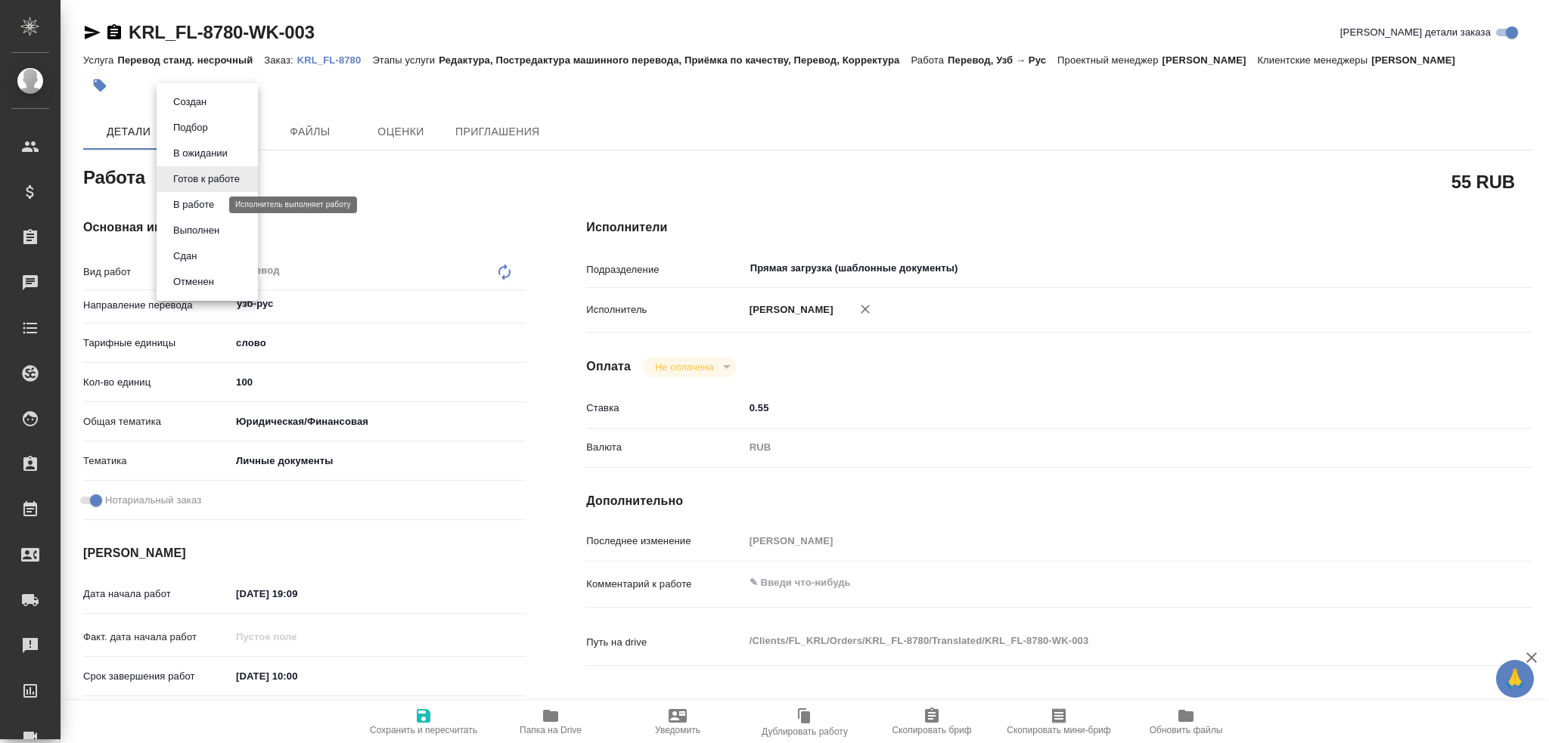
type textarea "x"
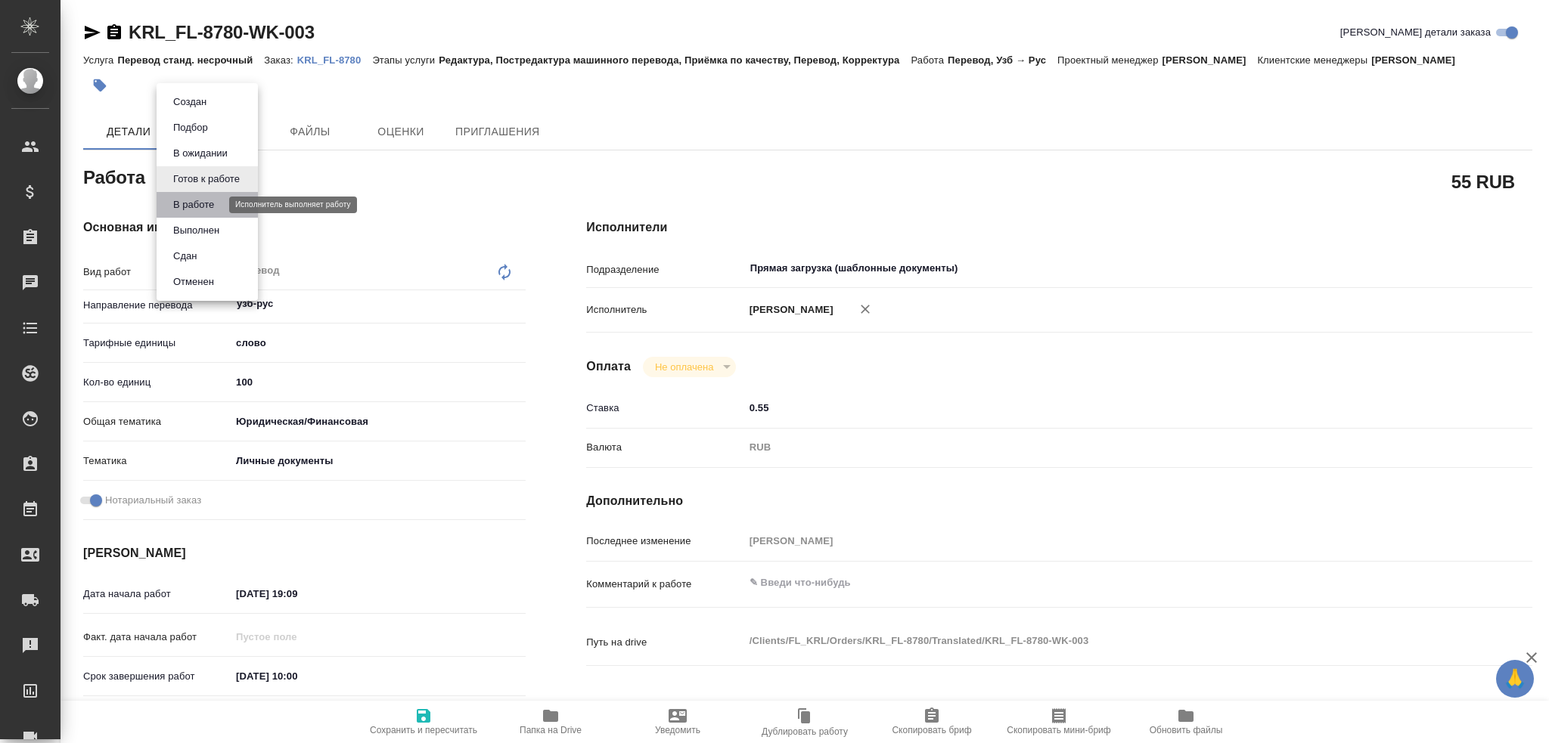
click at [181, 206] on button "В работе" at bounding box center [194, 205] width 50 height 17
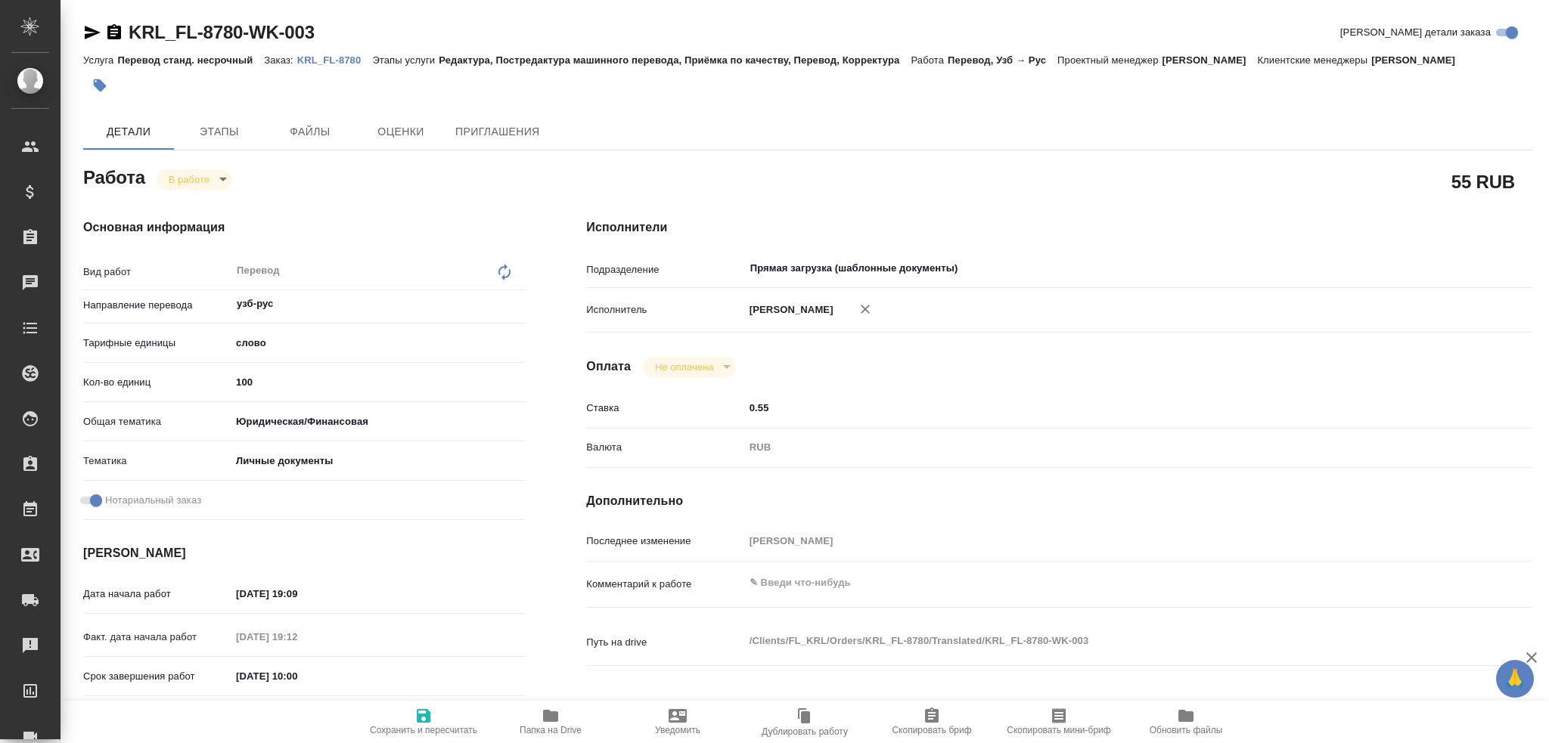
type textarea "x"
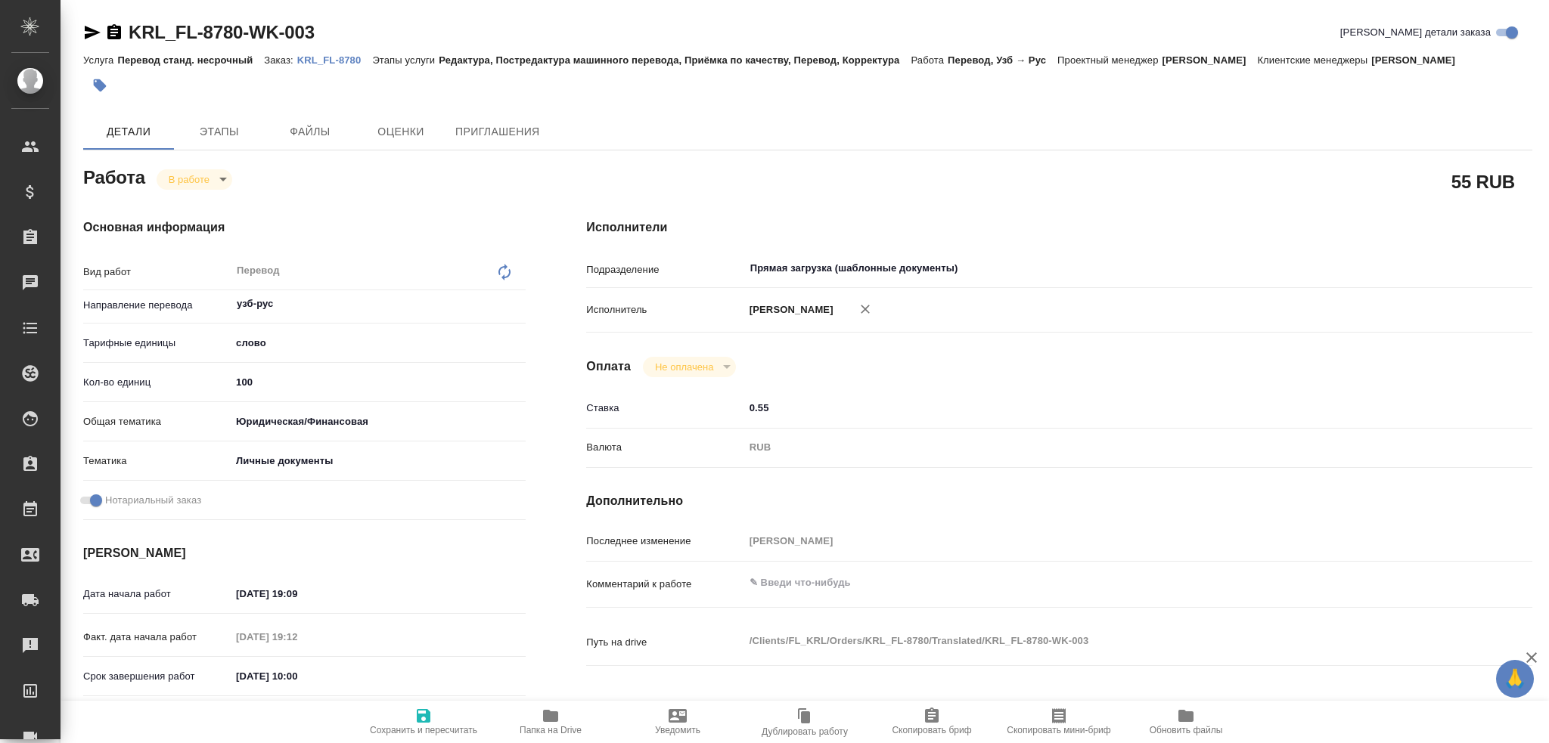
type textarea "x"
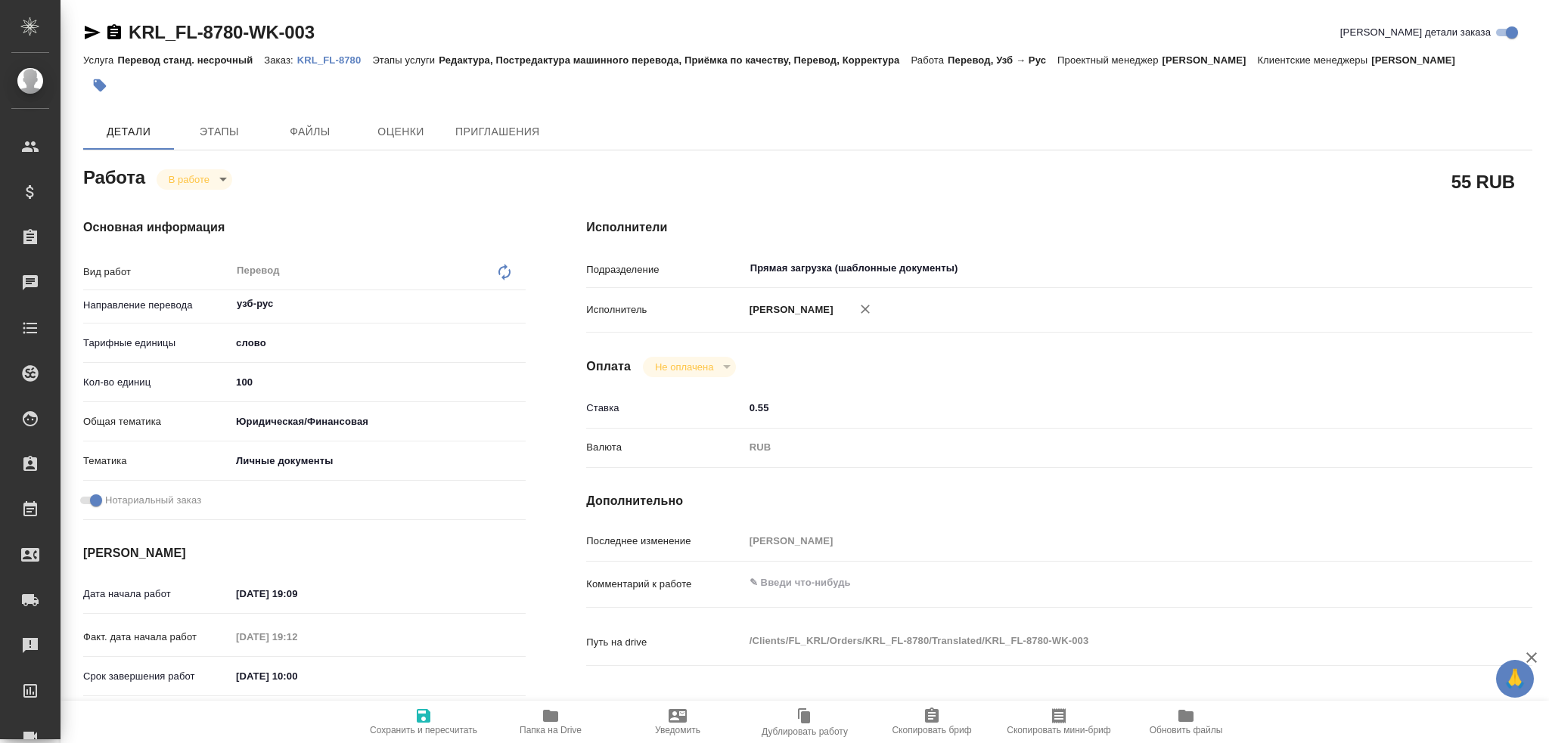
type textarea "x"
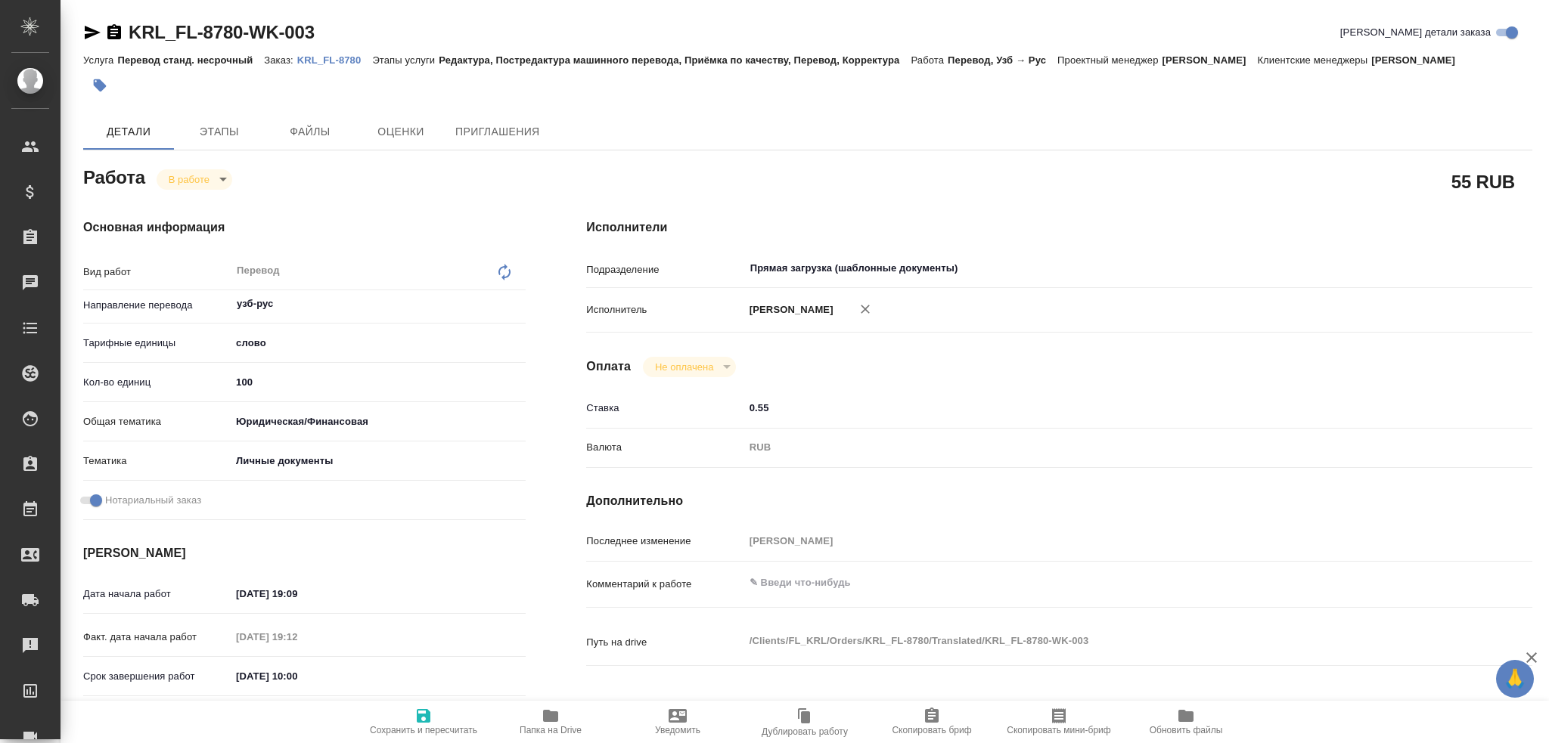
type textarea "x"
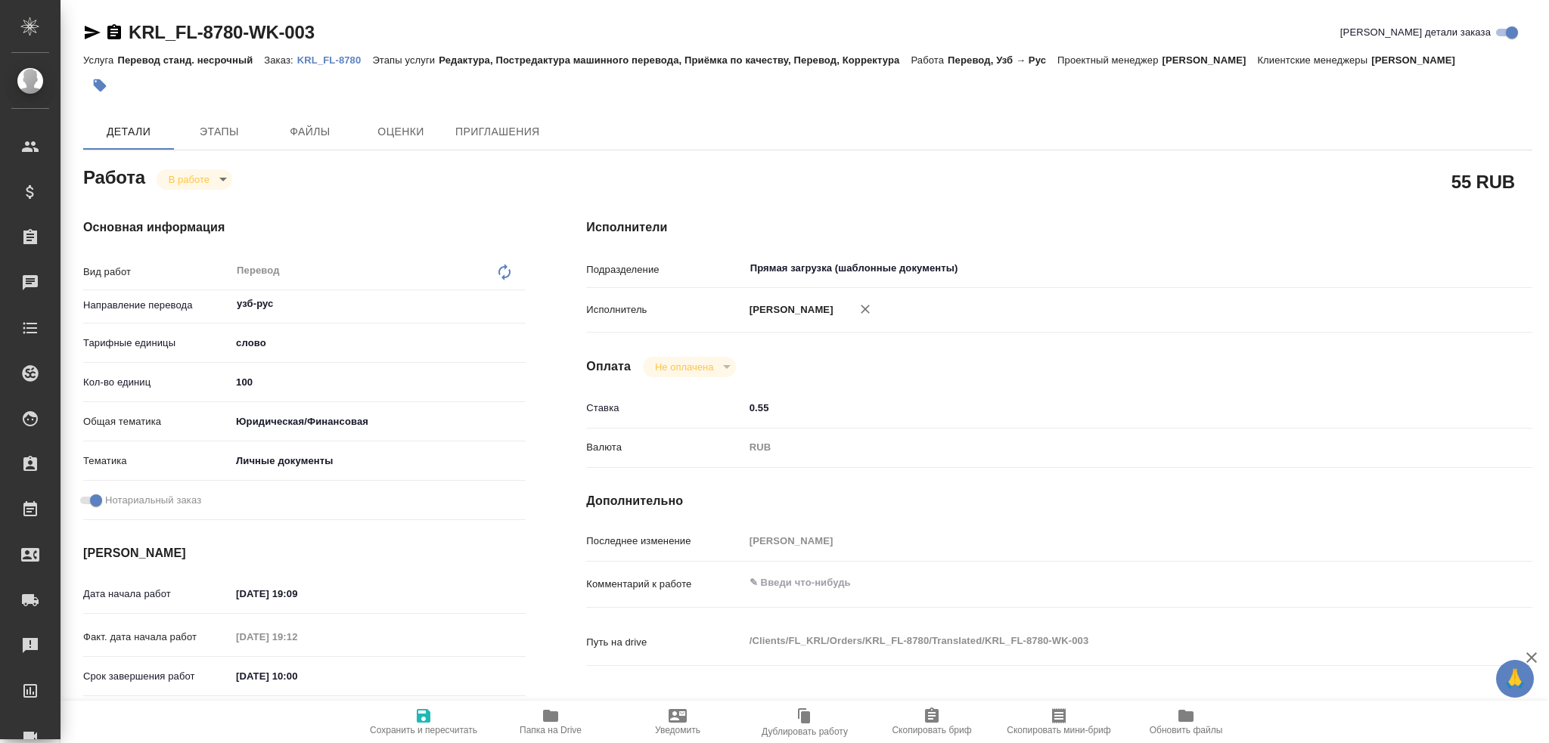
type textarea "x"
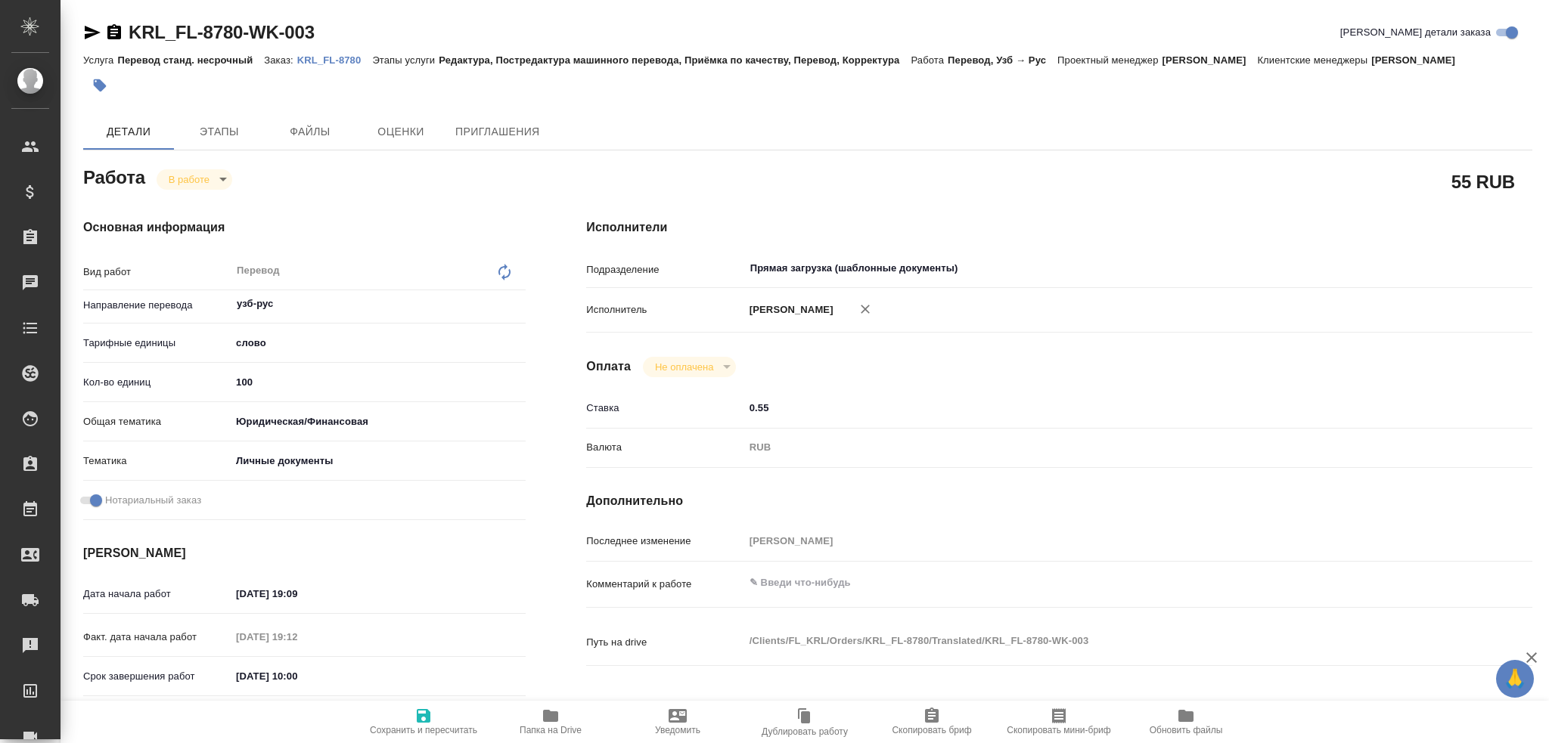
type textarea "x"
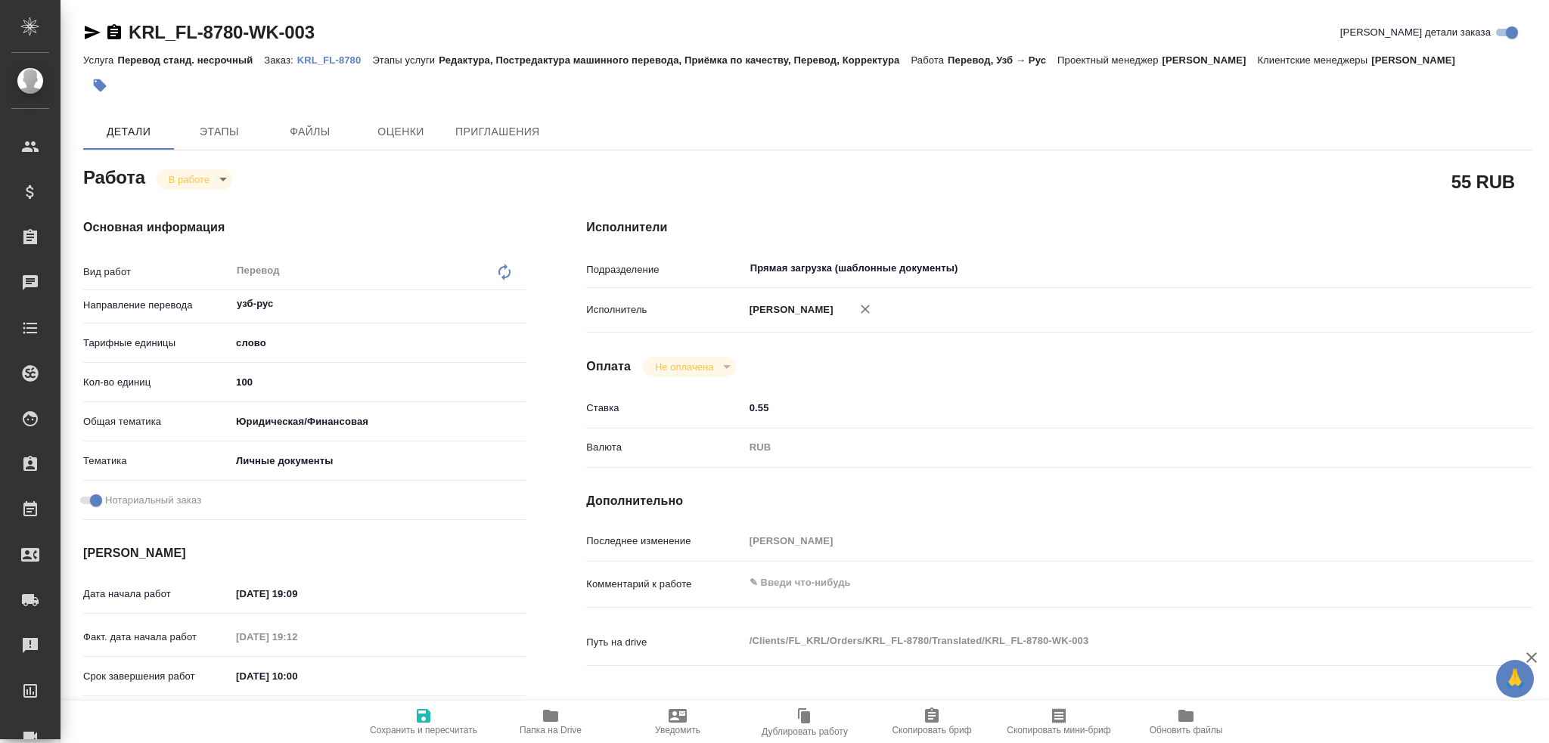
type textarea "x"
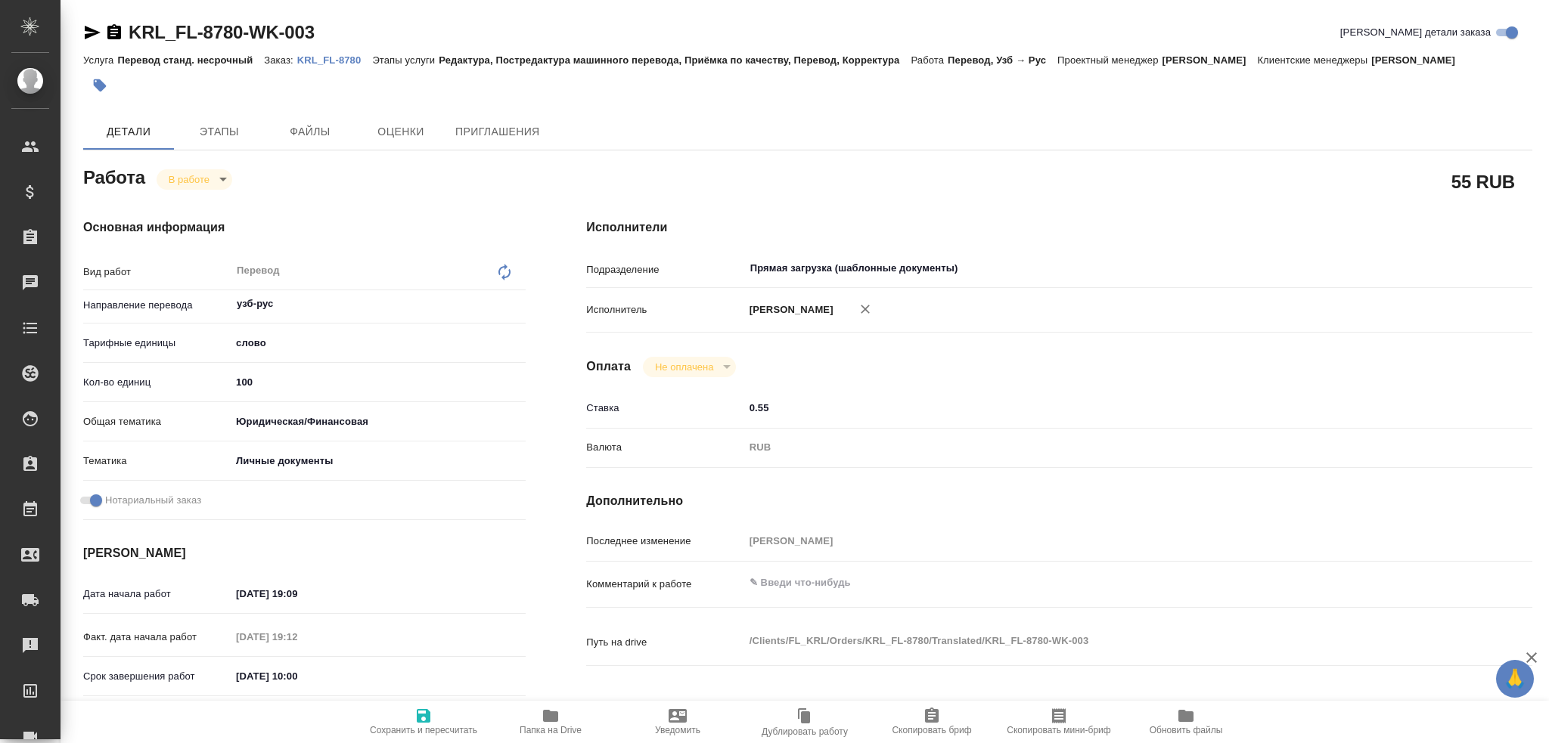
type textarea "x"
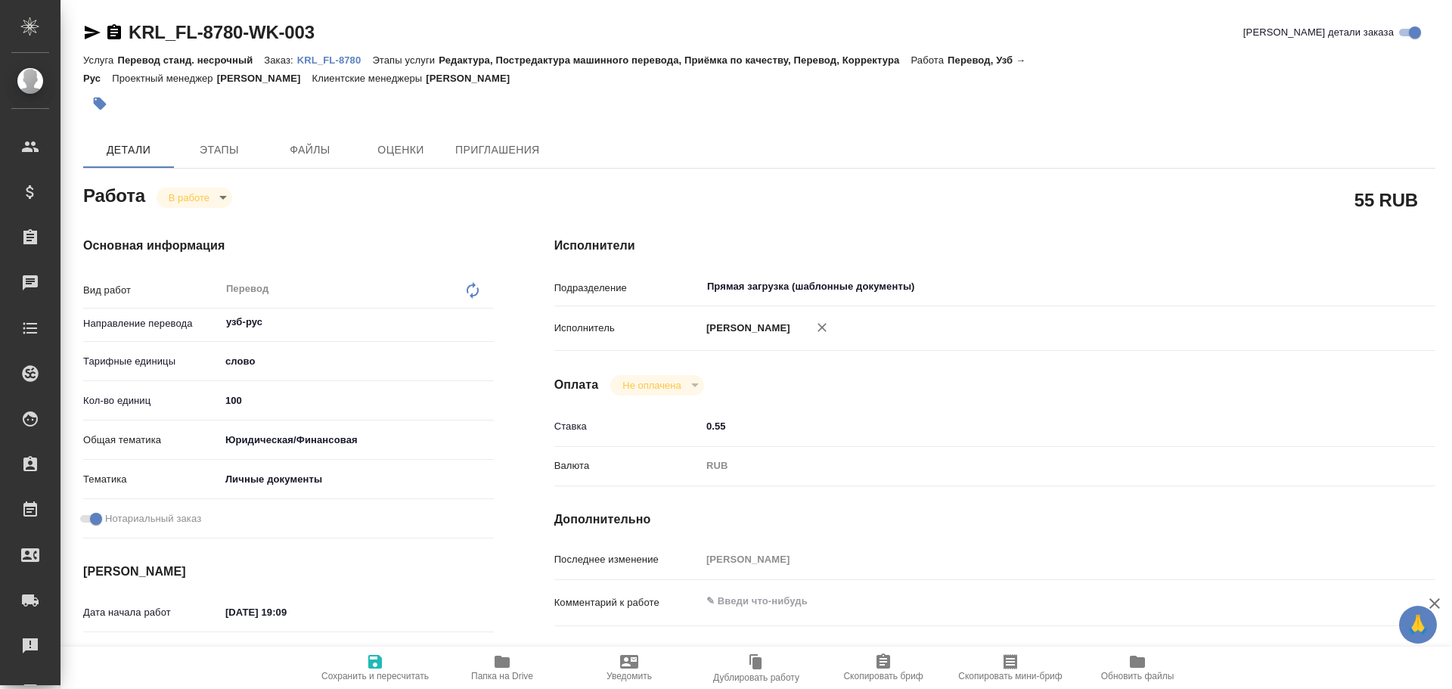
type textarea "x"
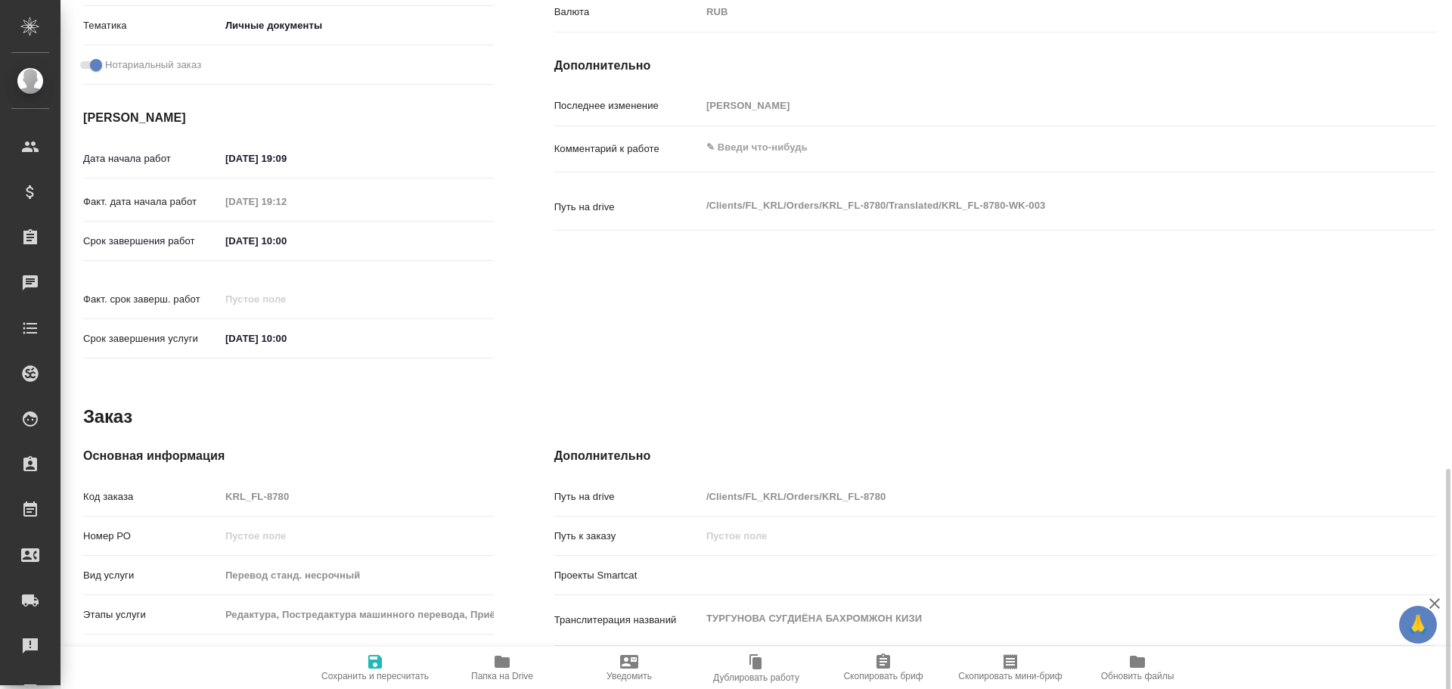
scroll to position [601, 0]
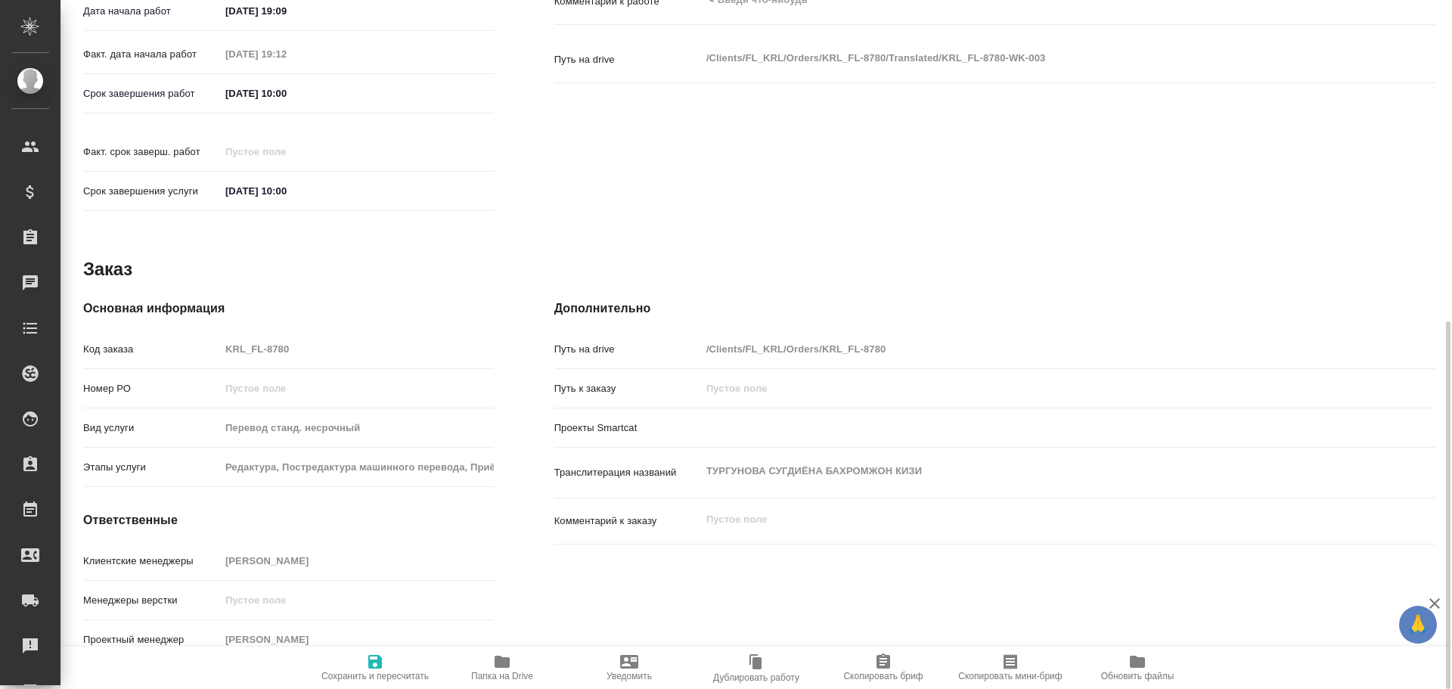
click at [496, 664] on icon "button" at bounding box center [502, 662] width 15 height 12
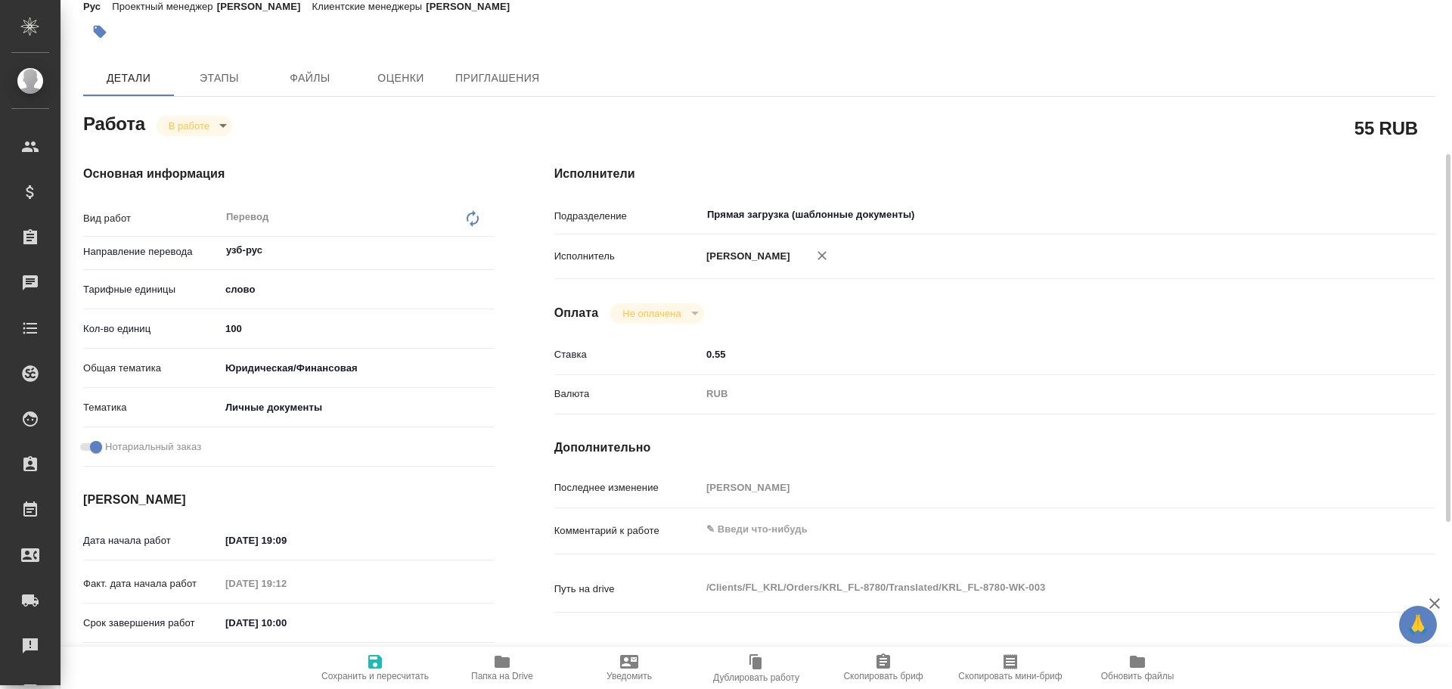
scroll to position [0, 0]
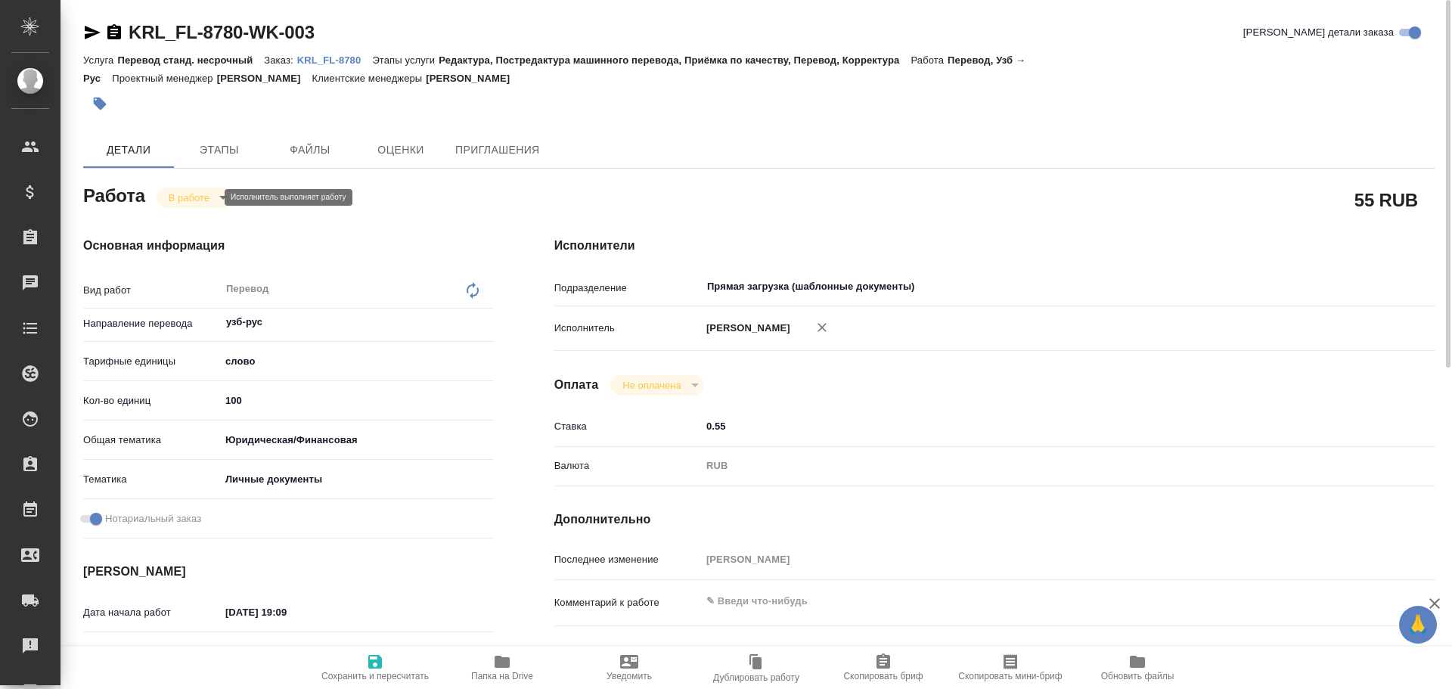
click at [182, 203] on body "🙏 .cls-1 fill:#fff; AWATERA [PERSON_NAME] Спецификации Заказы 0 Чаты Todo Проек…" at bounding box center [726, 344] width 1452 height 689
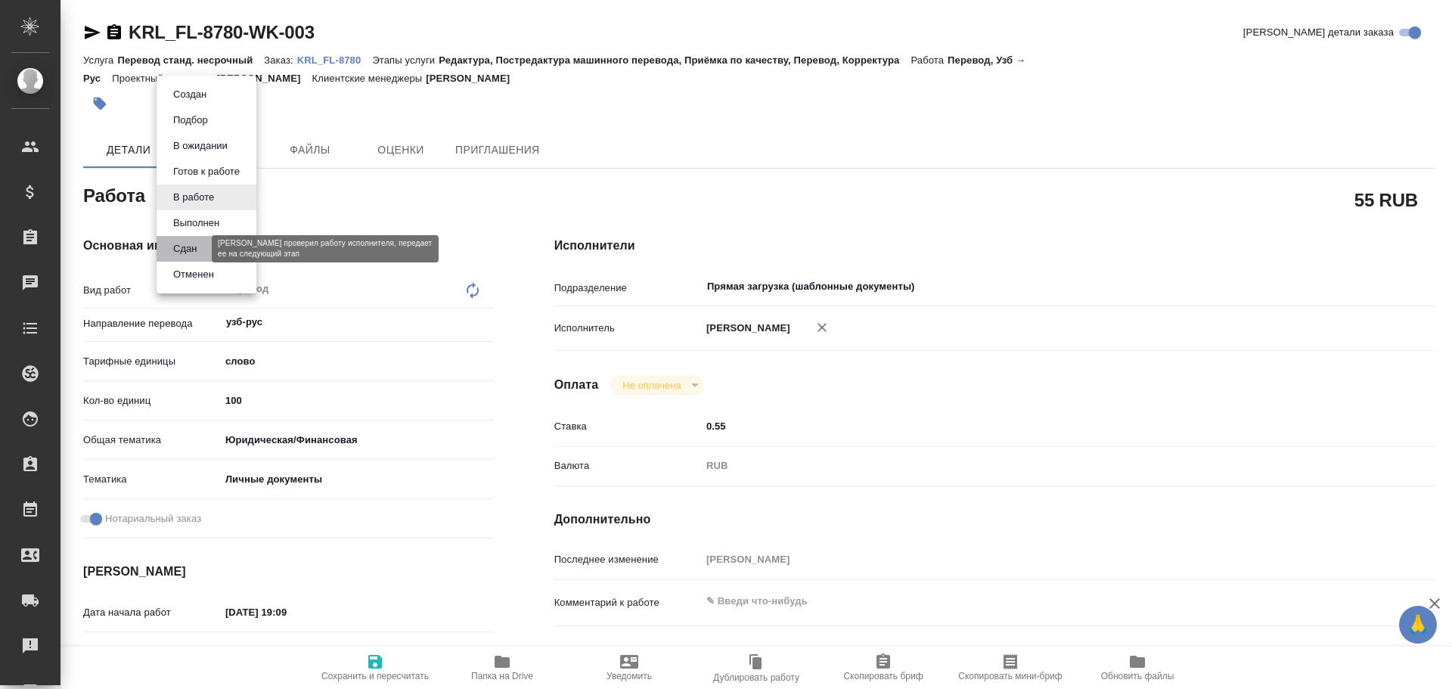
click at [169, 248] on button "Сдан" at bounding box center [185, 249] width 33 height 17
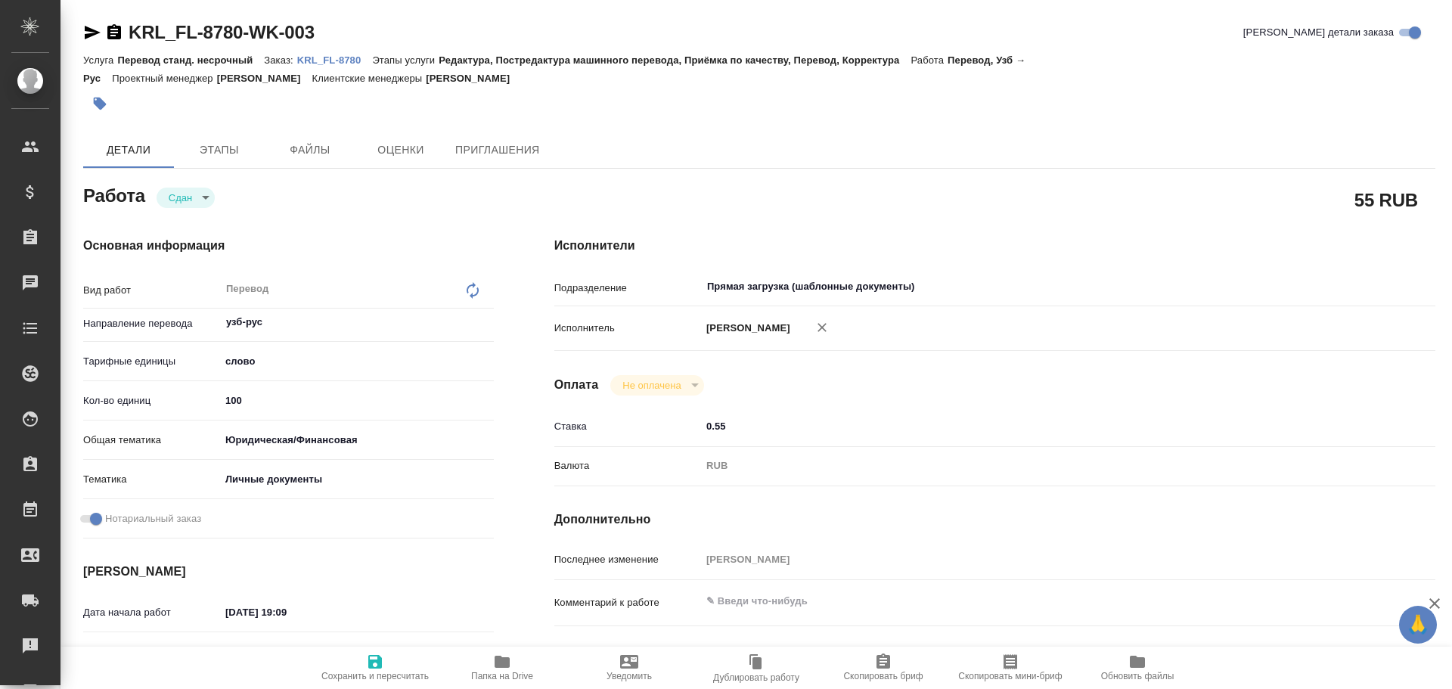
type textarea "x"
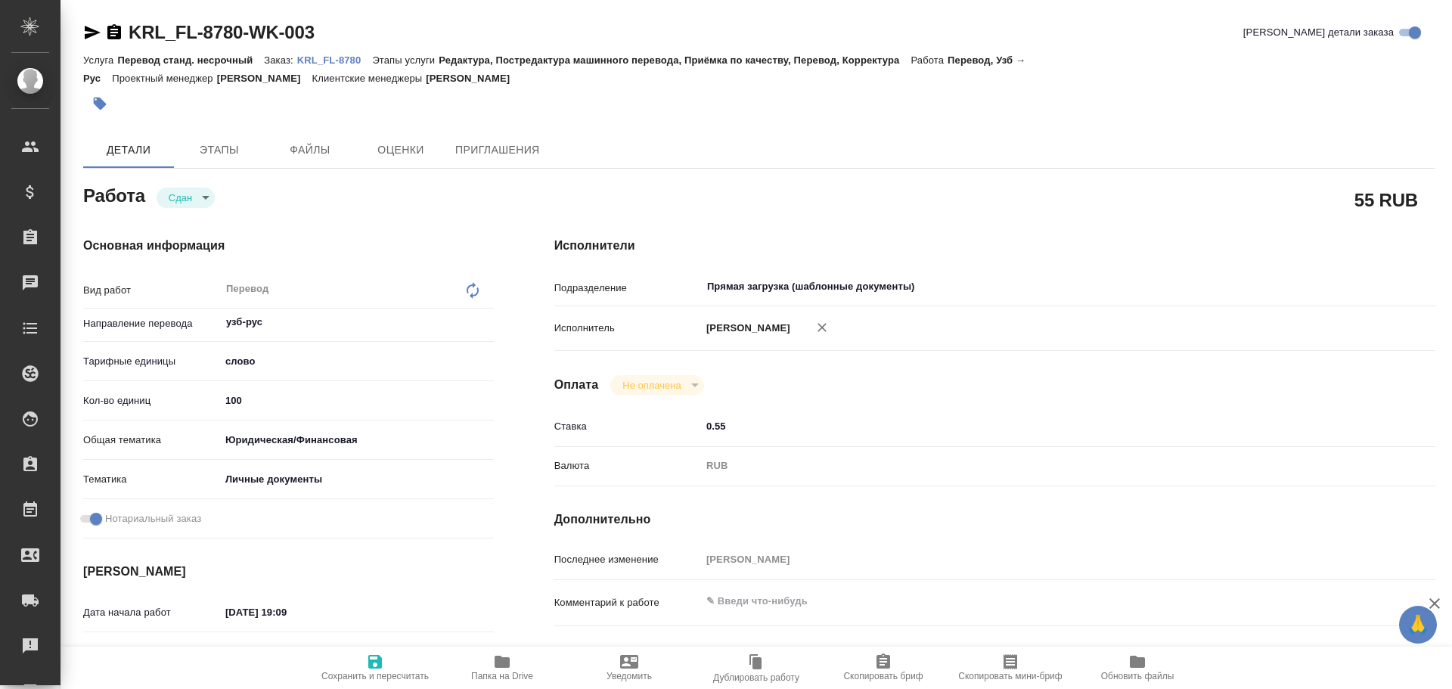
type textarea "x"
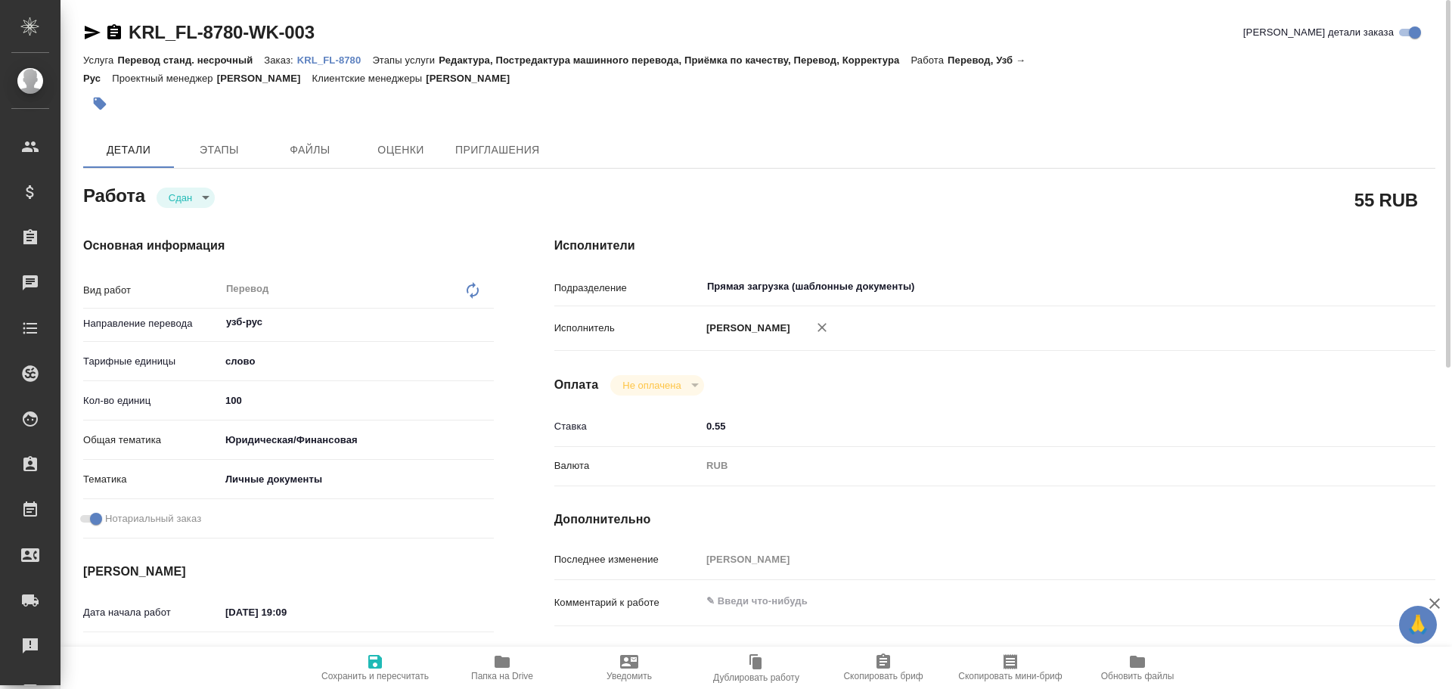
type textarea "x"
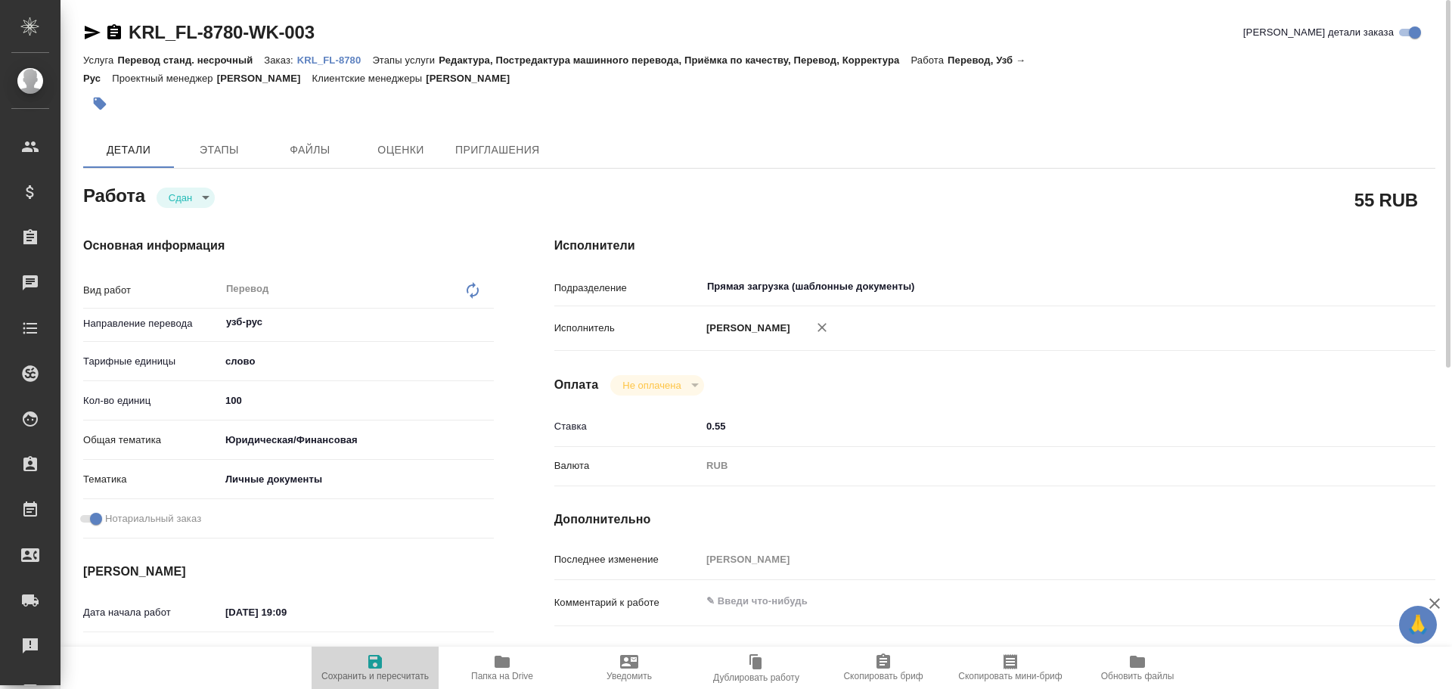
click at [367, 656] on icon "button" at bounding box center [375, 662] width 18 height 18
type textarea "x"
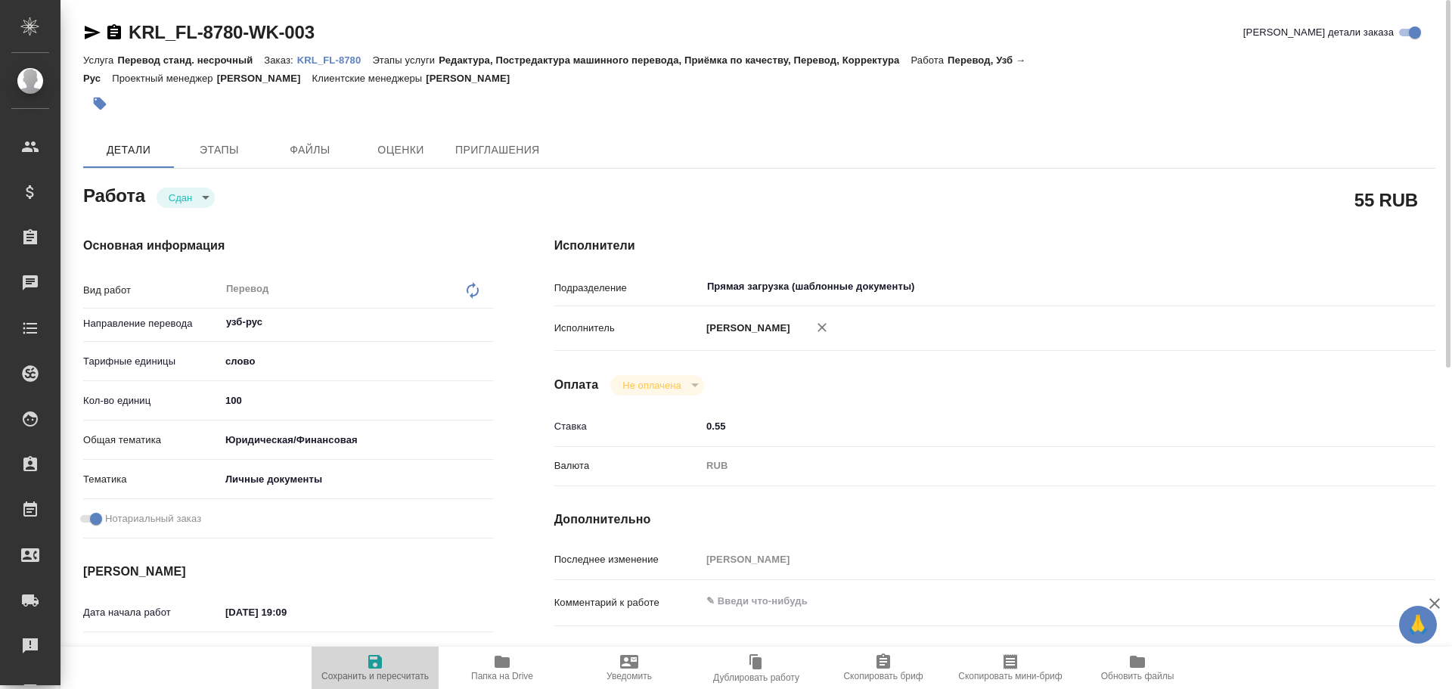
type textarea "x"
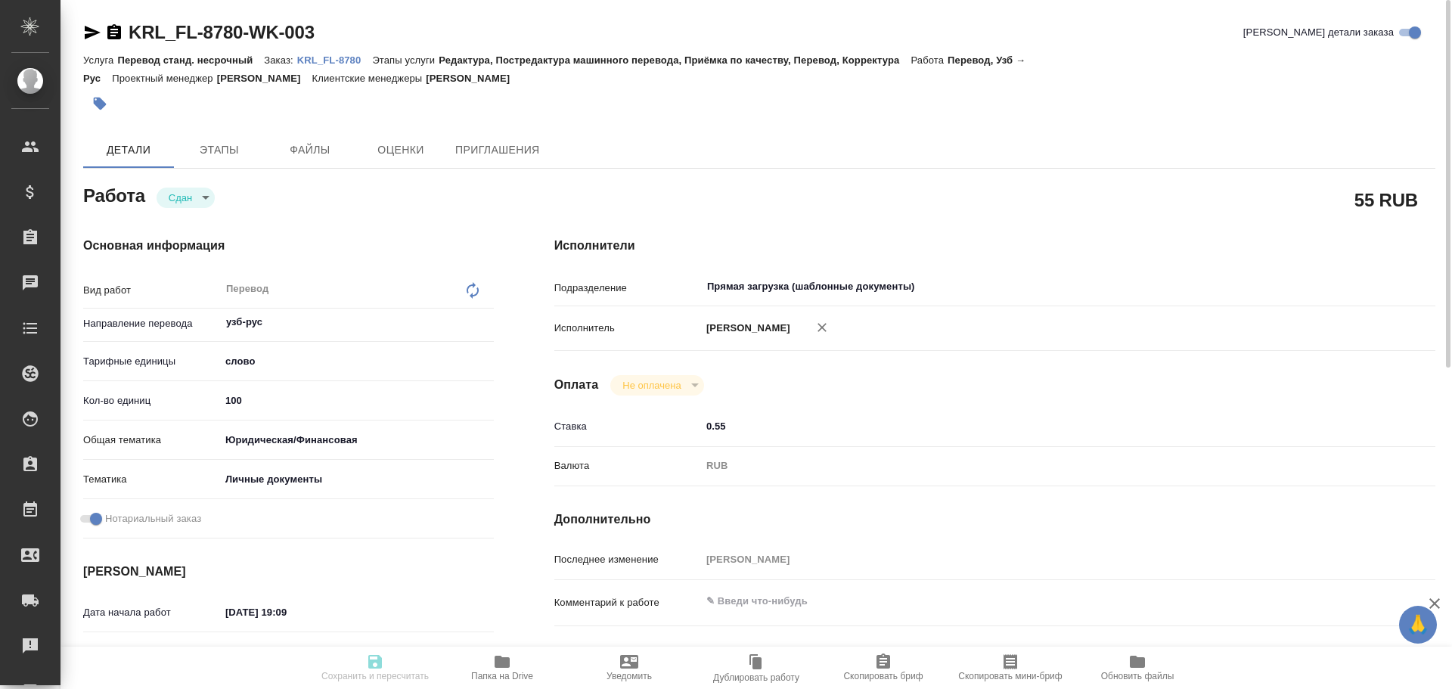
type textarea "x"
type input "closed"
type textarea "Перевод"
type textarea "x"
type input "узб-рус"
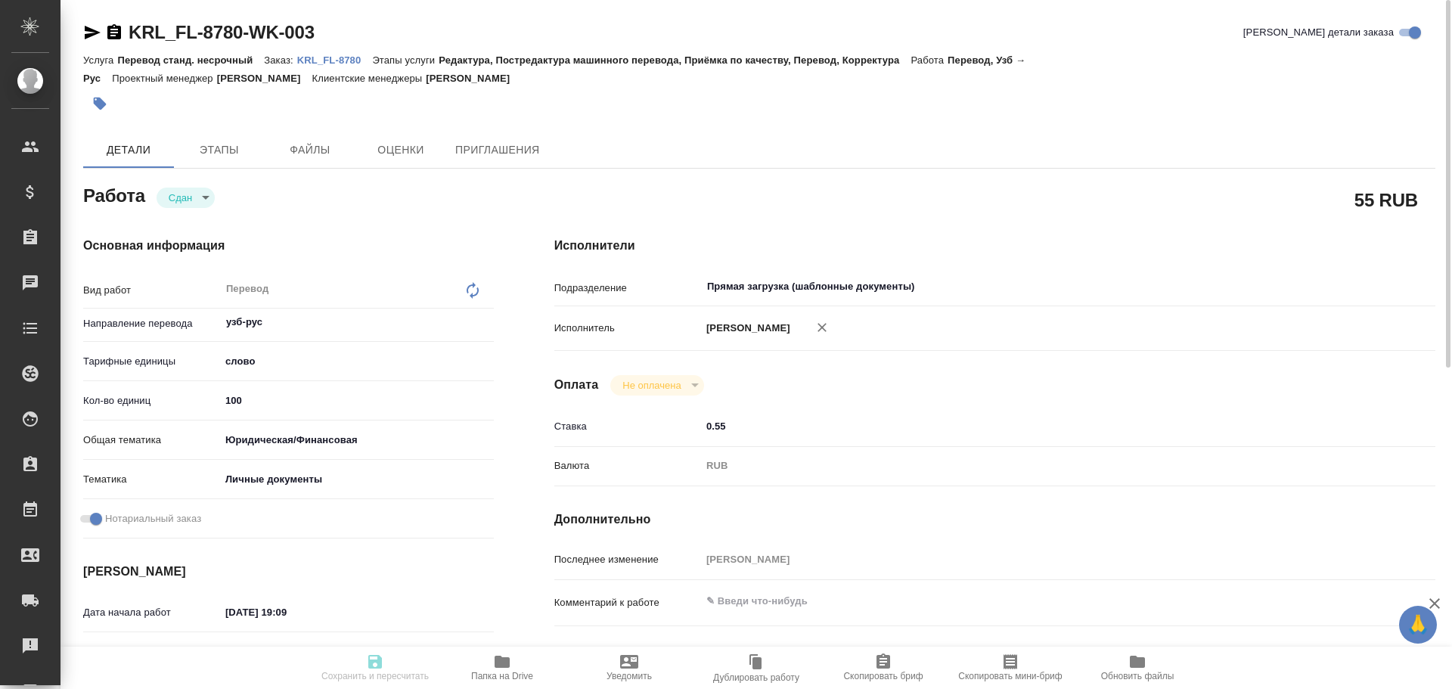
type input "5a8b1489cc6b4906c91bfd90"
type input "100"
type input "yr-fn"
type input "5a8b8b956a9677013d343cfe"
checkbox input "true"
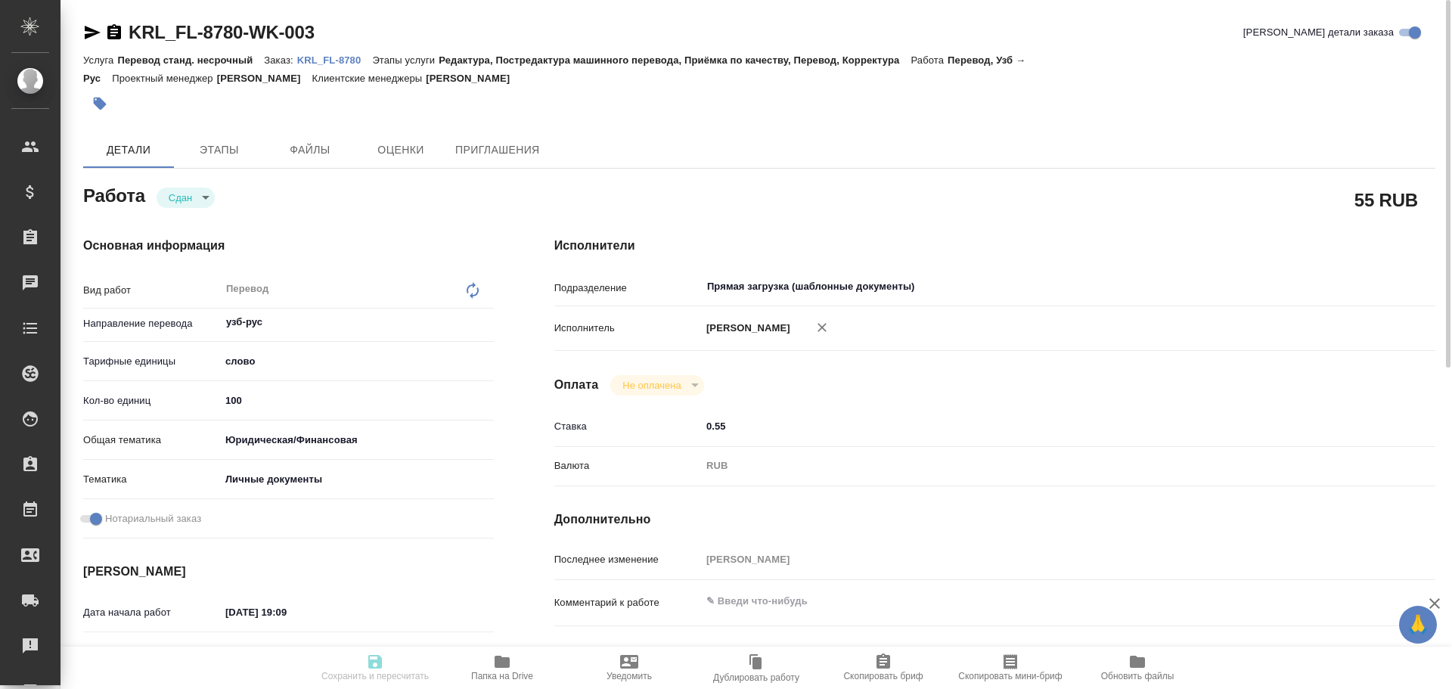
type input "[DATE] 19:09"
type input "[DATE] 19:12"
type input "[DATE] 10:00"
type input "[DATE] 19:37"
type input "[DATE] 10:00"
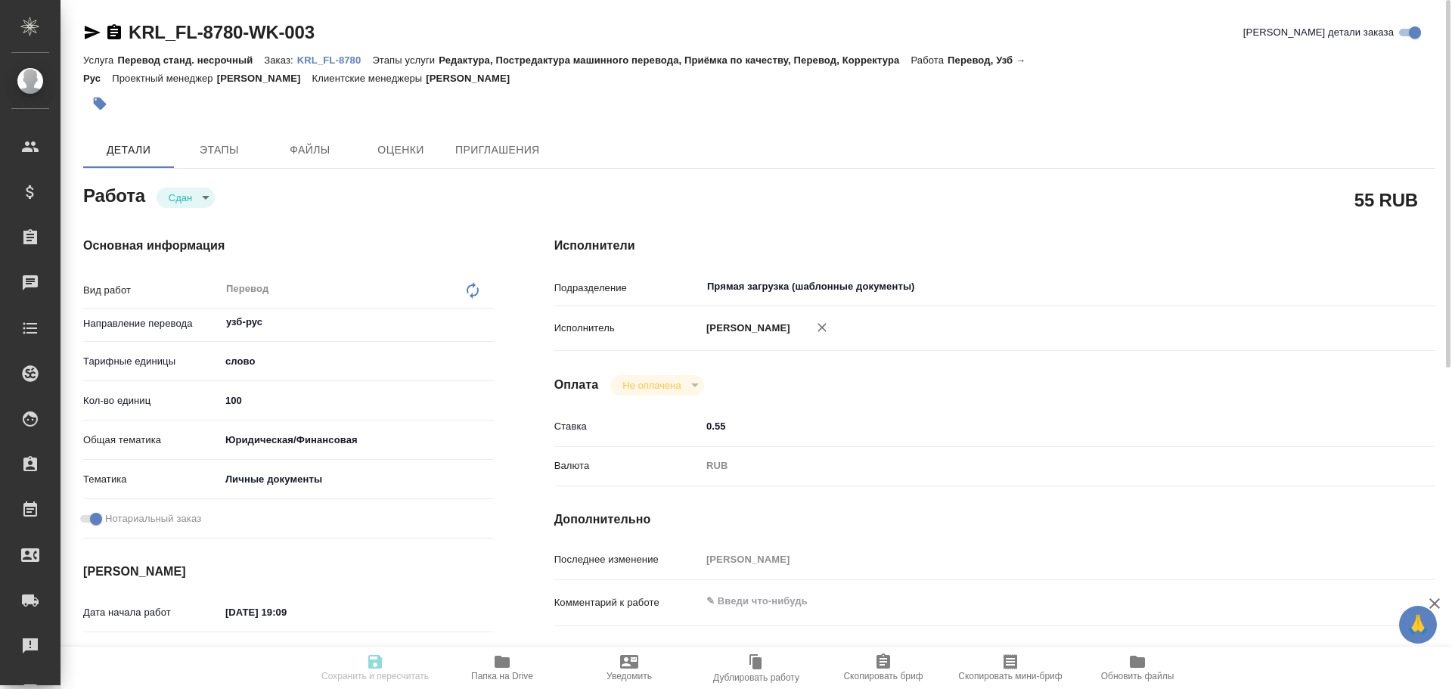
type input "Прямая загрузка (шаблонные документы)"
type input "notPayed"
type input "0.55"
type input "RUB"
type input "[PERSON_NAME]"
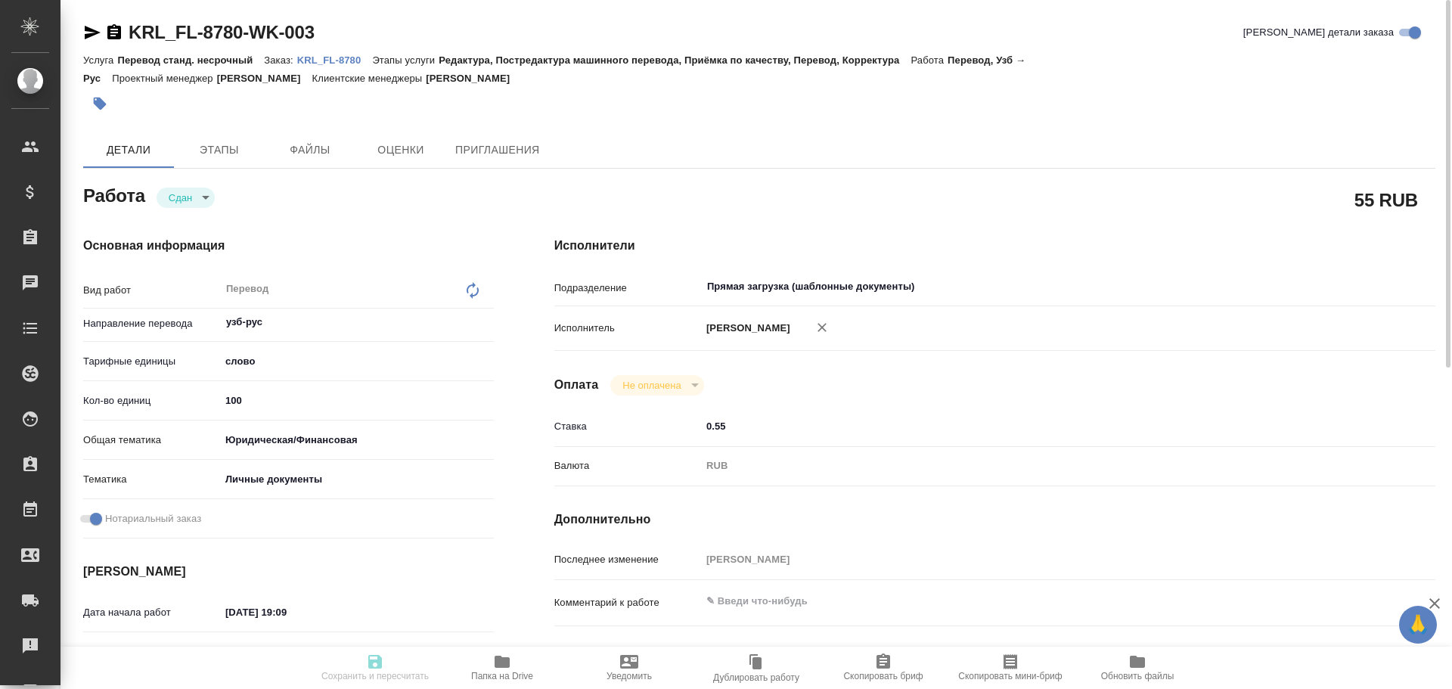
type textarea "x"
type textarea "/Clients/FL_KRL/Orders/KRL_FL-8780/Translated/KRL_FL-8780-WK-003"
type textarea "x"
type input "KRL_FL-8780"
type input "Перевод станд. несрочный"
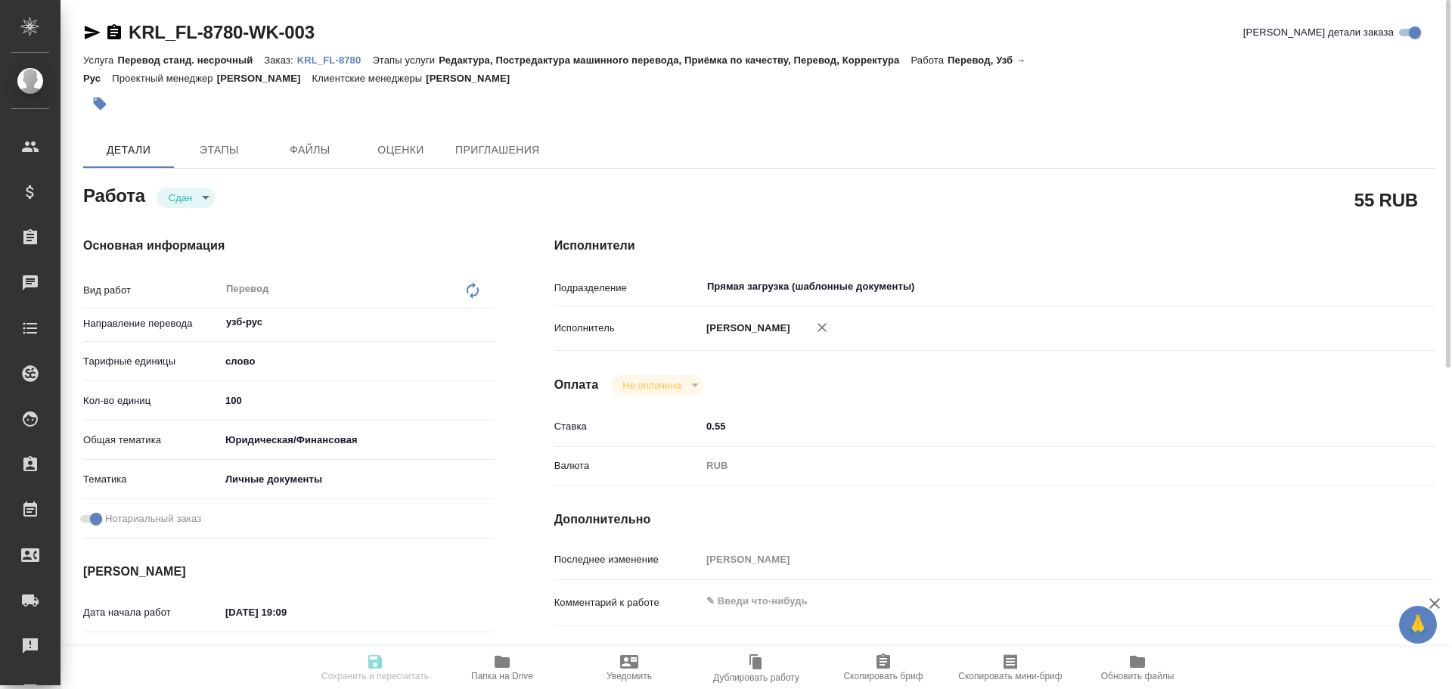
type input "Редактура, Постредактура машинного перевода, Приёмка по качеству, Перевод, Корр…"
type input "[PERSON_NAME]"
type input "/Clients/FL_KRL/Orders/KRL_FL-8780"
type textarea "ТУРГУНОВА СУГДИЁНА БАХРОМЖОН КИЗИ"
type textarea "x"
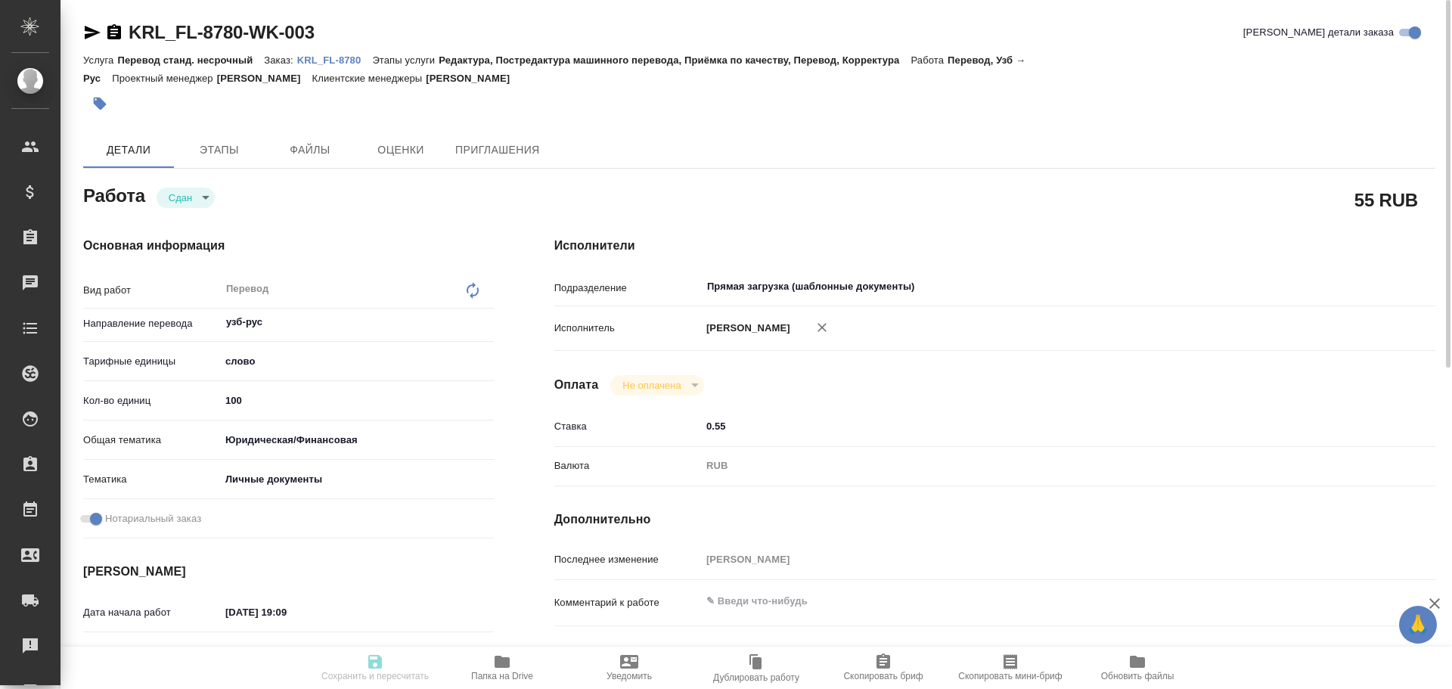
type textarea "x"
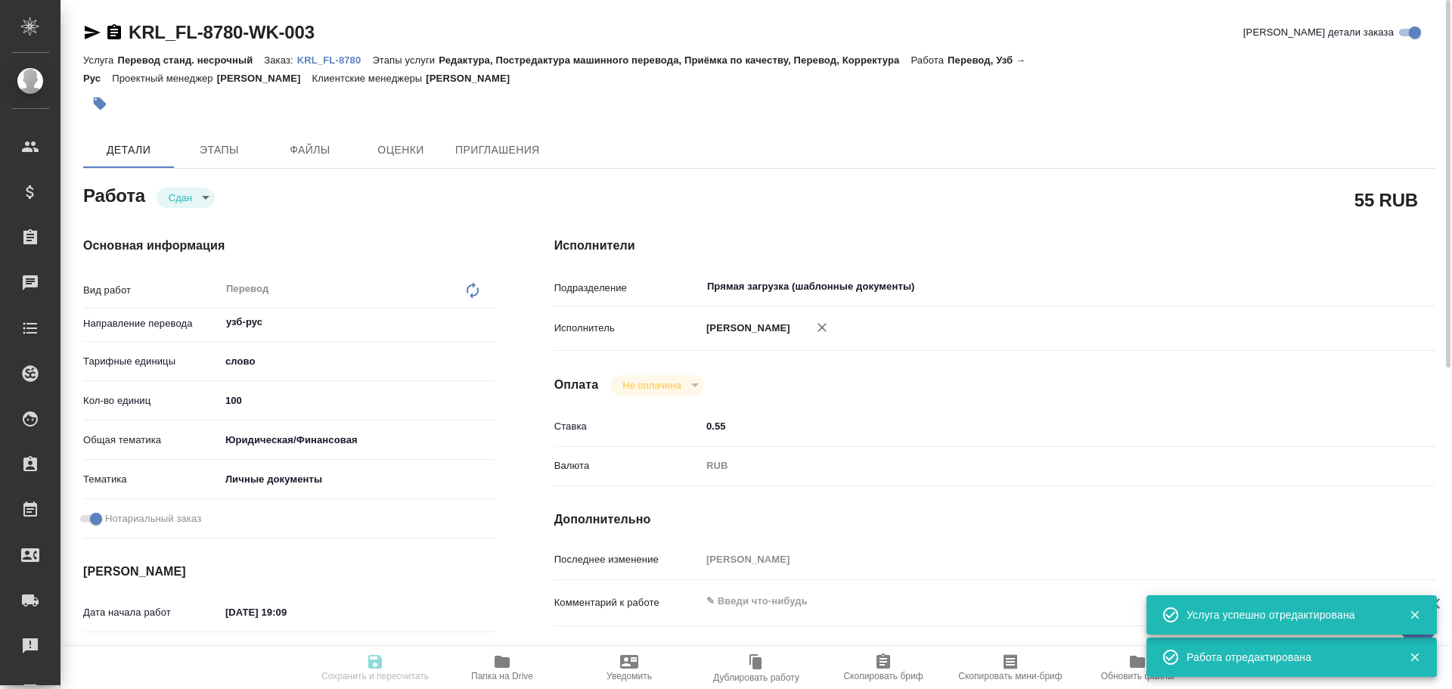
type textarea "x"
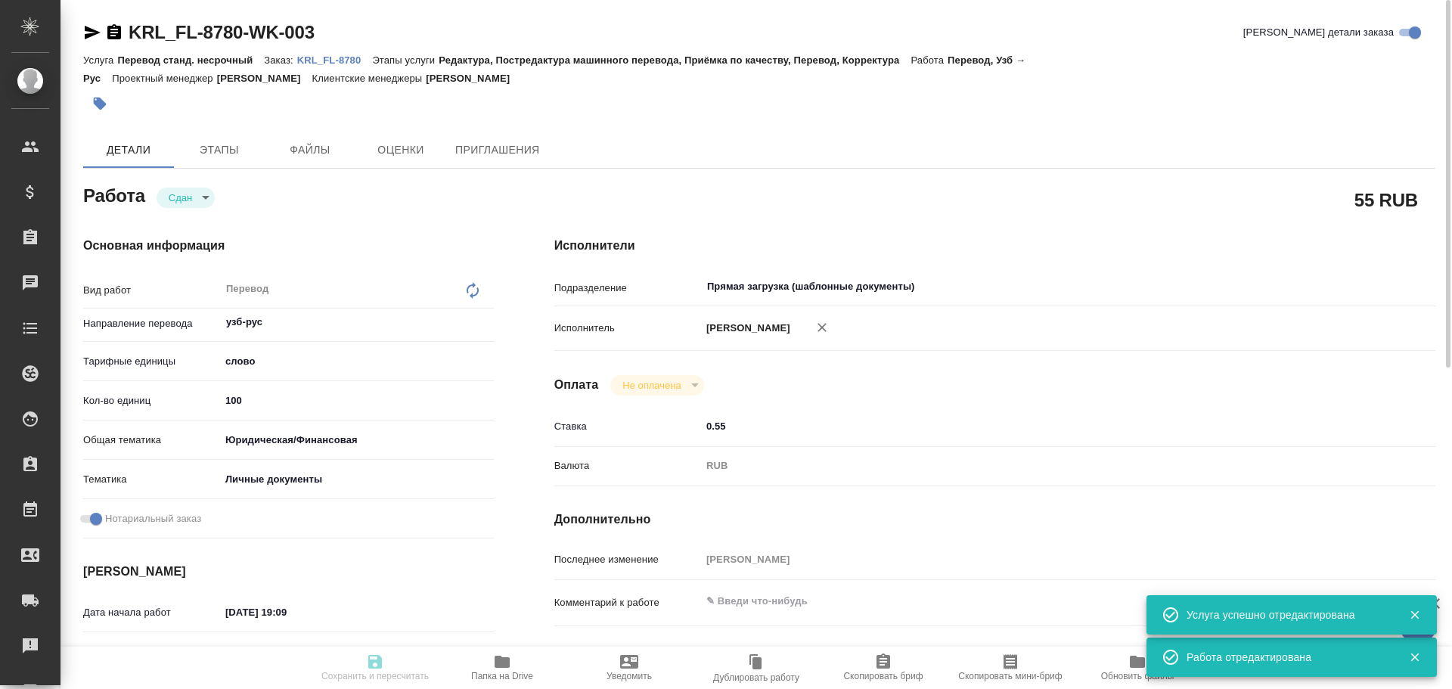
type textarea "x"
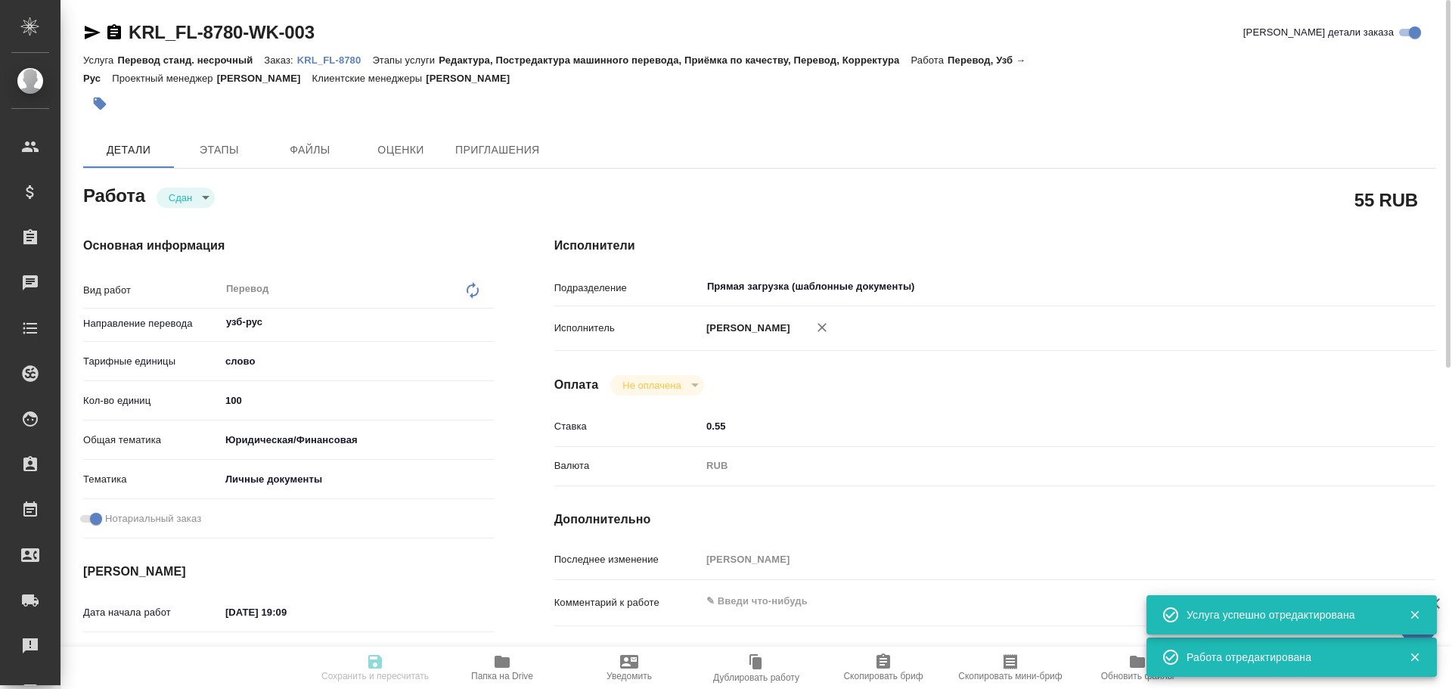
type textarea "x"
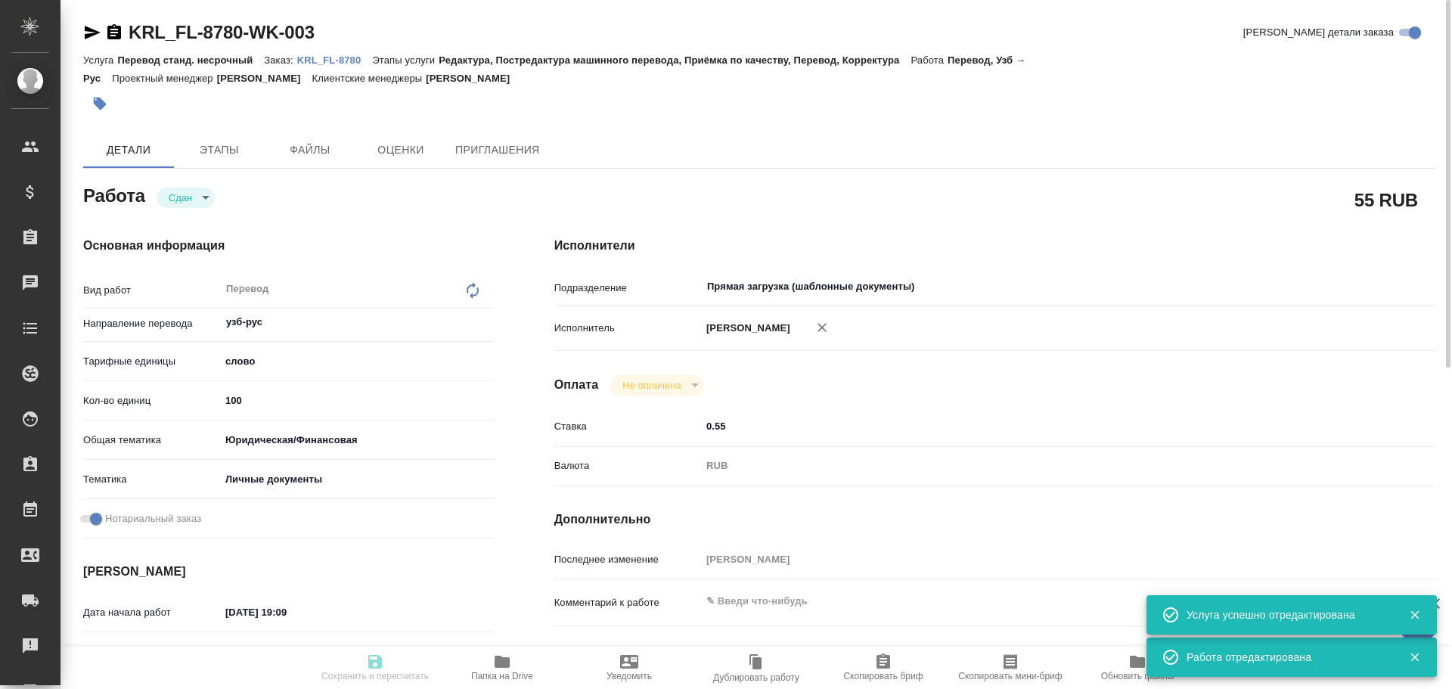
type textarea "x"
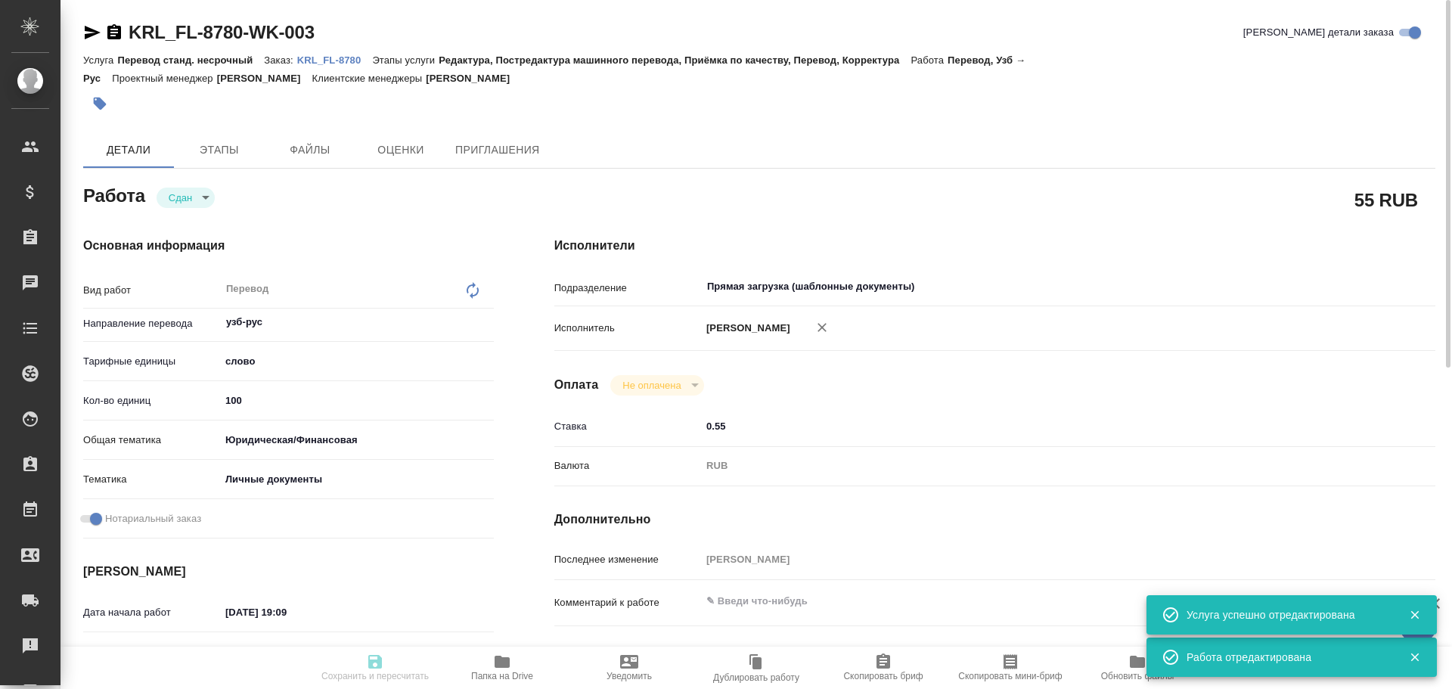
type textarea "x"
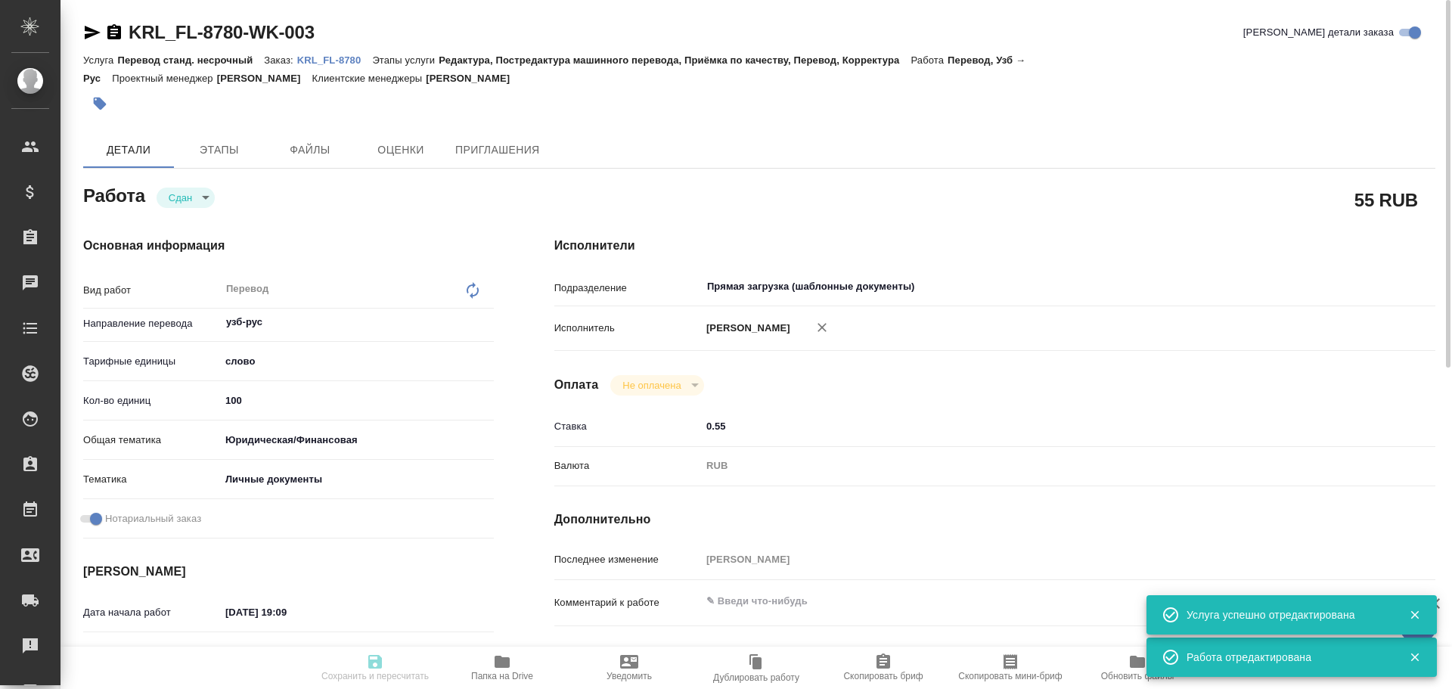
type input "closed"
type textarea "Перевод"
type textarea "x"
type input "узб-рус"
type input "5a8b1489cc6b4906c91bfd90"
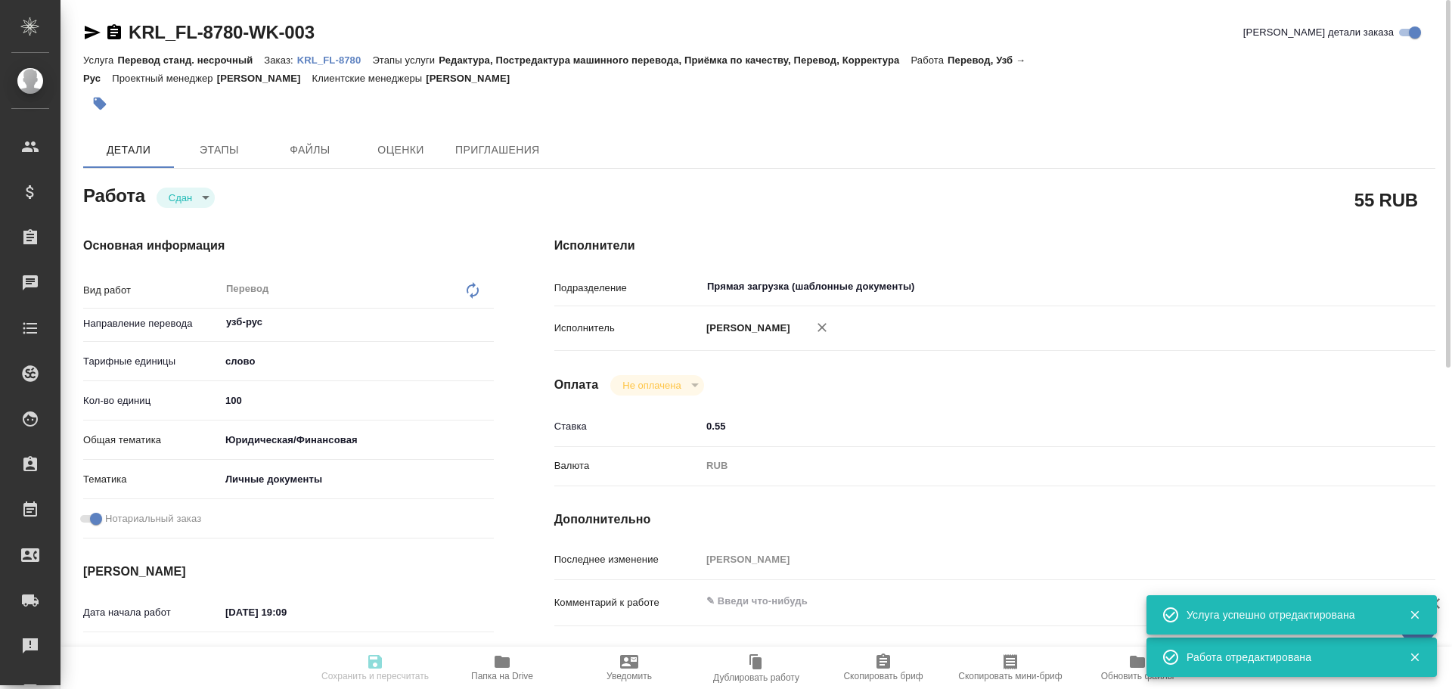
type input "100"
type input "yr-fn"
type input "5a8b8b956a9677013d343cfe"
checkbox input "true"
type input "[DATE] 19:09"
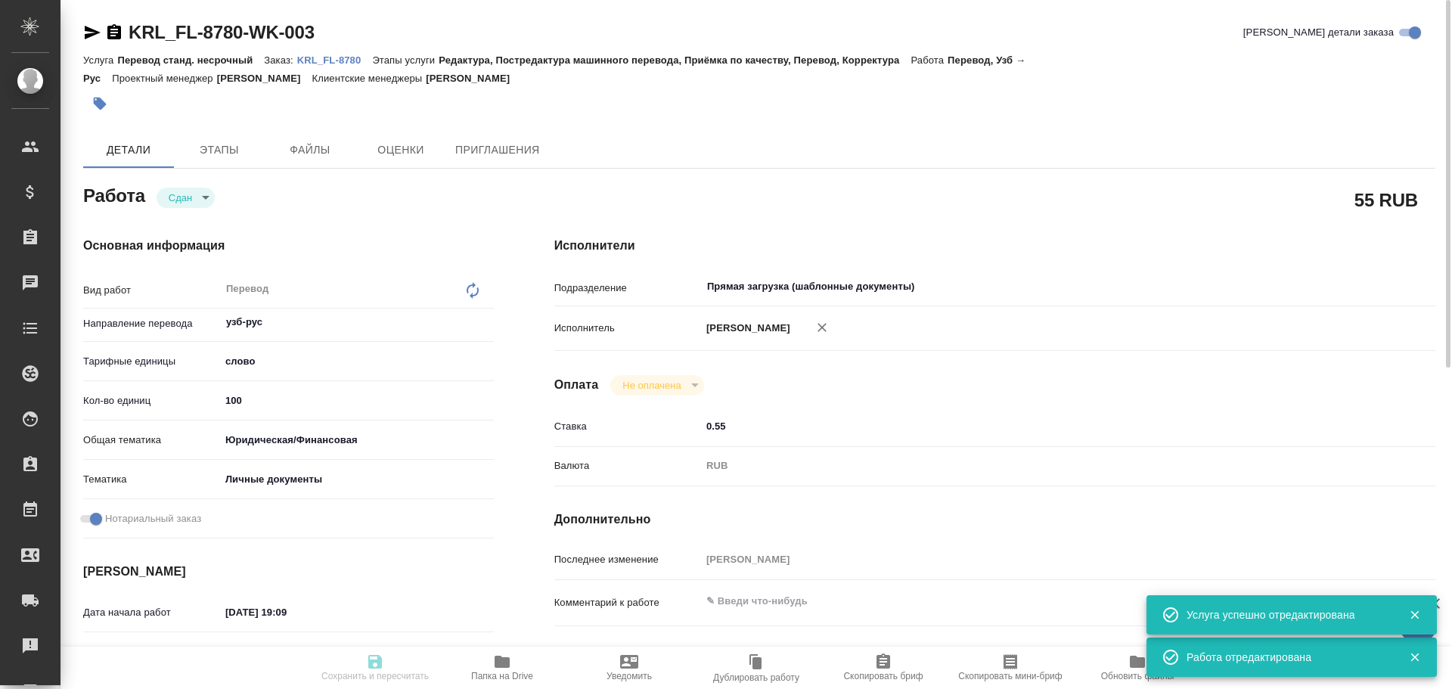
type input "[DATE] 19:12"
type input "[DATE] 10:00"
type input "[DATE] 19:37"
type input "[DATE] 10:00"
type input "Прямая загрузка (шаблонные документы)"
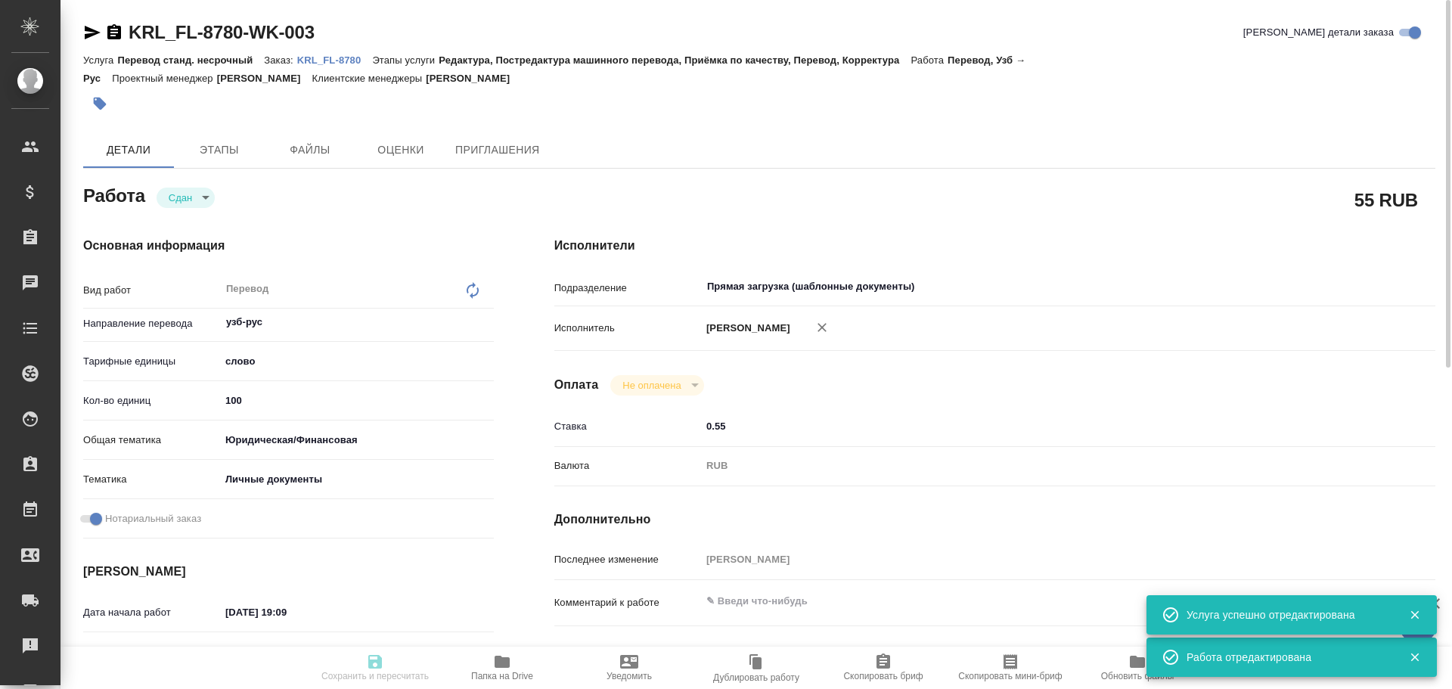
type input "notPayed"
type input "0.55"
type input "RUB"
type input "[PERSON_NAME]"
type textarea "x"
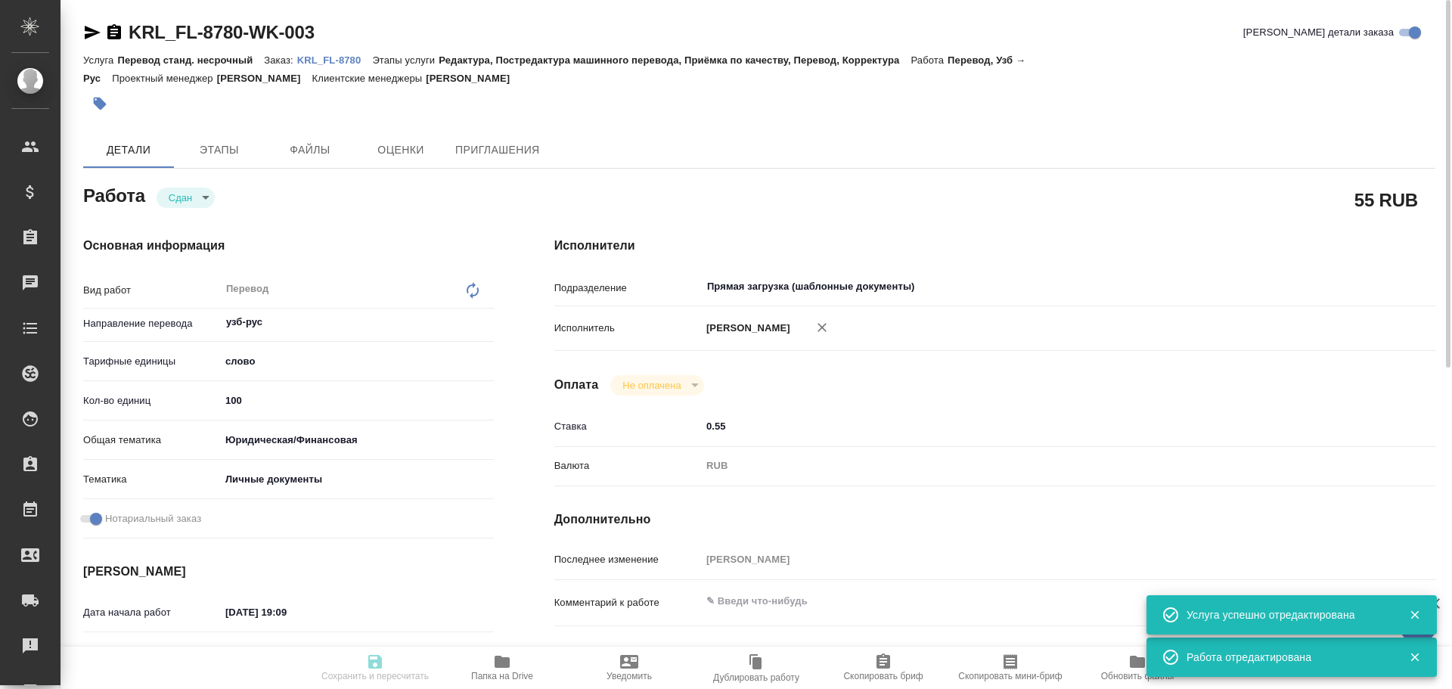
type textarea "/Clients/FL_KRL/Orders/KRL_FL-8780/Translated/KRL_FL-8780-WK-003"
type textarea "x"
type input "KRL_FL-8780"
type input "Перевод станд. несрочный"
type input "Редактура, Постредактура машинного перевода, Приёмка по качеству, Перевод, Корр…"
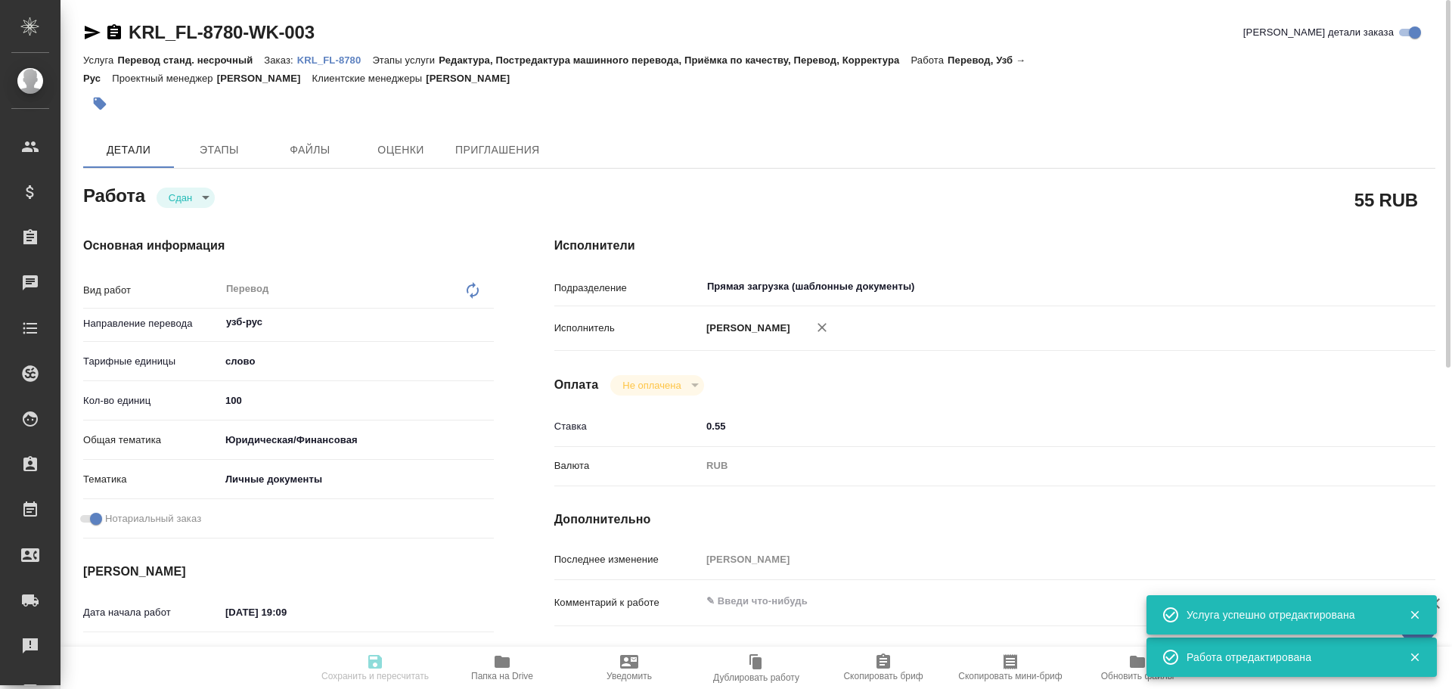
type input "[PERSON_NAME]"
type input "/Clients/FL_KRL/Orders/KRL_FL-8780"
type textarea "ТУРГУНОВА СУГДИЁНА БАХРОМЖОН КИЗИ"
type textarea "x"
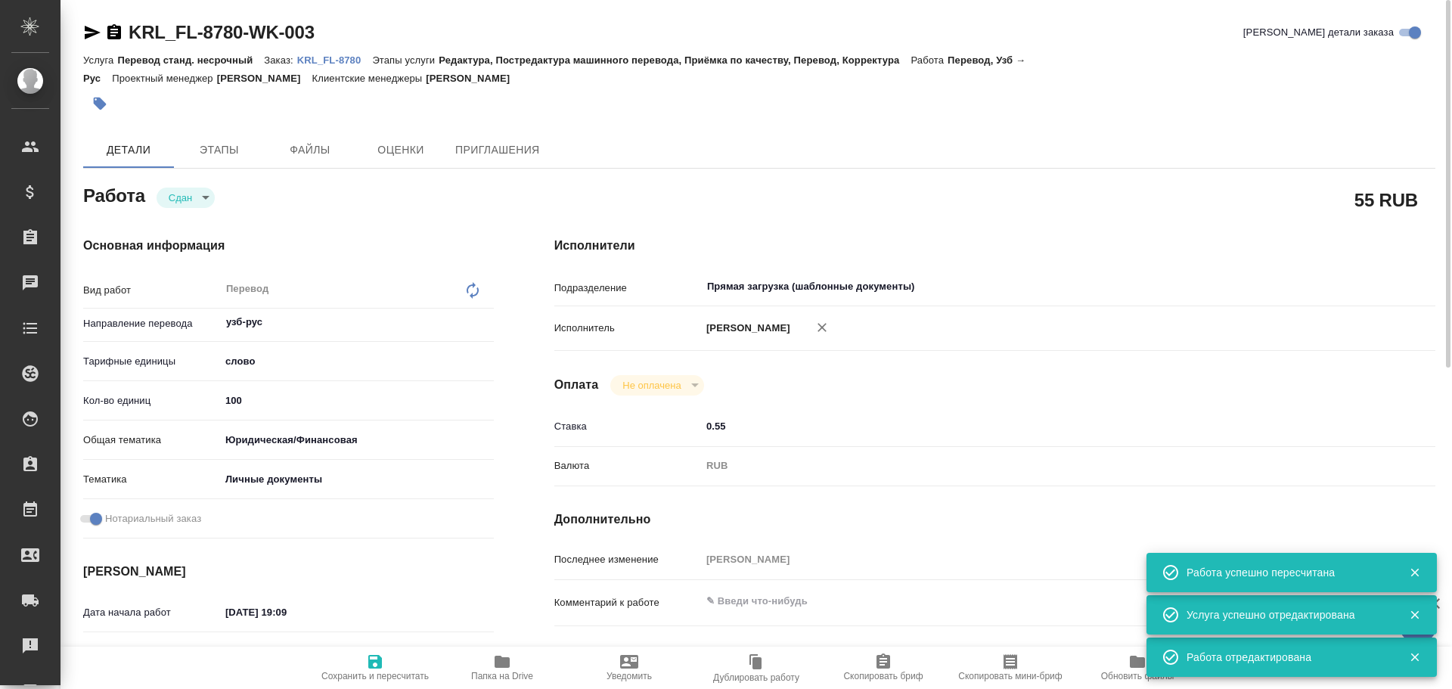
type textarea "x"
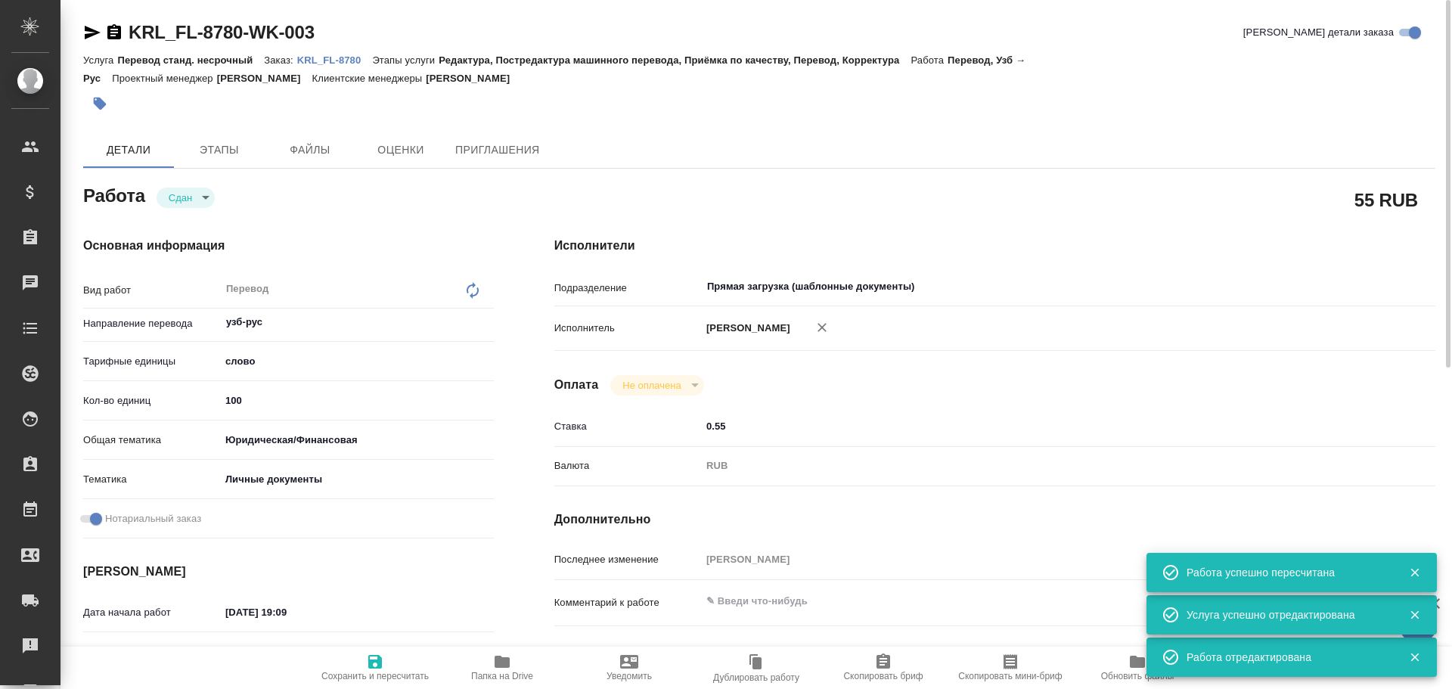
type textarea "x"
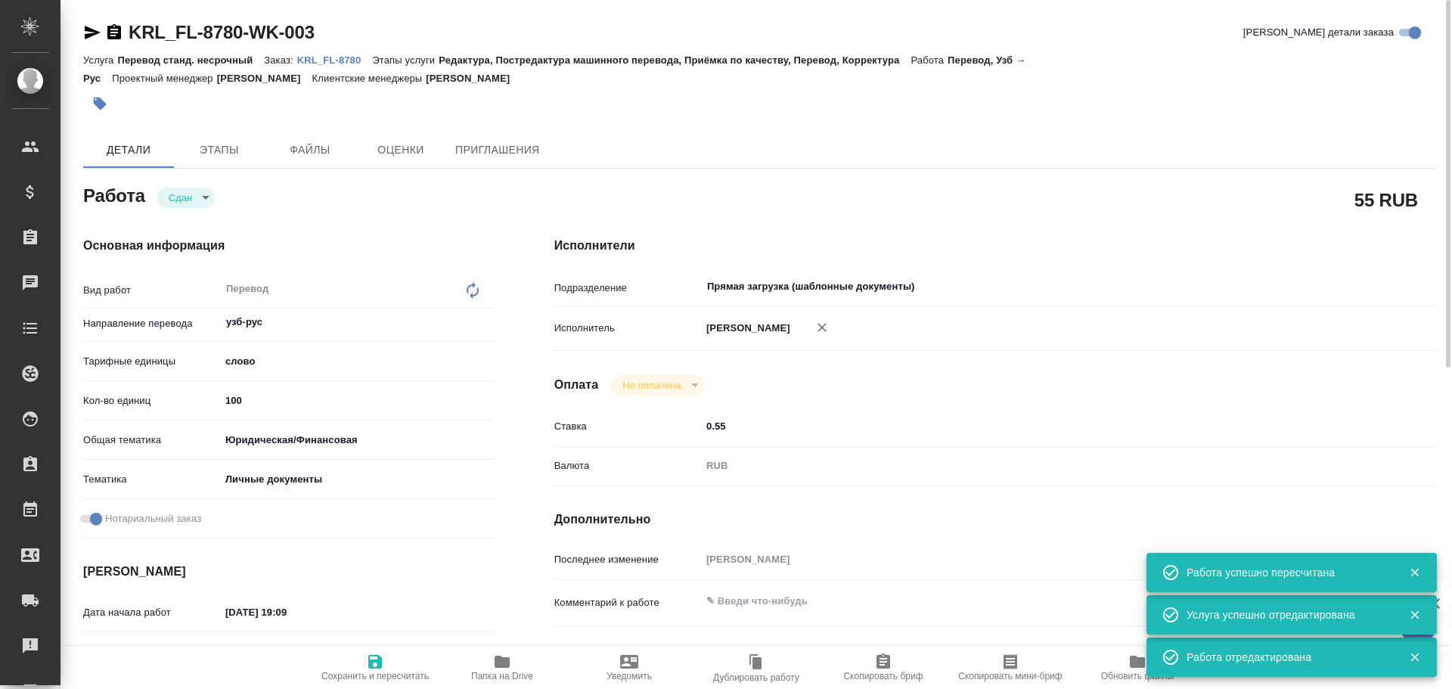
type textarea "x"
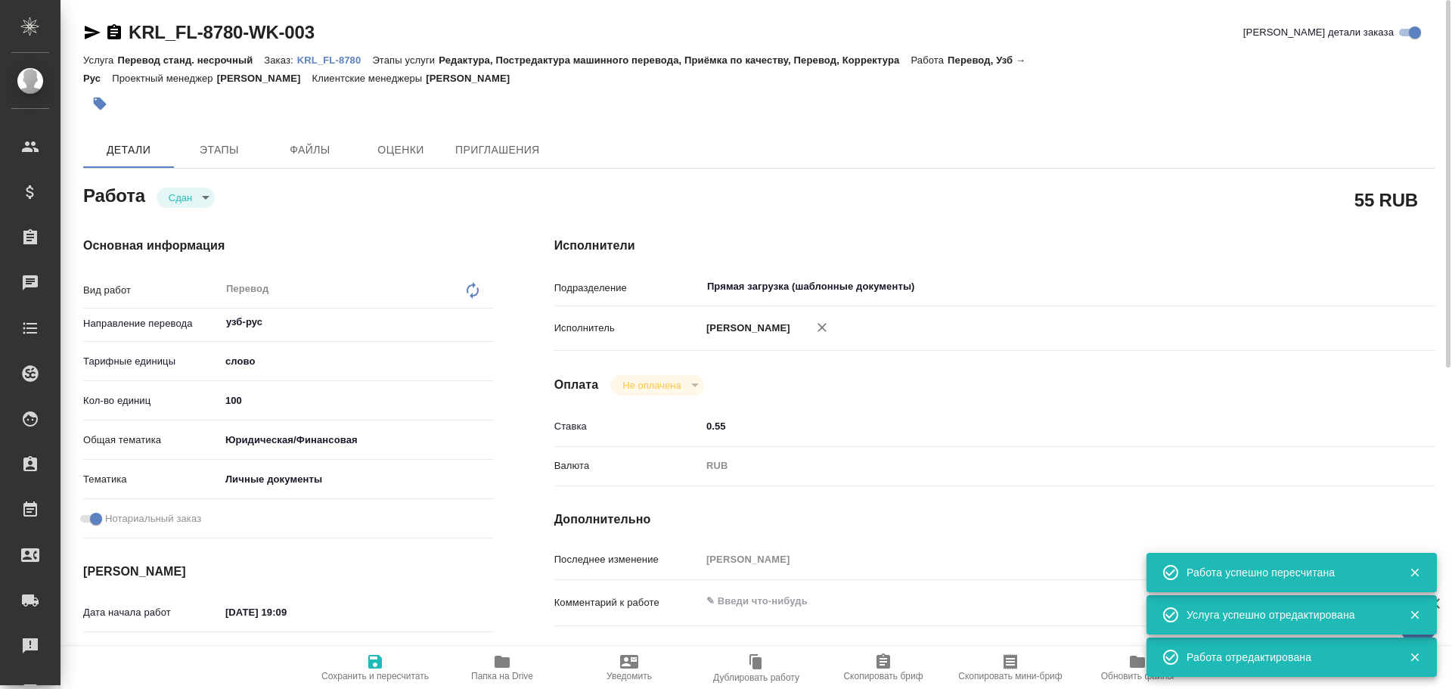
type textarea "x"
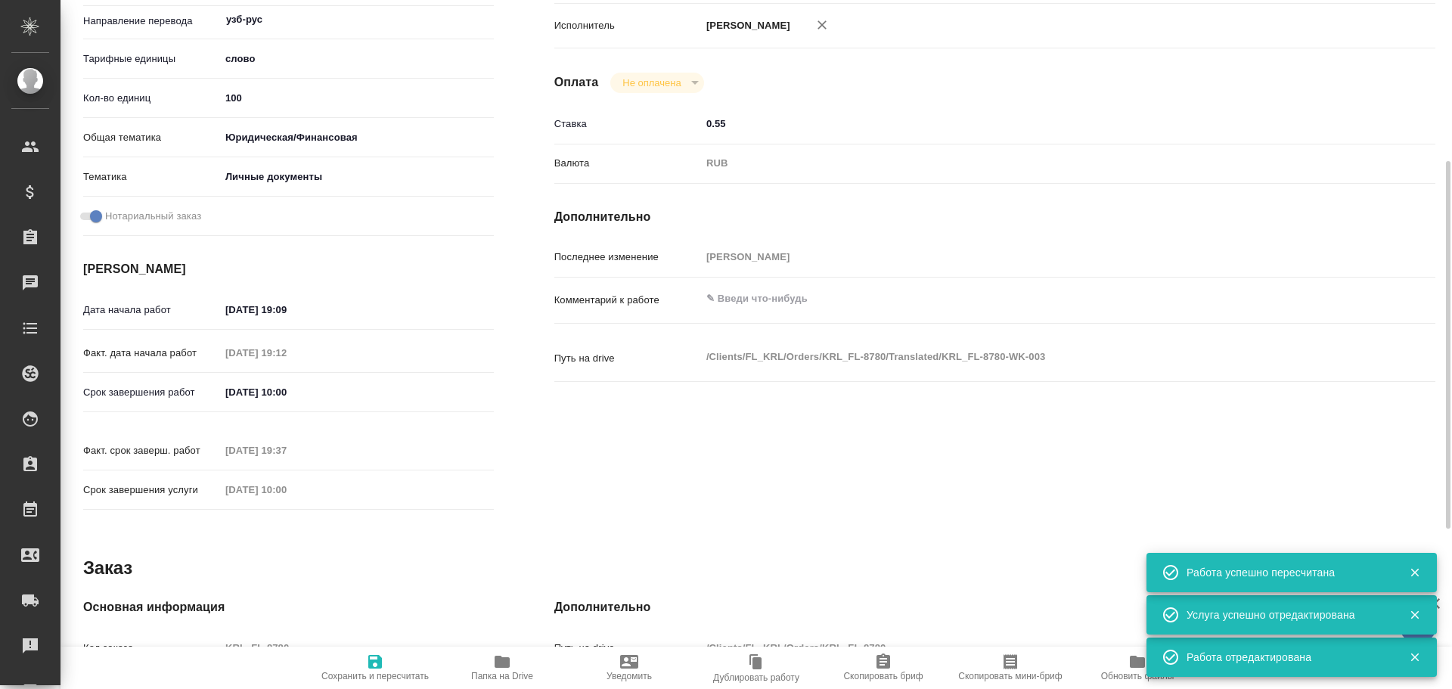
scroll to position [378, 0]
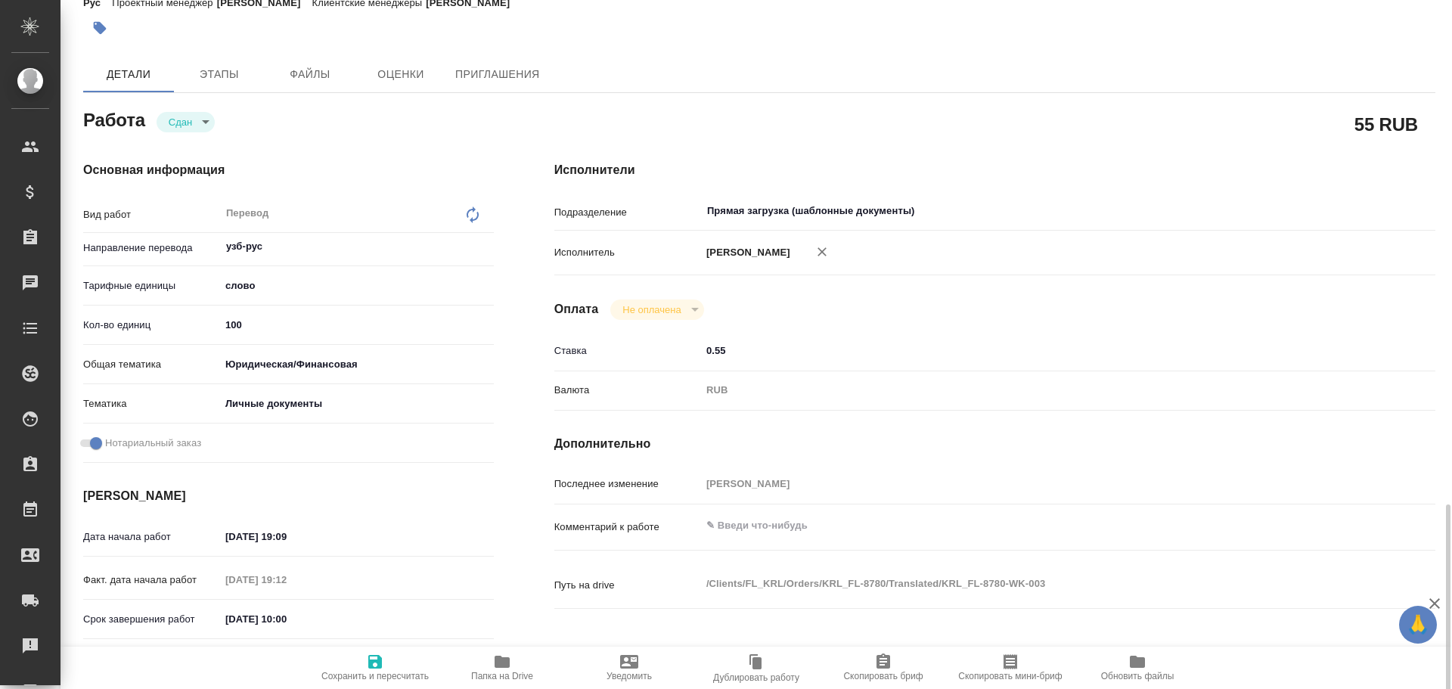
scroll to position [0, 0]
